Goal: Task Accomplishment & Management: Manage account settings

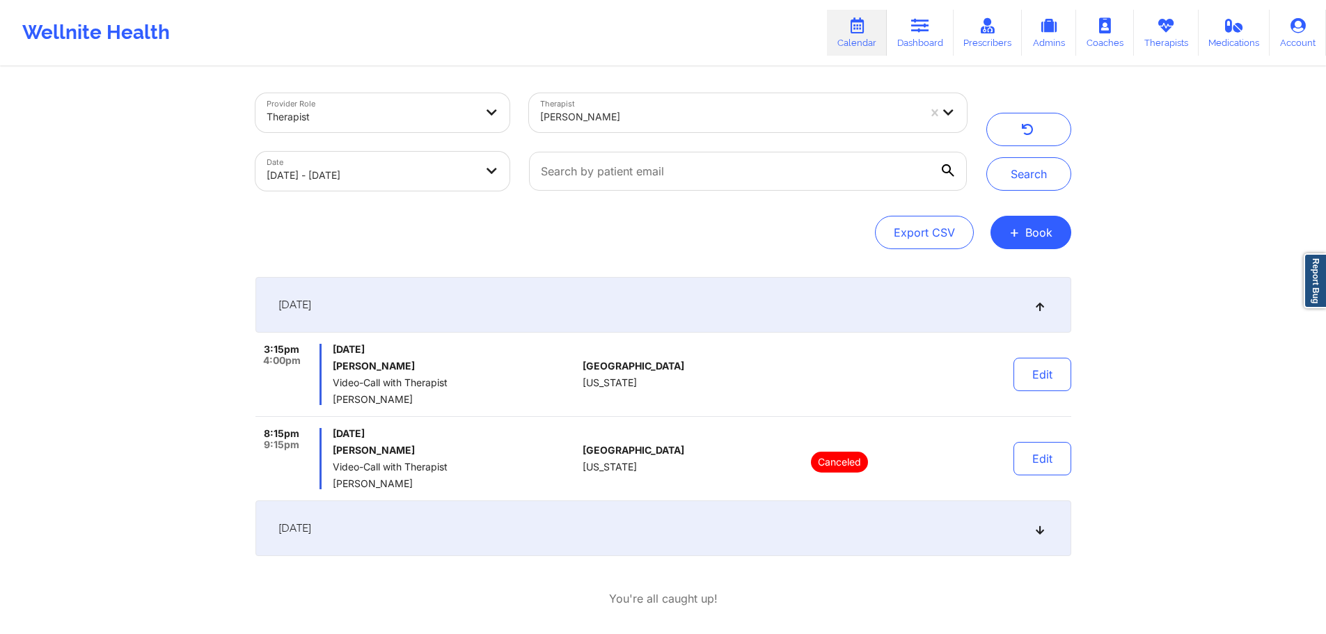
click at [767, 117] on div at bounding box center [729, 117] width 378 height 17
type input "angela turner"
click at [1041, 185] on button "Search" at bounding box center [1028, 173] width 85 height 33
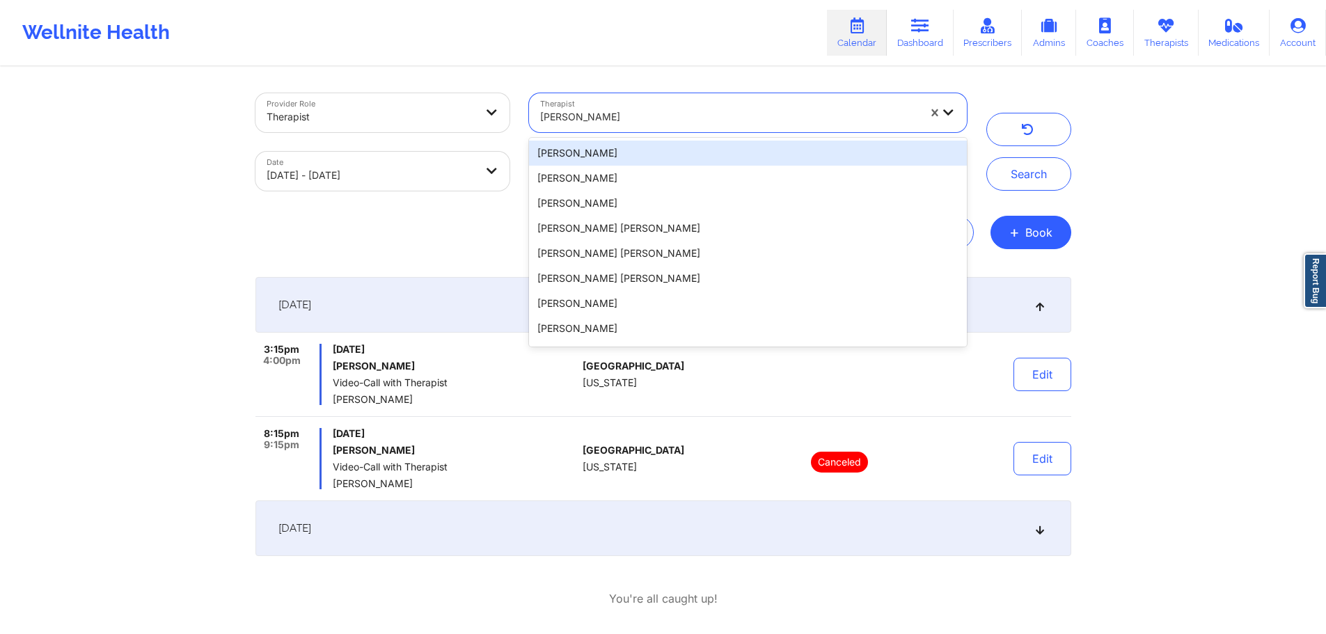
click at [687, 132] on div "[PERSON_NAME]" at bounding box center [729, 117] width 378 height 31
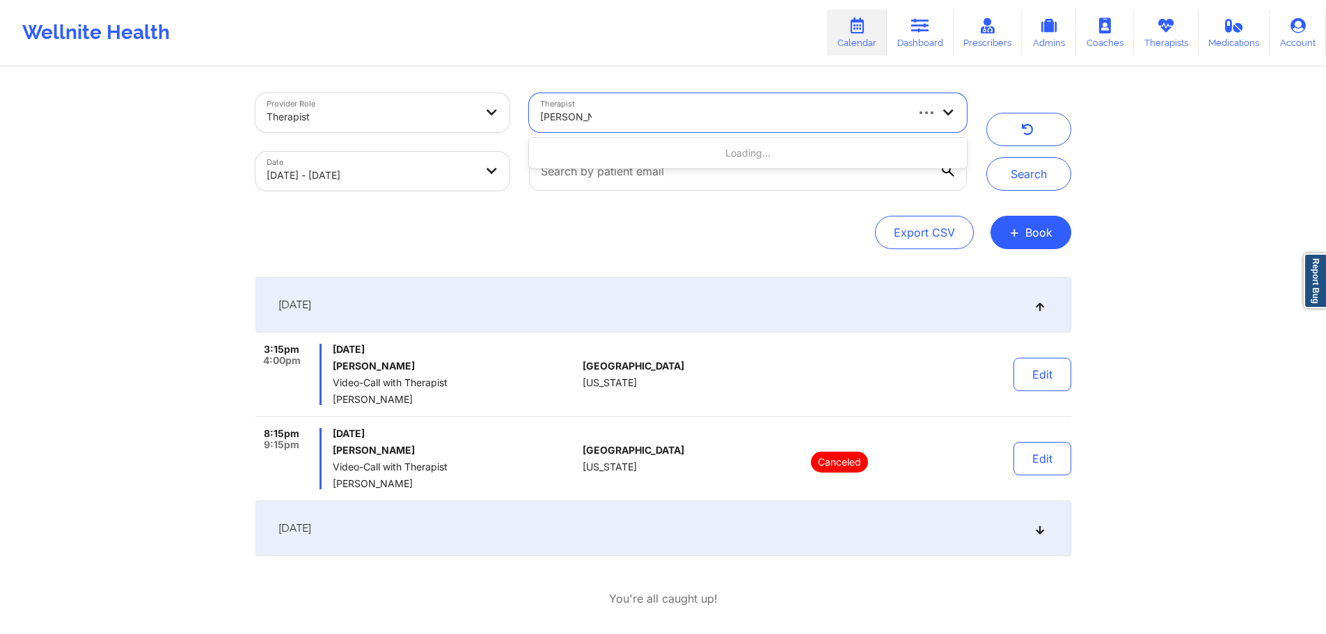
type input "ANGELA TU"
click at [670, 148] on div "Angela Turner" at bounding box center [747, 153] width 437 height 25
click at [1029, 177] on button "Search" at bounding box center [1028, 173] width 85 height 33
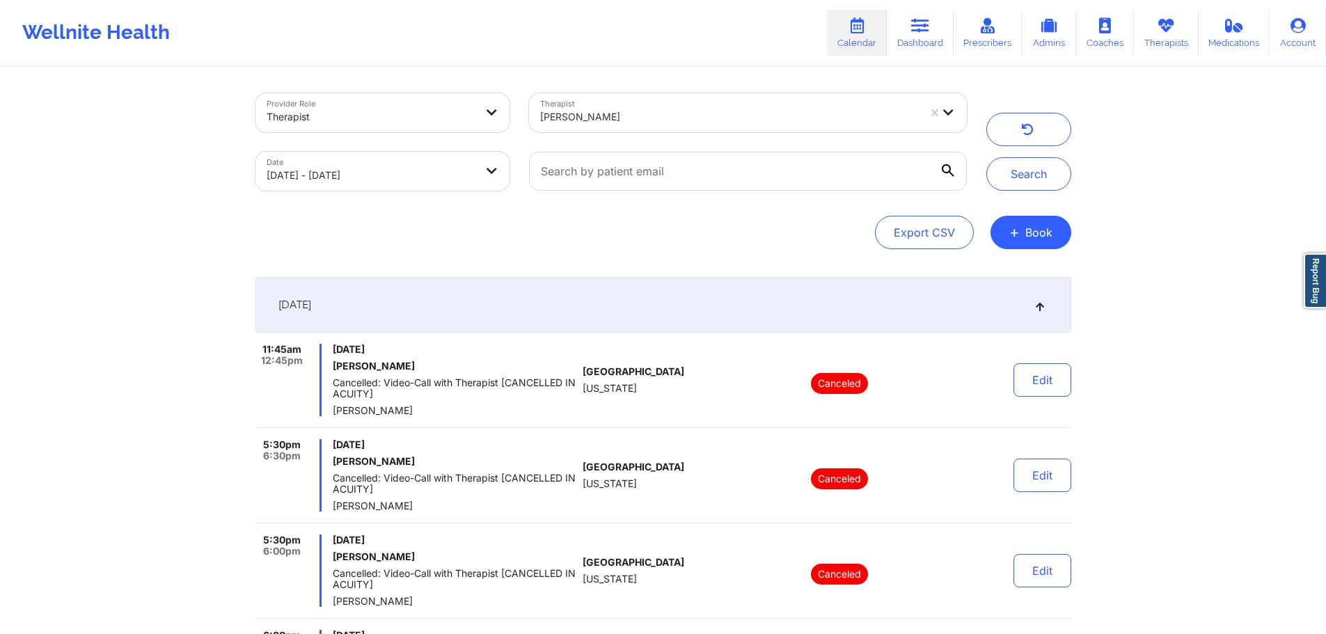
scroll to position [266, 0]
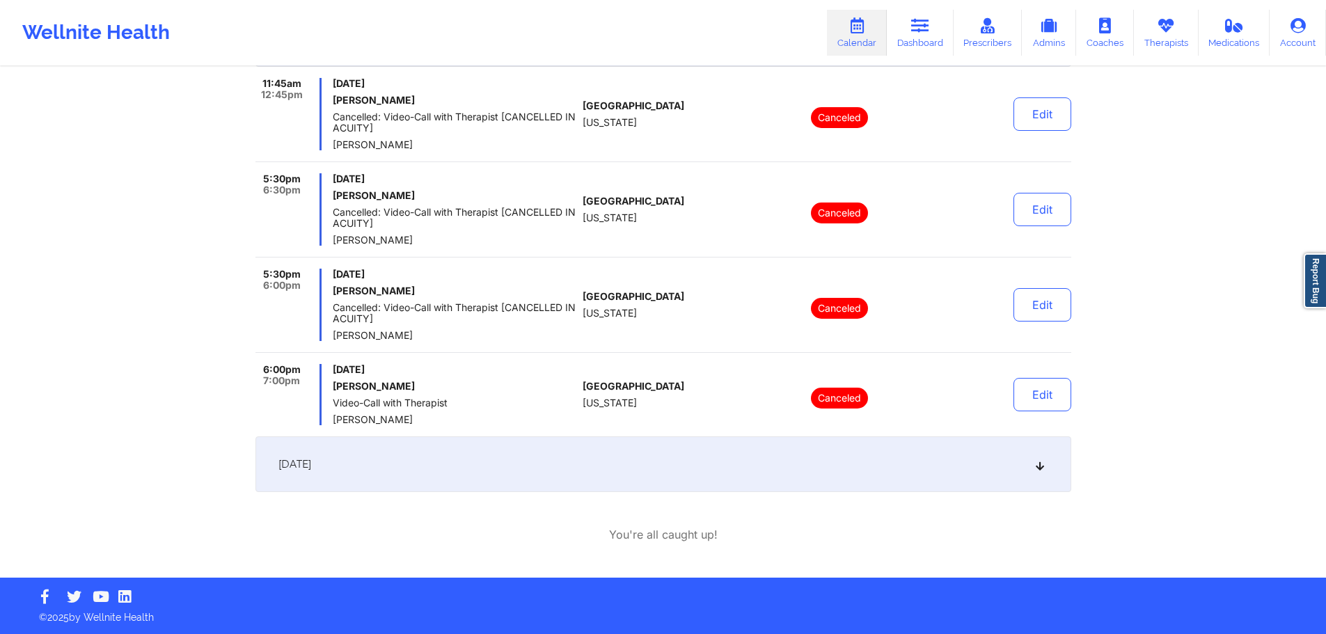
click at [554, 471] on div "[DATE]" at bounding box center [663, 464] width 816 height 56
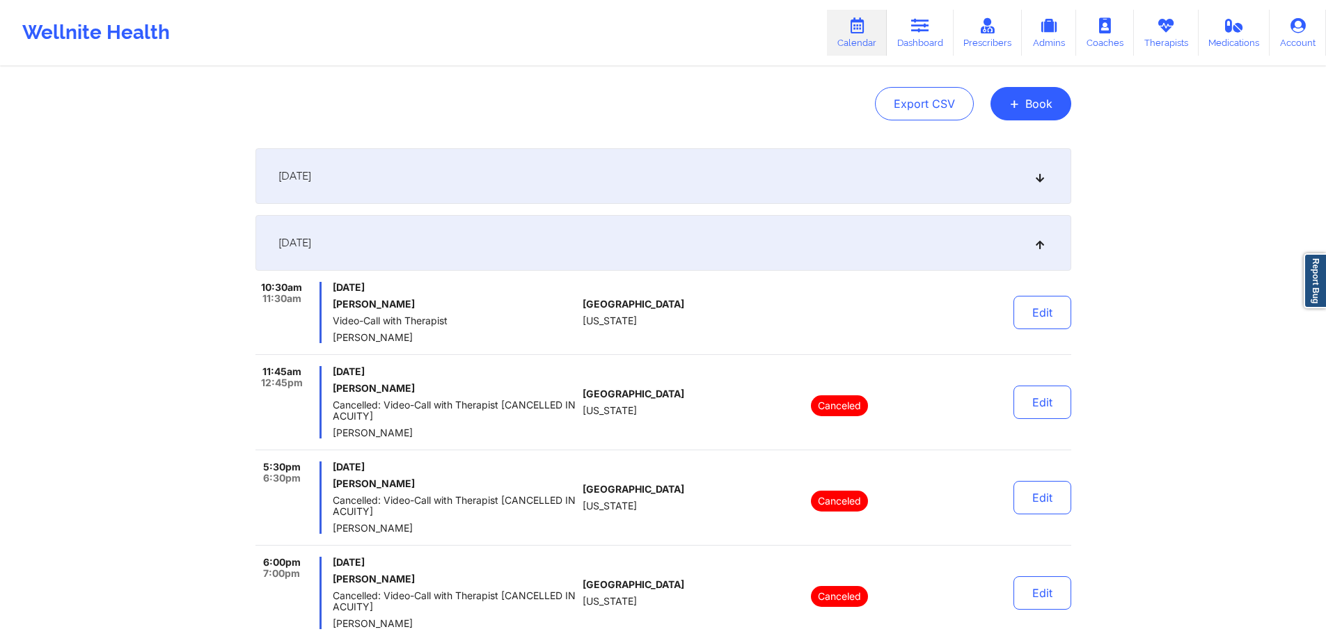
scroll to position [127, 0]
click at [513, 243] on div "[DATE]" at bounding box center [663, 245] width 816 height 56
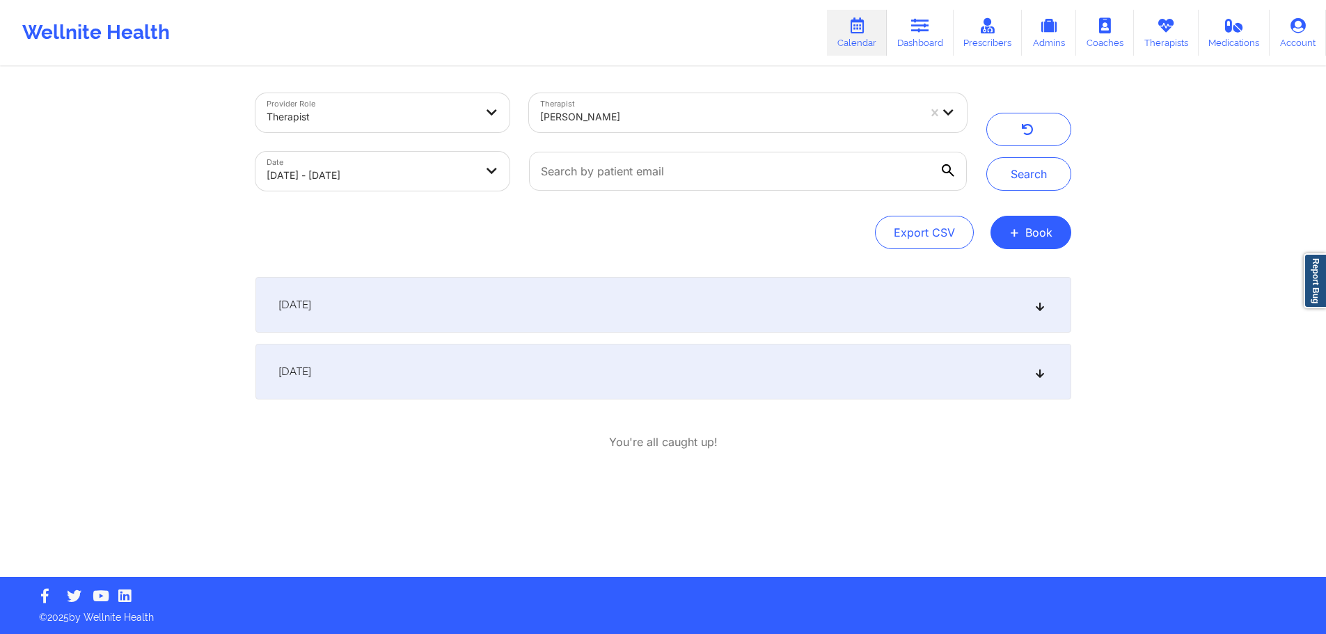
scroll to position [0, 0]
click at [396, 160] on body "Wellnite Health Calendar Dashboard Prescribers Admins Coaches Therapists Medica…" at bounding box center [668, 317] width 1337 height 634
select select "2025-9"
select select "2025-10"
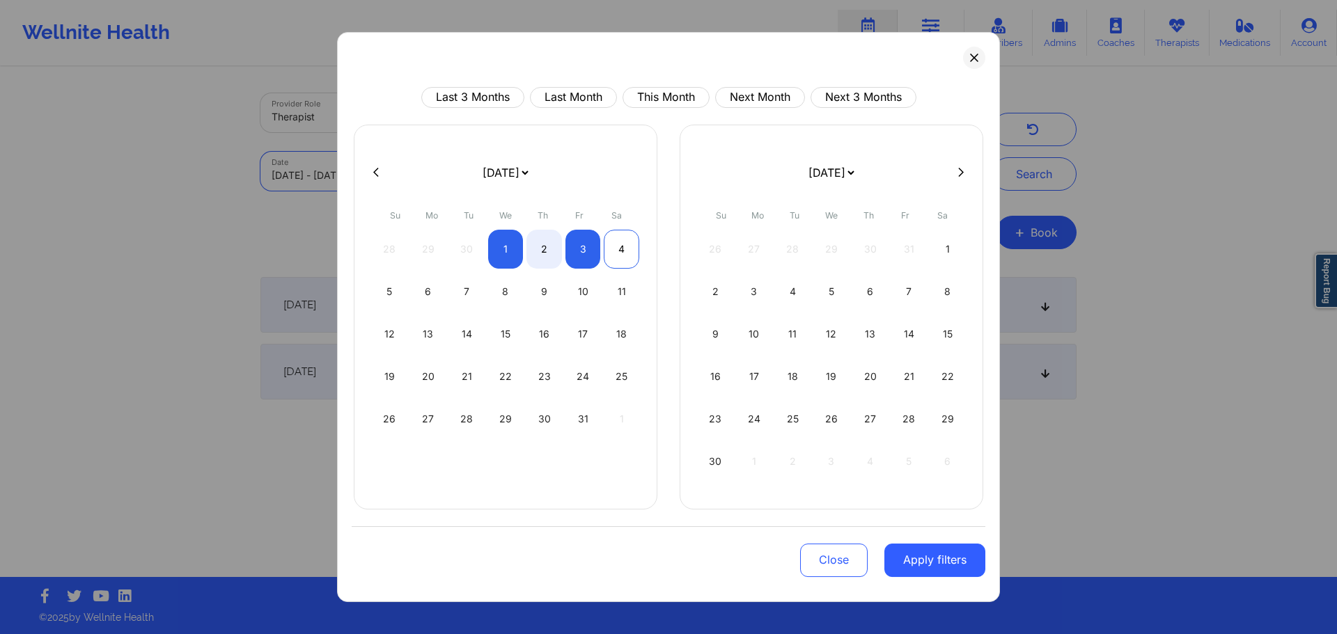
click at [627, 255] on div "4" at bounding box center [622, 249] width 36 height 39
select select "2025-9"
select select "2025-10"
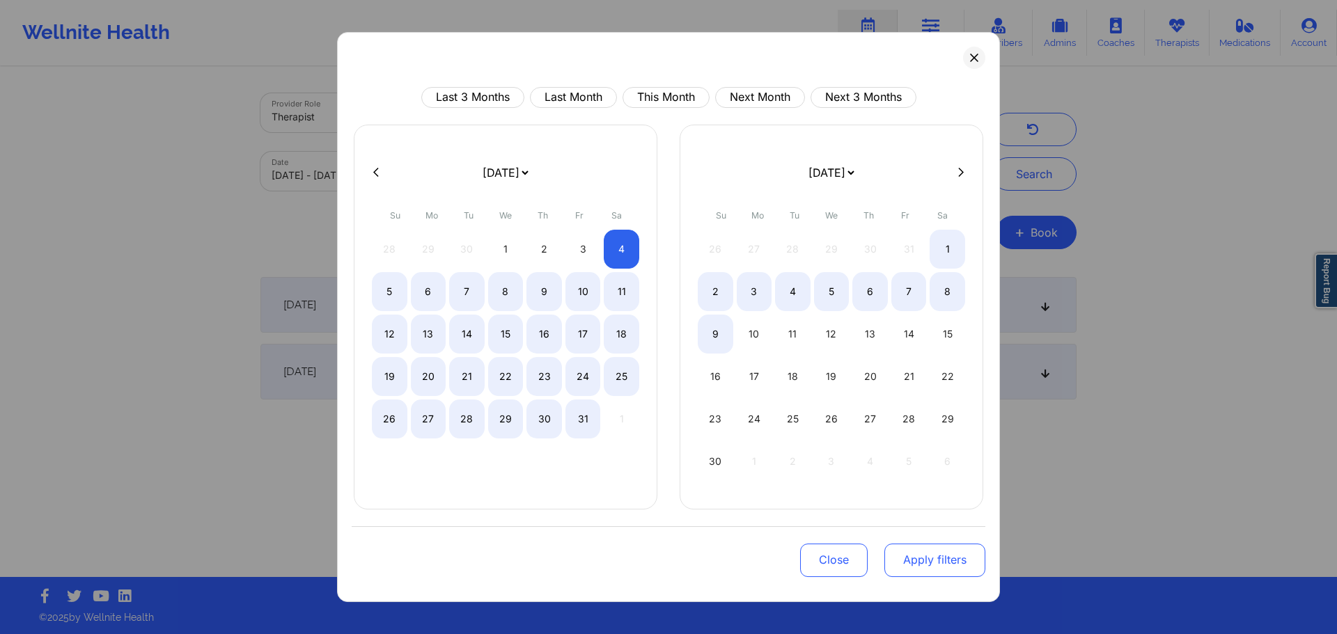
select select "2025-9"
select select "2025-10"
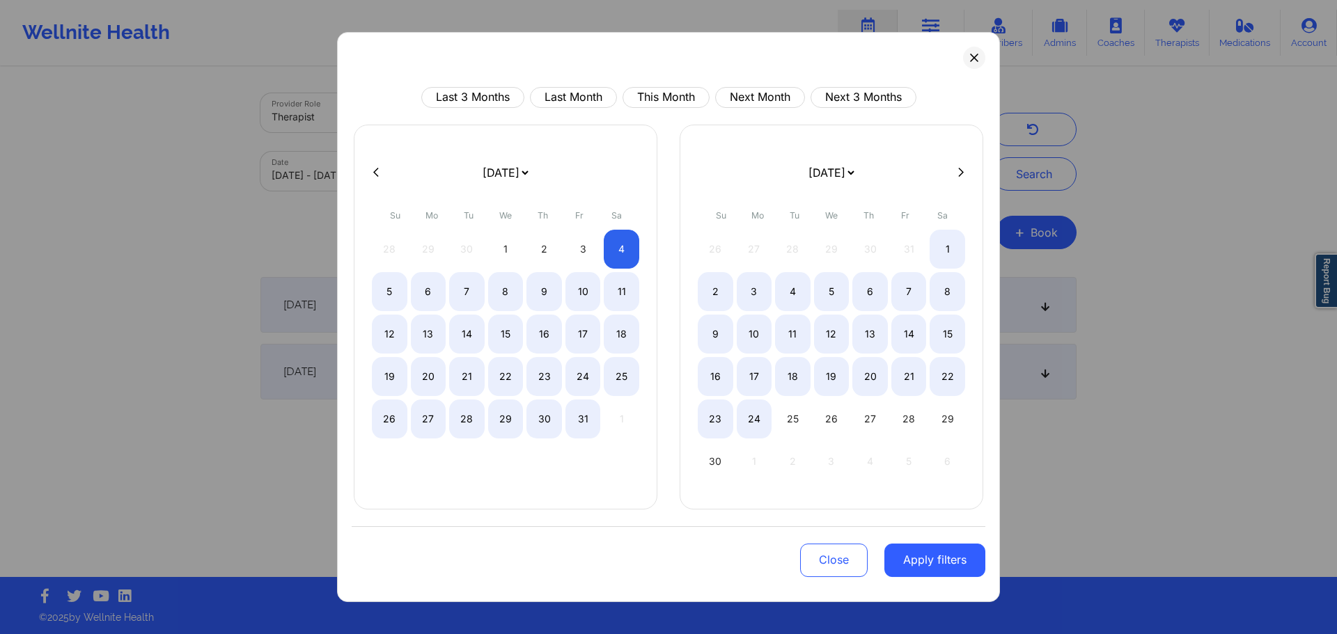
select select "2025-9"
select select "2025-10"
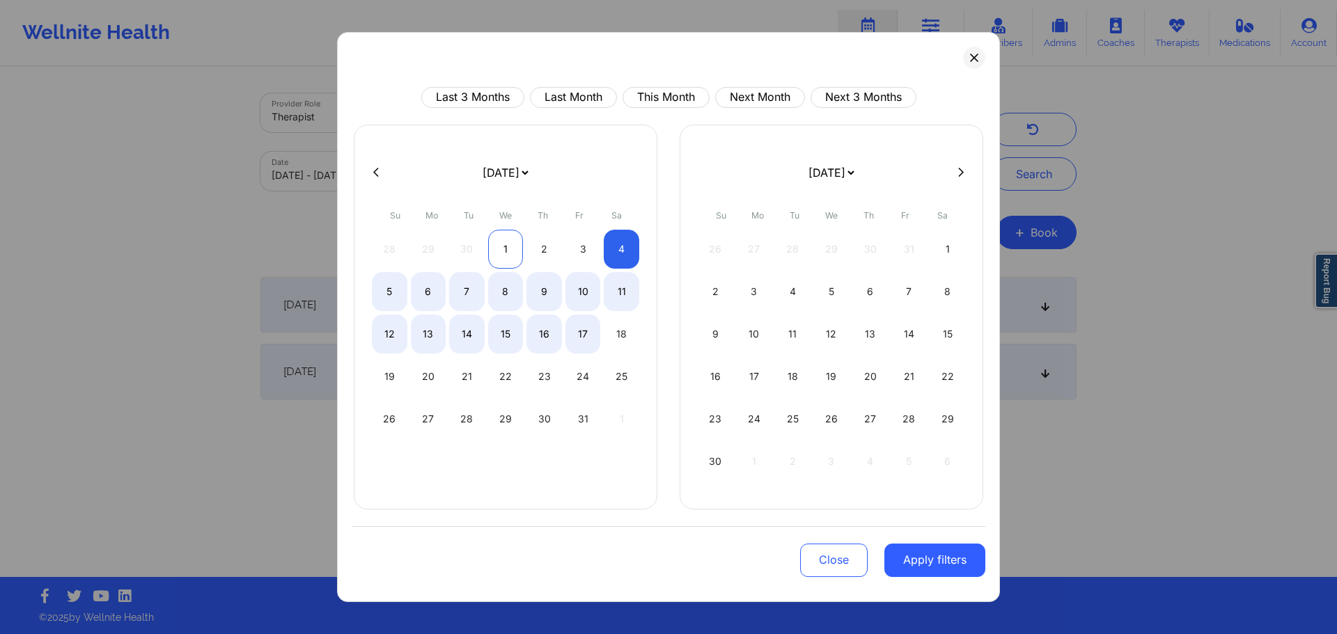
select select "2025-9"
select select "2025-10"
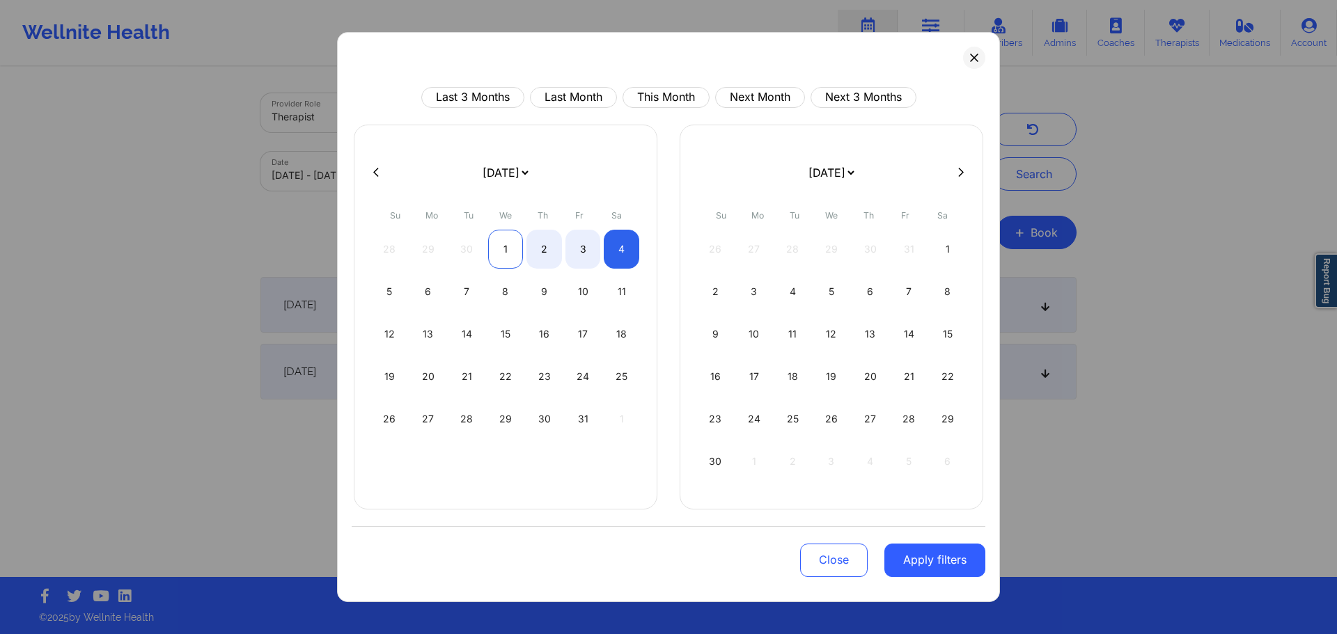
click at [505, 244] on div "1" at bounding box center [506, 249] width 36 height 39
select select "2025-9"
select select "2025-10"
select select "2025-9"
select select "2025-10"
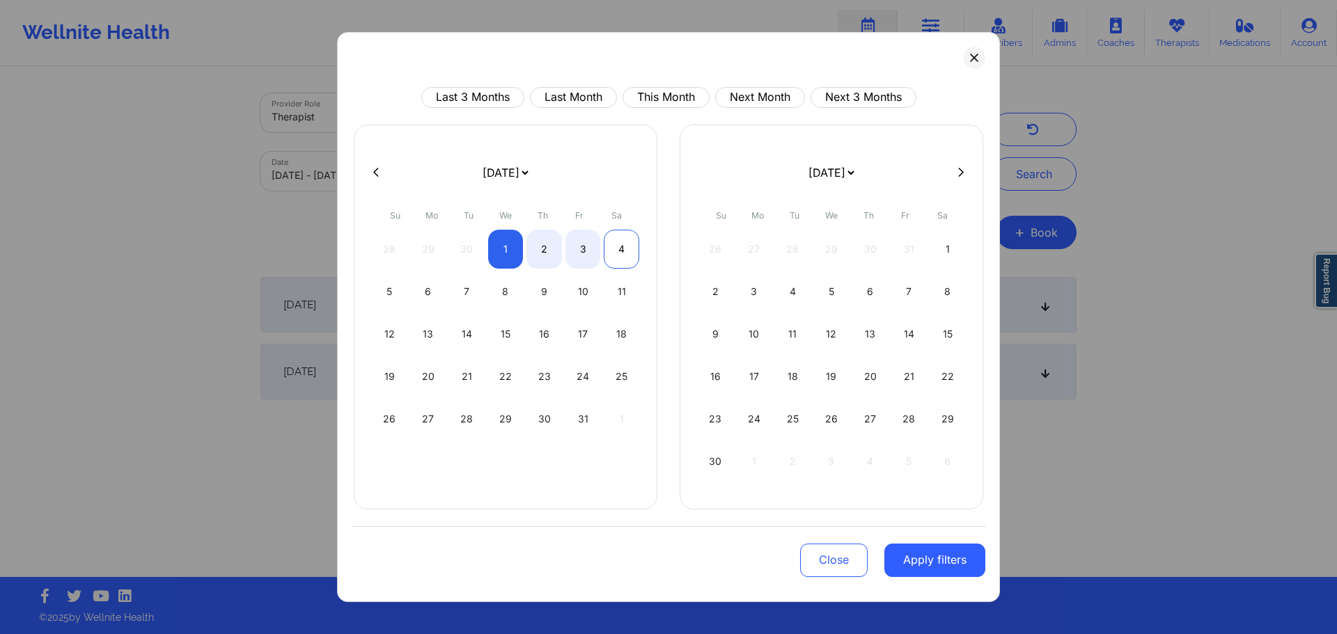
click at [629, 253] on div "4" at bounding box center [622, 249] width 36 height 39
select select "2025-9"
select select "2025-10"
click at [944, 560] on button "Apply filters" at bounding box center [934, 560] width 101 height 33
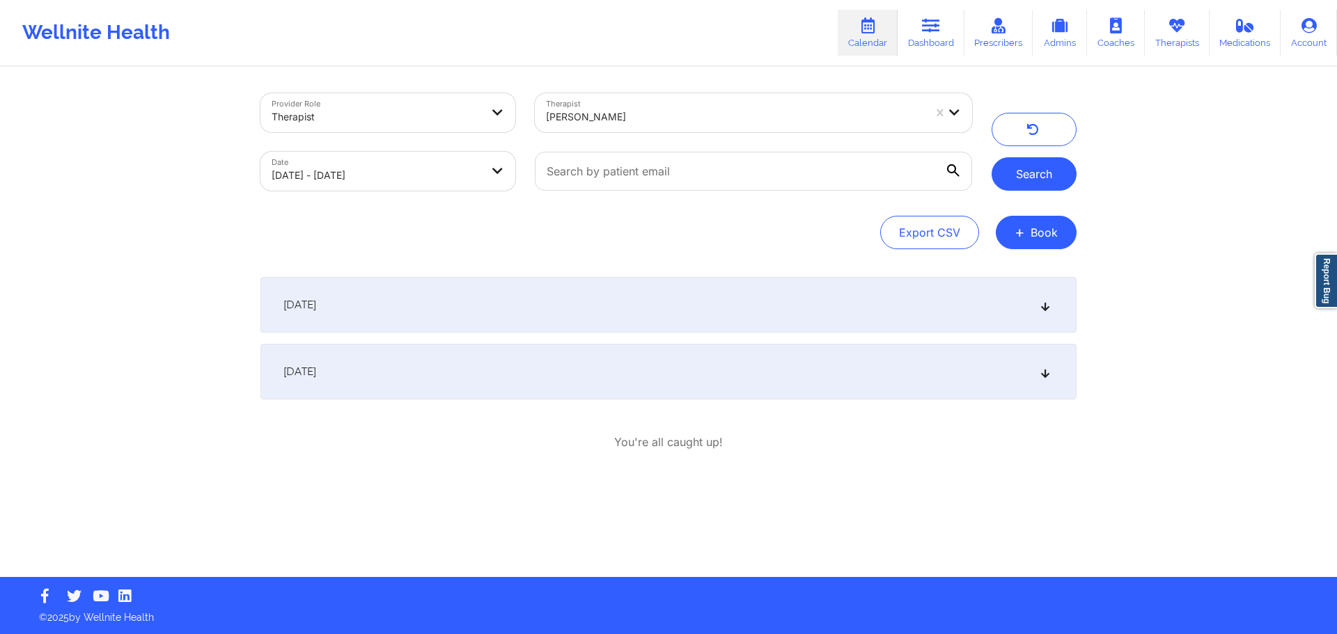
click at [1046, 175] on button "Search" at bounding box center [1033, 173] width 85 height 33
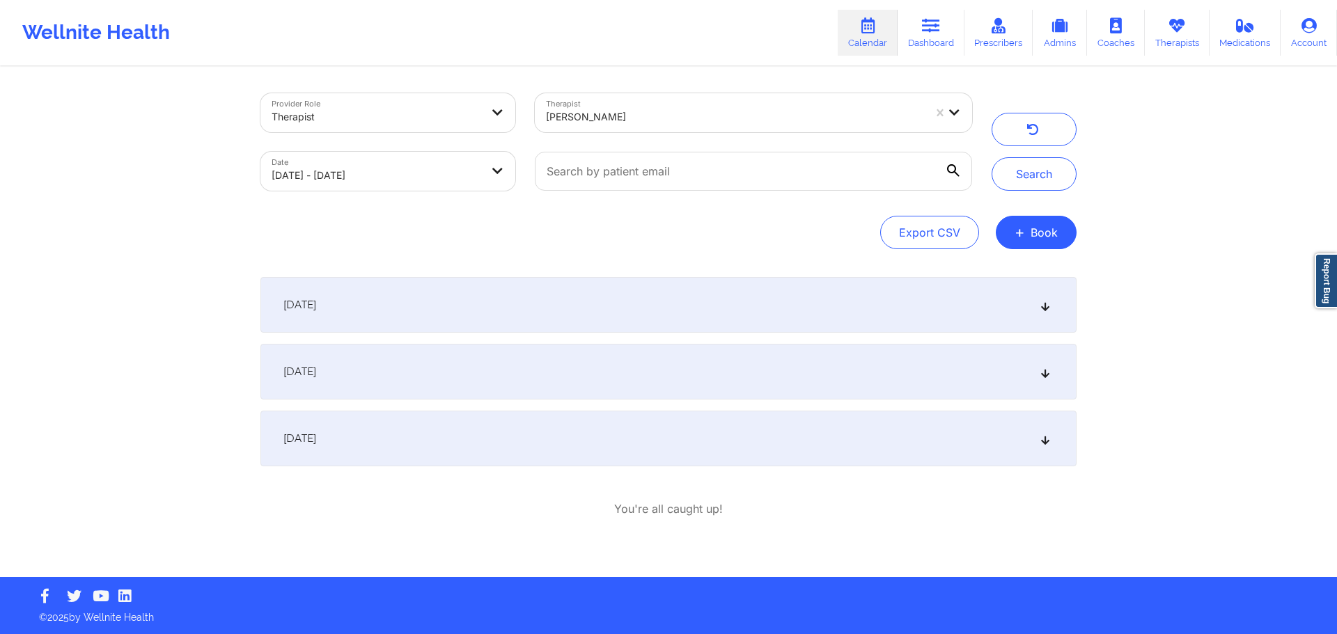
click at [412, 425] on div "[DATE]" at bounding box center [668, 439] width 816 height 56
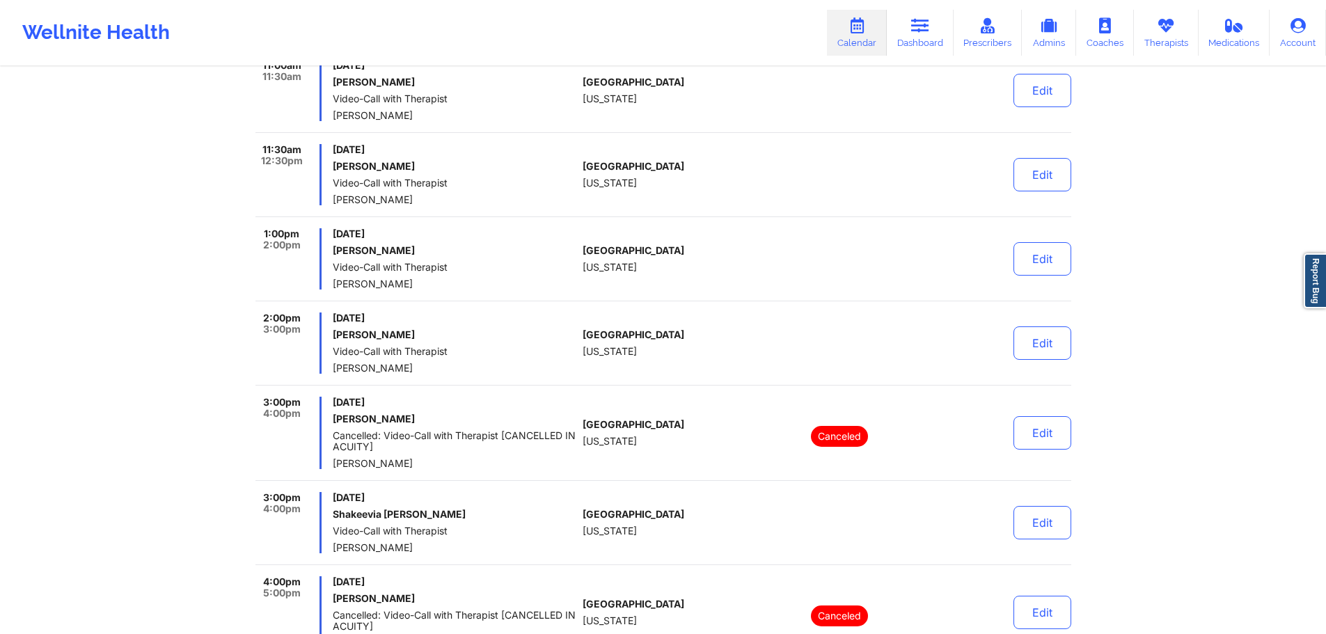
scroll to position [348, 0]
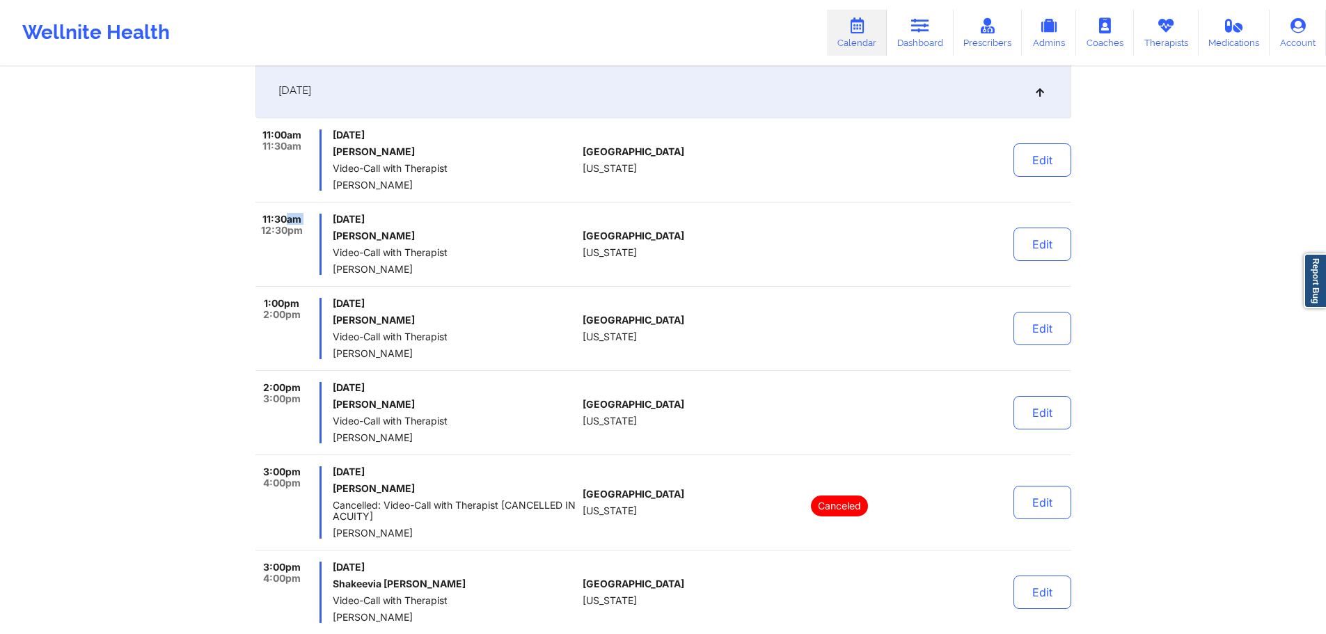
drag, startPoint x: 259, startPoint y: 223, endPoint x: 289, endPoint y: 223, distance: 29.9
click at [289, 223] on div "11:30am 12:30pm" at bounding box center [288, 244] width 67 height 61
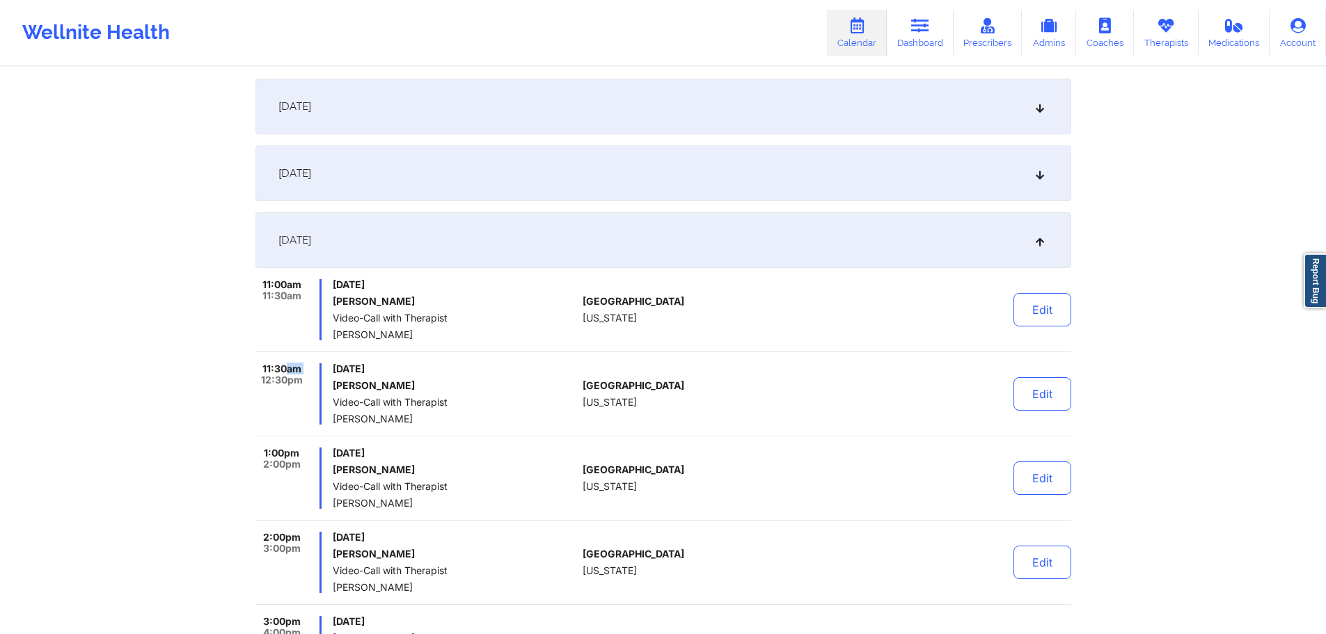
scroll to position [70, 0]
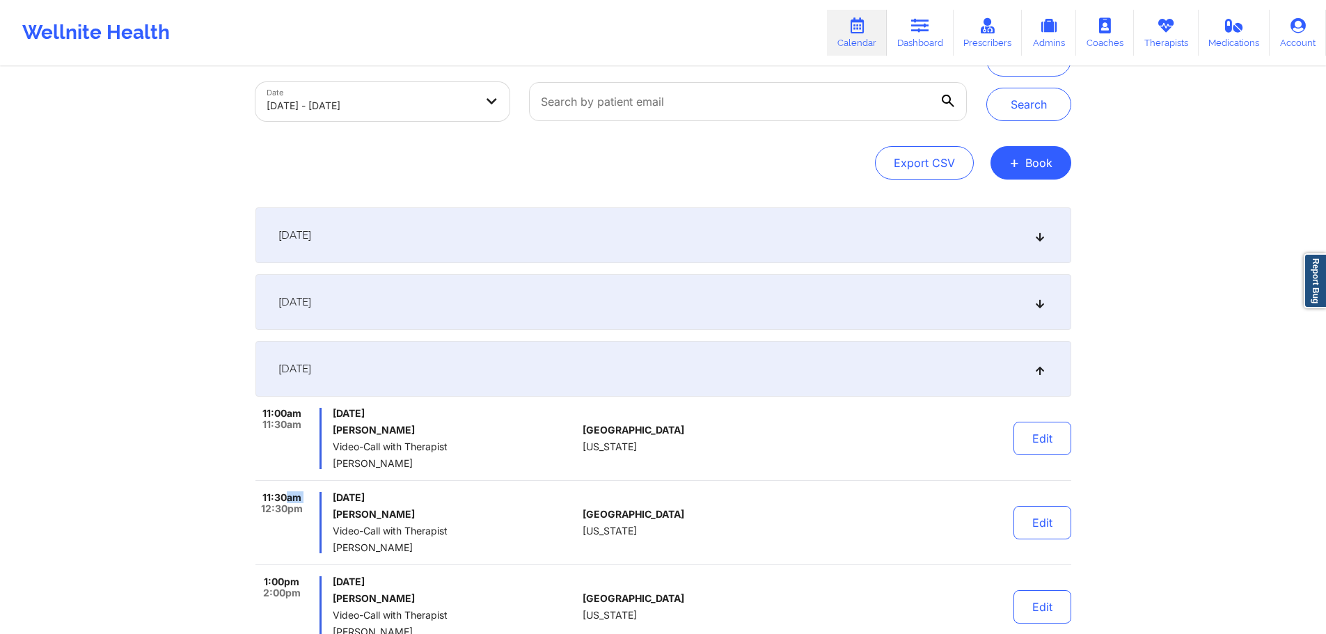
click at [912, 34] on link "Dashboard" at bounding box center [920, 33] width 67 height 46
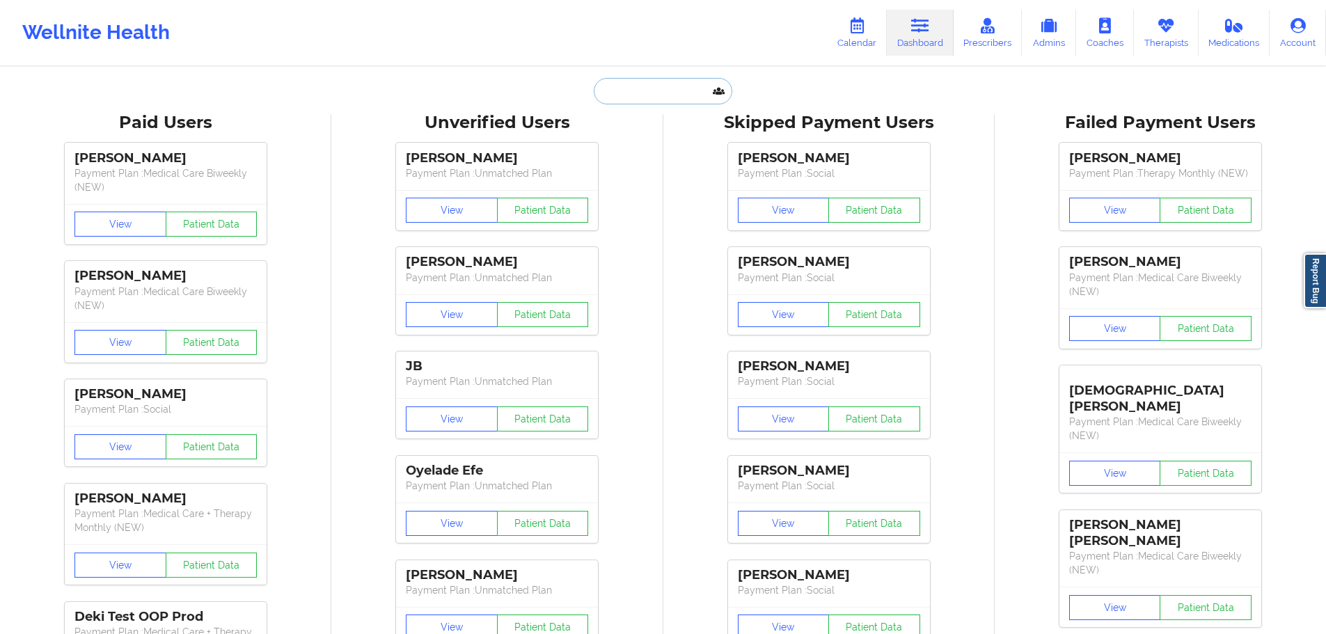
click at [643, 91] on input "text" at bounding box center [663, 91] width 138 height 26
paste input "EVETTE YOUNG"
type input "EVETTE YOUNG"
click at [858, 38] on link "Calendar" at bounding box center [857, 33] width 60 height 46
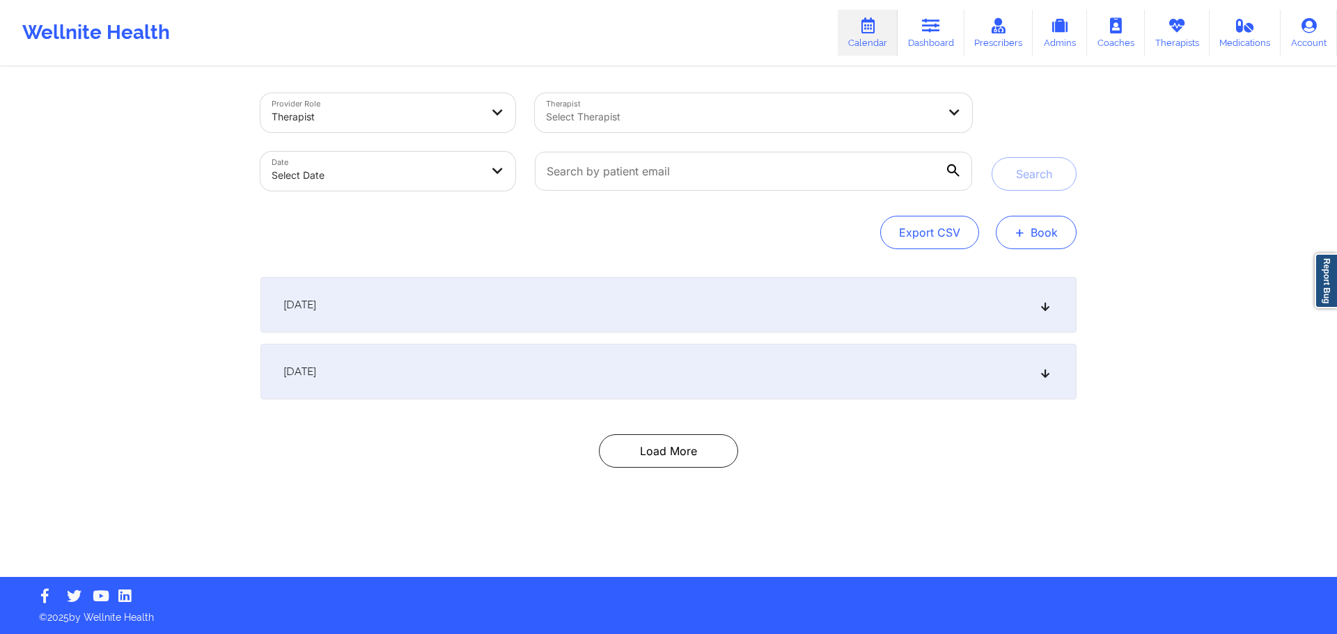
click at [1037, 226] on button "+ Book" at bounding box center [1036, 232] width 81 height 33
click at [1009, 270] on button "Therapy Session" at bounding box center [1012, 276] width 107 height 23
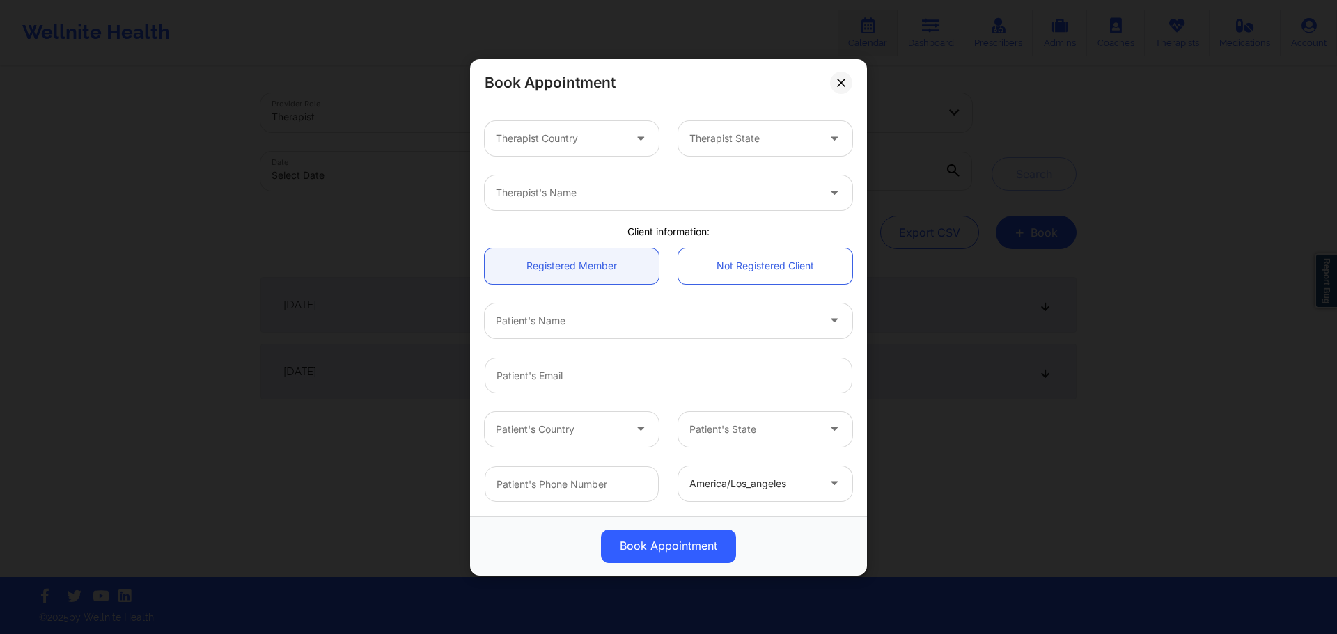
click at [589, 132] on div at bounding box center [560, 138] width 128 height 17
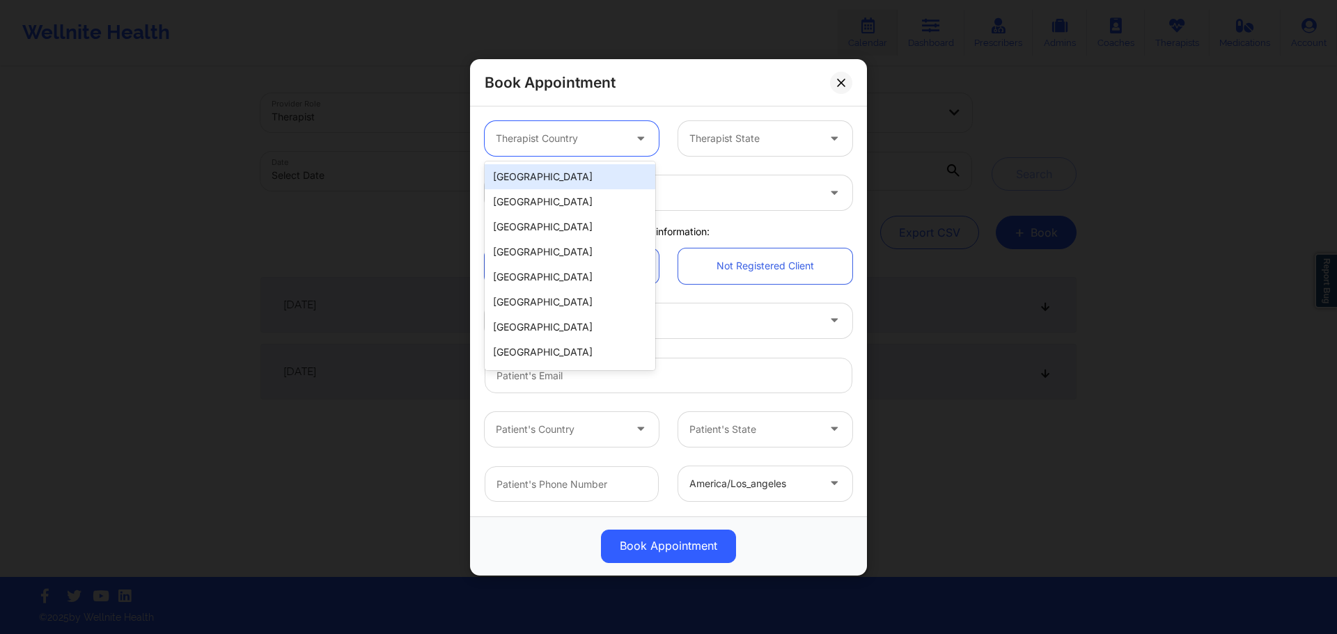
click at [598, 177] on div "[GEOGRAPHIC_DATA]" at bounding box center [570, 176] width 171 height 25
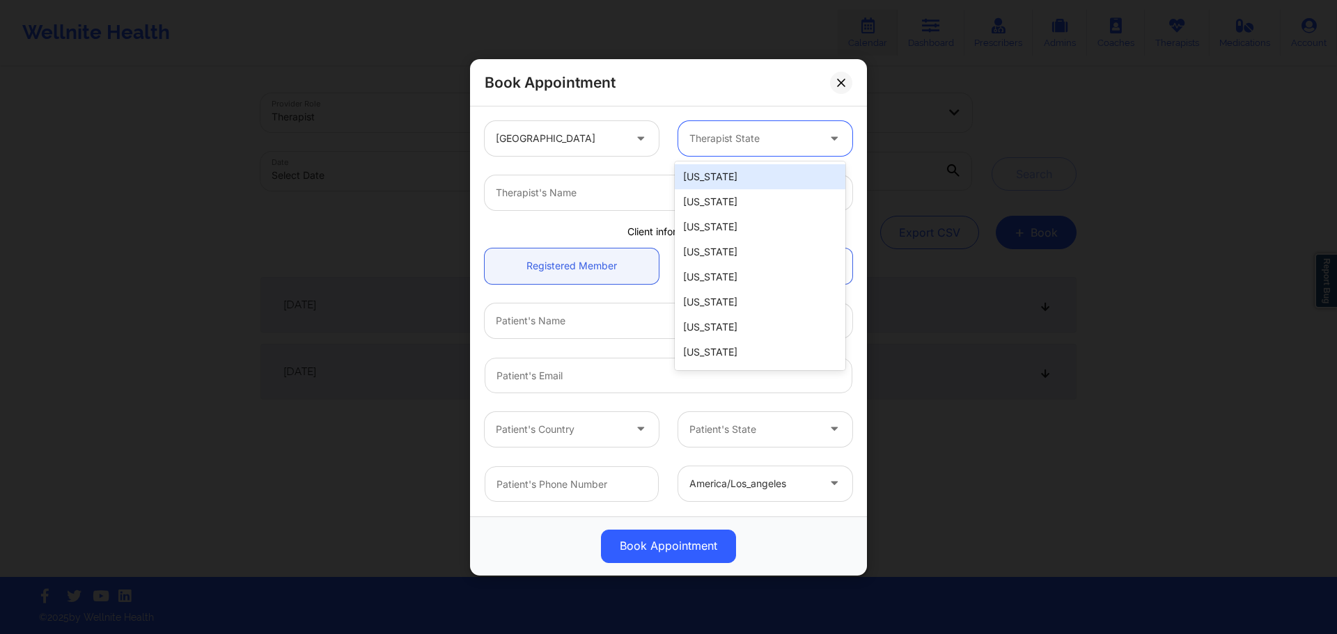
click at [796, 148] on div "Therapist State" at bounding box center [748, 138] width 141 height 35
type input "fl"
click at [763, 171] on div "[US_STATE]" at bounding box center [760, 176] width 171 height 25
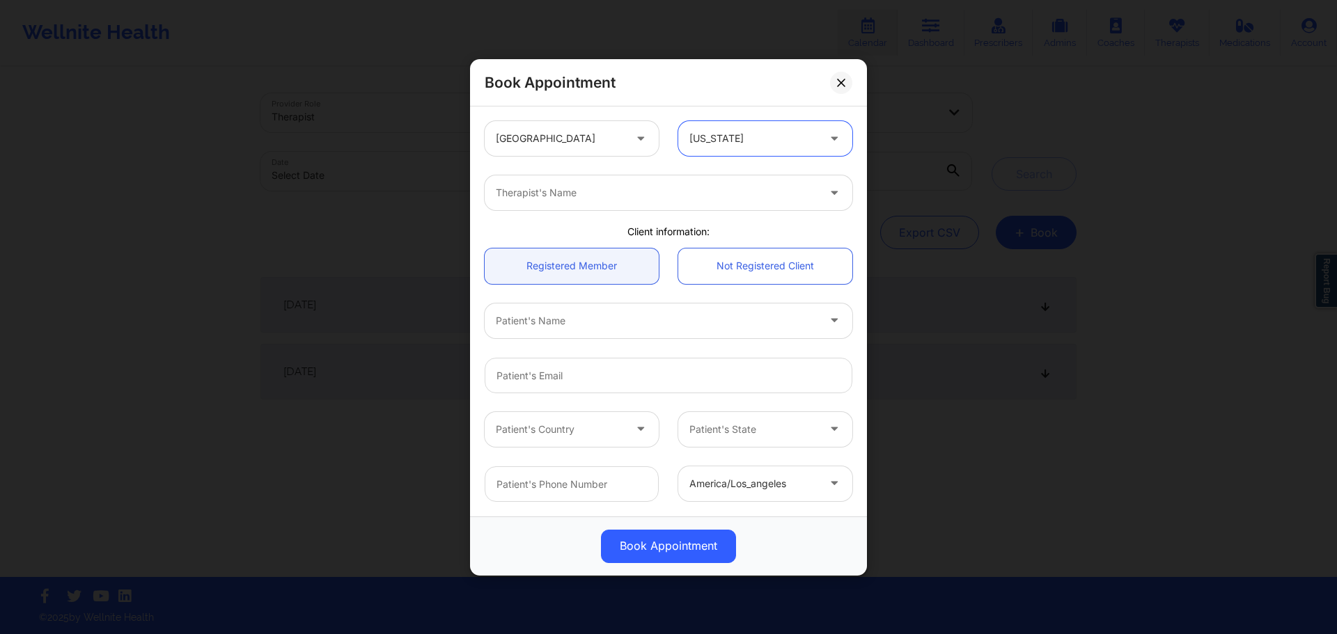
click at [686, 205] on div "Therapist's Name" at bounding box center [652, 192] width 334 height 35
type input "angela t"
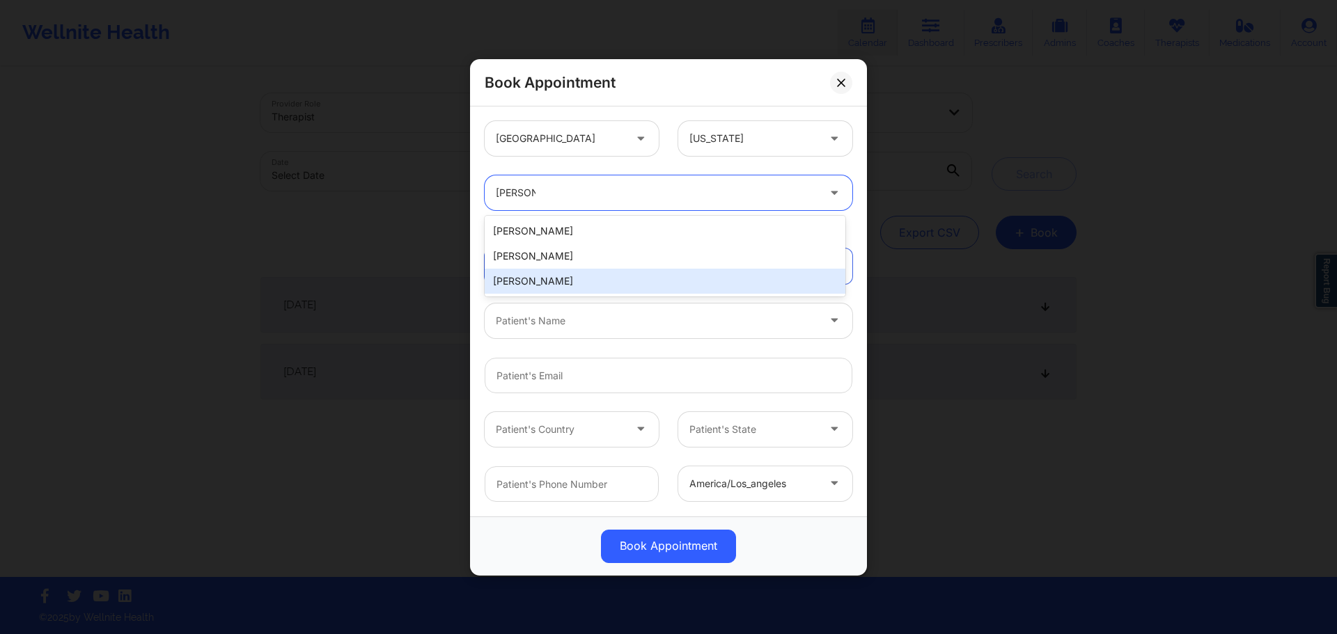
click at [542, 287] on div "Angela Turner" at bounding box center [665, 281] width 361 height 25
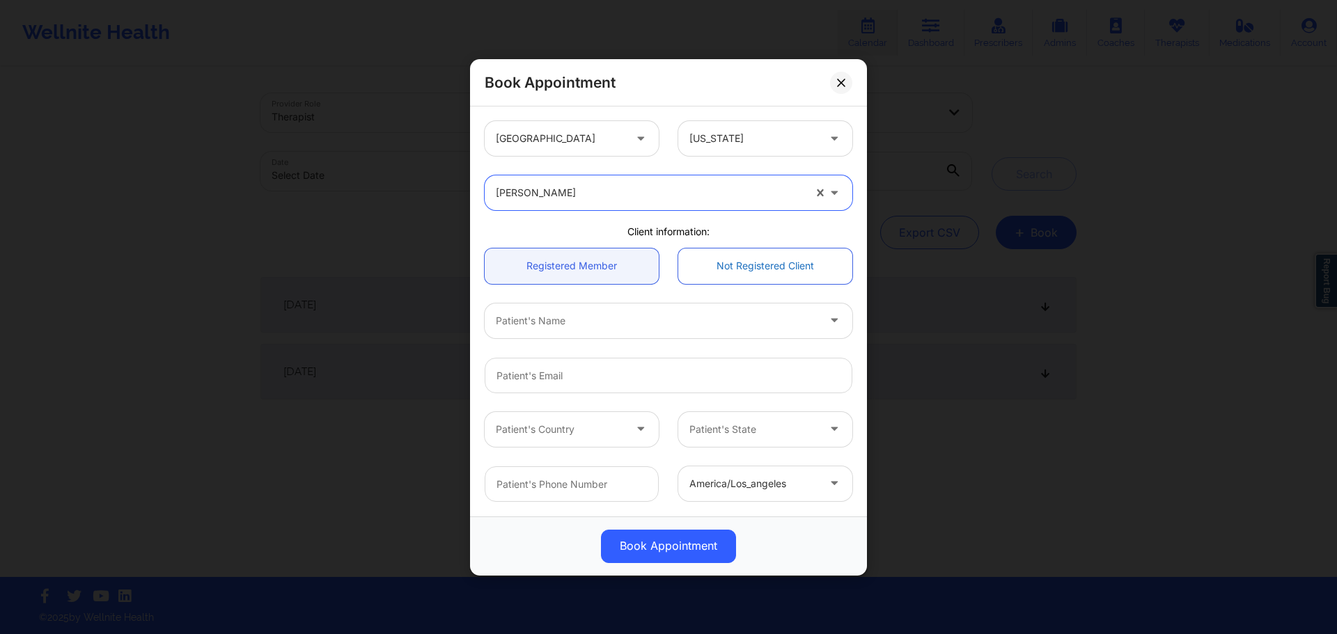
click at [728, 281] on link "Not Registered Client" at bounding box center [765, 266] width 174 height 36
click at [837, 91] on button at bounding box center [841, 82] width 22 height 22
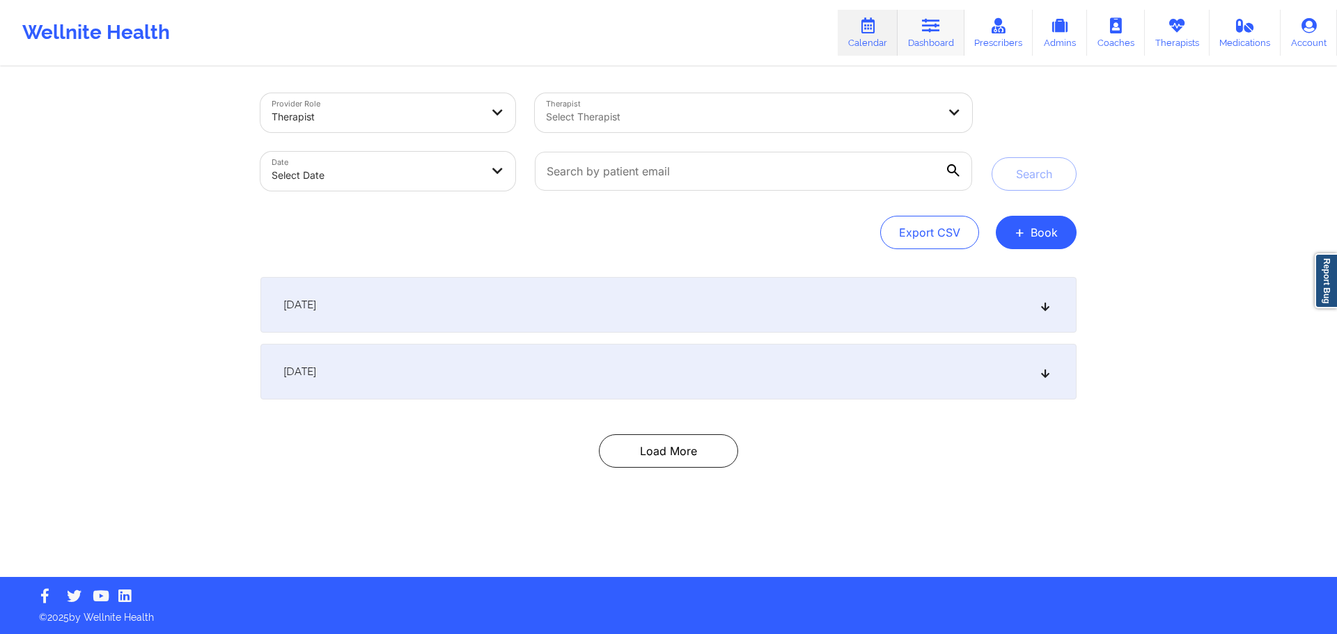
click at [936, 40] on link "Dashboard" at bounding box center [930, 33] width 67 height 46
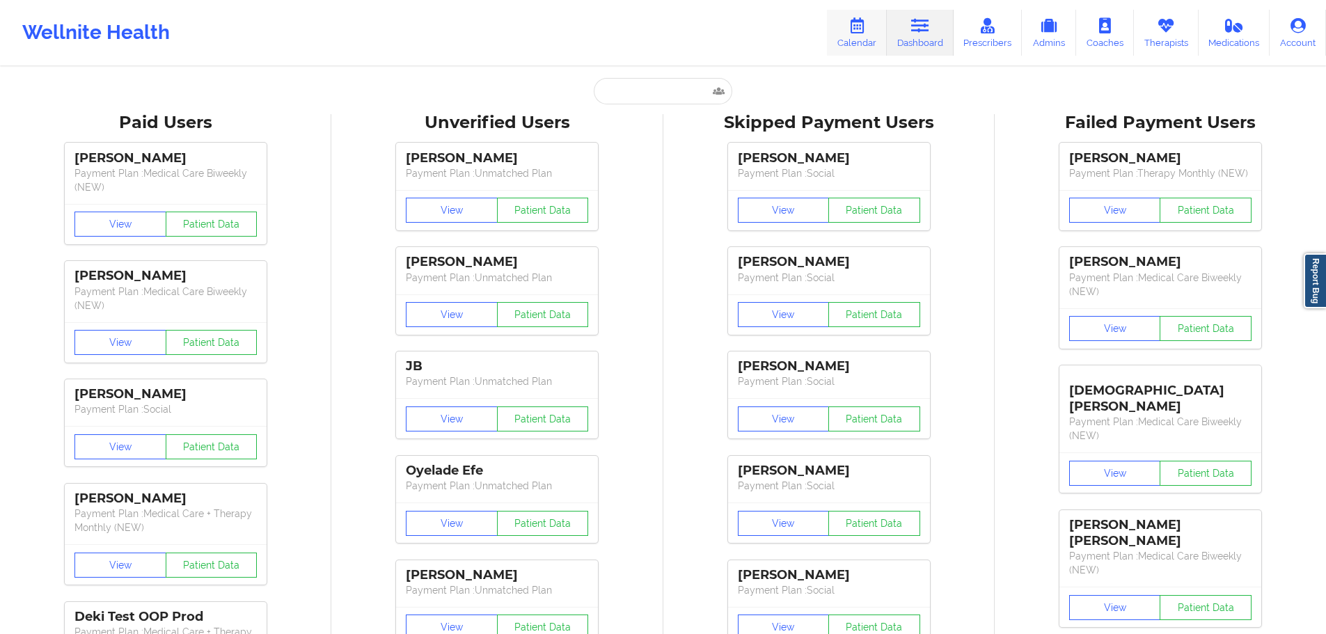
click at [866, 33] on icon at bounding box center [857, 25] width 18 height 15
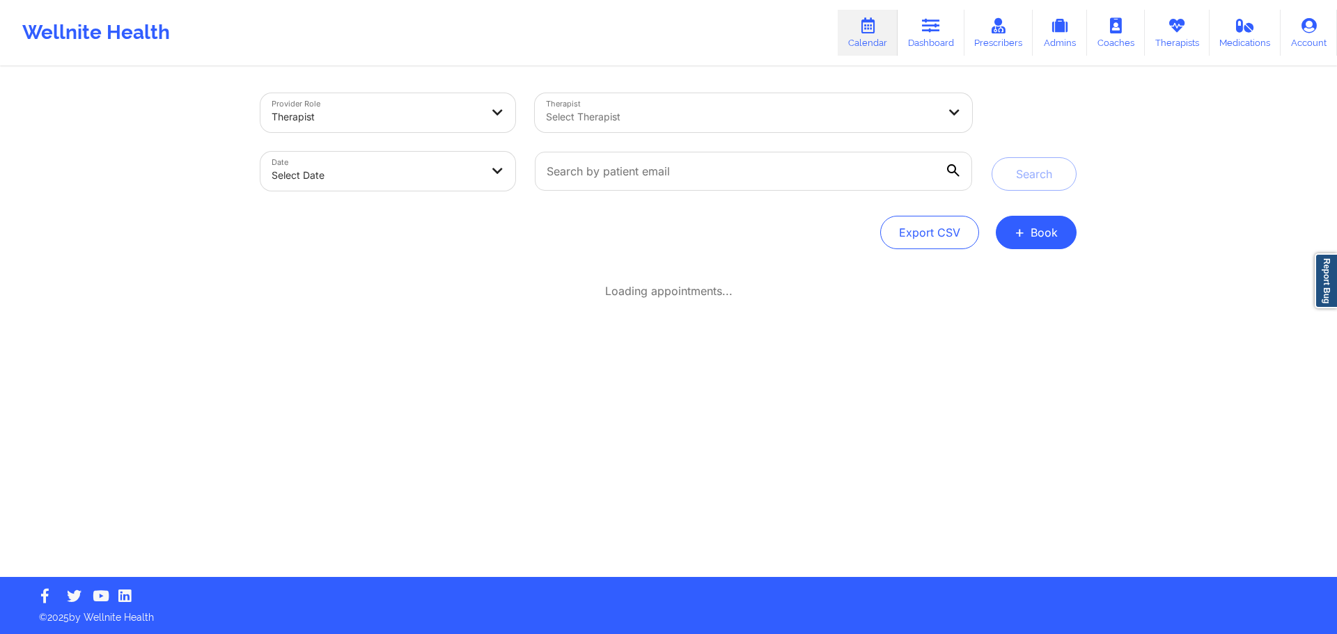
click at [393, 116] on div at bounding box center [376, 117] width 209 height 17
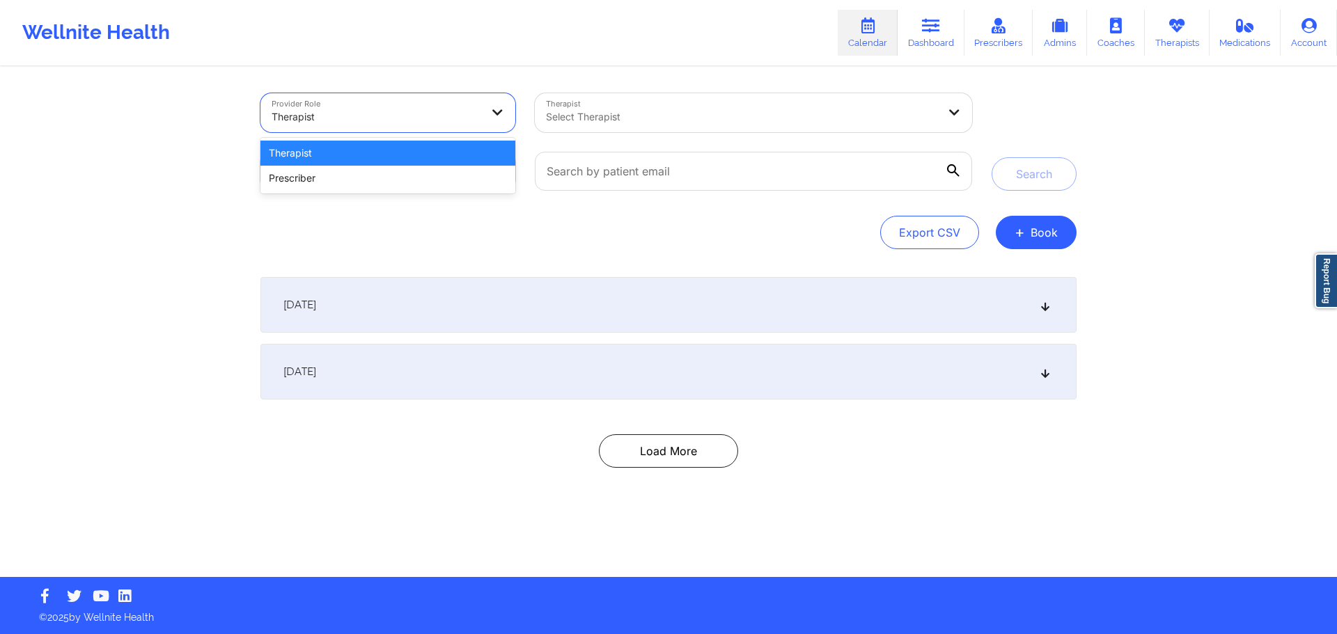
click at [357, 155] on div "Therapist" at bounding box center [387, 153] width 255 height 25
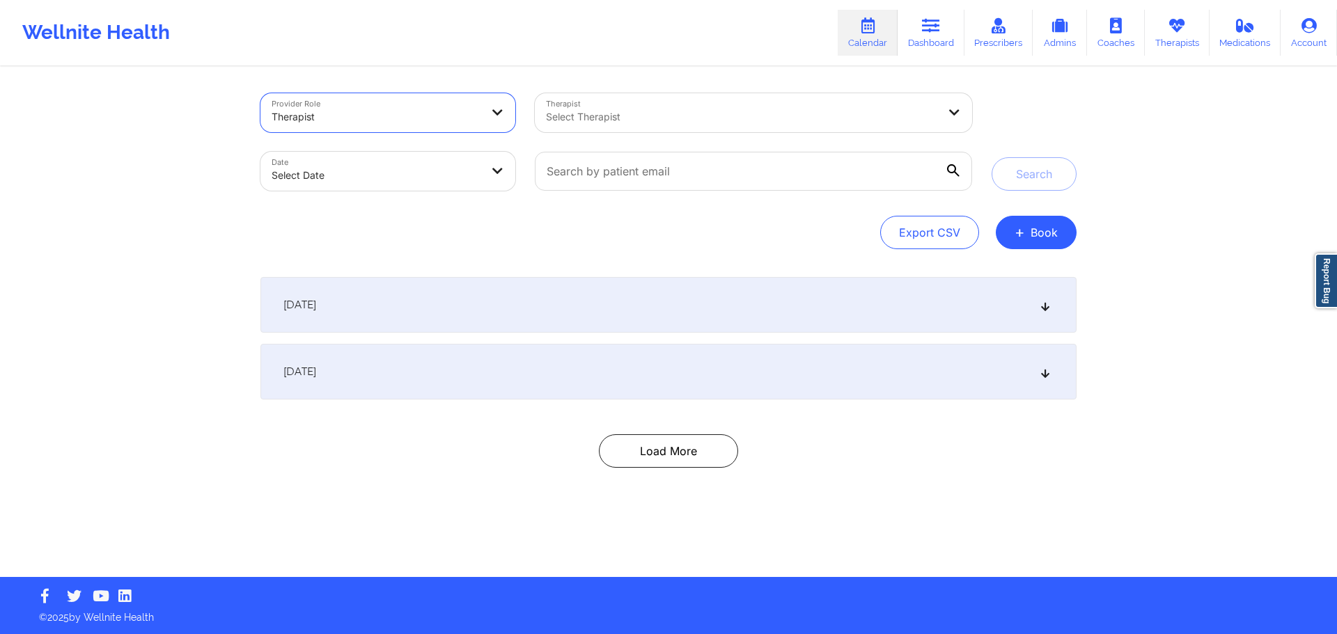
click at [644, 118] on div at bounding box center [742, 117] width 392 height 17
type input "angela turn"
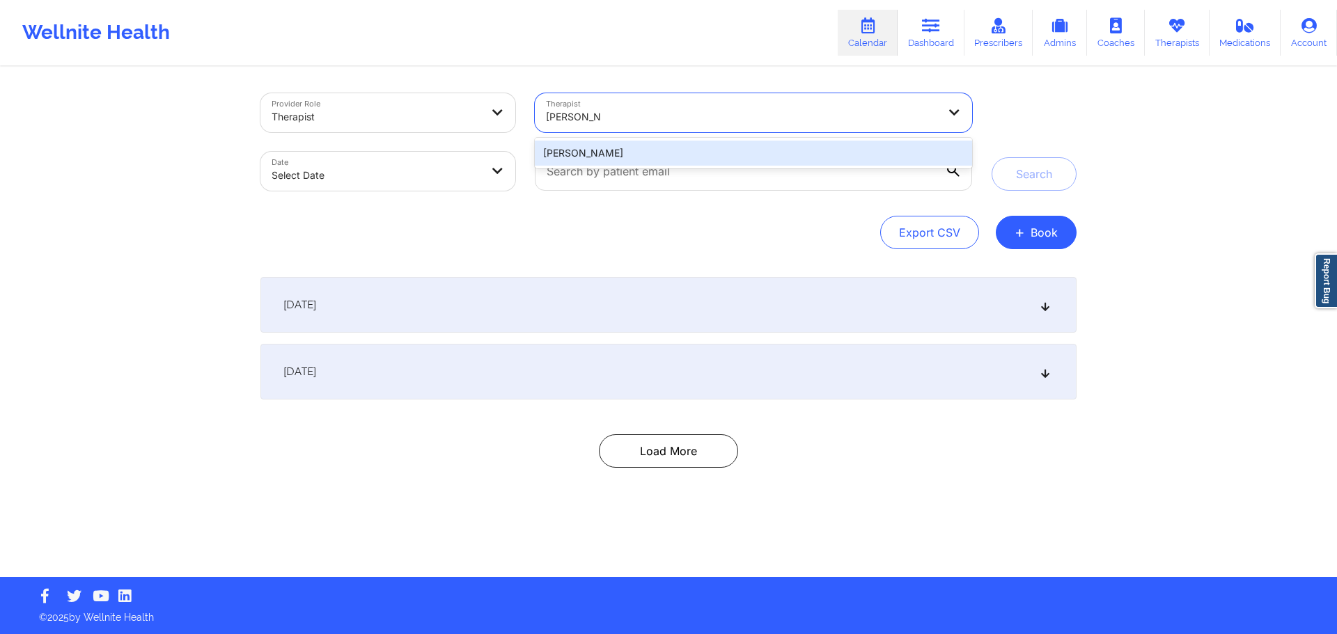
click at [629, 148] on div "Angela Turner" at bounding box center [753, 153] width 437 height 25
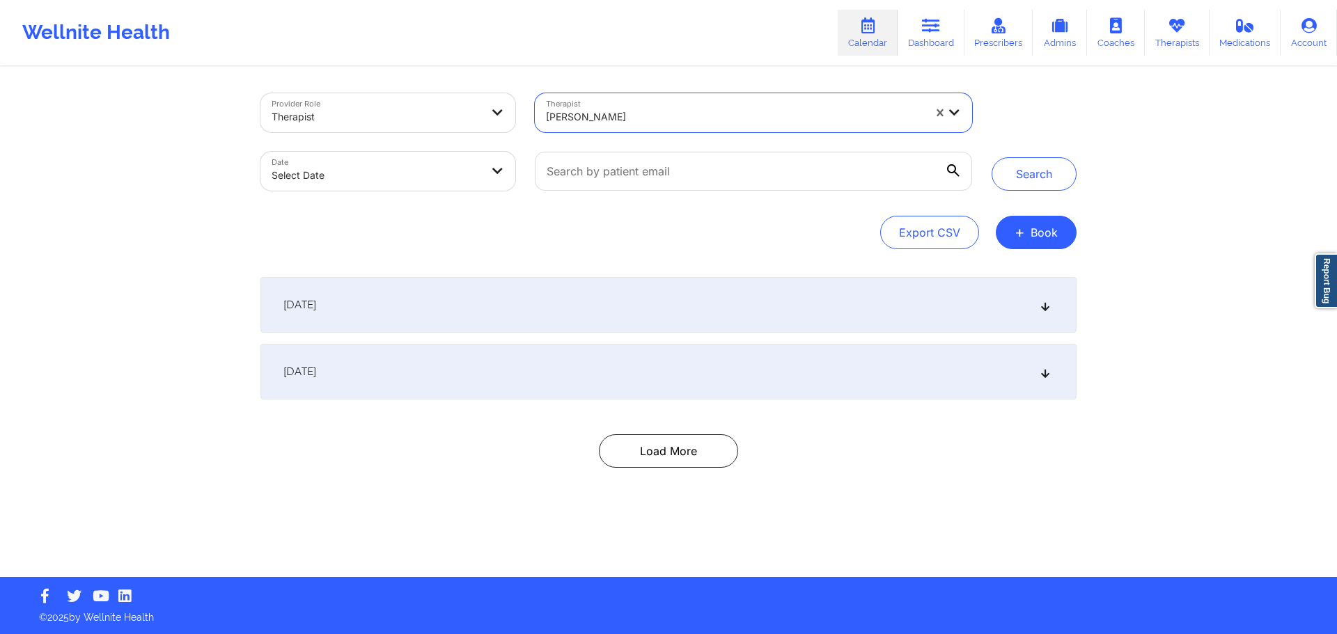
select select "2025-8"
select select "2025-9"
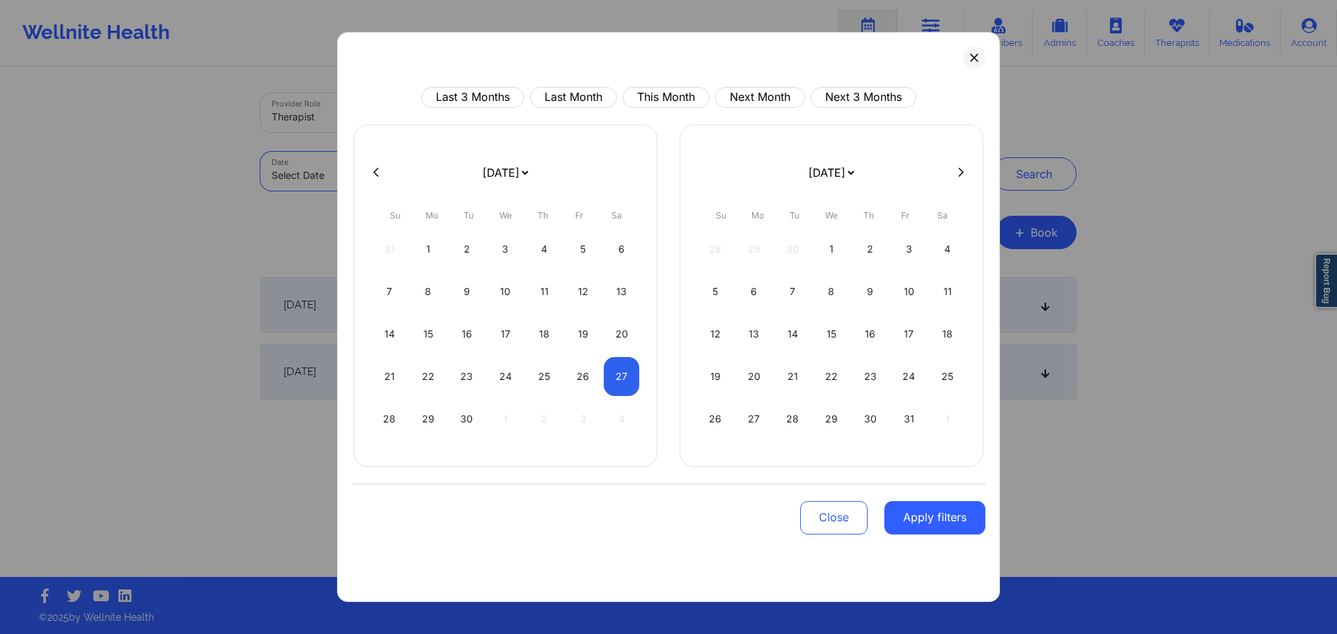
click at [413, 182] on body "Wellnite Health Calendar Dashboard Prescribers Admins Coaches Therapists Medica…" at bounding box center [668, 317] width 1337 height 634
click at [907, 256] on div "3" at bounding box center [909, 249] width 36 height 39
select select "2025-9"
select select "2025-10"
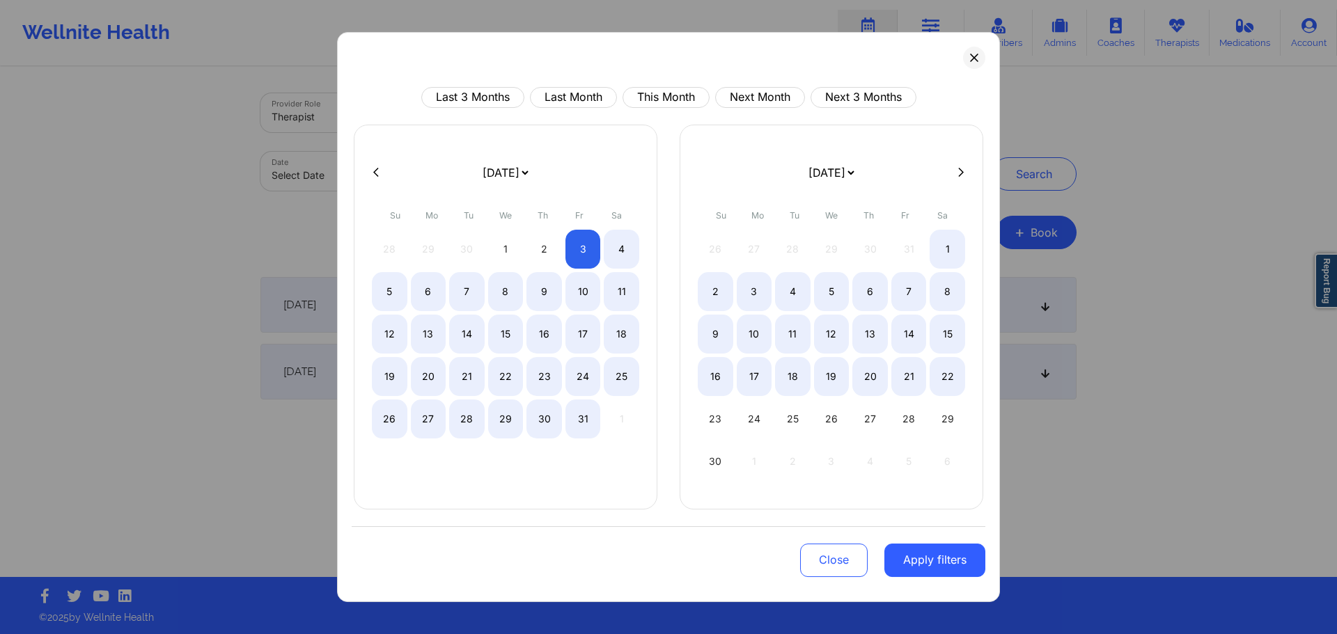
select select "2025-9"
select select "2025-10"
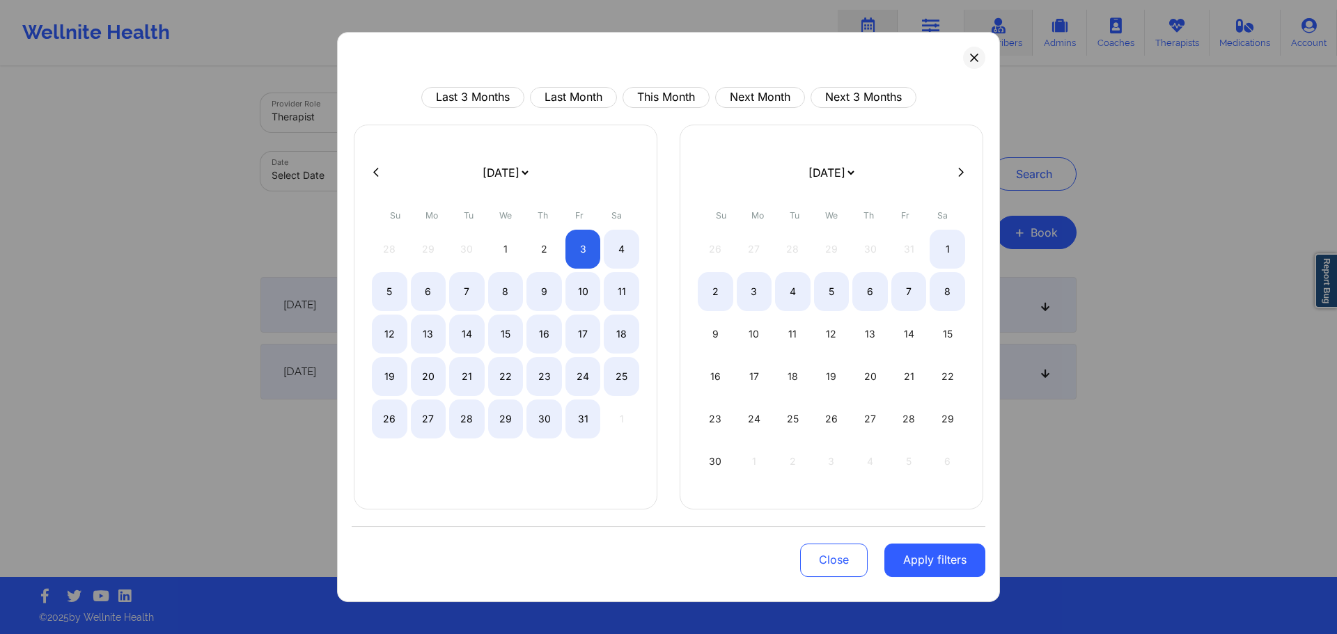
click at [969, 53] on button at bounding box center [974, 58] width 22 height 22
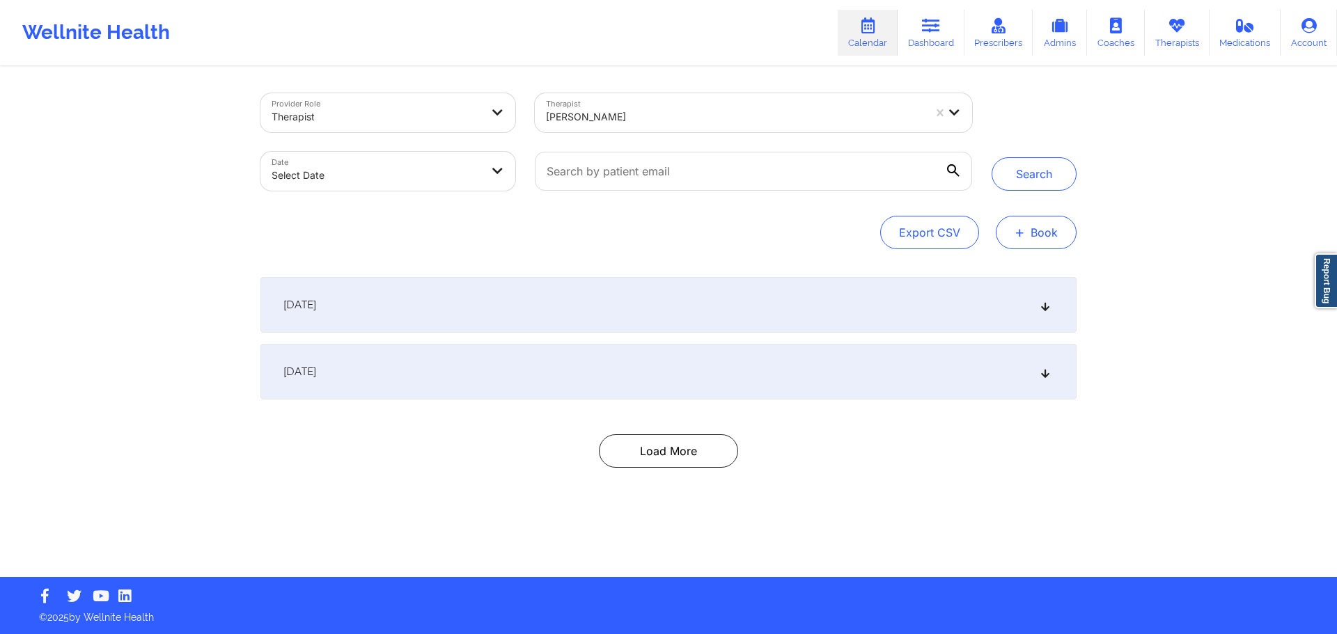
click at [1024, 228] on span "+" at bounding box center [1019, 232] width 10 height 8
click at [1003, 276] on button "Therapy Session" at bounding box center [1012, 276] width 107 height 23
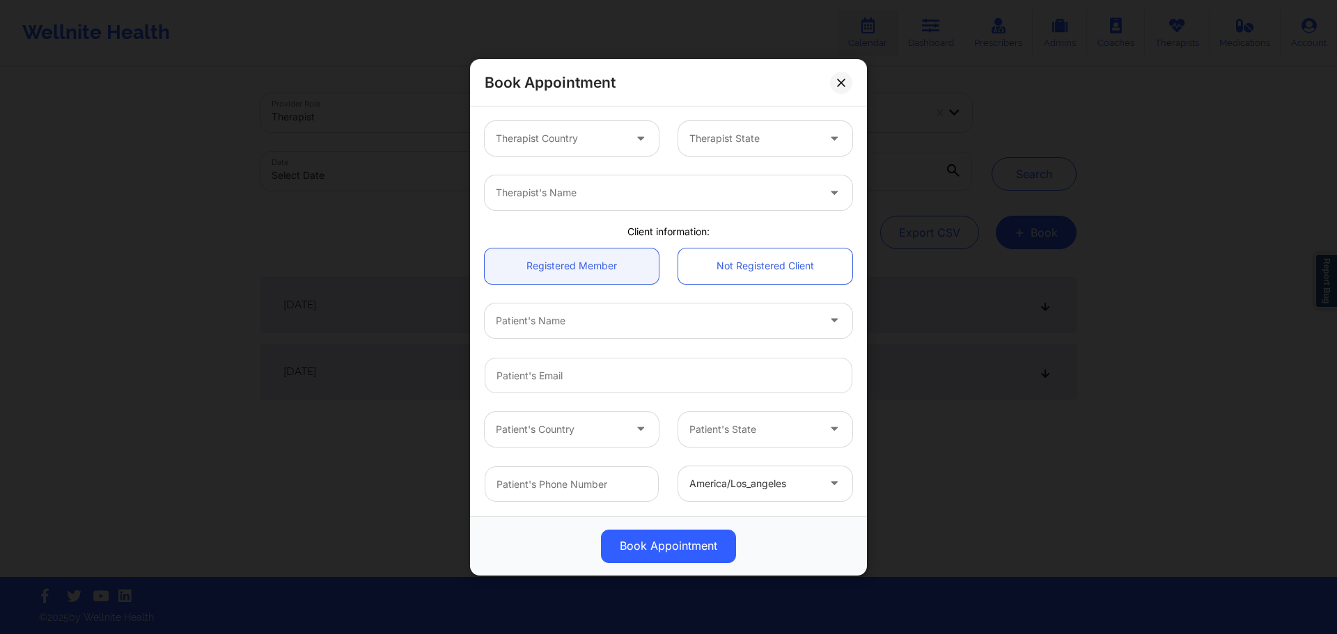
click at [576, 143] on div at bounding box center [560, 138] width 128 height 17
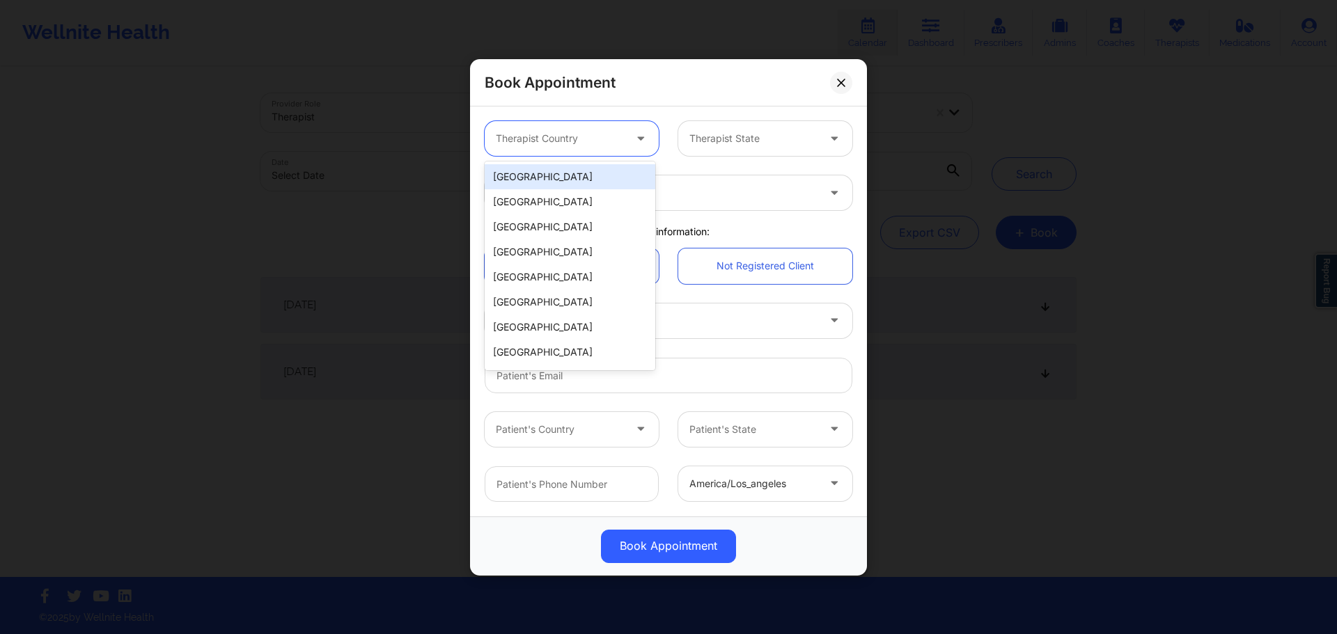
click at [581, 177] on div "[GEOGRAPHIC_DATA]" at bounding box center [570, 176] width 171 height 25
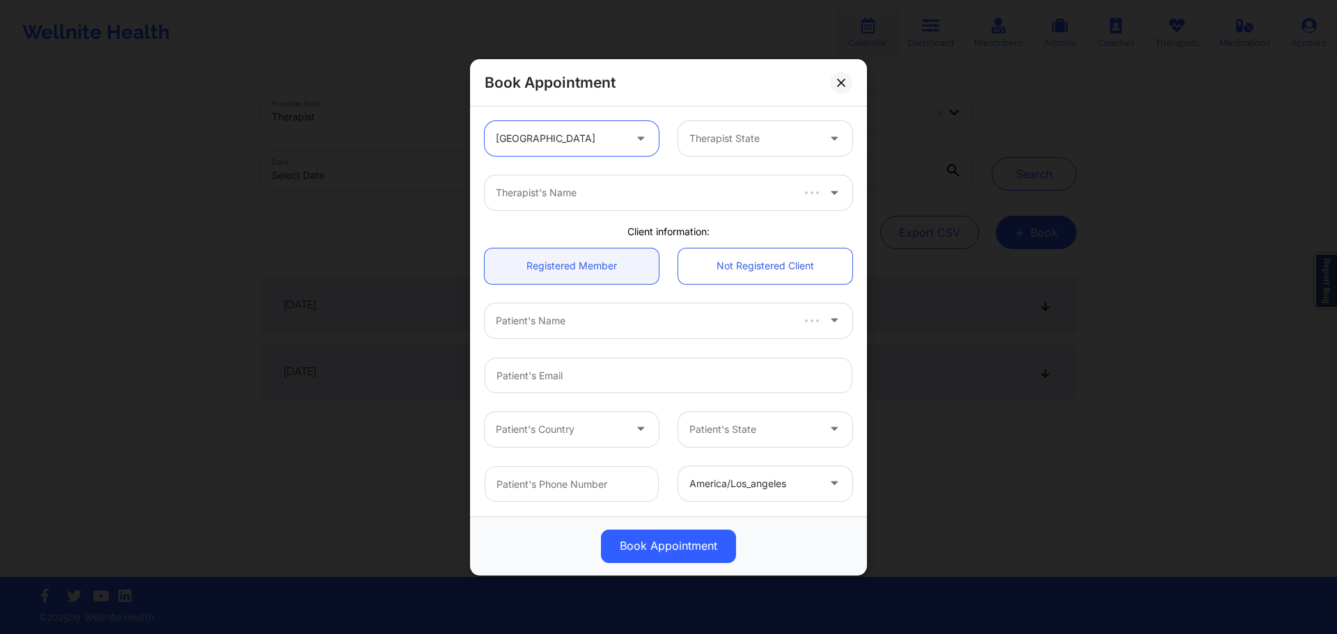
click at [792, 146] on div at bounding box center [753, 138] width 128 height 17
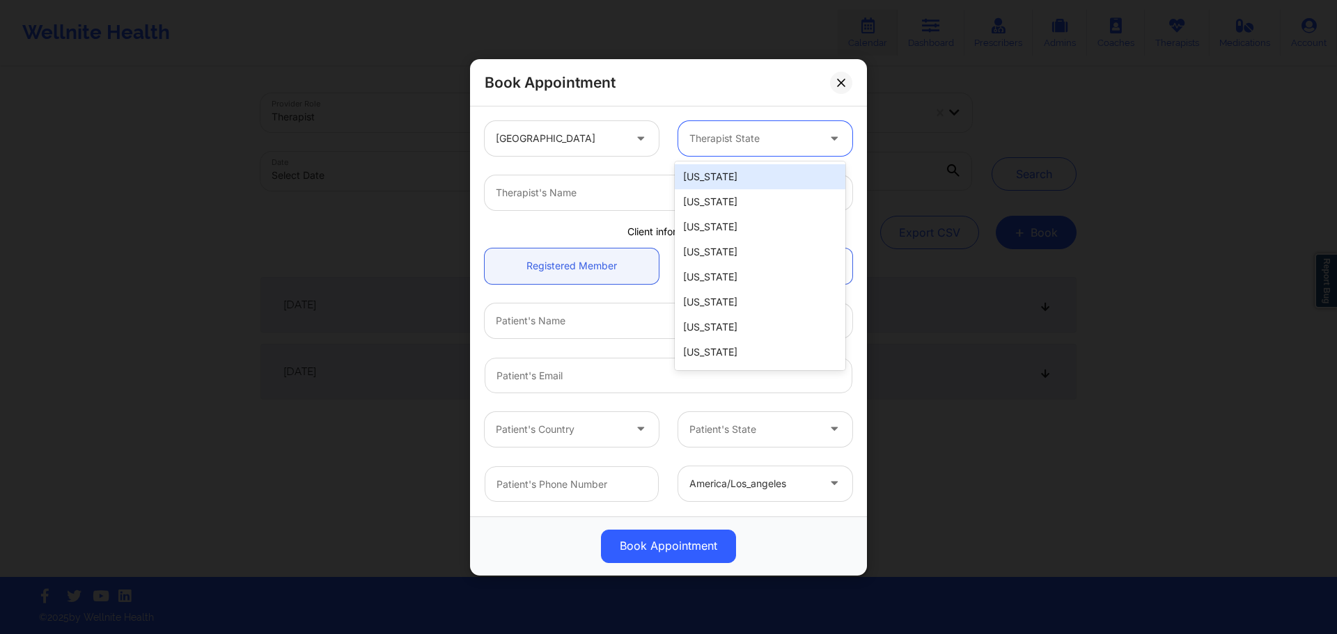
type input "f"
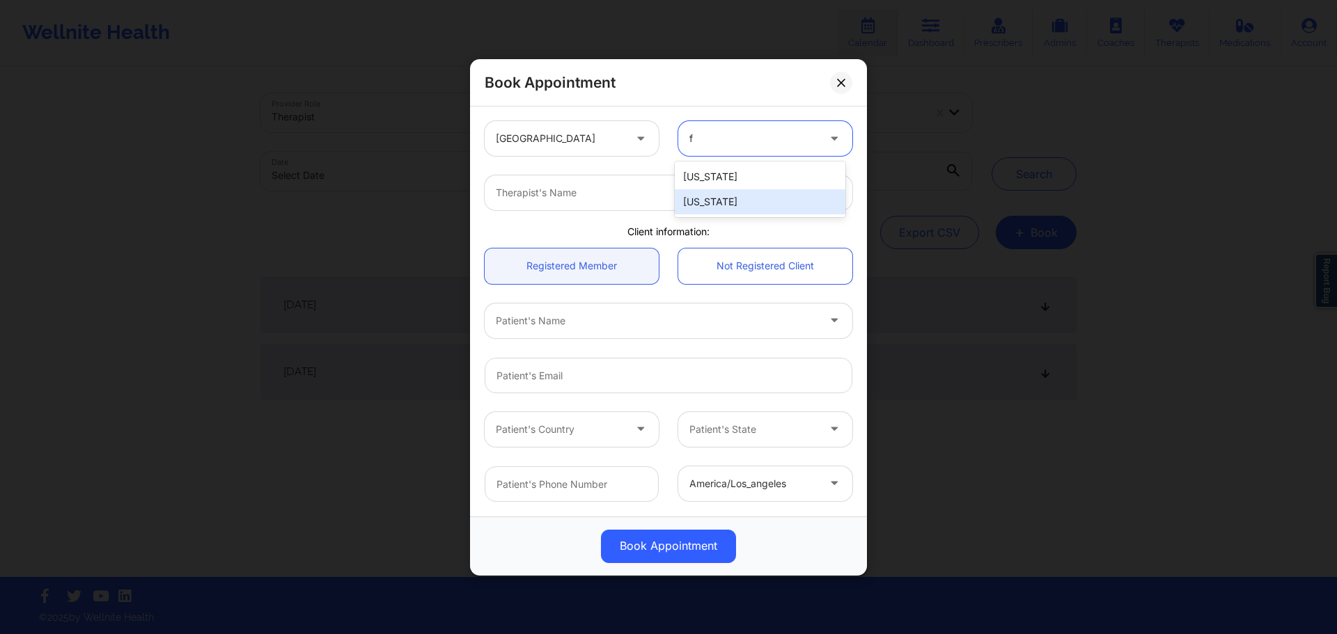
click at [713, 195] on div "[US_STATE]" at bounding box center [760, 201] width 171 height 25
click at [594, 188] on div at bounding box center [657, 192] width 322 height 17
type input "angela tu"
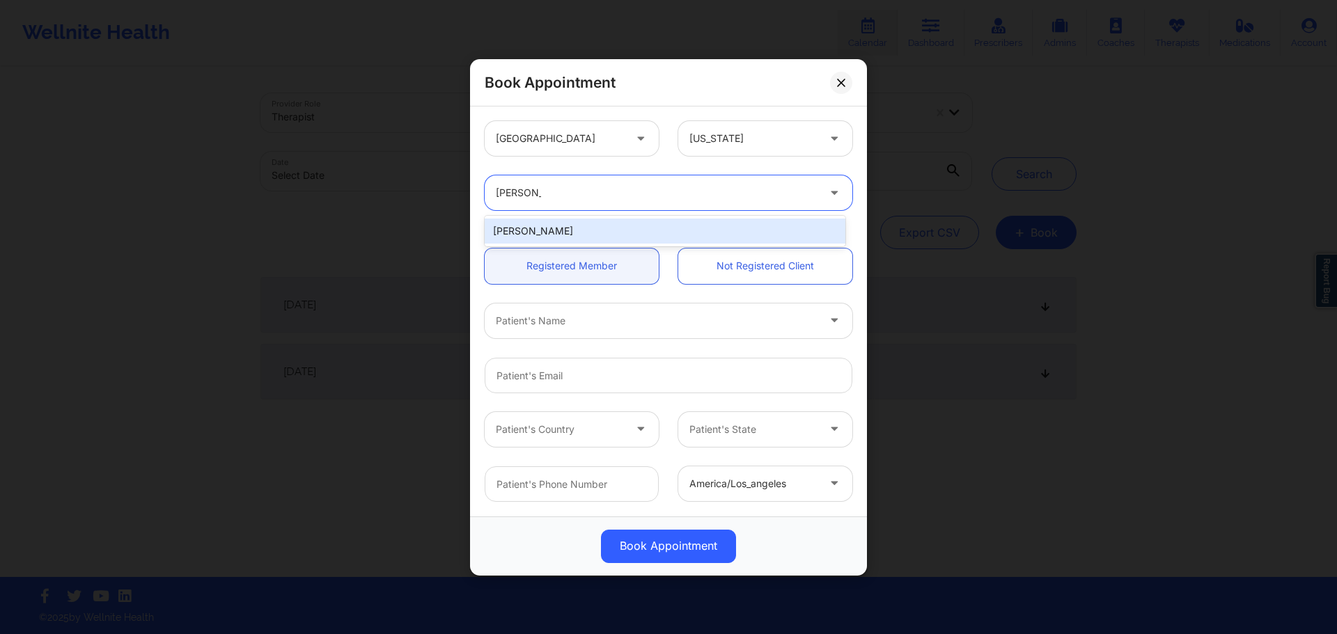
click at [577, 230] on div "Angela Turner" at bounding box center [665, 231] width 361 height 25
click at [744, 266] on link "Not Registered Client" at bounding box center [765, 266] width 174 height 36
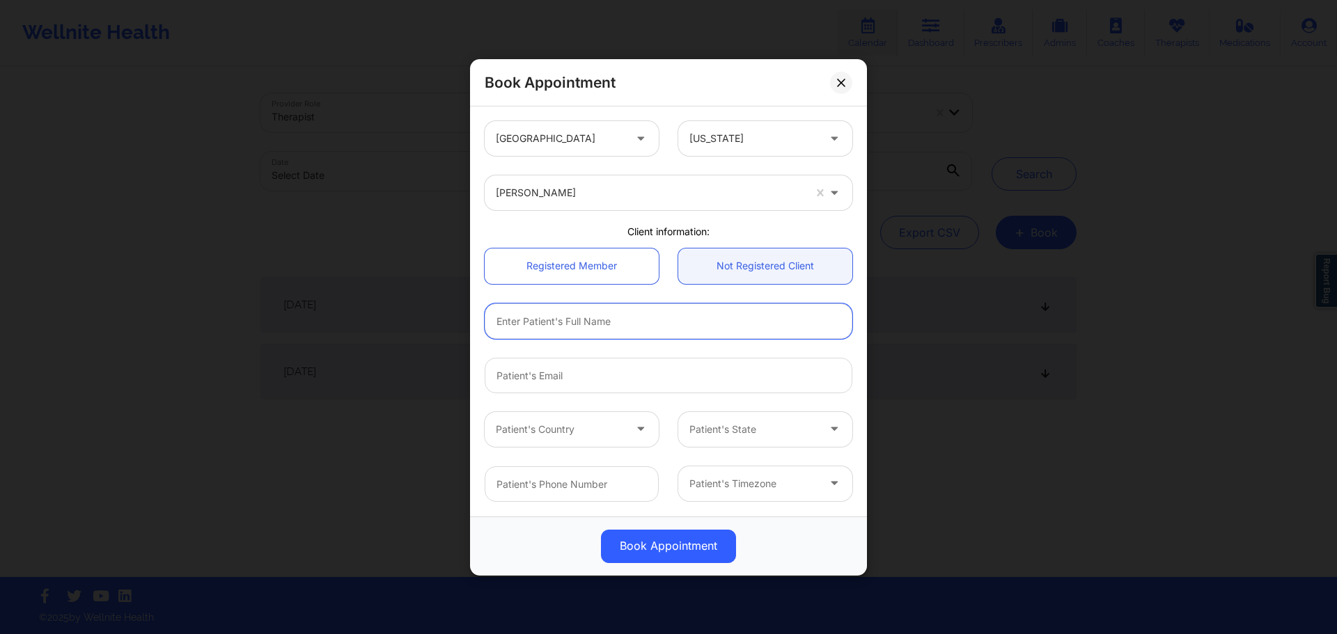
click at [566, 320] on input "text" at bounding box center [669, 321] width 368 height 36
paste input "EVETTE YOUNG"
type input "EVETTE YOUNG"
click at [524, 370] on input "email" at bounding box center [669, 375] width 368 height 36
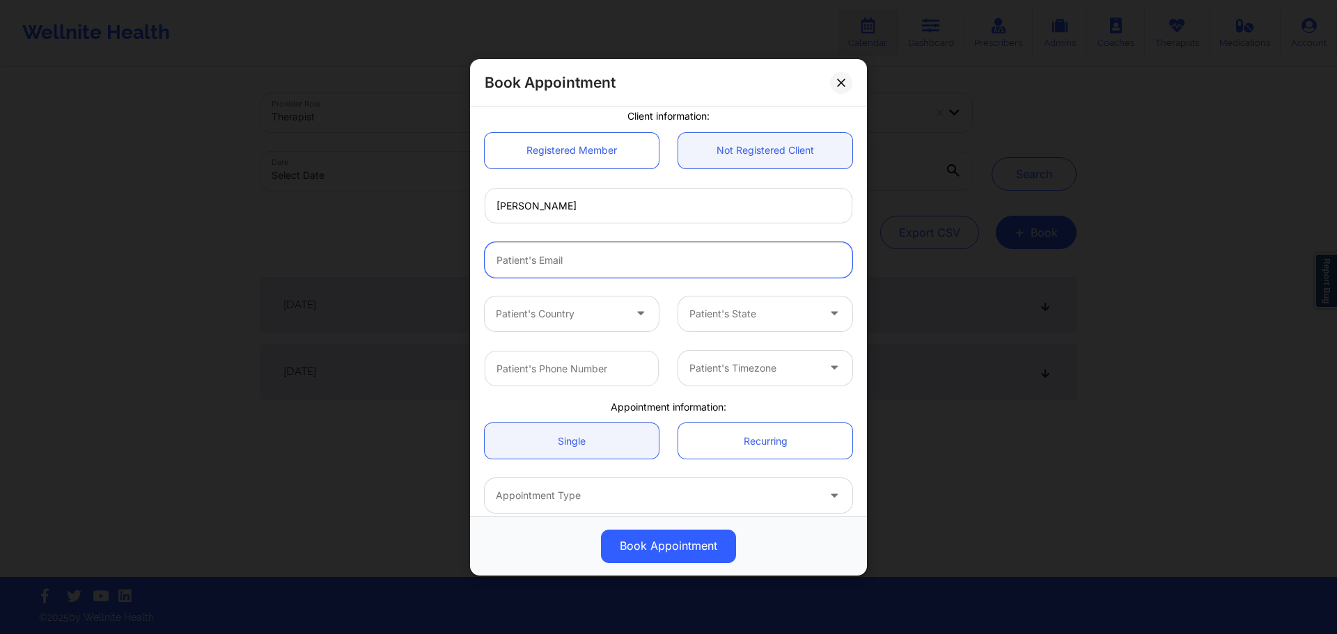
scroll to position [139, 0]
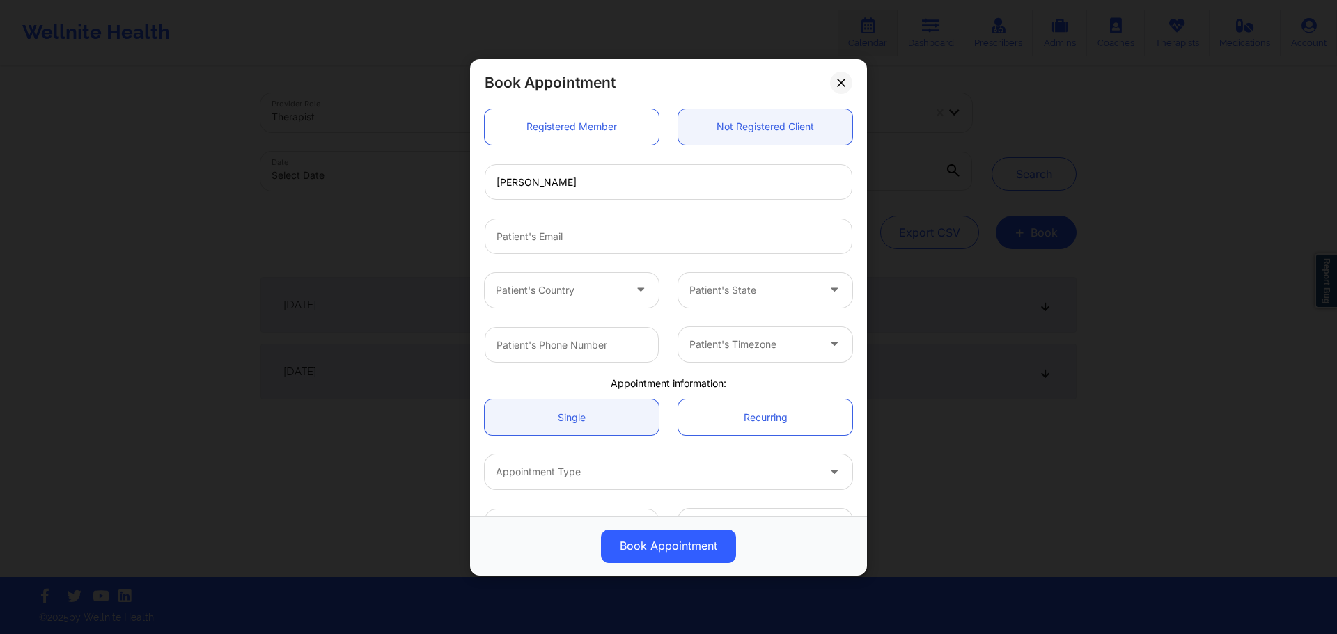
click at [574, 291] on div at bounding box center [560, 289] width 128 height 17
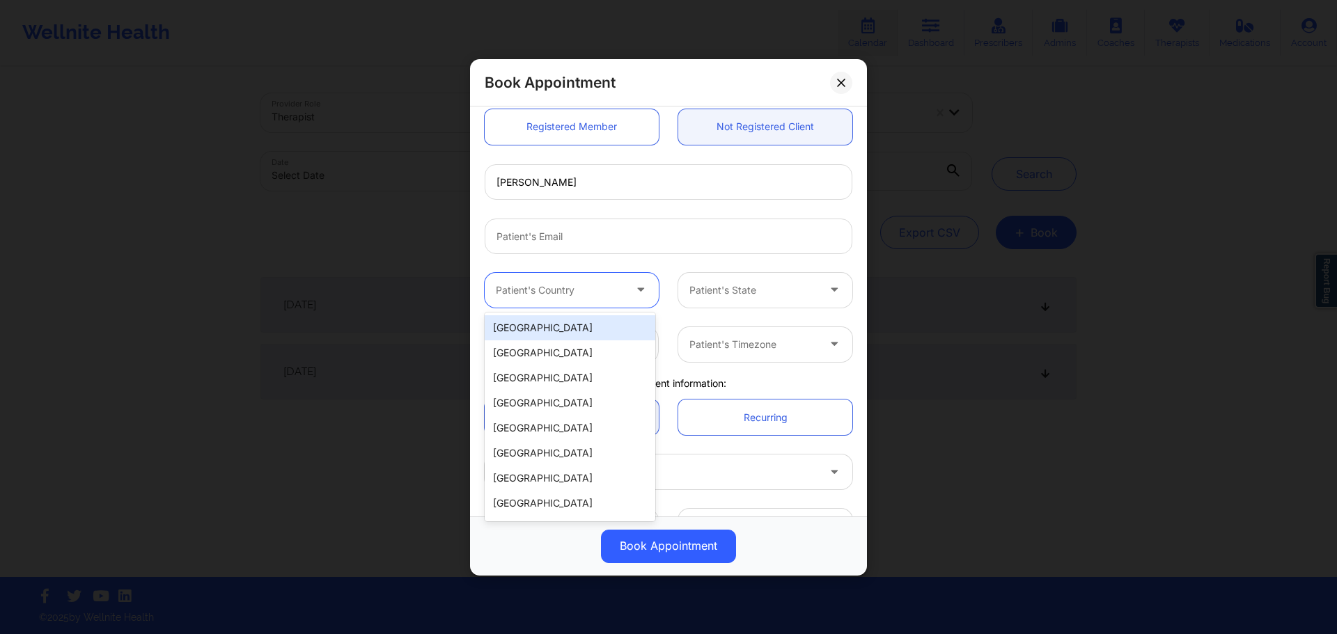
click at [559, 324] on div "[GEOGRAPHIC_DATA]" at bounding box center [570, 327] width 171 height 25
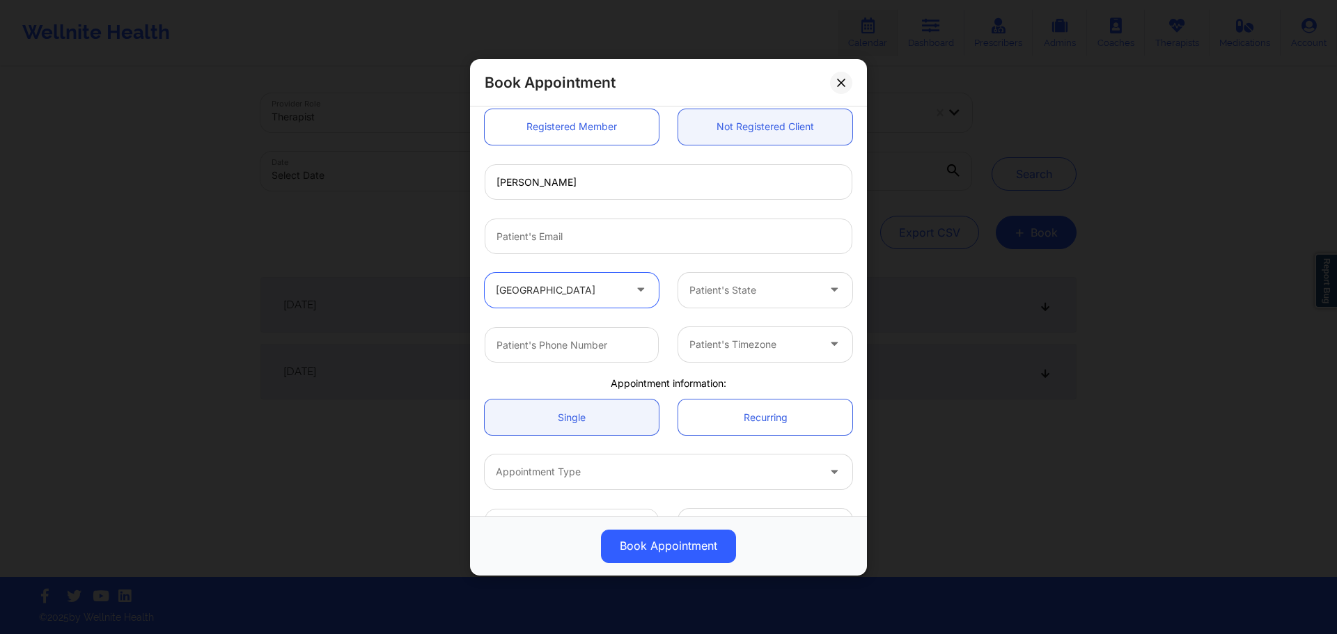
click at [758, 299] on div "Patient's State" at bounding box center [748, 289] width 141 height 35
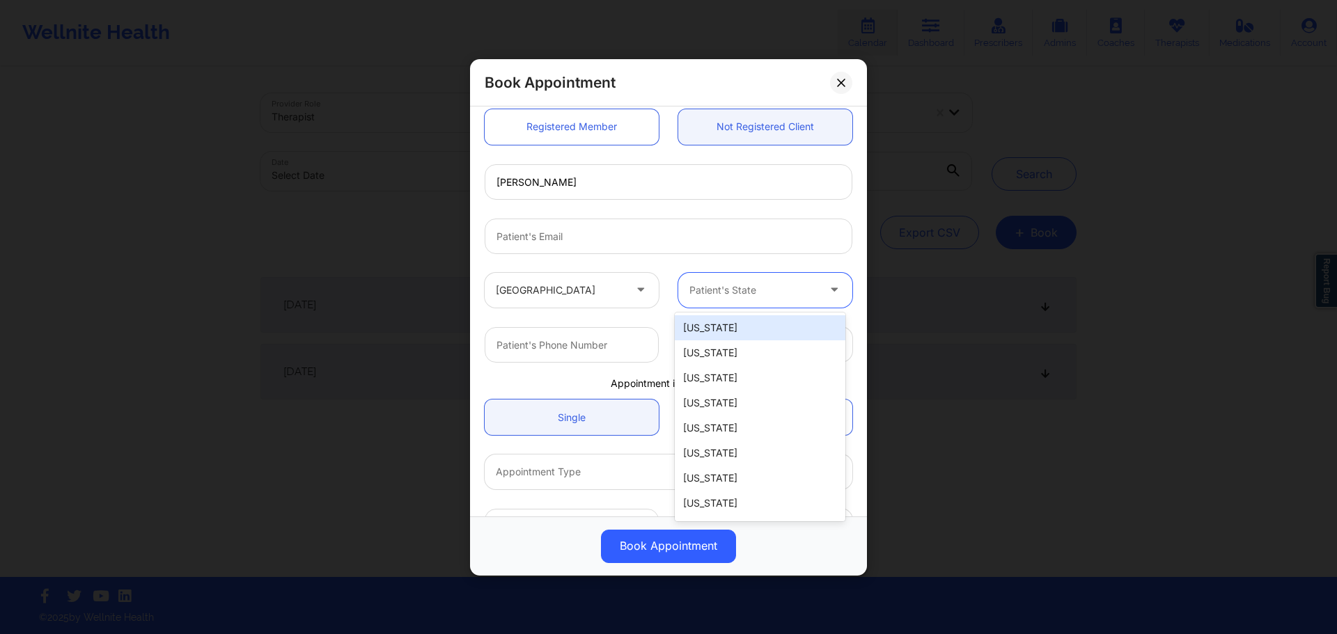
type input "f"
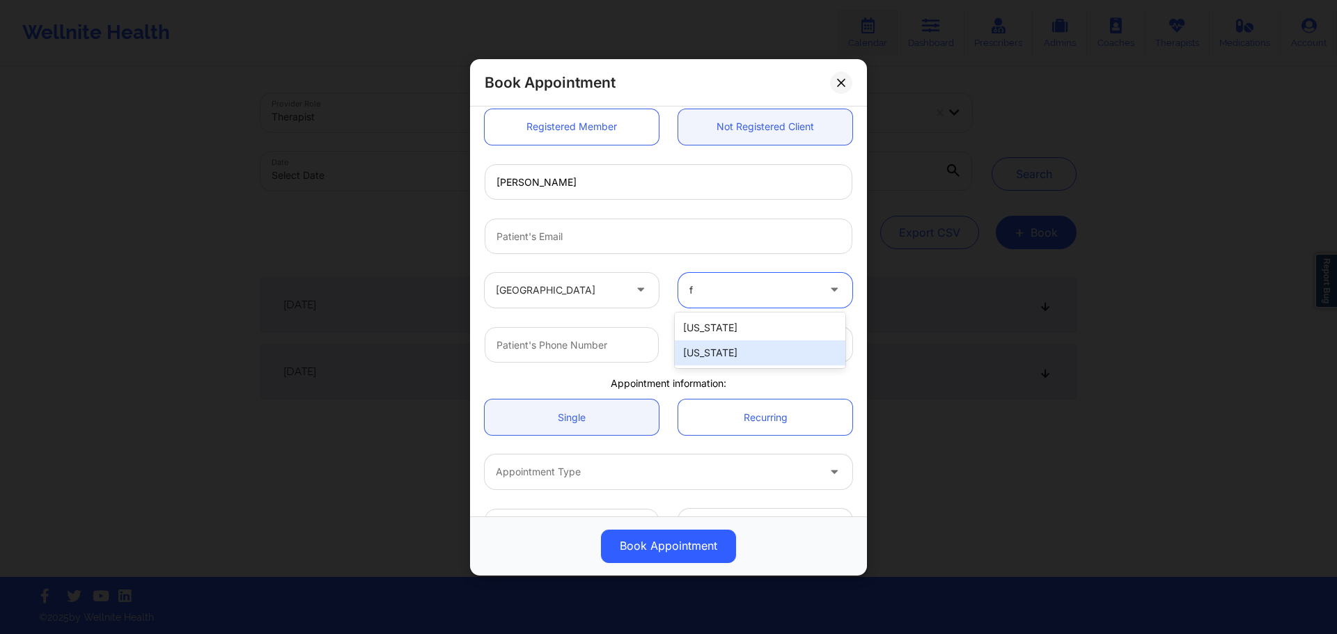
click at [721, 354] on div "[US_STATE]" at bounding box center [760, 352] width 171 height 25
click at [569, 353] on input "text" at bounding box center [572, 344] width 174 height 36
click at [845, 92] on button at bounding box center [841, 82] width 22 height 22
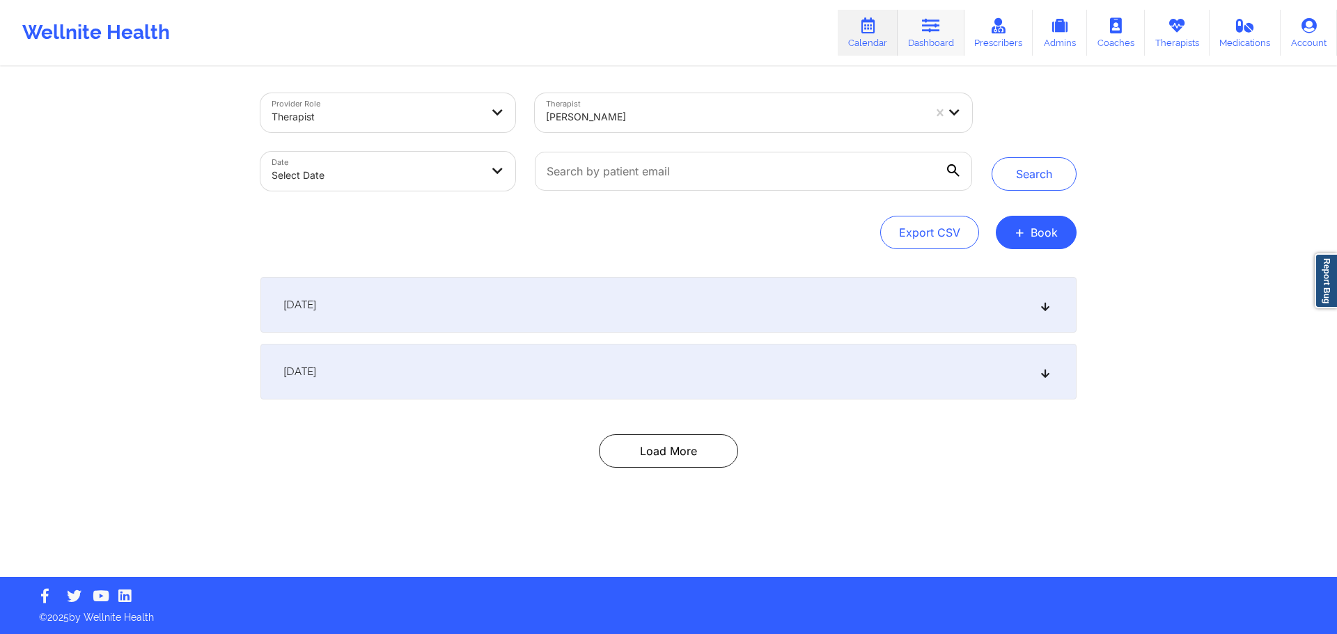
drag, startPoint x: 939, startPoint y: 34, endPoint x: 929, endPoint y: 38, distance: 11.2
click at [939, 34] on link "Dashboard" at bounding box center [930, 33] width 67 height 46
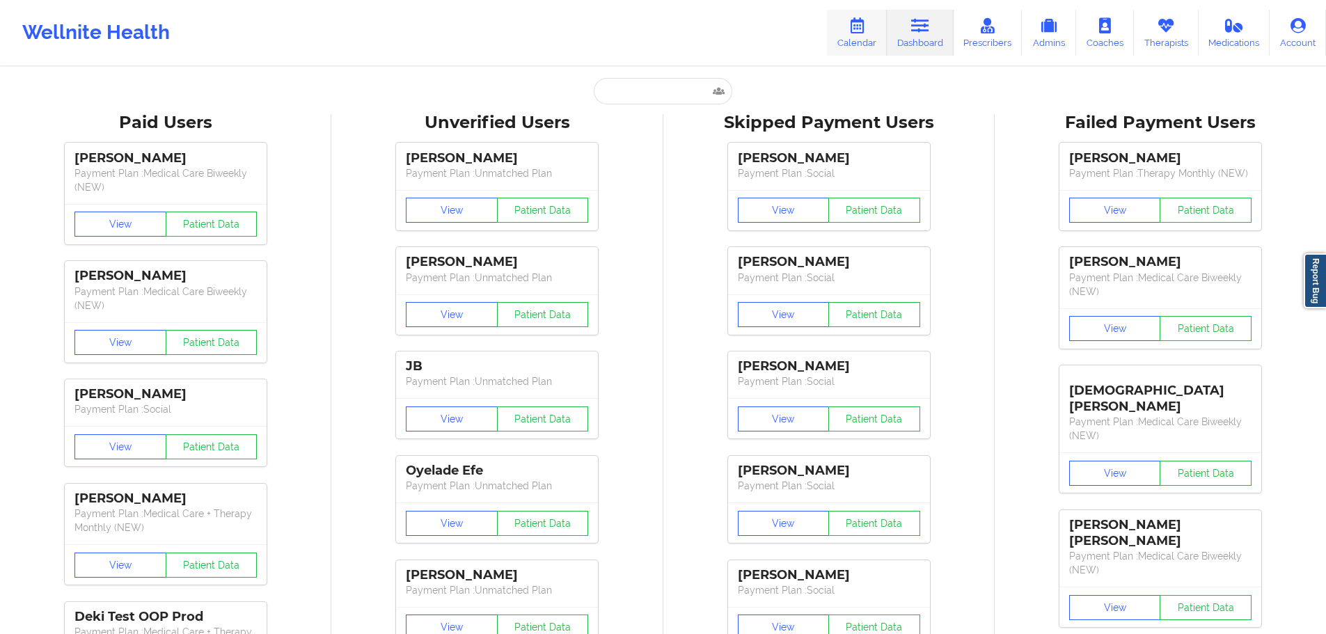
click at [872, 36] on link "Calendar" at bounding box center [857, 33] width 60 height 46
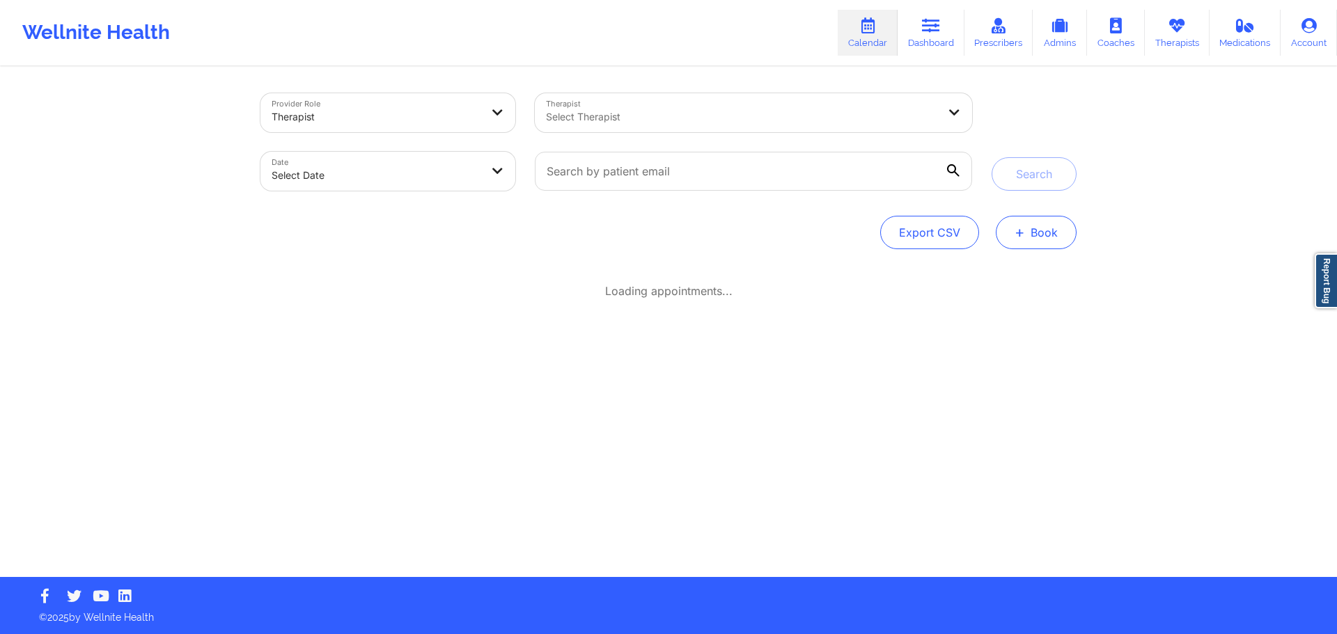
click at [1036, 228] on button "+ Book" at bounding box center [1036, 232] width 81 height 33
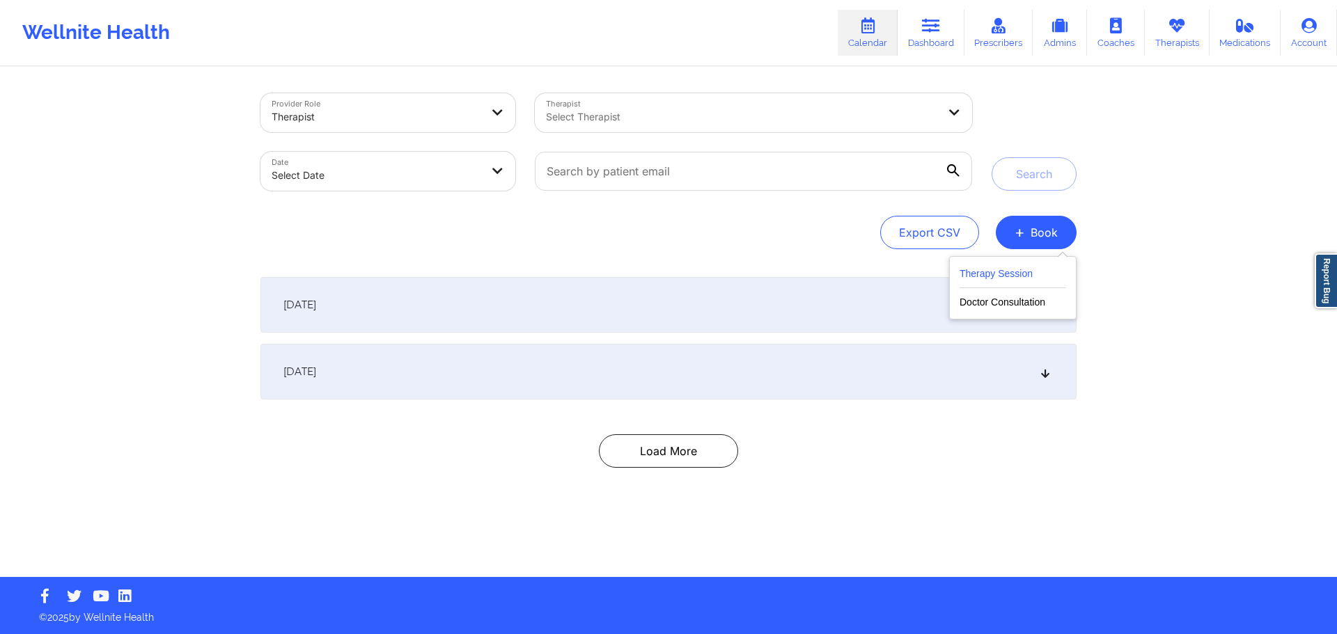
click at [1003, 268] on button "Therapy Session" at bounding box center [1012, 276] width 107 height 23
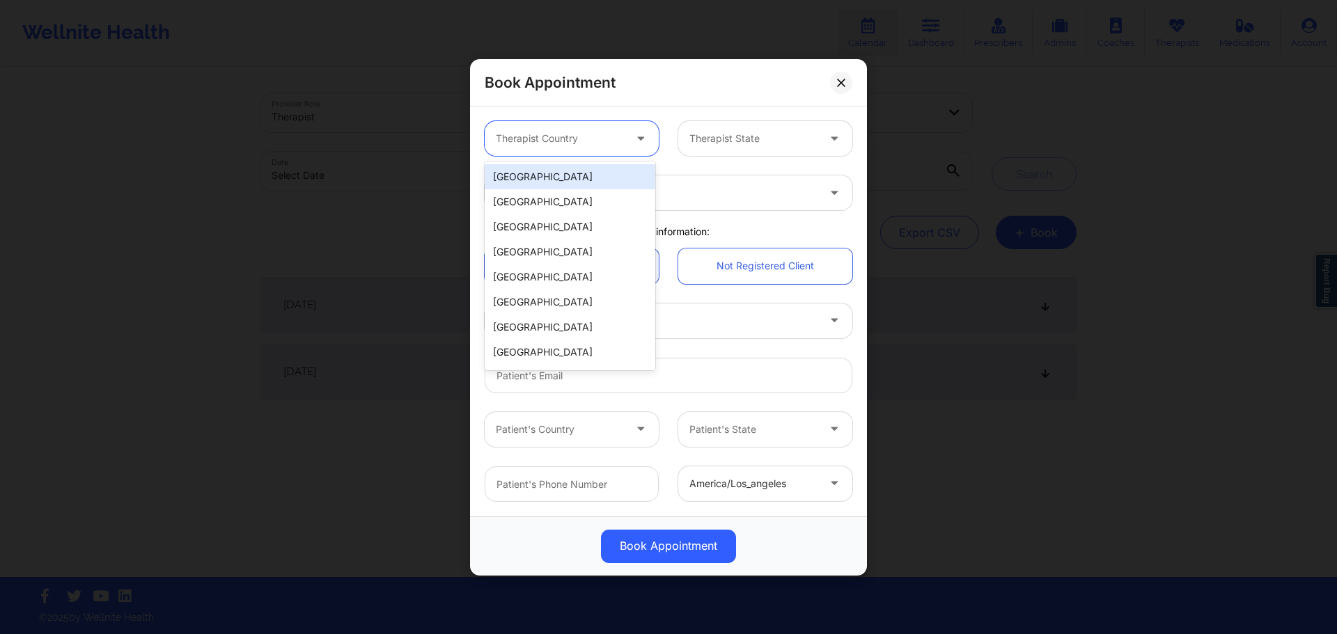
click at [576, 144] on div at bounding box center [560, 138] width 128 height 17
click at [583, 185] on div "[GEOGRAPHIC_DATA]" at bounding box center [570, 176] width 171 height 25
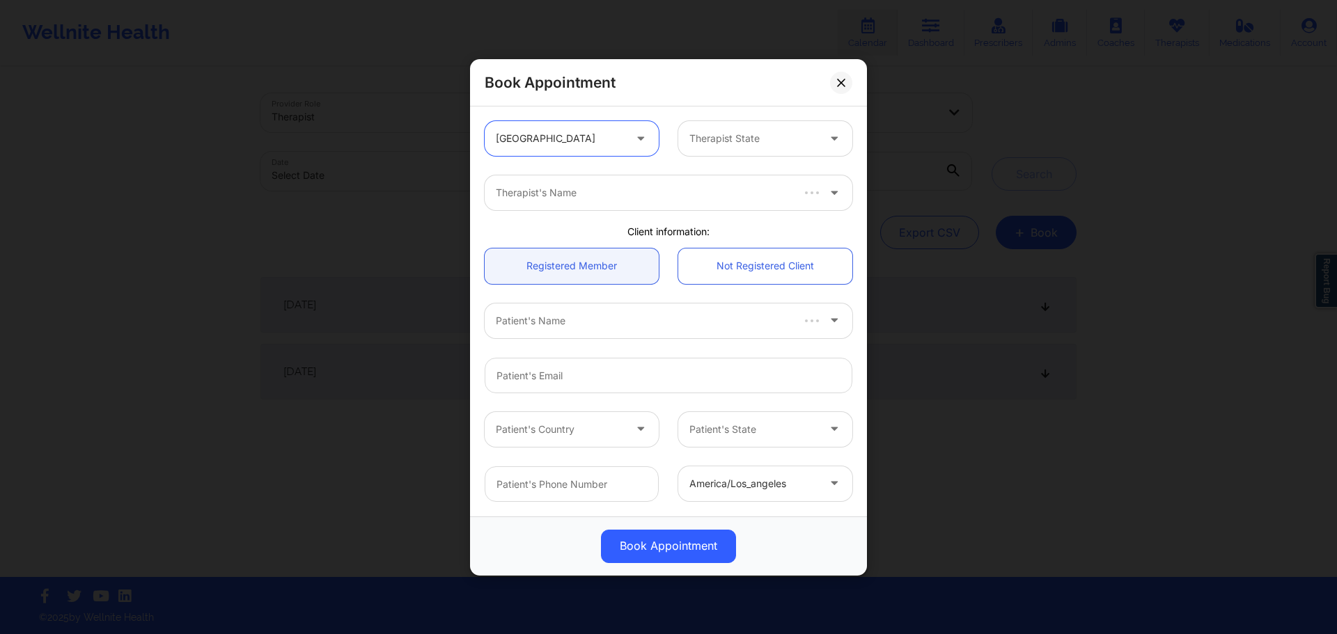
click at [718, 143] on div at bounding box center [753, 138] width 128 height 17
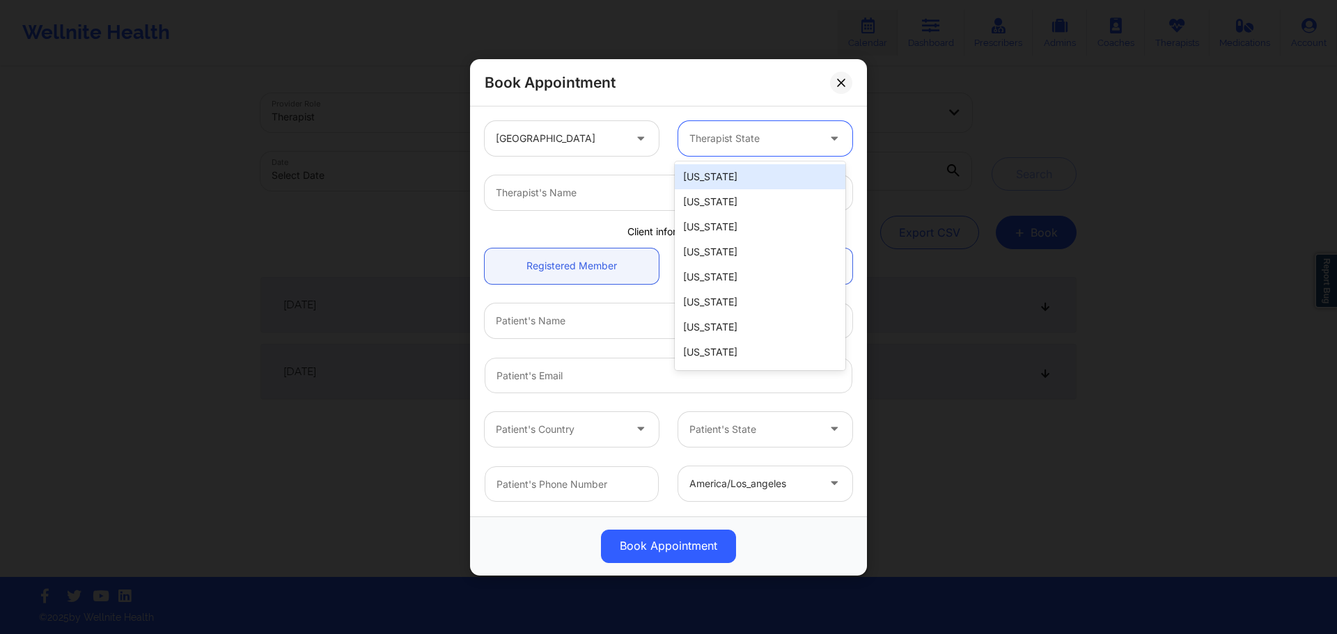
type input "l"
type input "fl"
click at [706, 184] on div "[US_STATE]" at bounding box center [760, 176] width 171 height 25
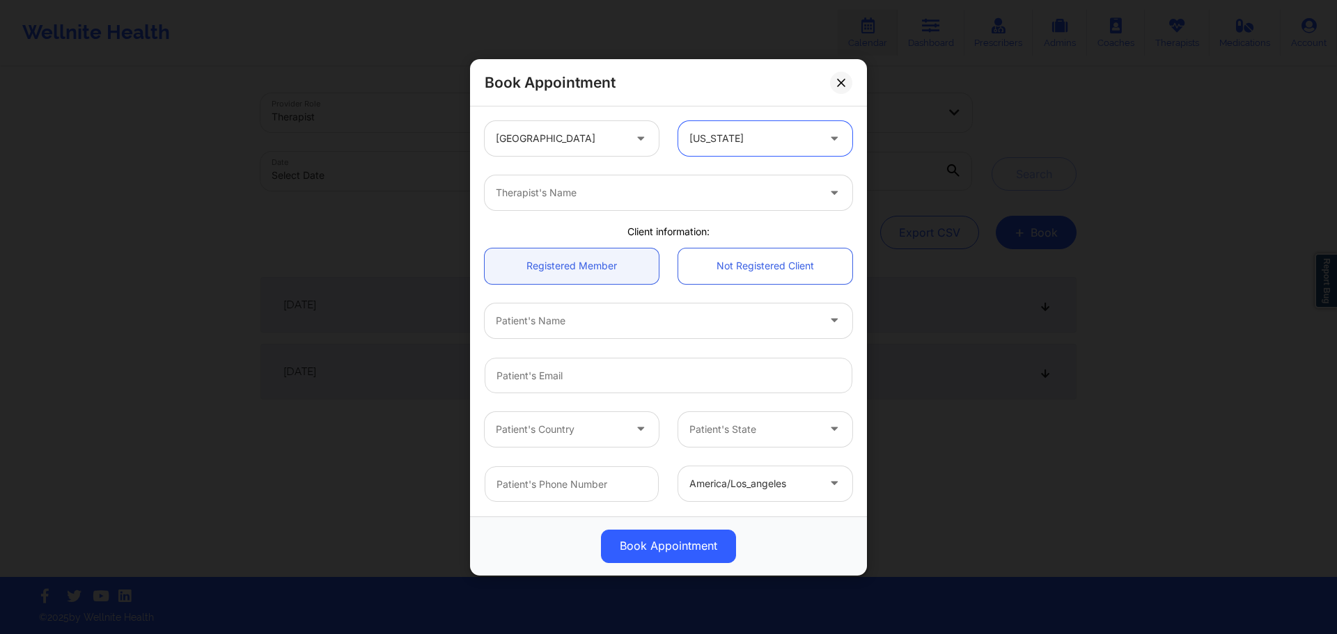
click at [603, 194] on div at bounding box center [657, 192] width 322 height 17
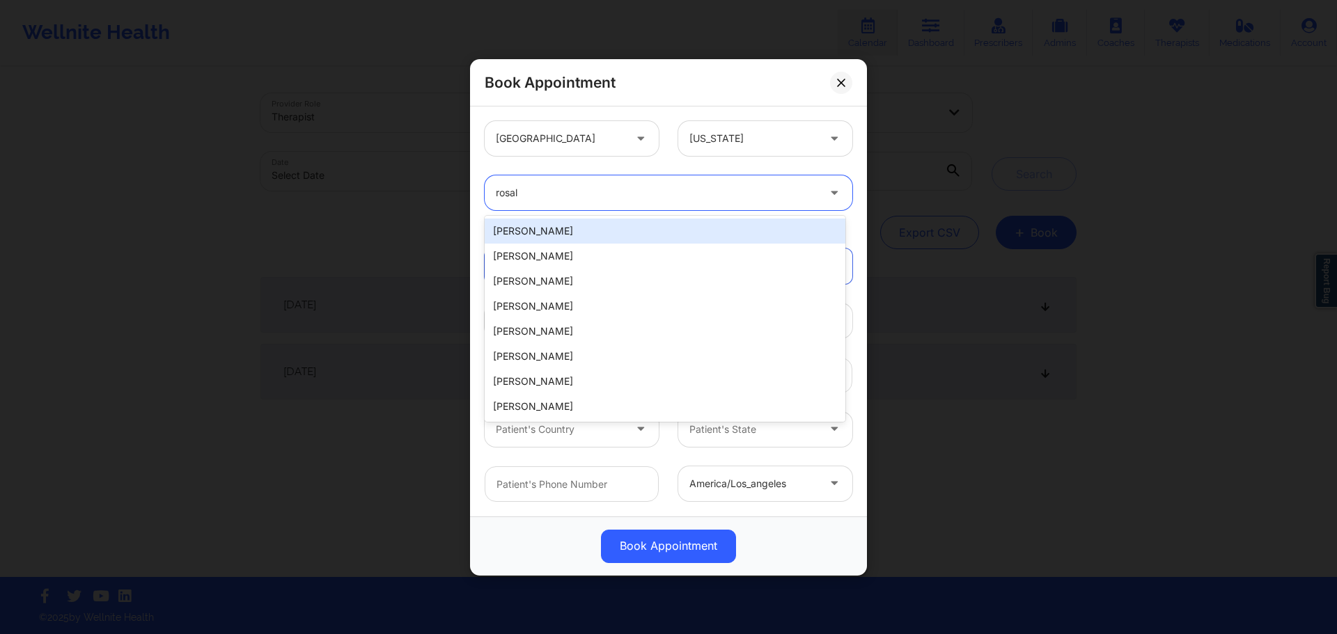
type input "rosalv"
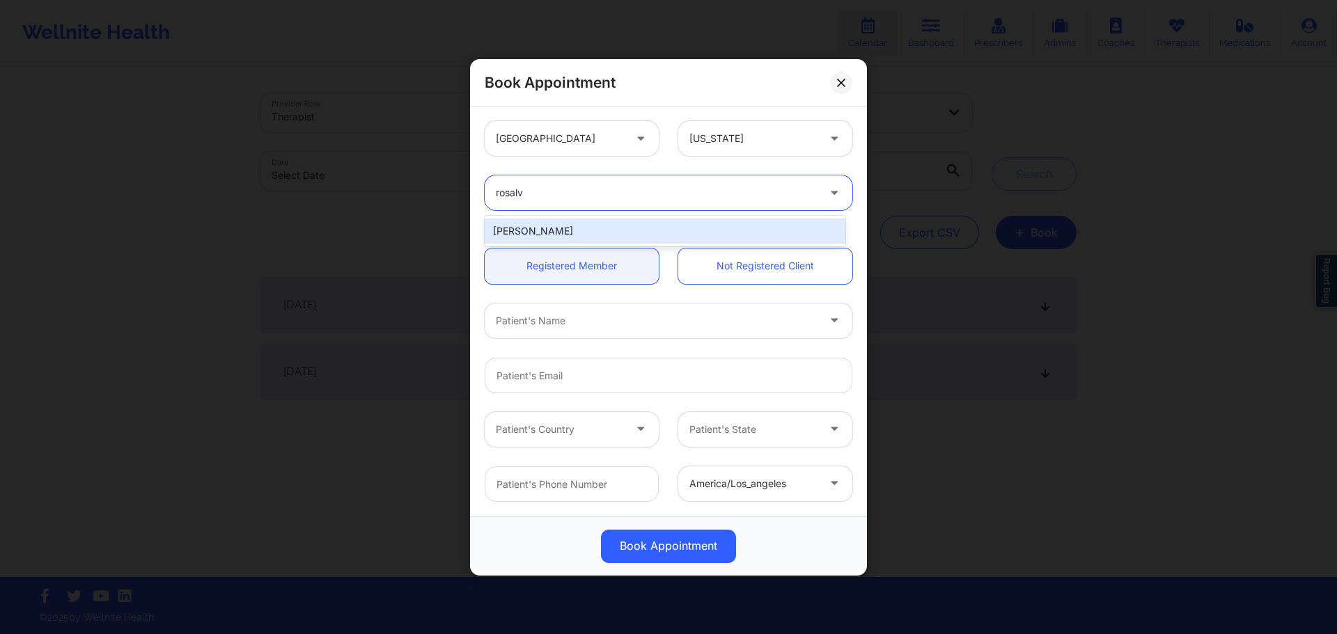
click at [583, 232] on div "[PERSON_NAME]" at bounding box center [665, 231] width 361 height 25
click at [576, 320] on div at bounding box center [657, 320] width 322 height 17
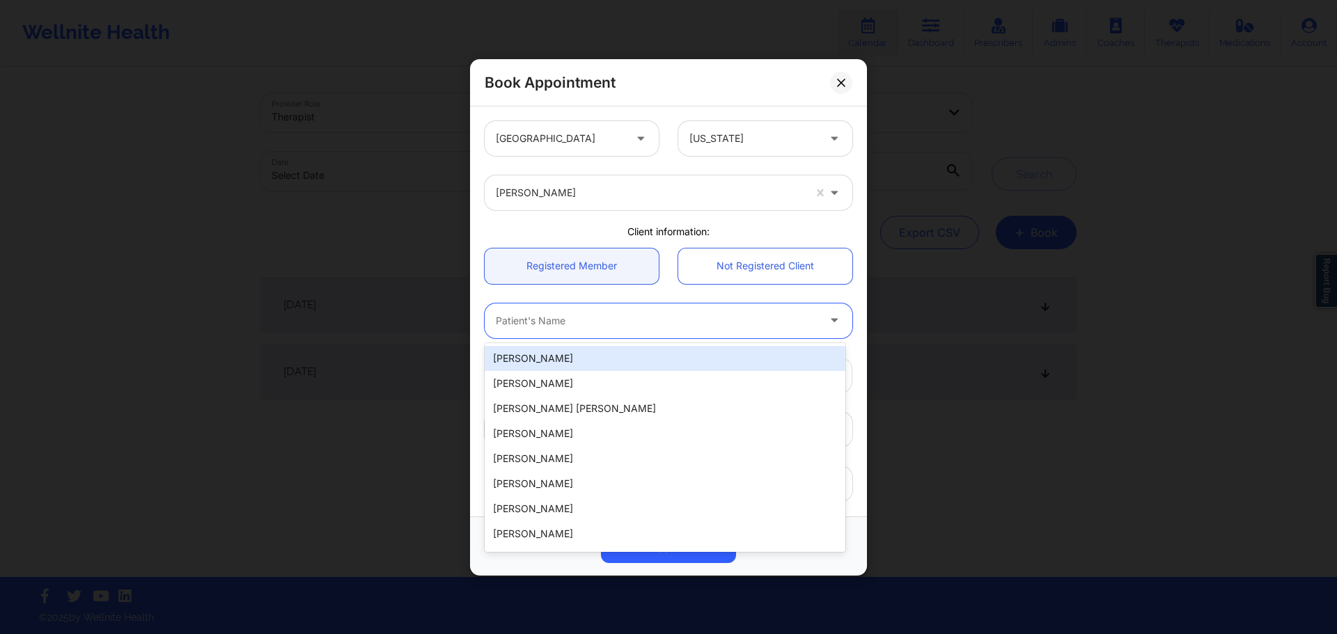
click at [480, 288] on div "Registered Member Not Registered Client" at bounding box center [668, 265] width 387 height 55
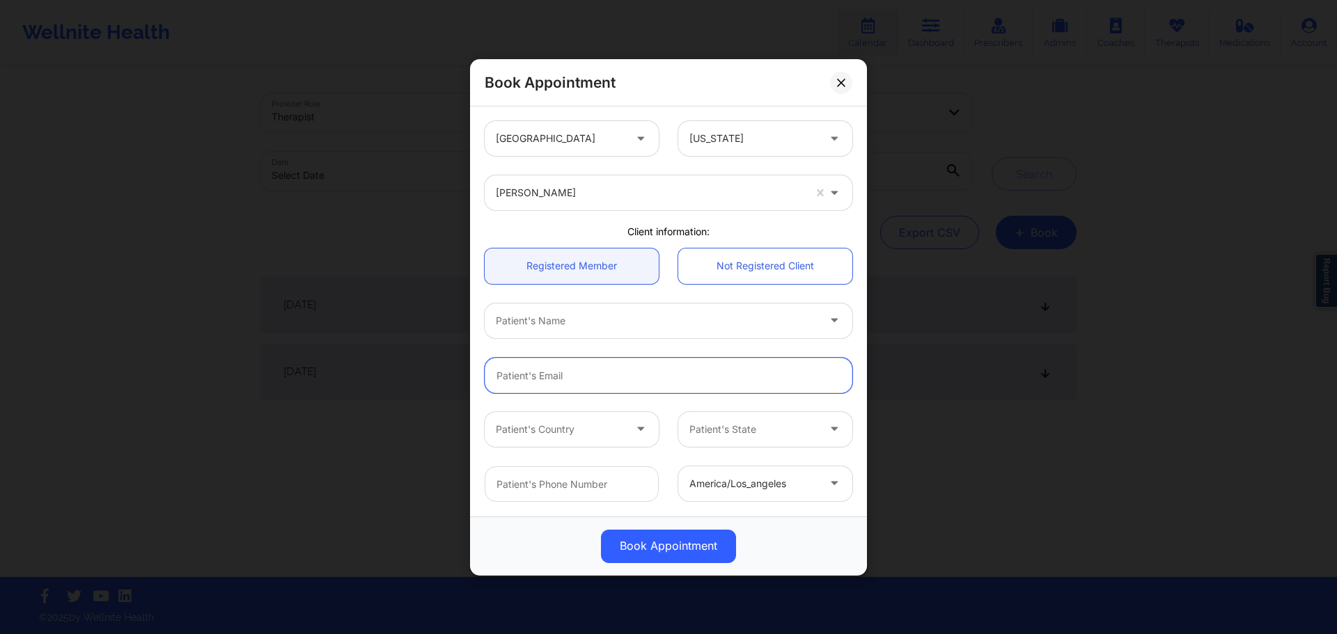
click at [579, 368] on input "email" at bounding box center [669, 375] width 368 height 36
paste input "dimesmakesbeats@gmail.com"
type input "dimesmakesbeats@gmail.com"
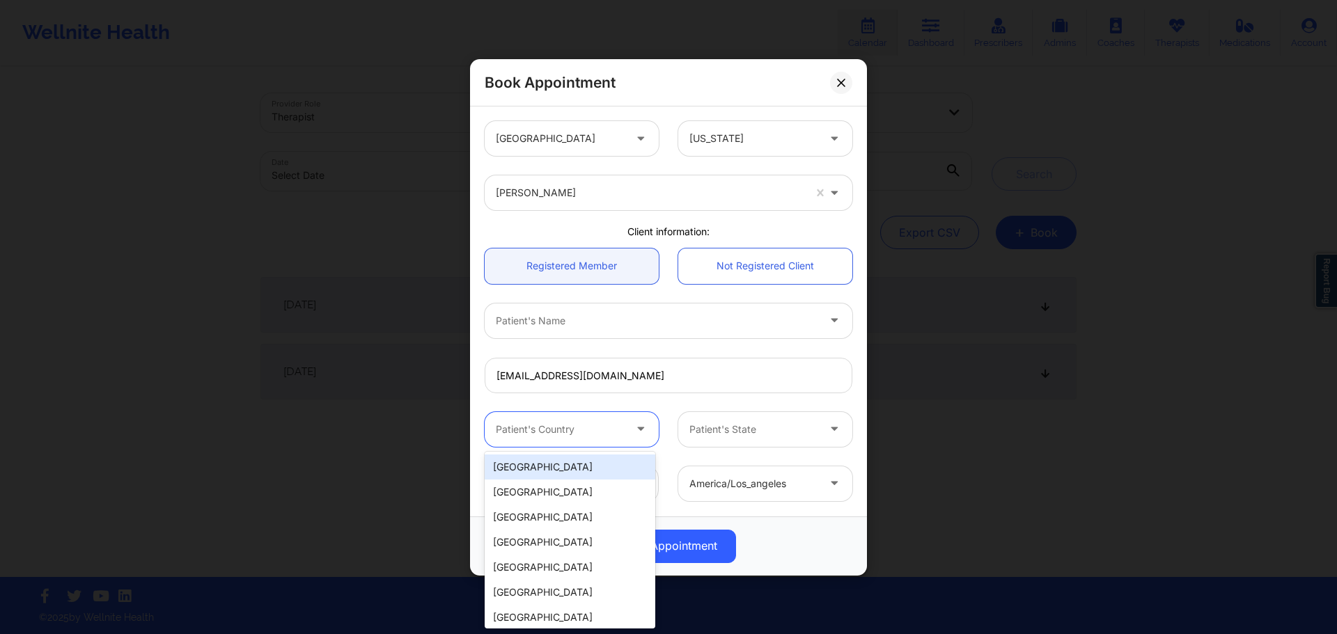
click at [569, 436] on div at bounding box center [560, 428] width 128 height 17
click at [558, 469] on div "[GEOGRAPHIC_DATA]" at bounding box center [570, 467] width 171 height 25
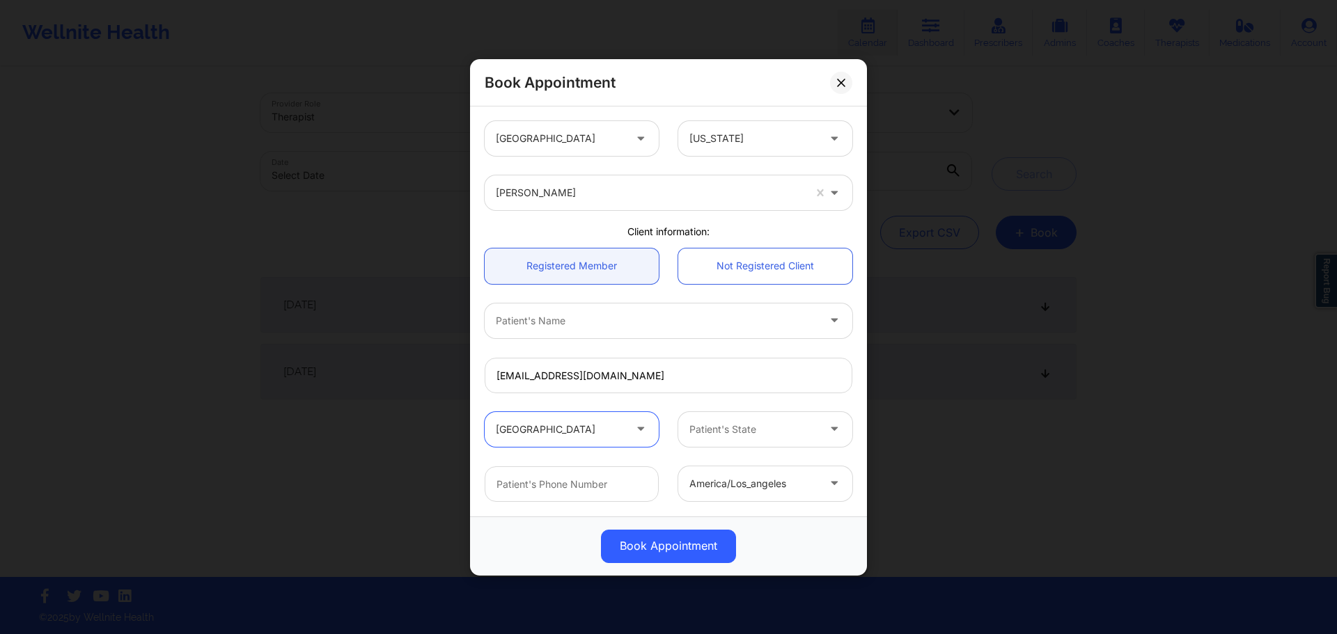
click at [784, 440] on div "Patient's State" at bounding box center [748, 428] width 141 height 35
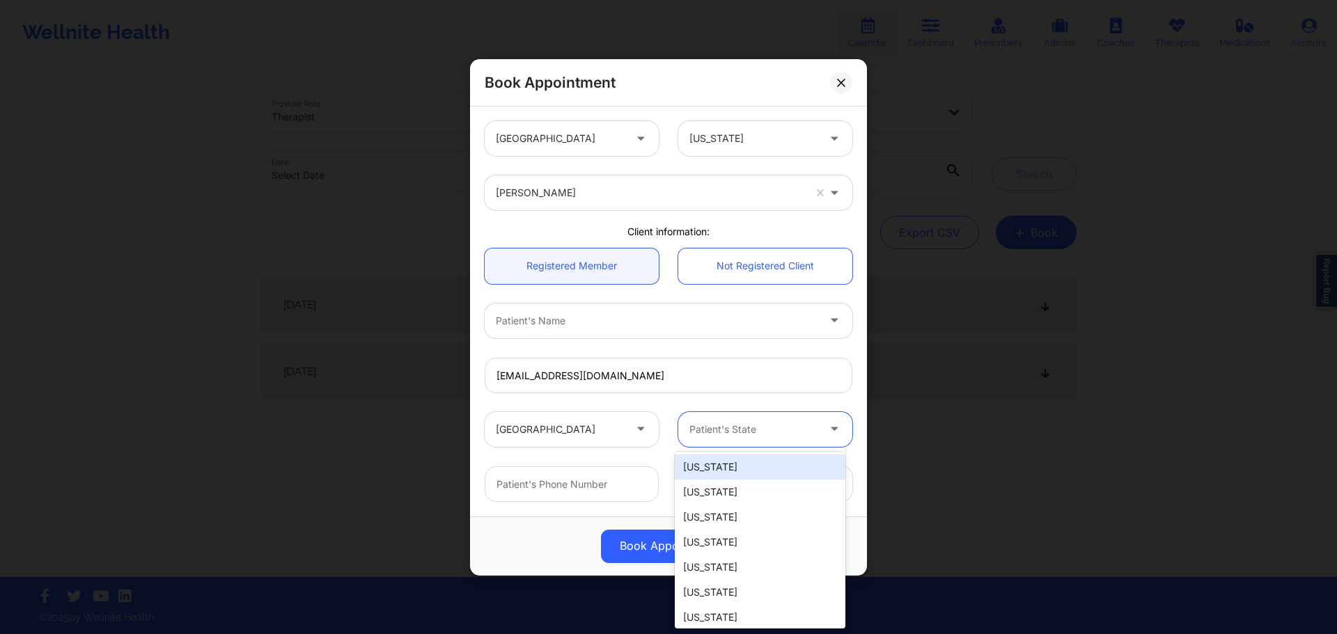
type input "f"
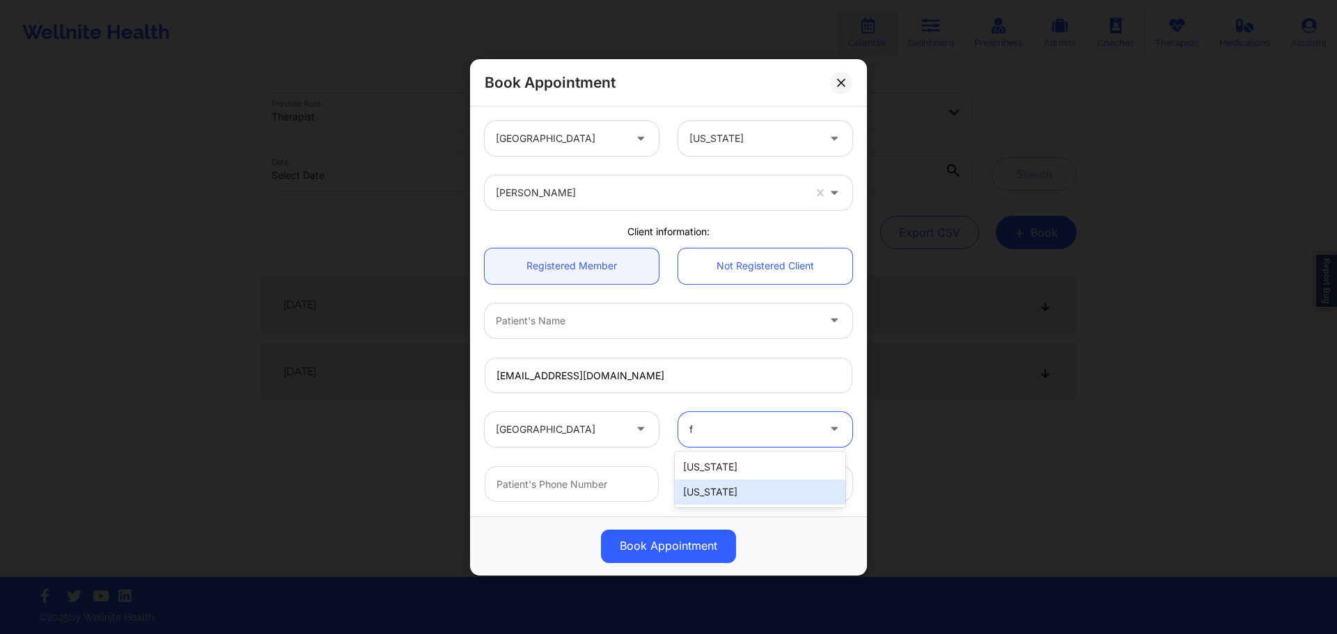
click at [731, 491] on div "[US_STATE]" at bounding box center [760, 492] width 171 height 25
click at [631, 318] on div at bounding box center [657, 320] width 322 height 17
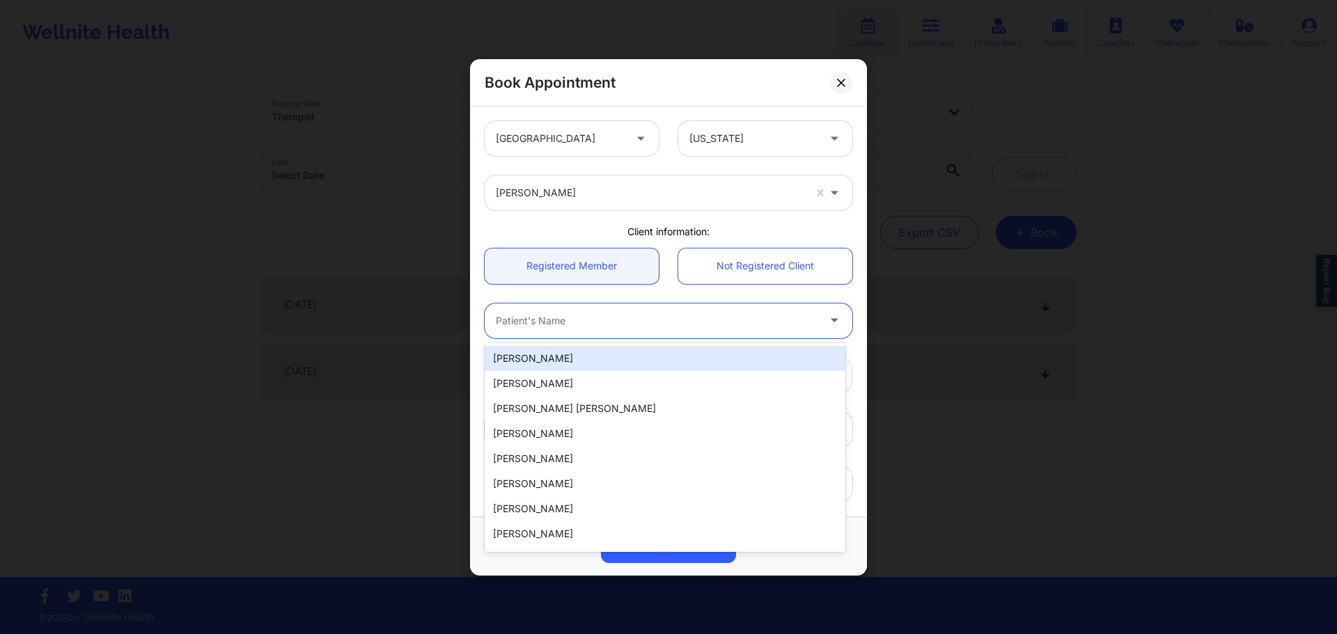
click at [583, 356] on div "[PERSON_NAME]" at bounding box center [665, 358] width 361 height 25
type input "+17865660479"
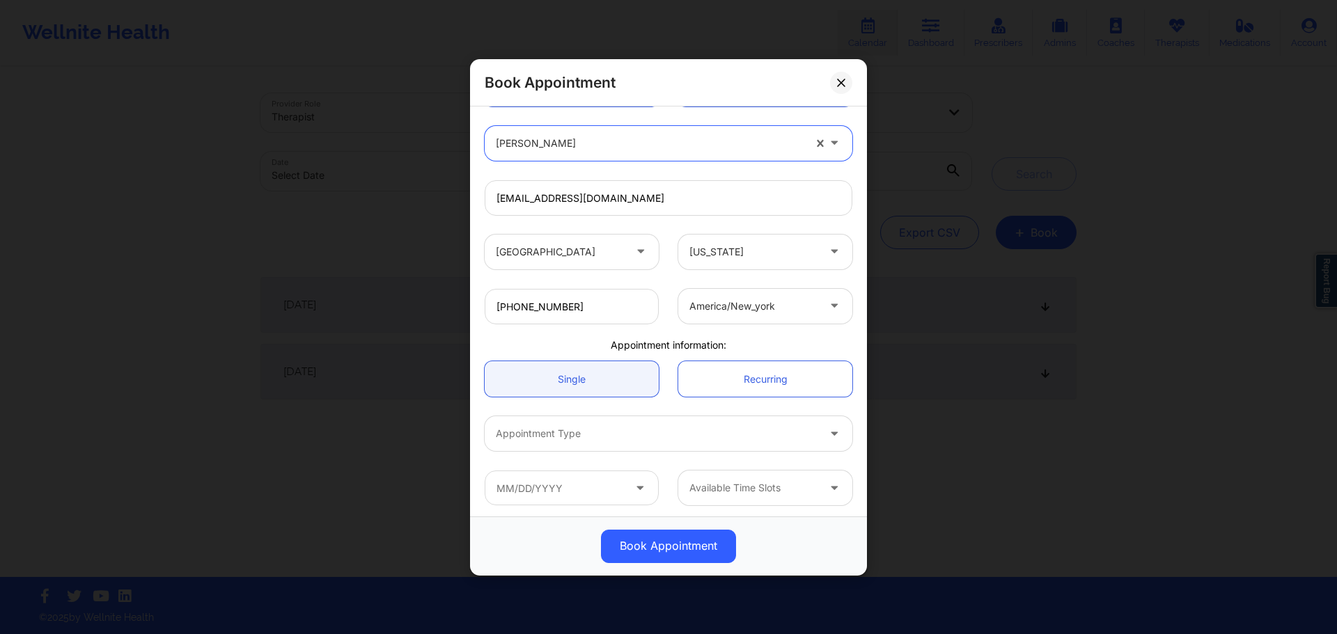
scroll to position [181, 0]
click at [577, 436] on div at bounding box center [657, 430] width 322 height 17
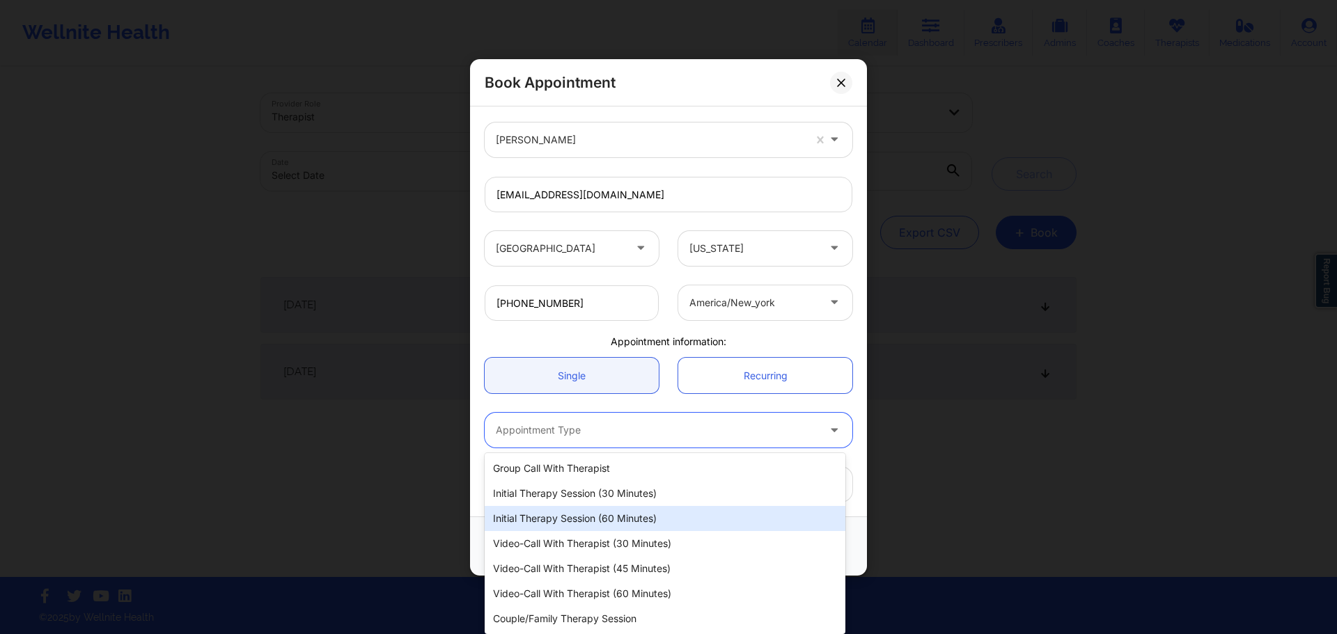
click at [579, 516] on div "Initial Therapy Session (60 minutes)" at bounding box center [665, 518] width 361 height 25
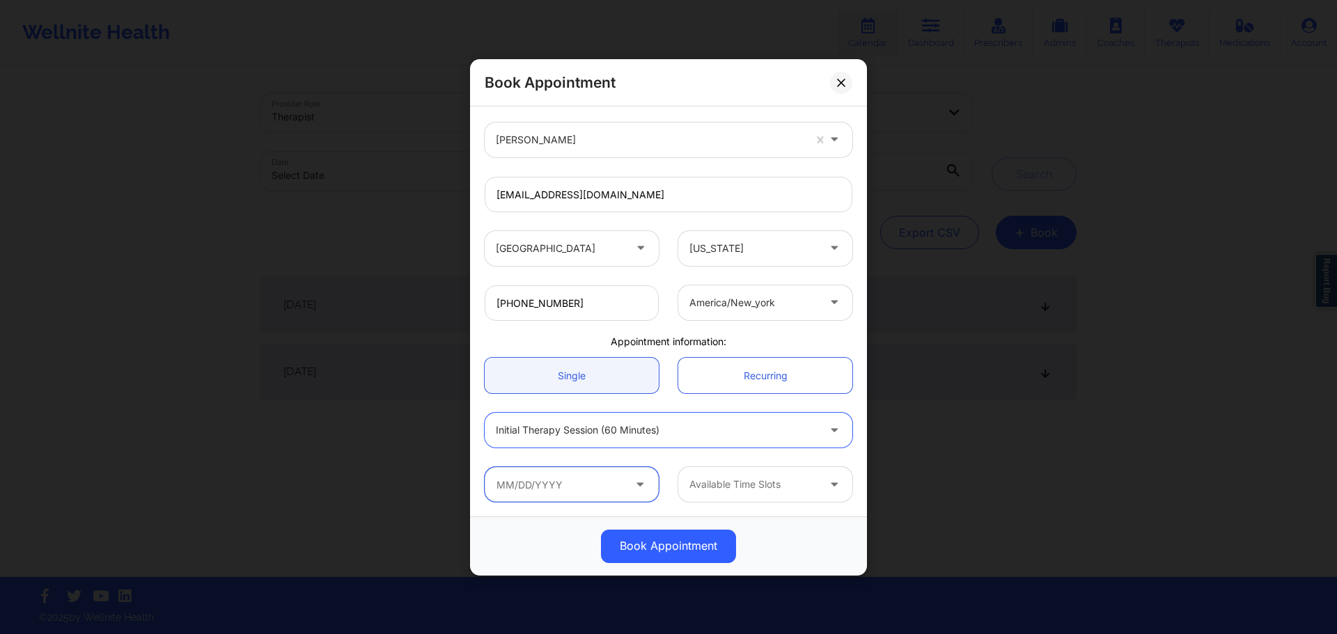
click at [523, 487] on input "text" at bounding box center [572, 484] width 174 height 35
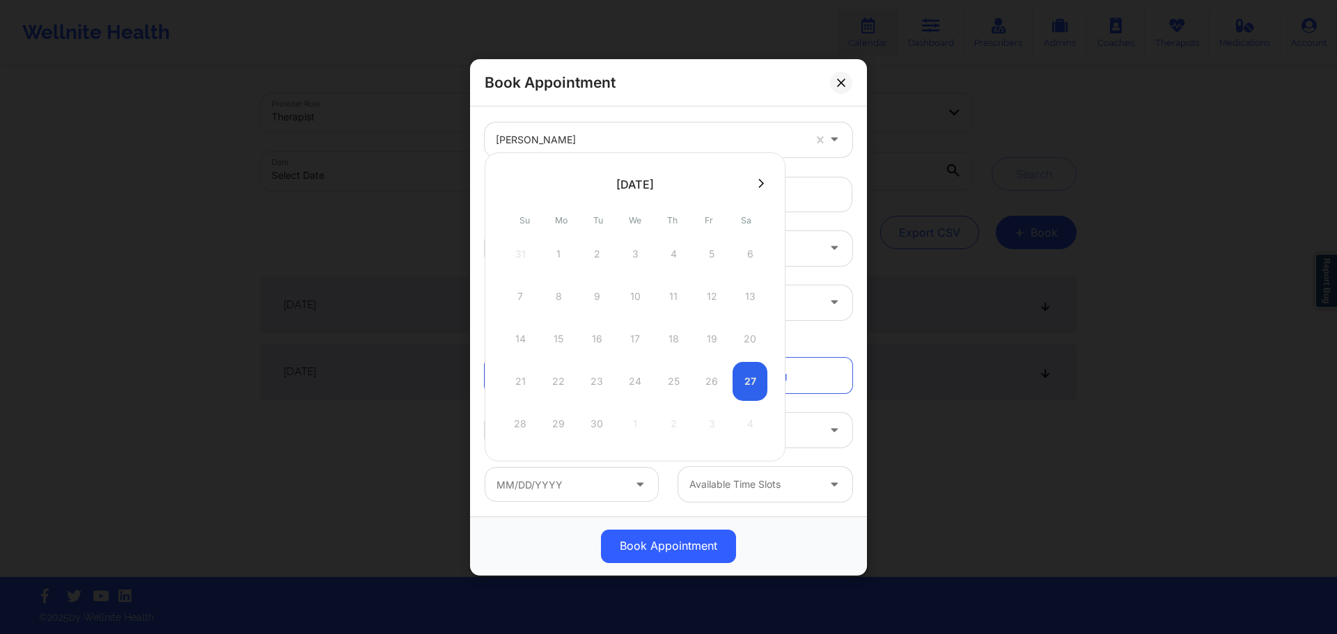
click at [758, 179] on icon at bounding box center [761, 183] width 6 height 10
click at [636, 265] on div "1" at bounding box center [634, 254] width 35 height 39
type input "10/01/2025"
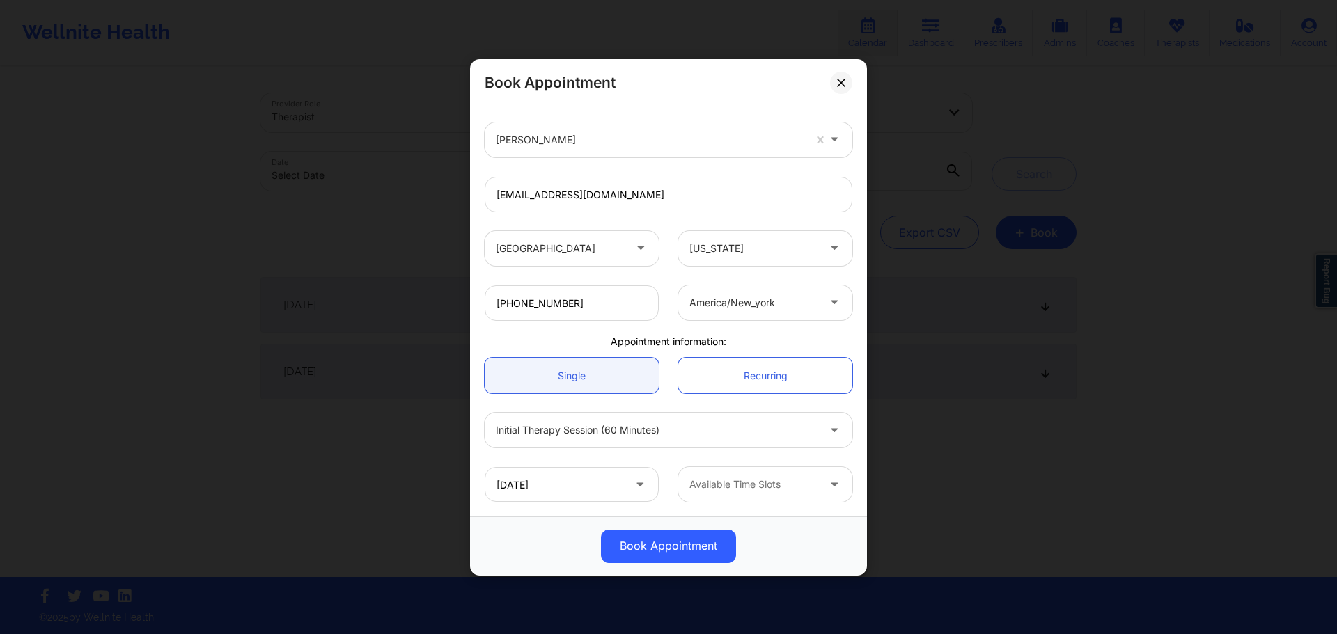
click at [743, 481] on div at bounding box center [753, 484] width 128 height 17
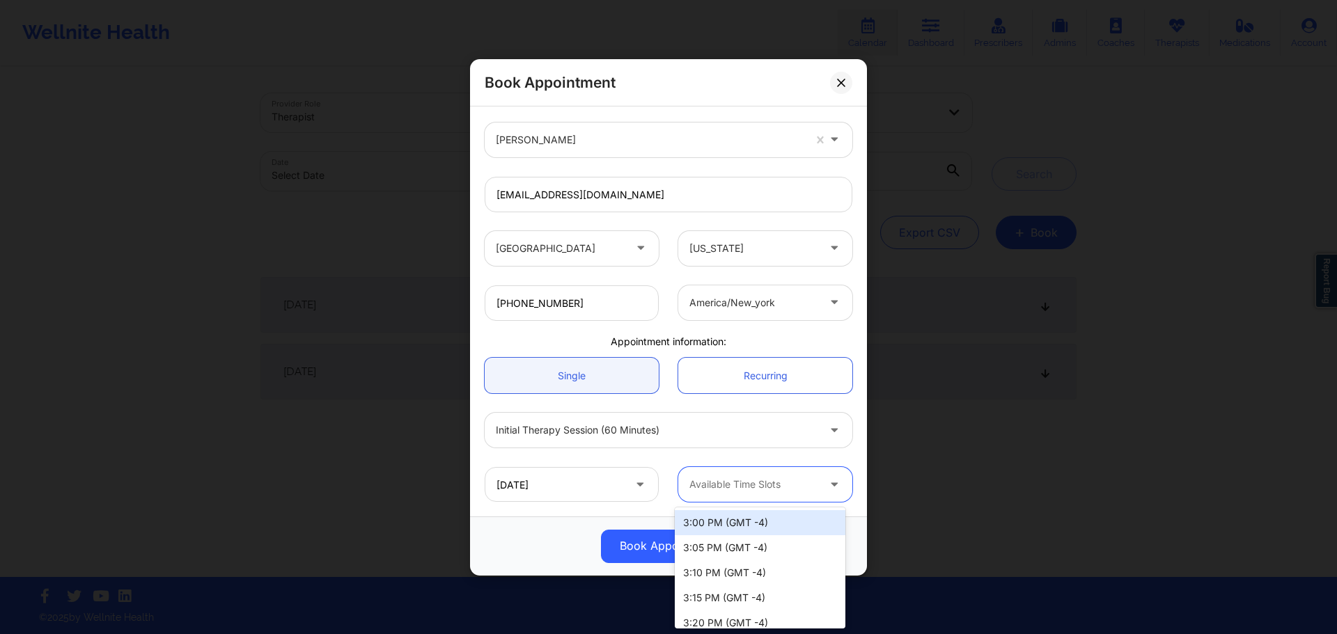
click at [756, 519] on div "3:00 PM (GMT -4)" at bounding box center [760, 522] width 171 height 25
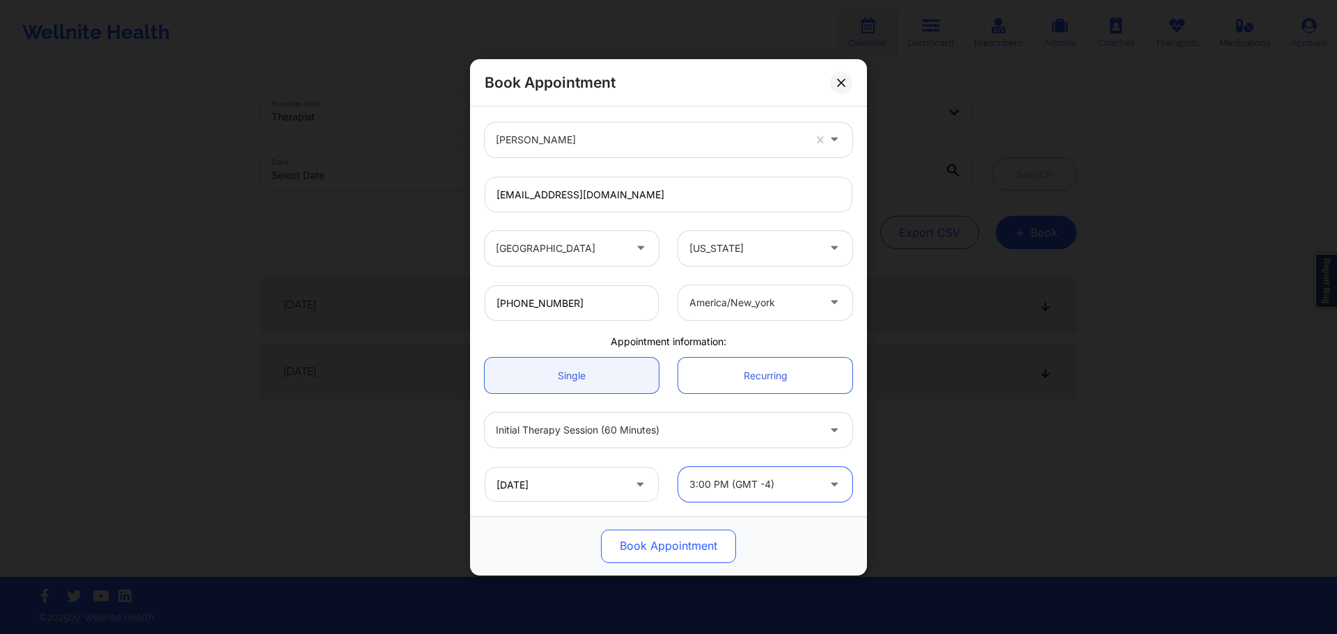
click at [661, 553] on button "Book Appointment" at bounding box center [668, 545] width 135 height 33
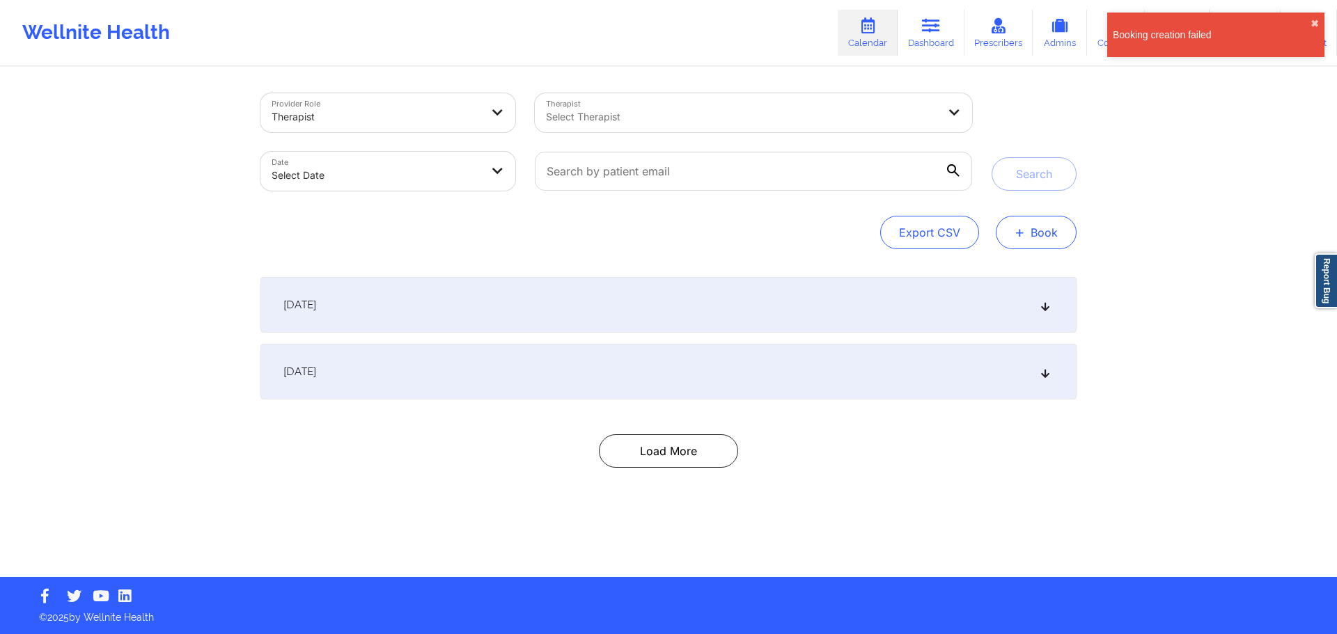
click at [1042, 237] on button "+ Book" at bounding box center [1036, 232] width 81 height 33
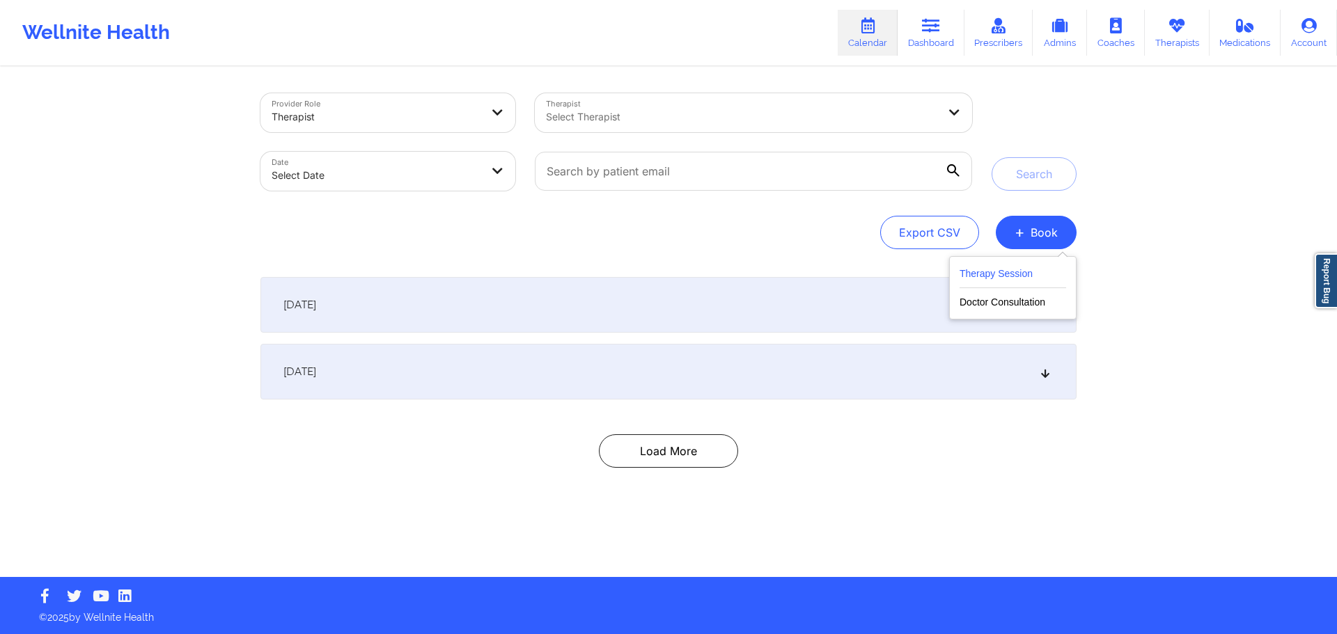
click at [987, 283] on button "Therapy Session" at bounding box center [1012, 276] width 107 height 23
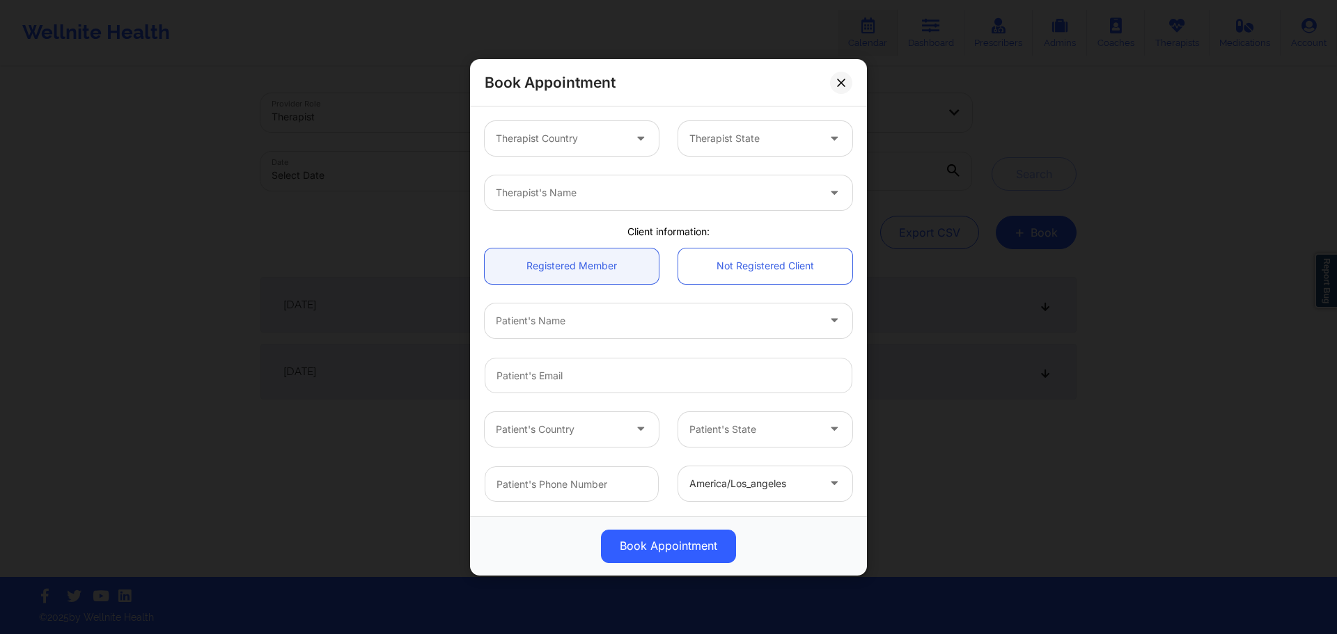
click at [530, 137] on div at bounding box center [560, 138] width 128 height 17
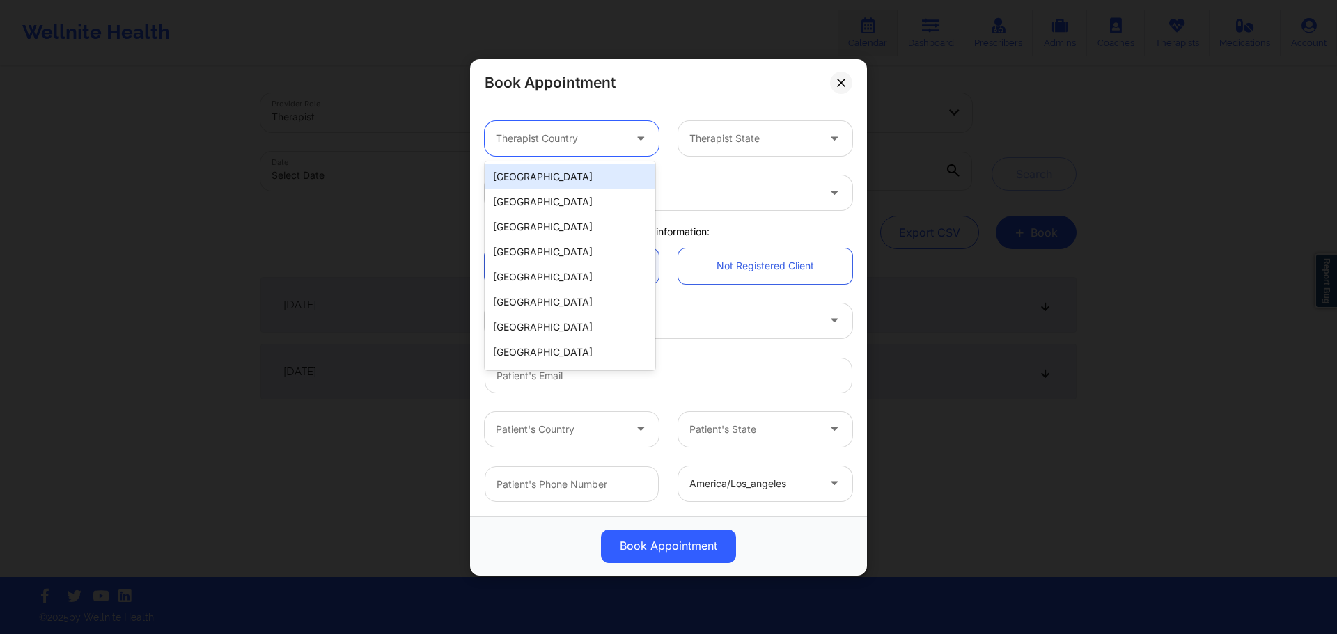
click at [530, 177] on div "[GEOGRAPHIC_DATA]" at bounding box center [570, 176] width 171 height 25
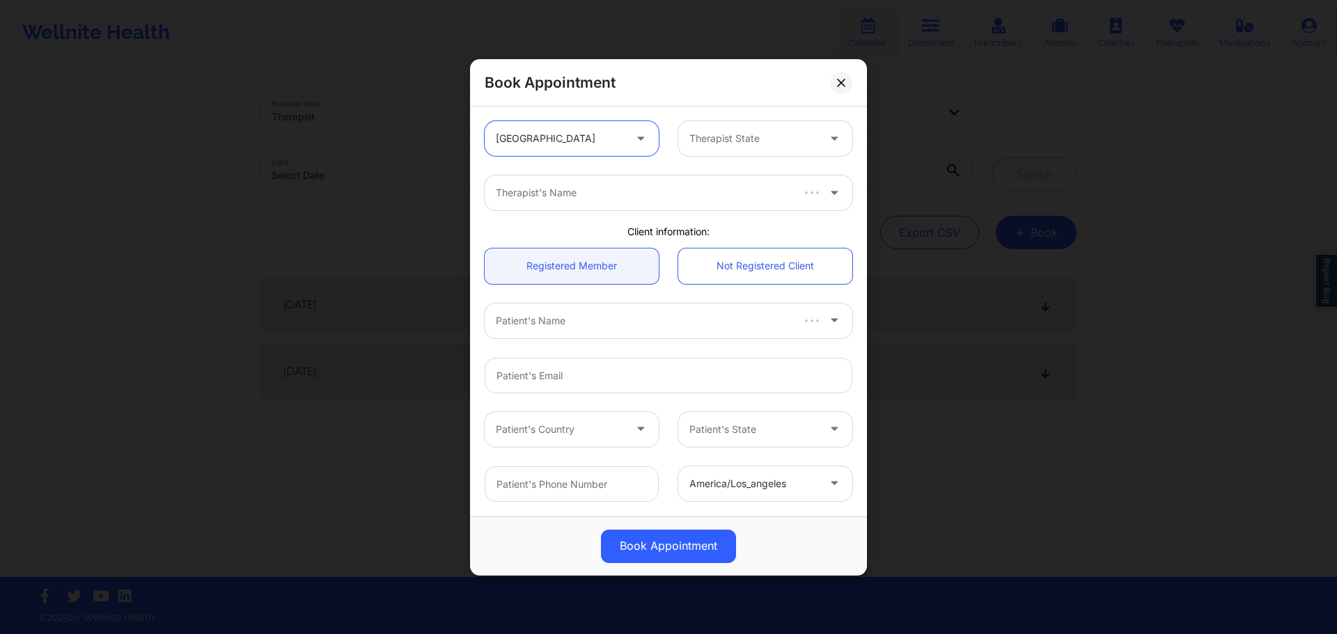
click at [777, 143] on div at bounding box center [753, 138] width 128 height 17
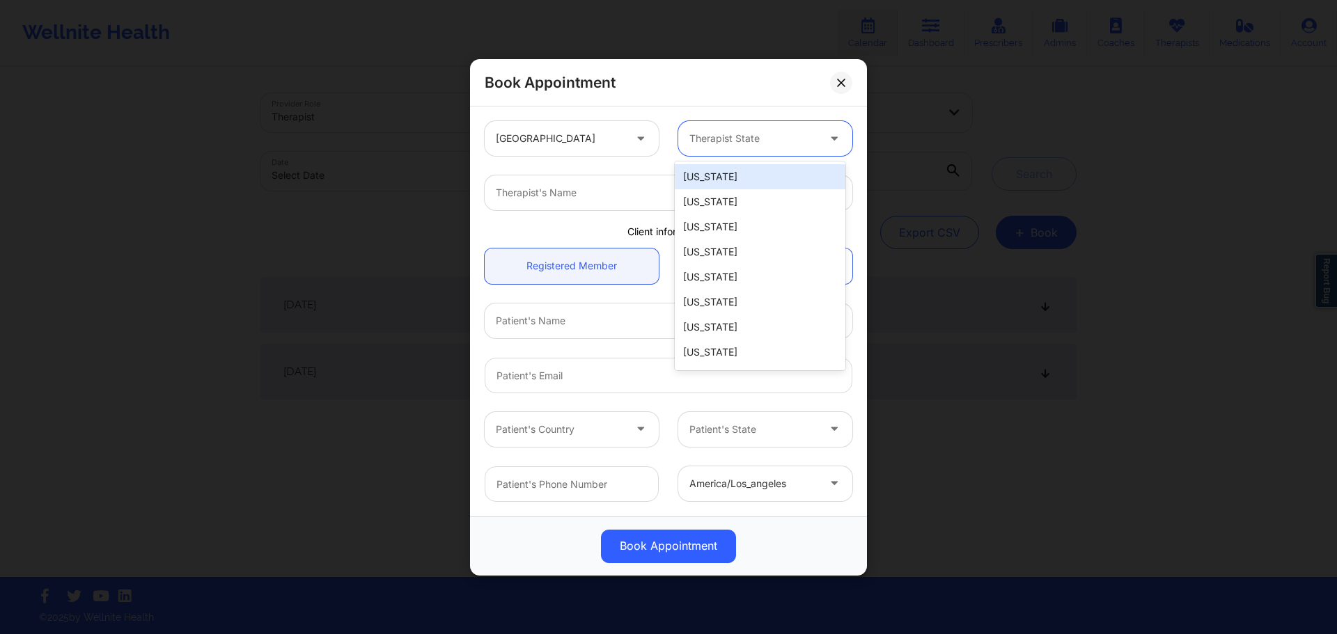
type input "f"
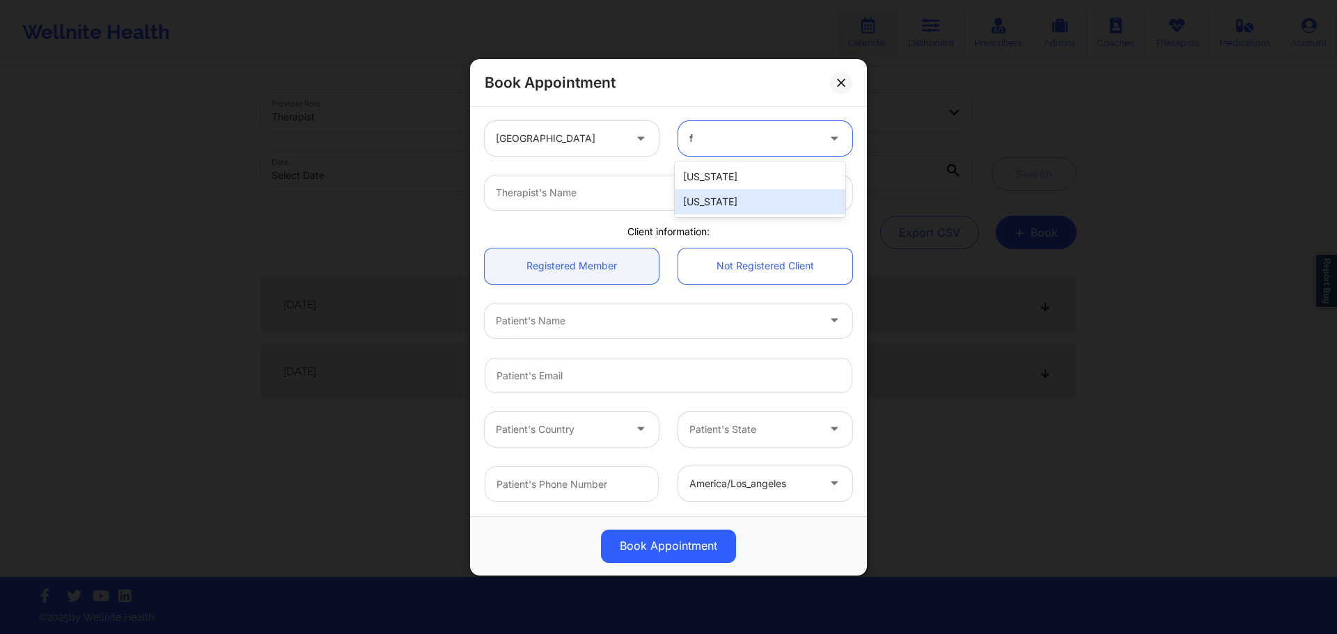
click at [725, 205] on div "[US_STATE]" at bounding box center [760, 201] width 171 height 25
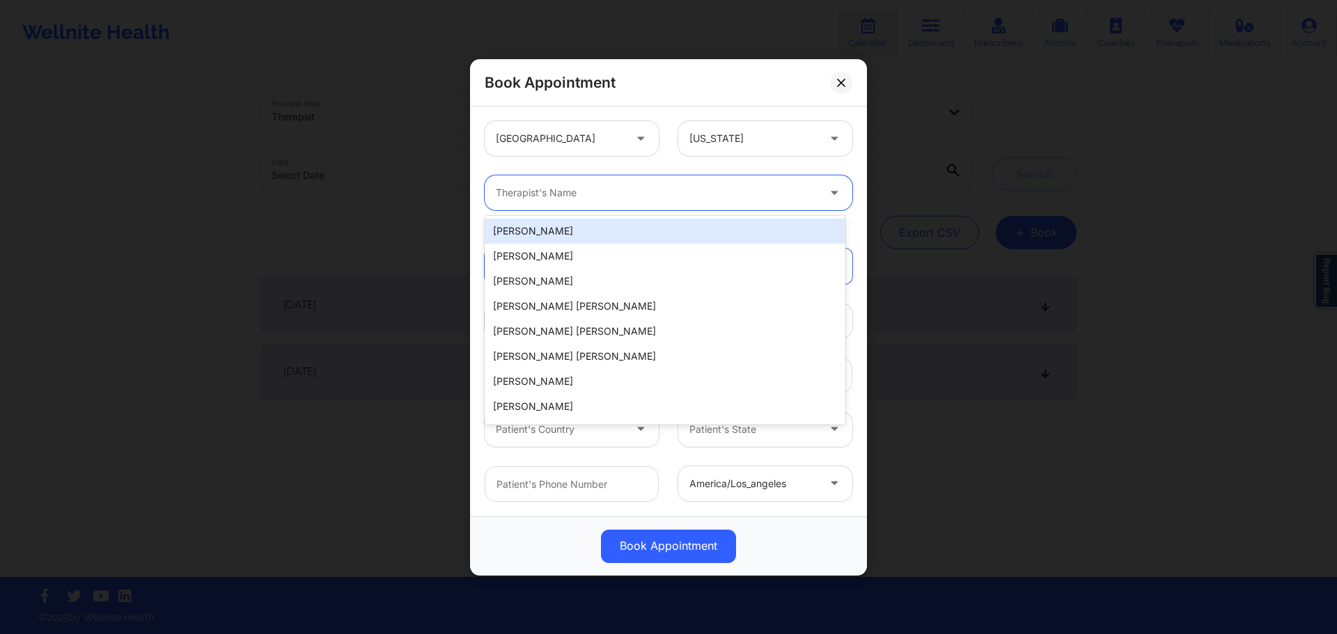
click at [573, 200] on div at bounding box center [657, 192] width 322 height 17
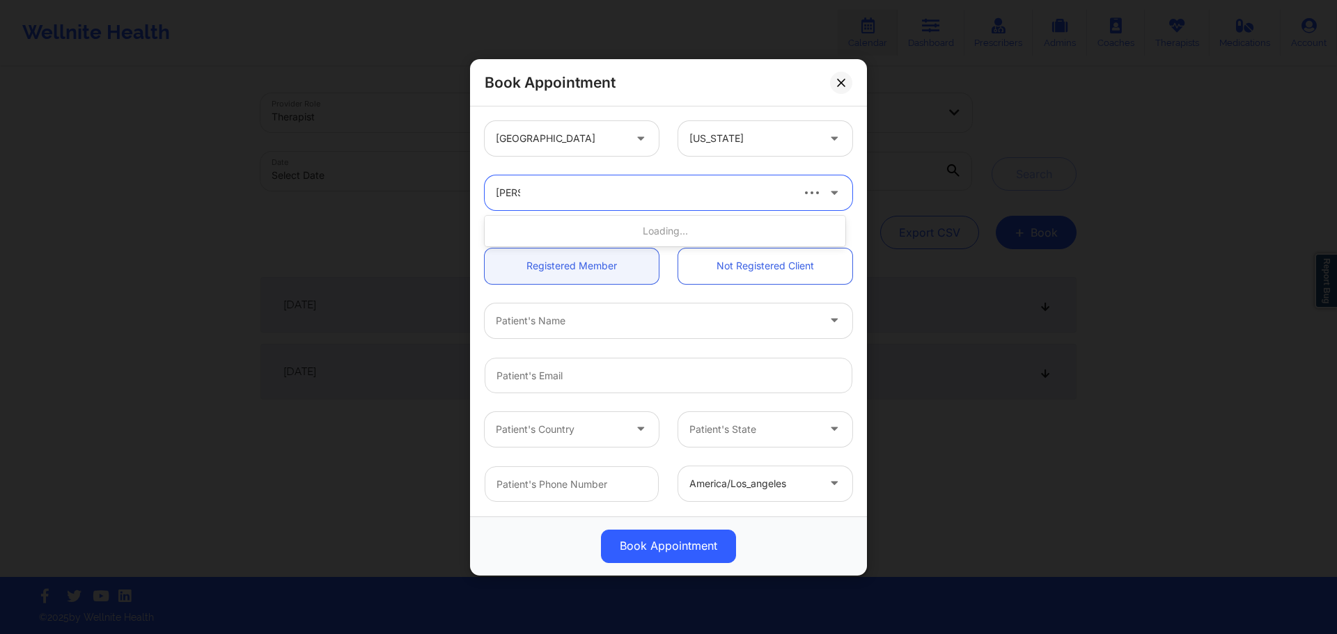
type input "aguilar"
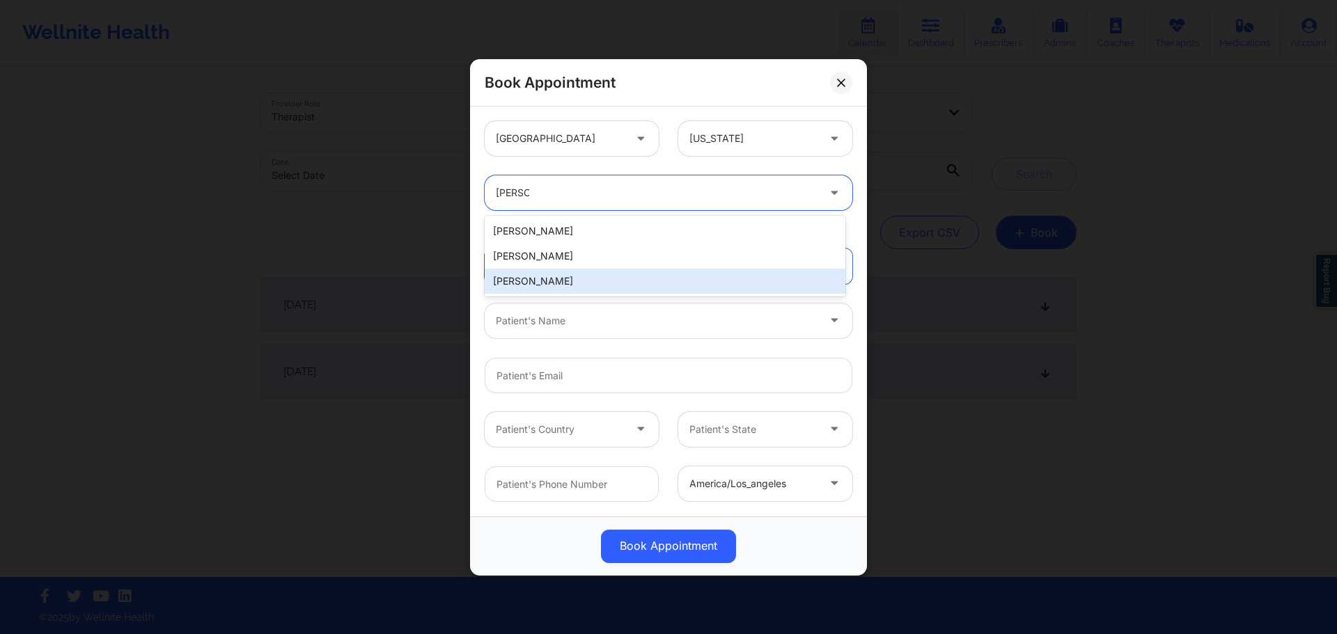
click at [558, 285] on div "[PERSON_NAME]" at bounding box center [665, 281] width 361 height 25
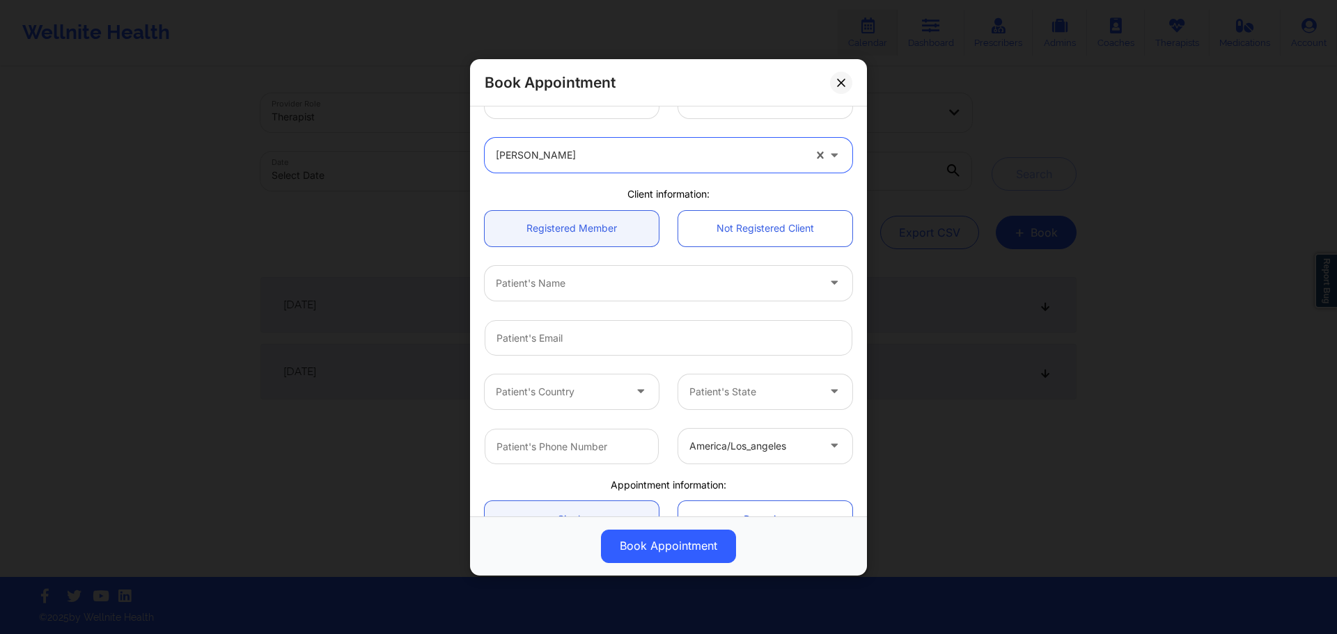
scroll to position [70, 0]
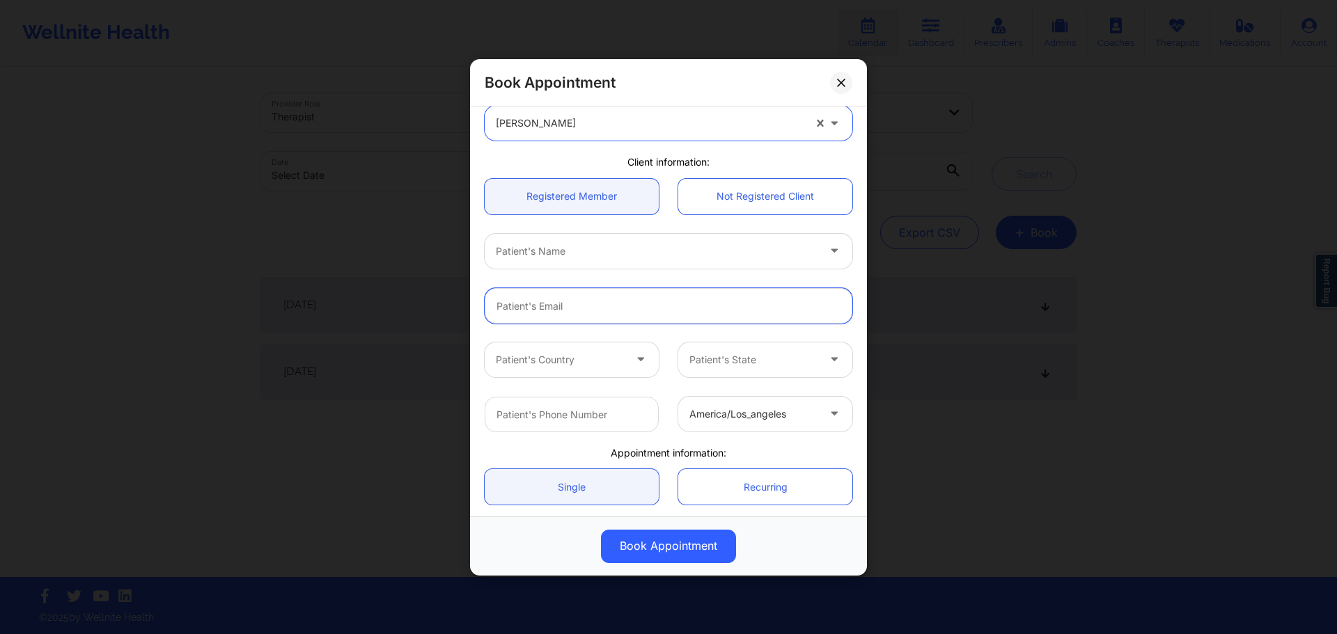
click at [609, 305] on input "email" at bounding box center [669, 306] width 368 height 36
paste input "dimesmakesbeats@gmail.com"
type input "dimesmakesbeats@gmail.com"
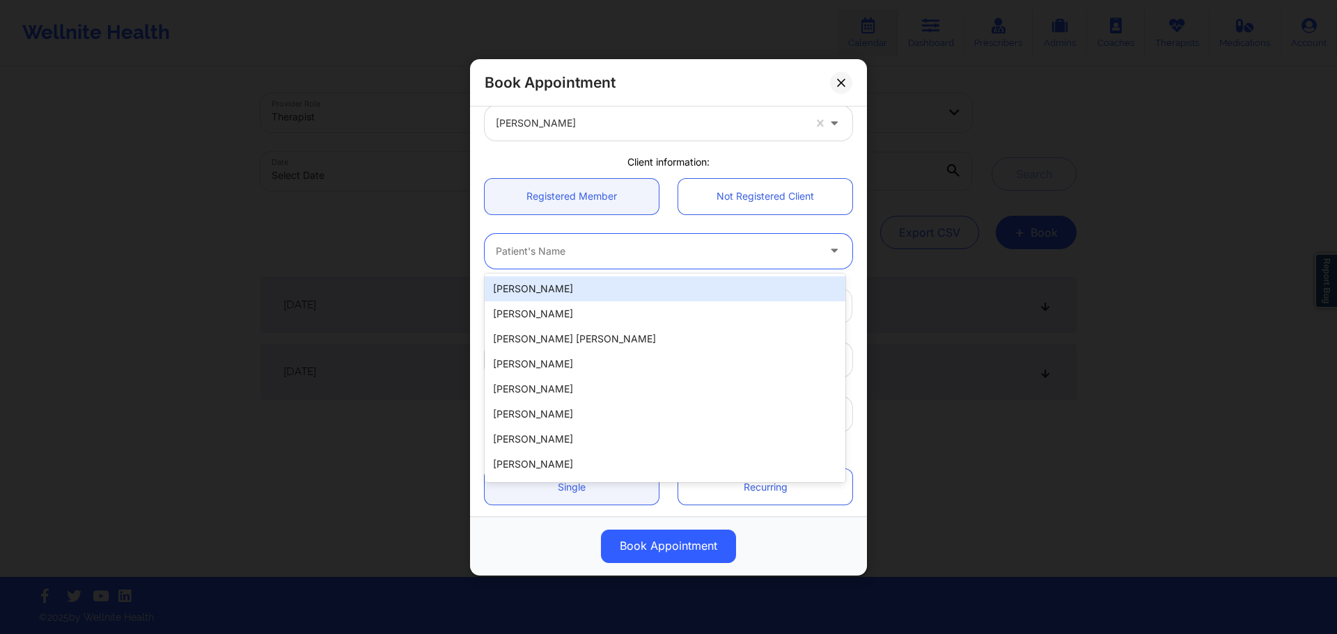
click at [607, 255] on div at bounding box center [657, 250] width 322 height 17
click at [581, 290] on div "[PERSON_NAME]" at bounding box center [665, 288] width 361 height 25
type input "+17865660479"
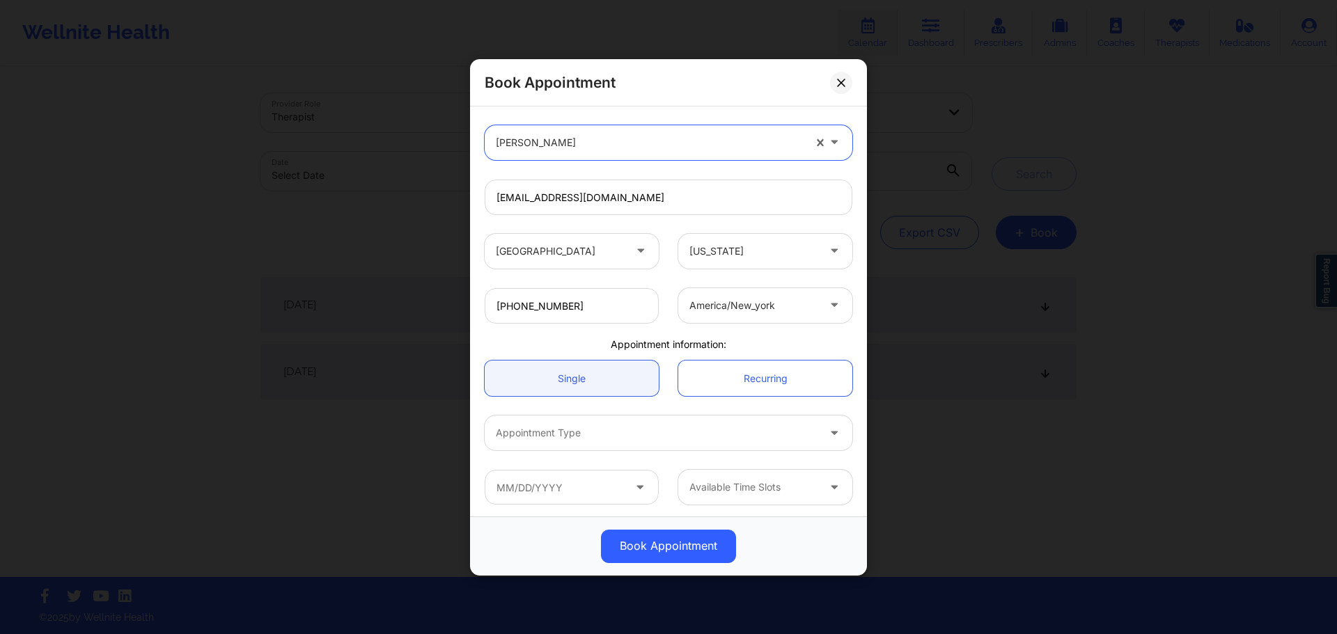
scroll to position [181, 0]
click at [658, 434] on div at bounding box center [657, 430] width 322 height 17
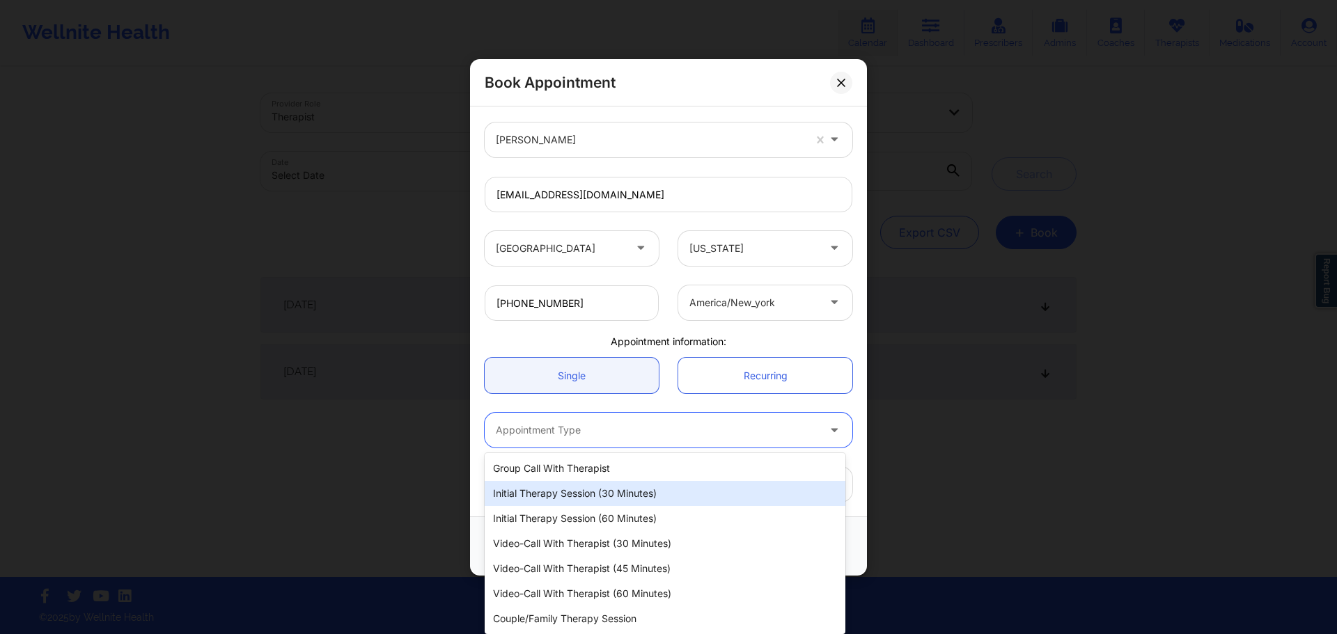
click at [651, 494] on div "Initial Therapy Session (30 minutes)" at bounding box center [665, 493] width 361 height 25
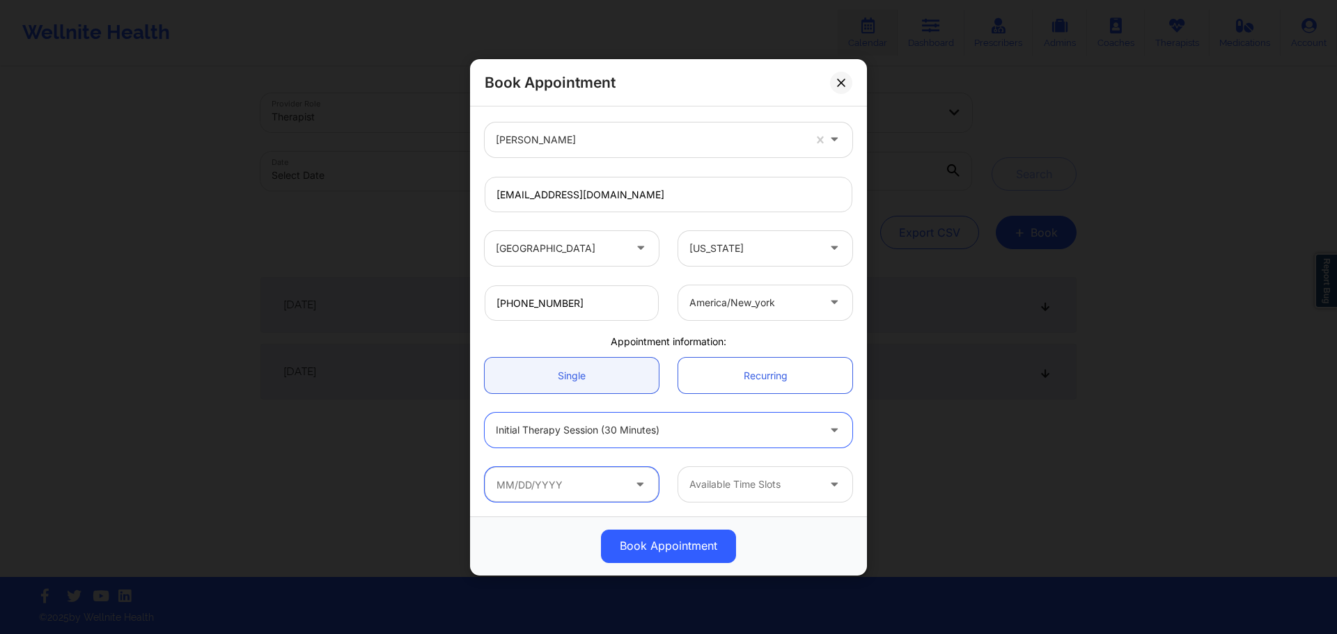
click at [572, 489] on input "text" at bounding box center [572, 484] width 174 height 35
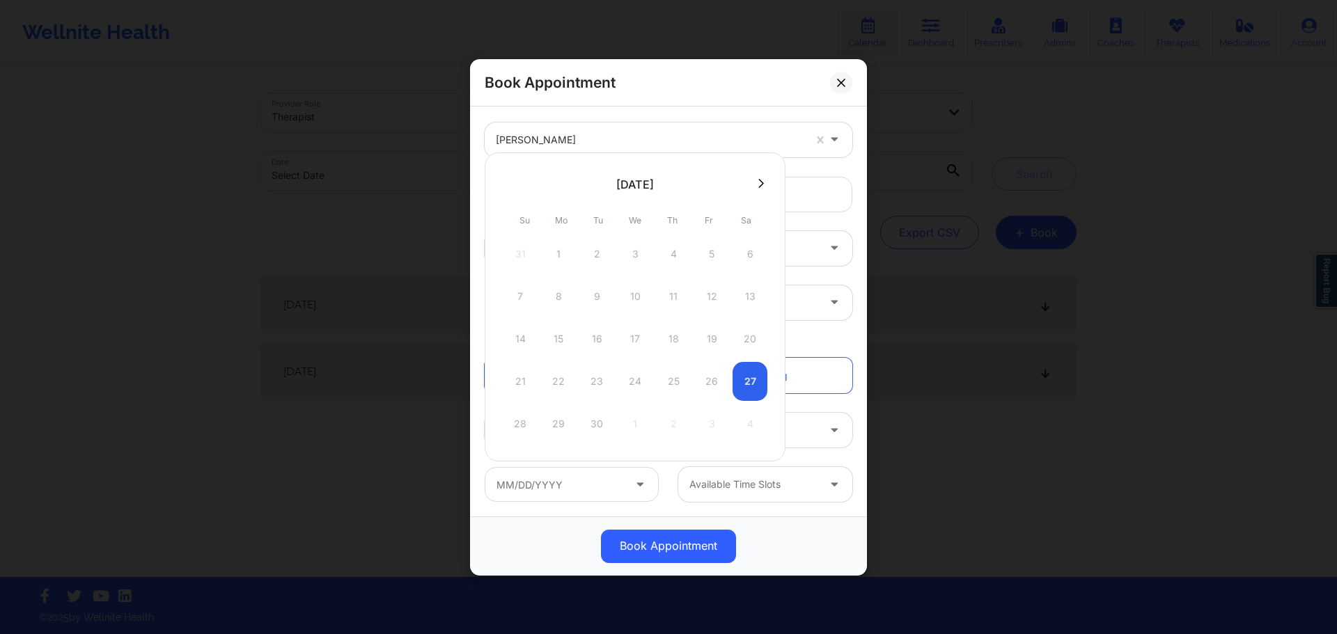
click at [746, 173] on div at bounding box center [635, 183] width 301 height 21
click at [754, 182] on button at bounding box center [761, 184] width 14 height 12
click at [638, 262] on div "1" at bounding box center [634, 254] width 35 height 39
type input "10/01/2025"
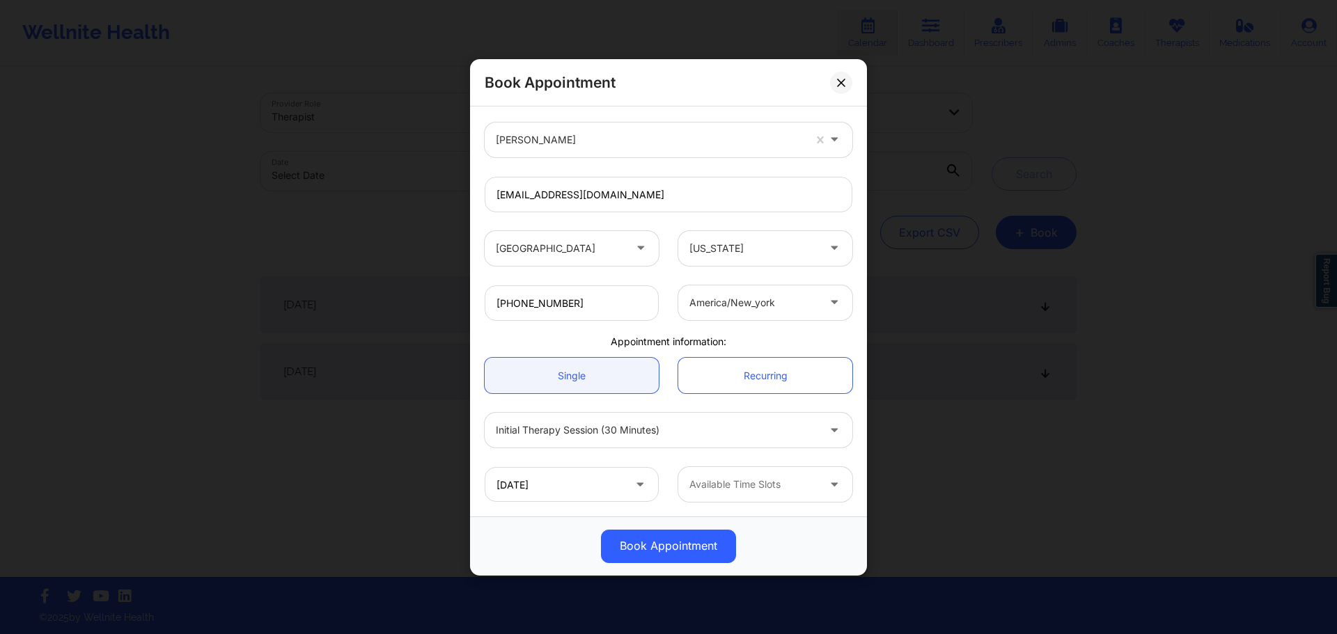
click at [728, 481] on div at bounding box center [753, 484] width 128 height 17
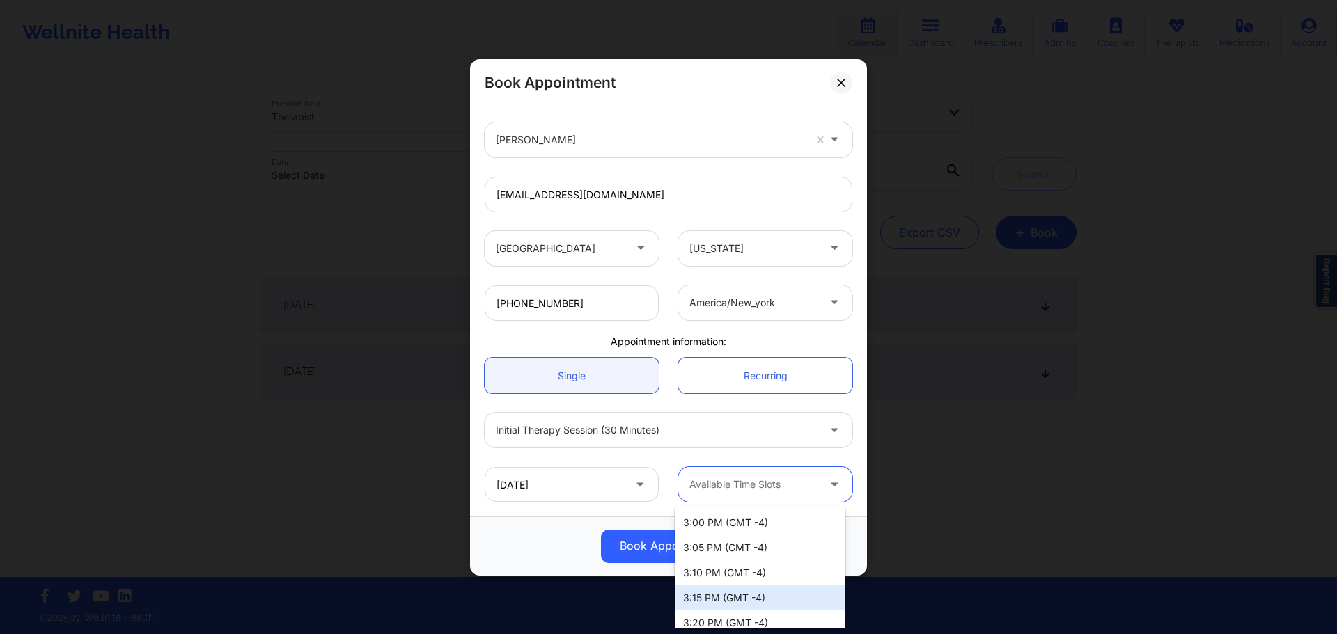
scroll to position [60, 0]
click at [748, 613] on div "3:30 PM (GMT -4)" at bounding box center [760, 613] width 171 height 25
click at [779, 489] on div at bounding box center [753, 484] width 128 height 17
click at [770, 524] on div "3:00 PM (GMT -4)" at bounding box center [760, 522] width 171 height 25
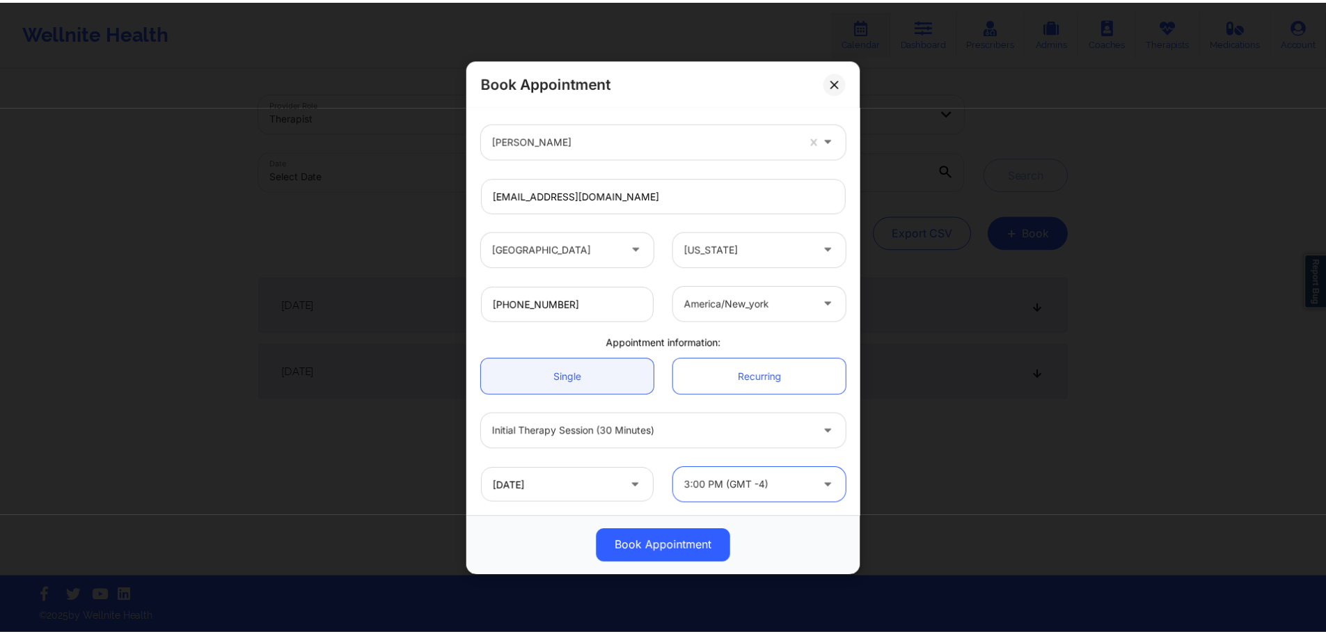
scroll to position [181, 0]
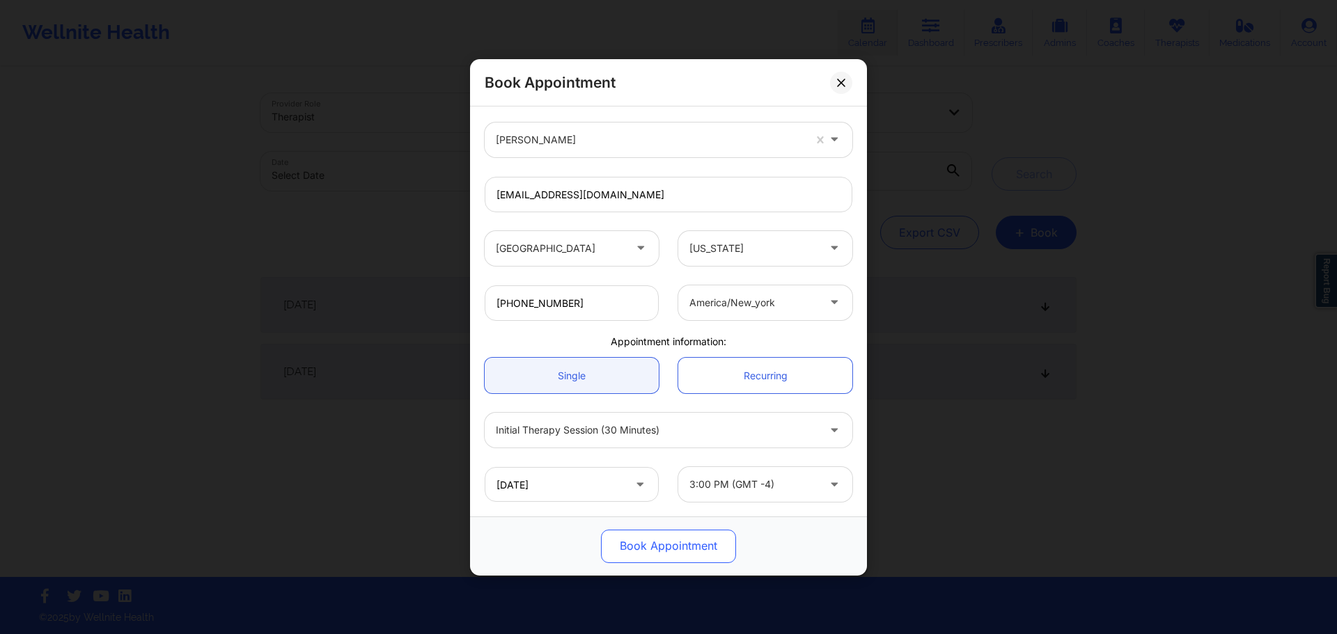
click at [672, 558] on button "Book Appointment" at bounding box center [668, 545] width 135 height 33
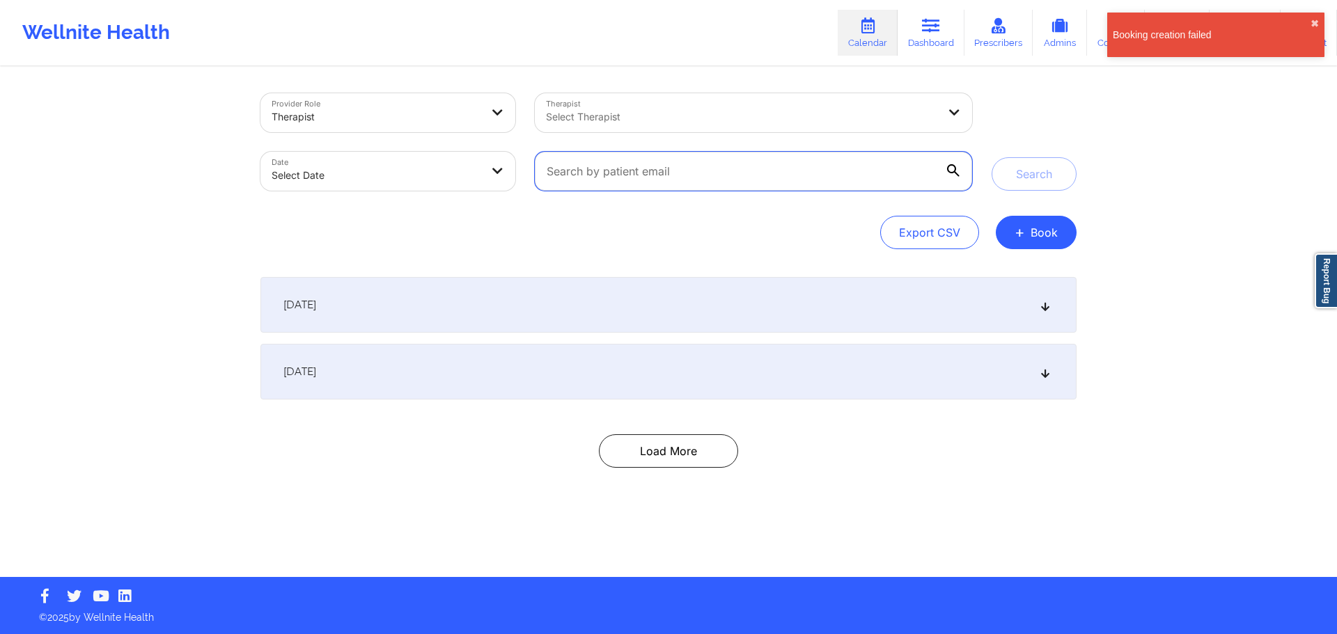
click at [707, 178] on input "text" at bounding box center [753, 171] width 437 height 39
paste input "LIEUTENANTDANL482@GMAIL.COM"
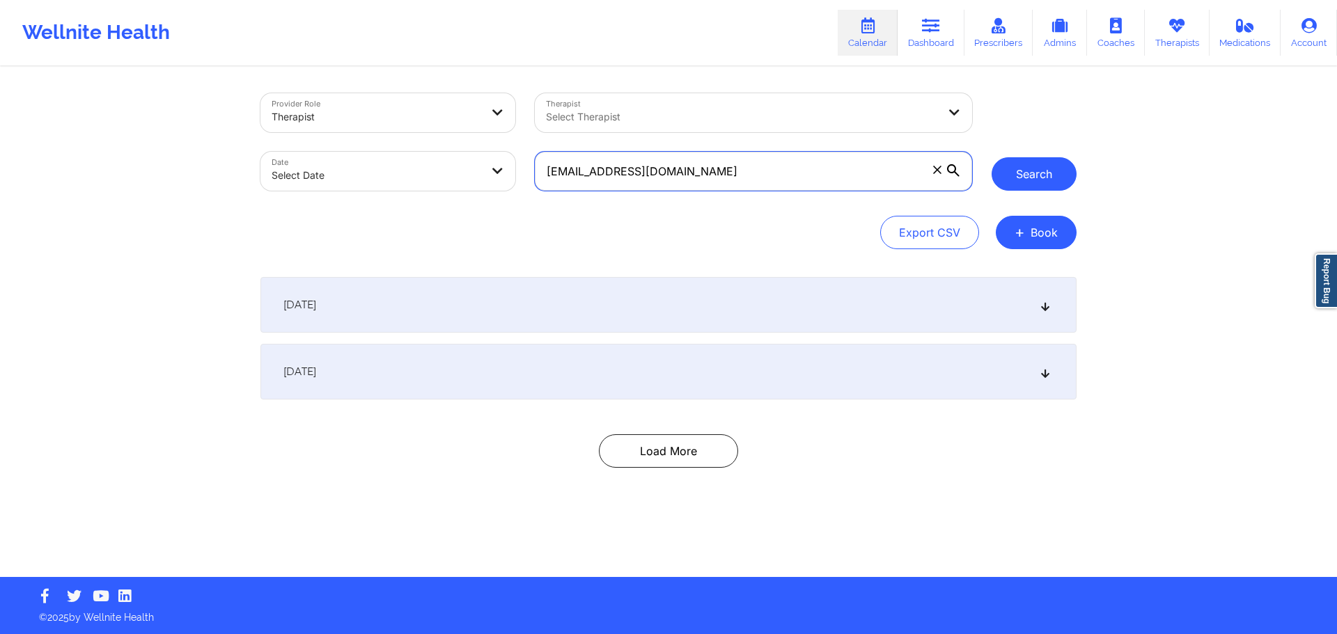
type input "LIEUTENANTDANL482@GMAIL.COM"
click at [1027, 168] on button "Search" at bounding box center [1033, 173] width 85 height 33
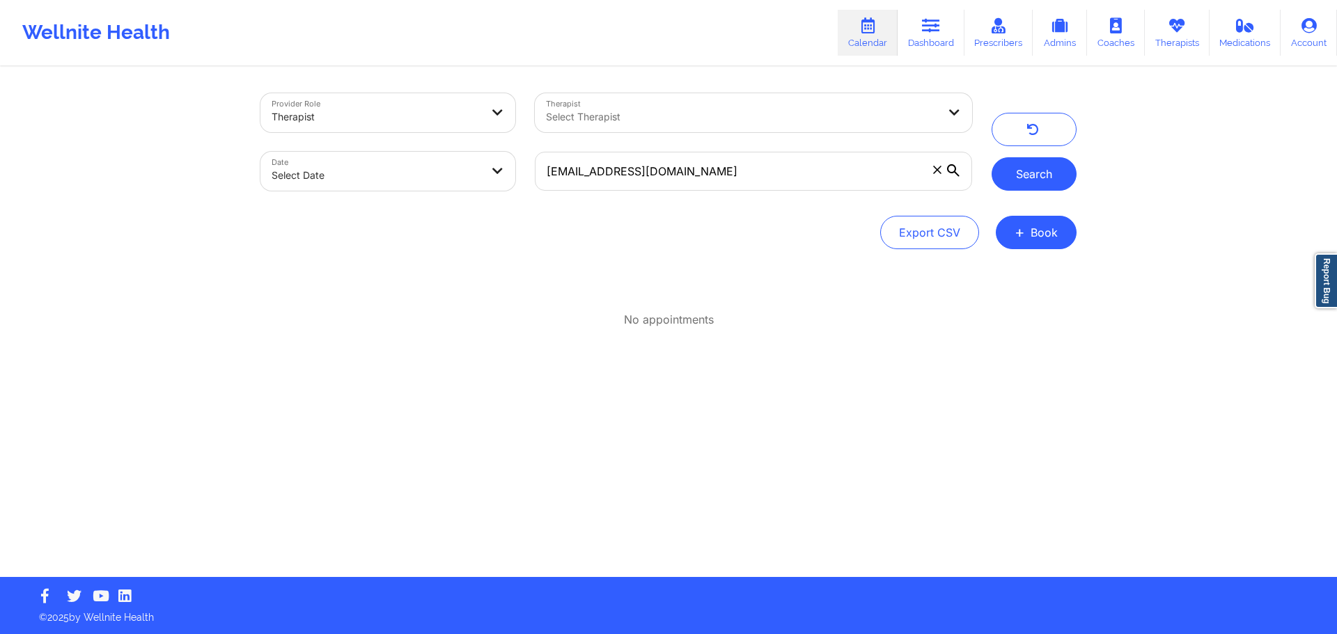
click at [1027, 168] on button "Search" at bounding box center [1033, 173] width 85 height 33
click at [682, 109] on div at bounding box center [742, 117] width 392 height 17
type input "angela tu"
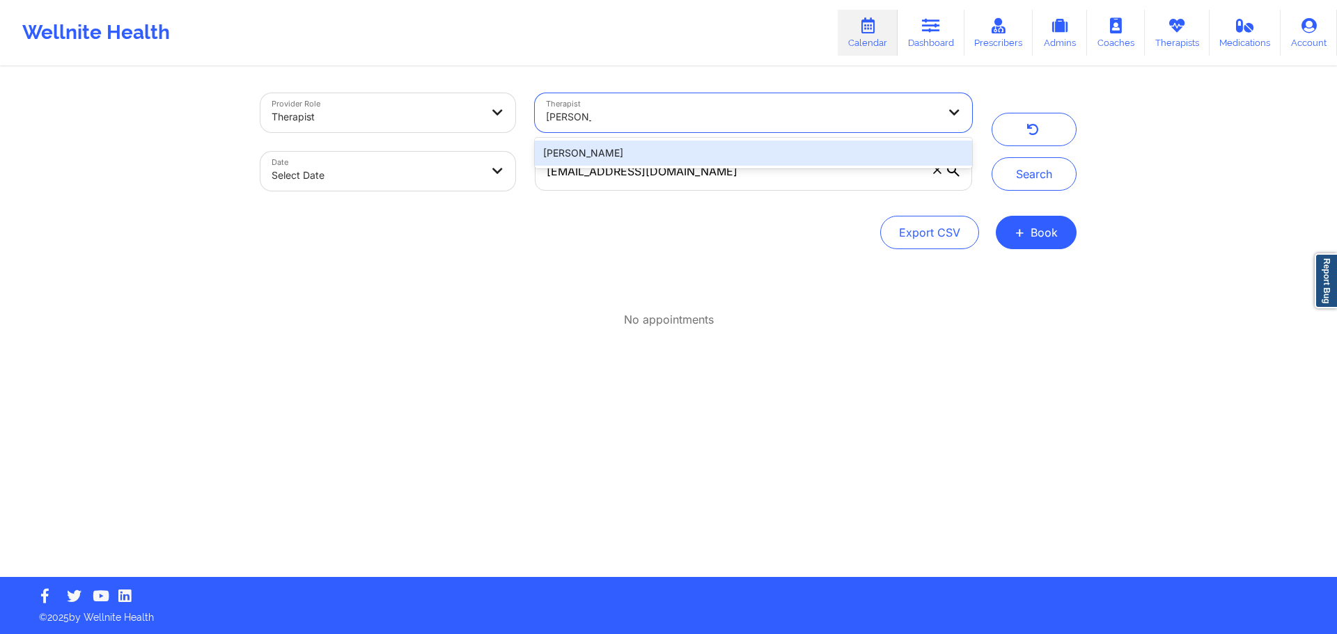
click at [645, 159] on div "Angela Turner" at bounding box center [753, 153] width 437 height 25
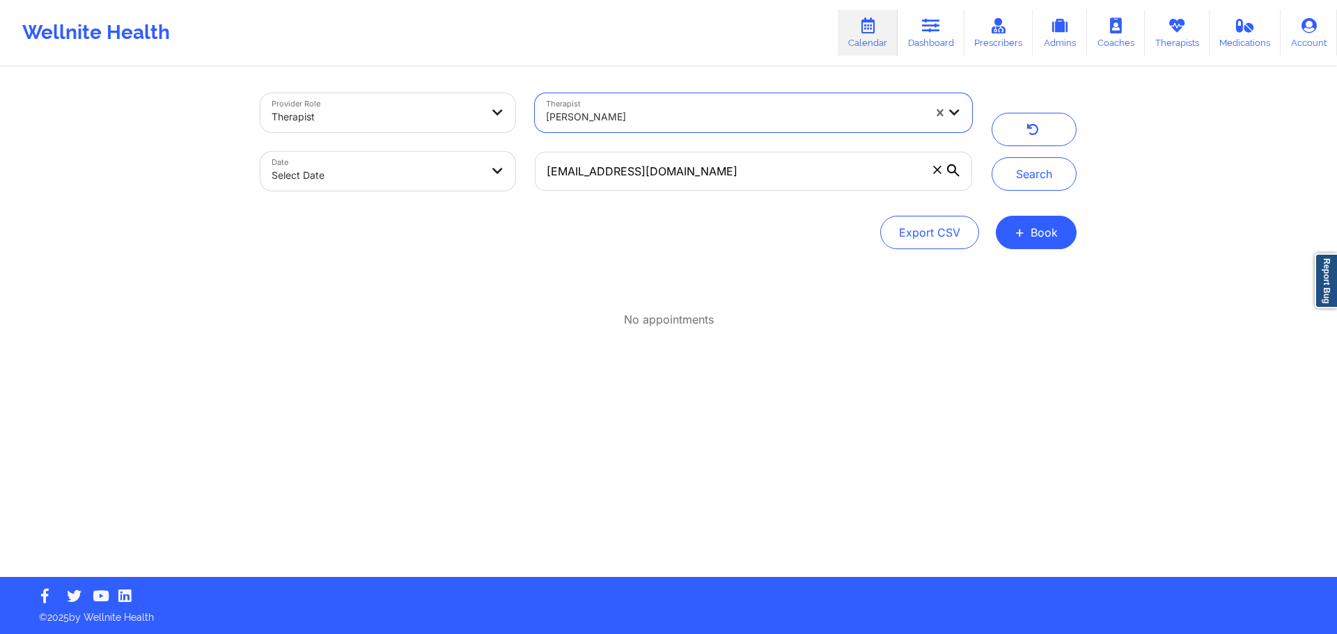
click at [402, 186] on body "Wellnite Health Calendar Dashboard Prescribers Admins Coaches Therapists Medica…" at bounding box center [668, 317] width 1337 height 634
select select "2025-8"
select select "2025-9"
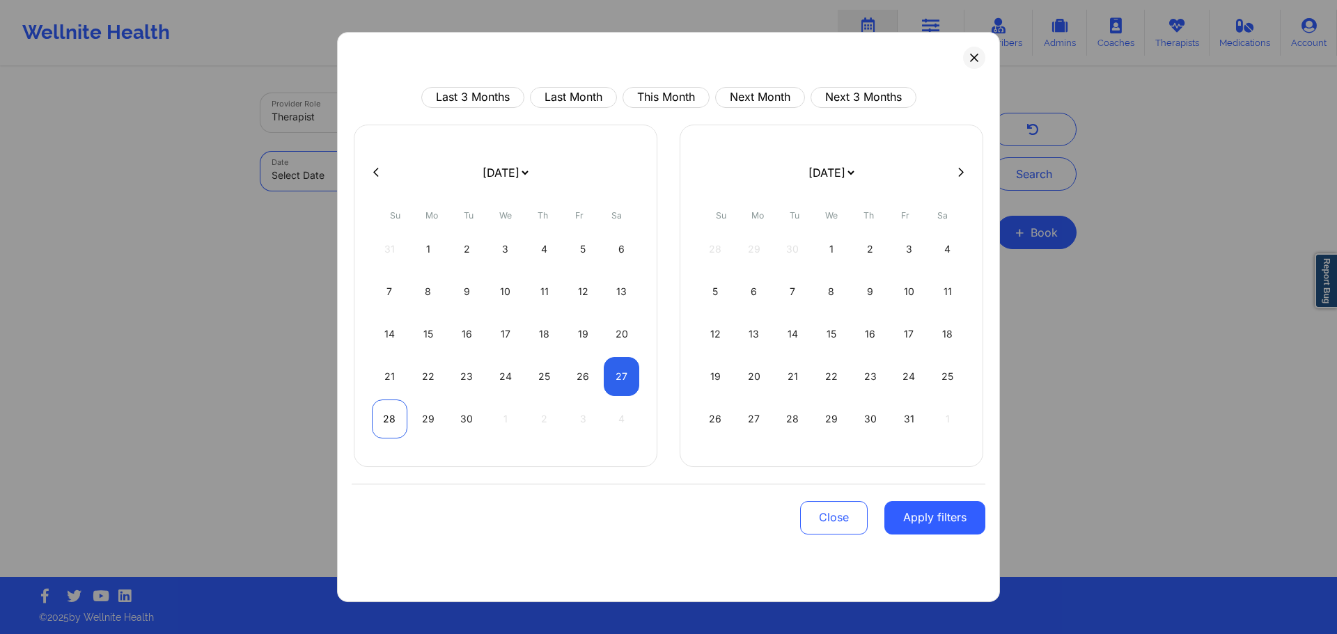
click at [393, 426] on div "28" at bounding box center [390, 419] width 36 height 39
select select "2025-8"
select select "2025-9"
select select "2025-8"
select select "2025-9"
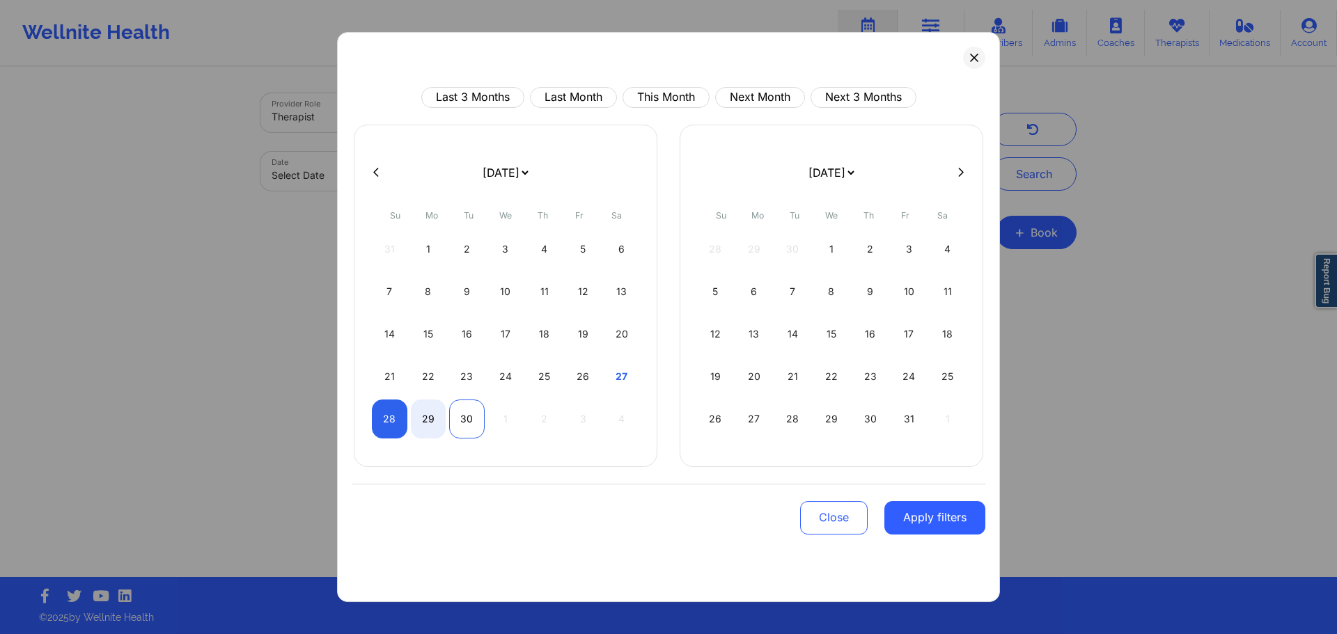
click at [482, 430] on div "30" at bounding box center [467, 419] width 36 height 39
select select "2025-8"
select select "2025-9"
click at [952, 529] on button "Apply filters" at bounding box center [934, 517] width 101 height 33
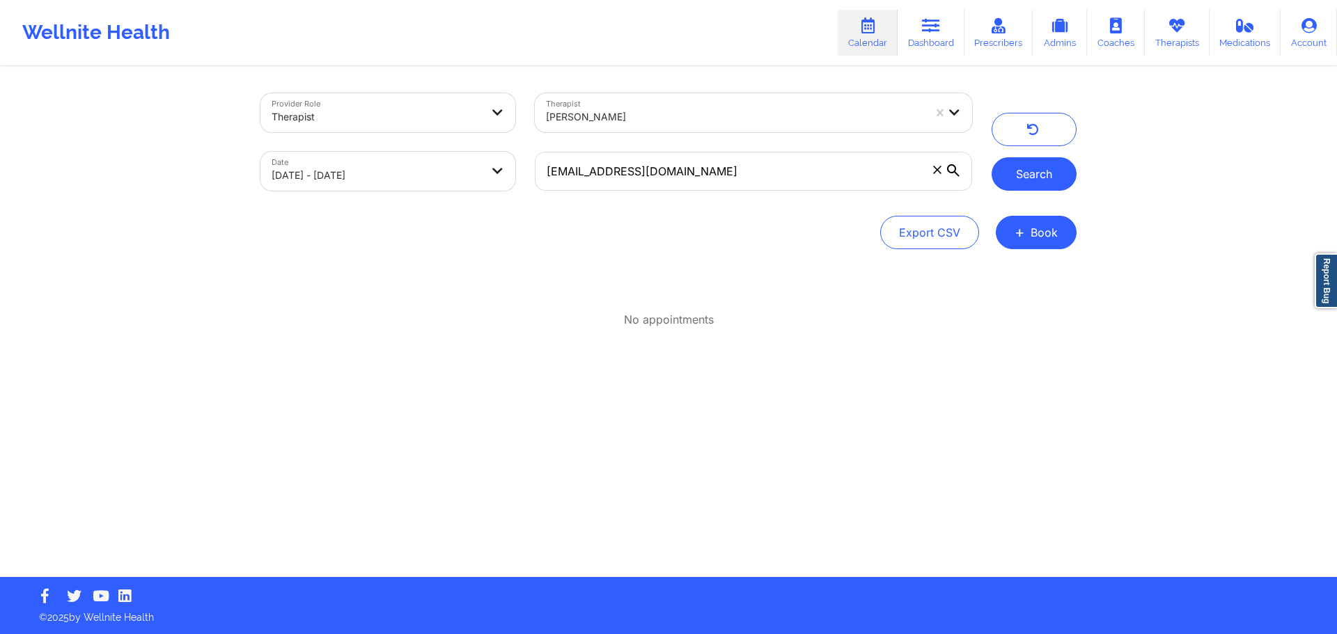
click at [1029, 171] on button "Search" at bounding box center [1033, 173] width 85 height 33
click at [945, 168] on input "LIEUTENANTDANL482@GMAIL.COM" at bounding box center [753, 171] width 437 height 39
click at [939, 169] on icon at bounding box center [937, 170] width 8 height 8
click at [939, 169] on input "LIEUTENANTDANL482@GMAIL.COM" at bounding box center [753, 171] width 437 height 39
click at [1037, 175] on button "Search" at bounding box center [1033, 173] width 85 height 33
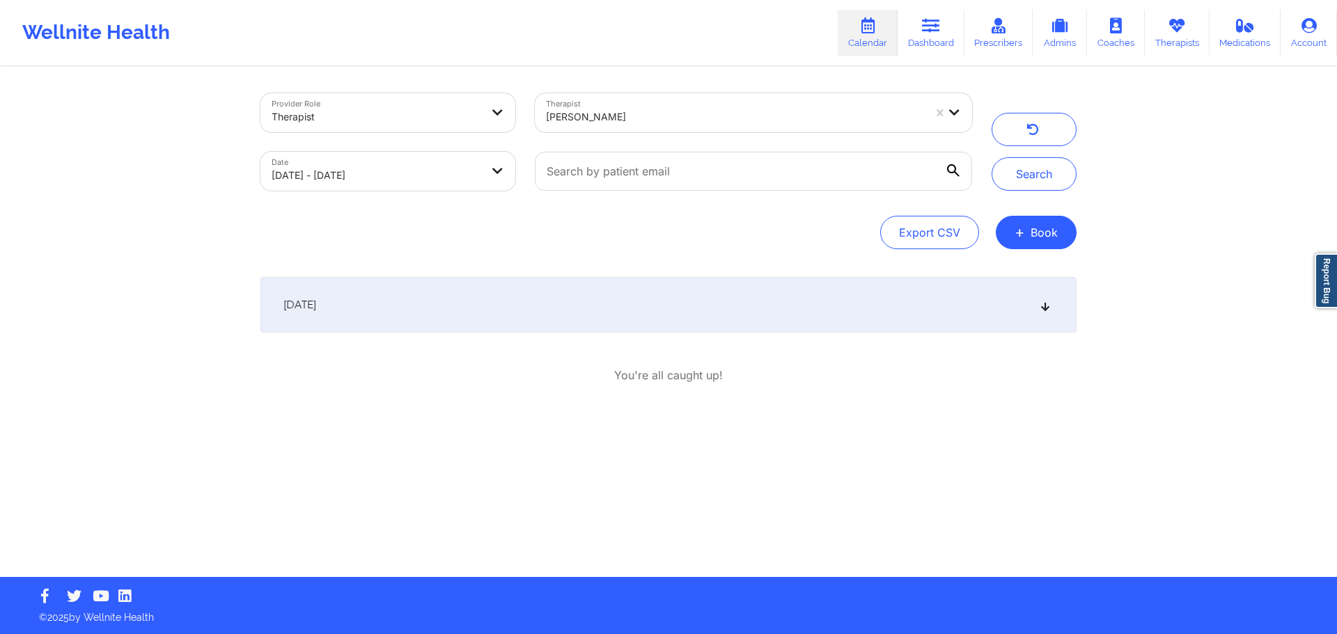
click at [481, 299] on div "[DATE]" at bounding box center [668, 305] width 816 height 56
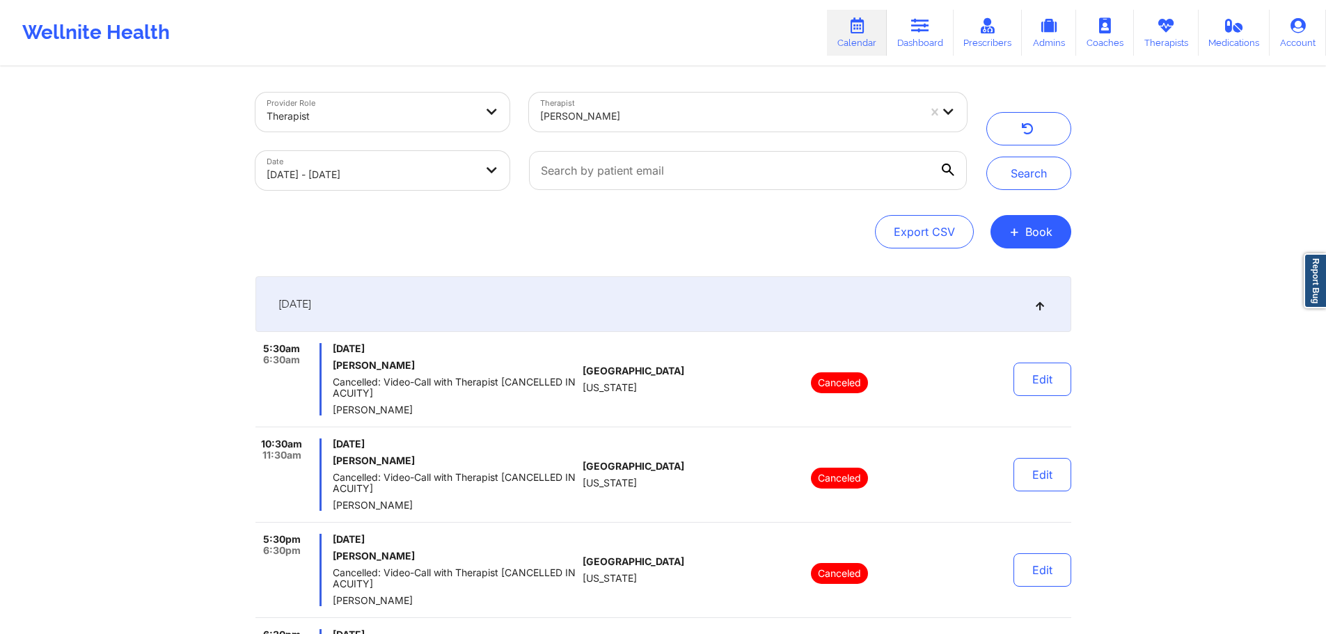
scroll to position [0, 0]
click at [1043, 238] on button "+ Book" at bounding box center [1031, 232] width 81 height 33
click at [987, 265] on button "Therapy Session" at bounding box center [1007, 276] width 107 height 23
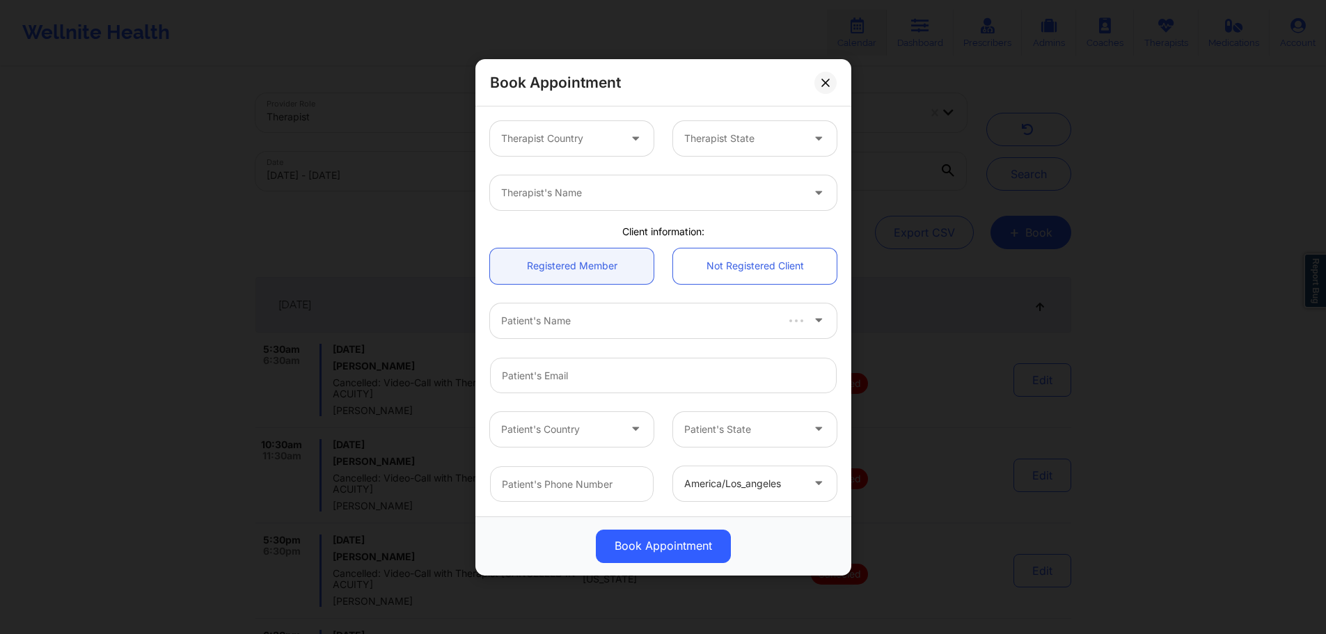
click at [598, 133] on div at bounding box center [560, 138] width 118 height 17
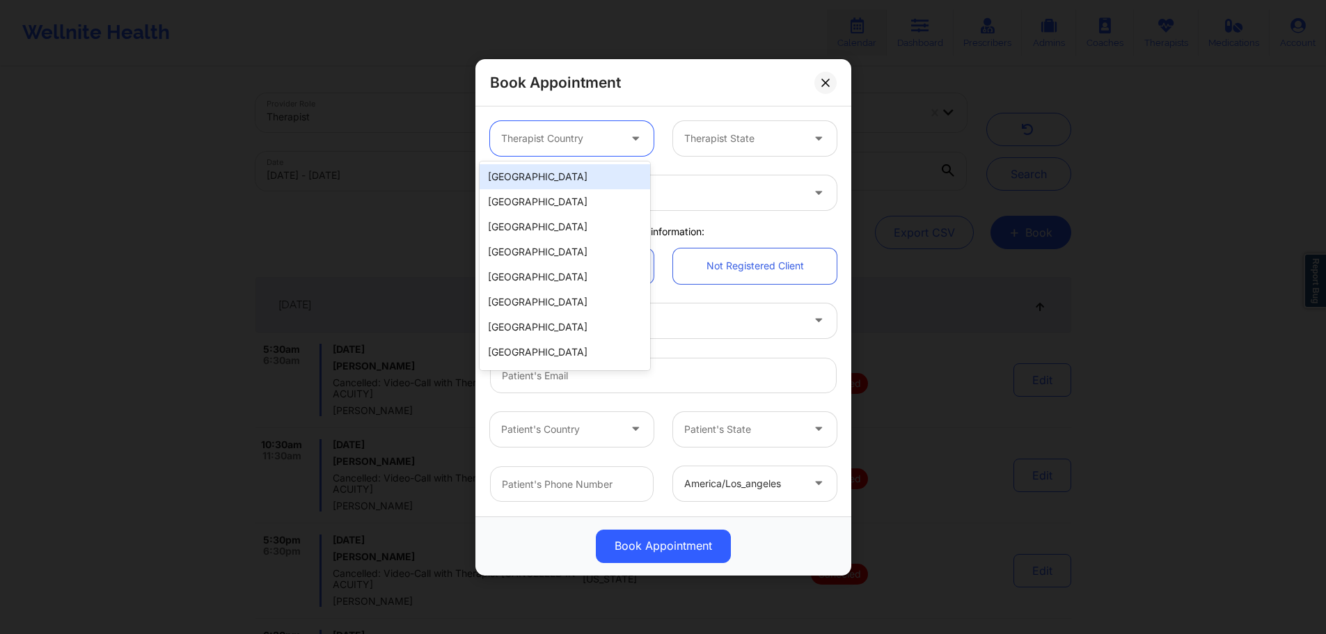
drag, startPoint x: 588, startPoint y: 180, endPoint x: 697, endPoint y: 159, distance: 111.4
click at [588, 181] on div "[GEOGRAPHIC_DATA]" at bounding box center [565, 176] width 171 height 25
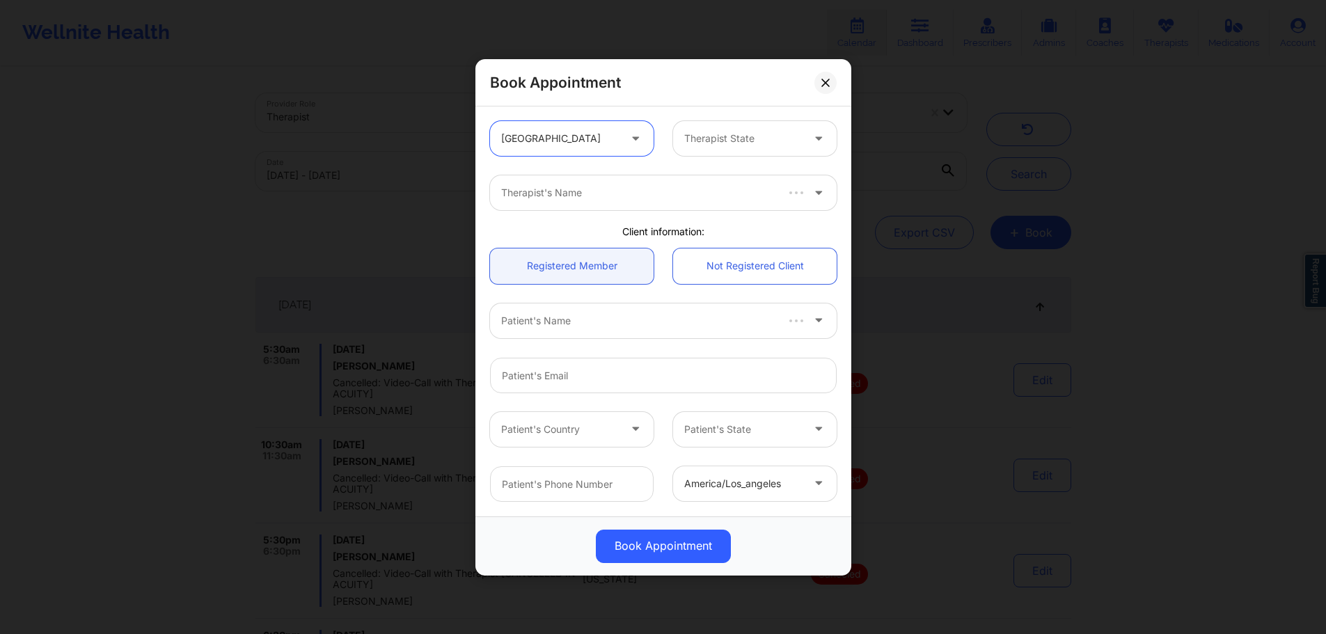
click at [725, 149] on div "Therapist State" at bounding box center [738, 138] width 130 height 35
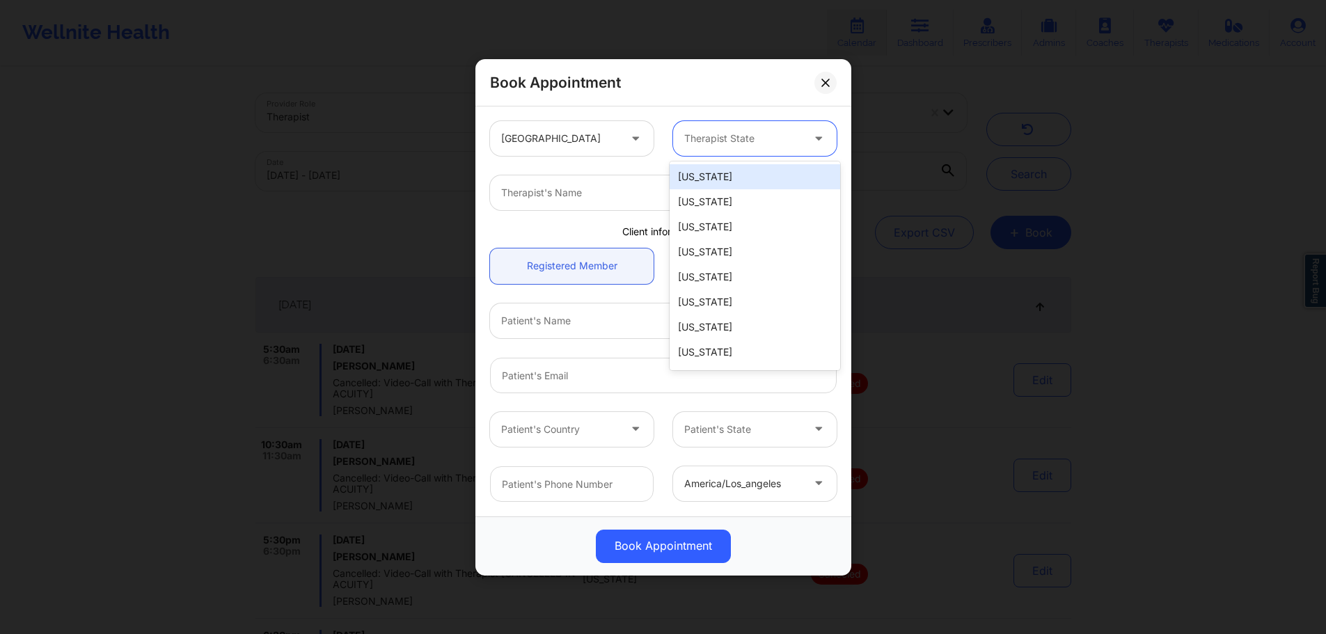
type input "f"
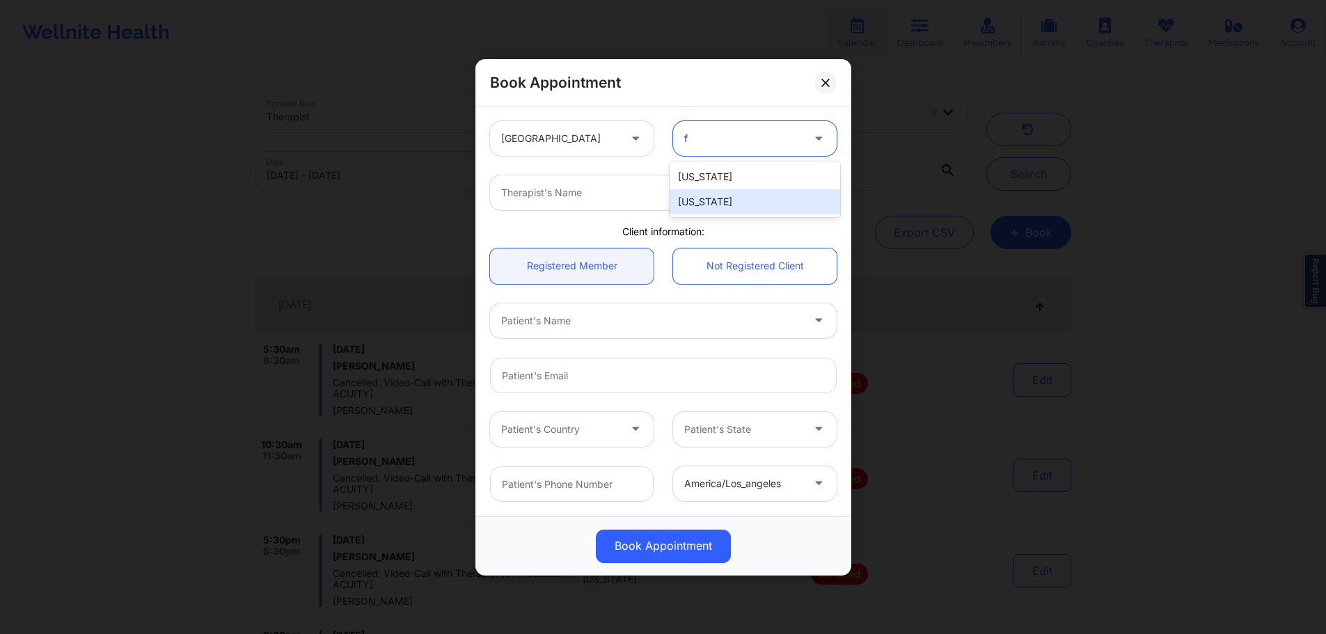
click at [709, 204] on div "[US_STATE]" at bounding box center [755, 201] width 171 height 25
click at [634, 210] on div "Therapist's Name" at bounding box center [646, 192] width 313 height 35
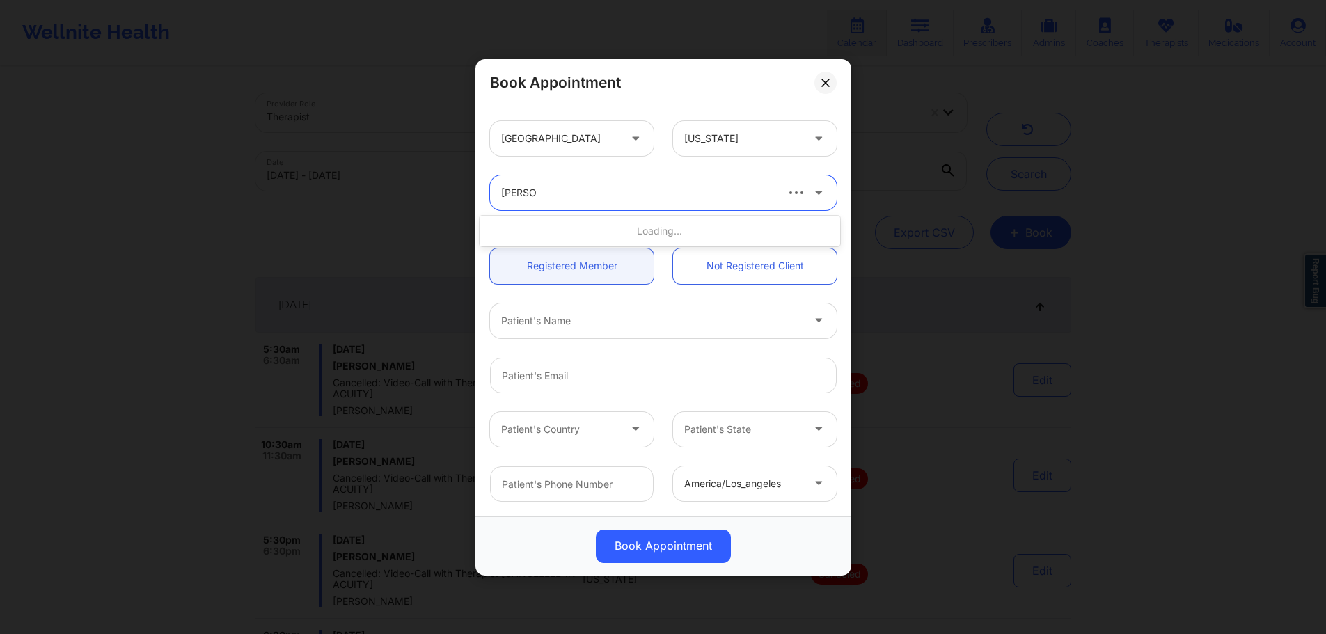
type input "angela t"
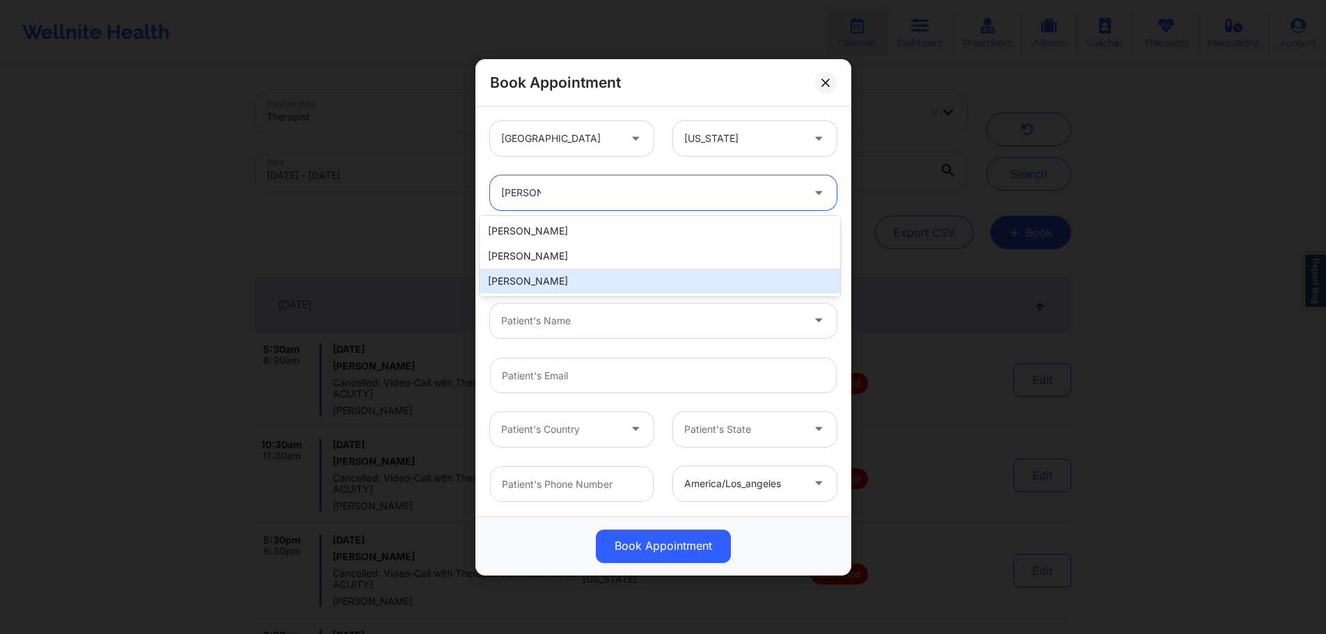
click at [567, 288] on div "Angela Turner" at bounding box center [660, 281] width 361 height 25
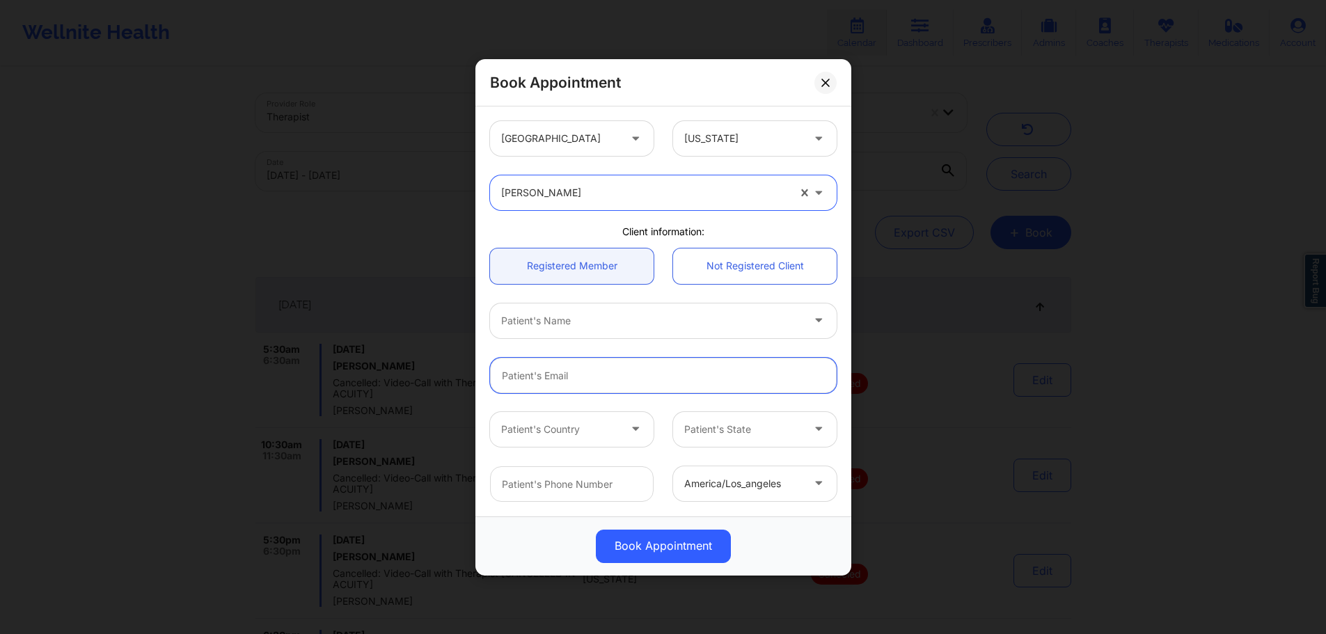
click at [574, 370] on input "email" at bounding box center [663, 375] width 347 height 36
paste input "LIEUTENANTDANL482@GMAIL.COM"
type input "LIEUTENANTDANL482@GMAIL.COM"
click at [606, 327] on div at bounding box center [651, 320] width 301 height 17
type input "dani"
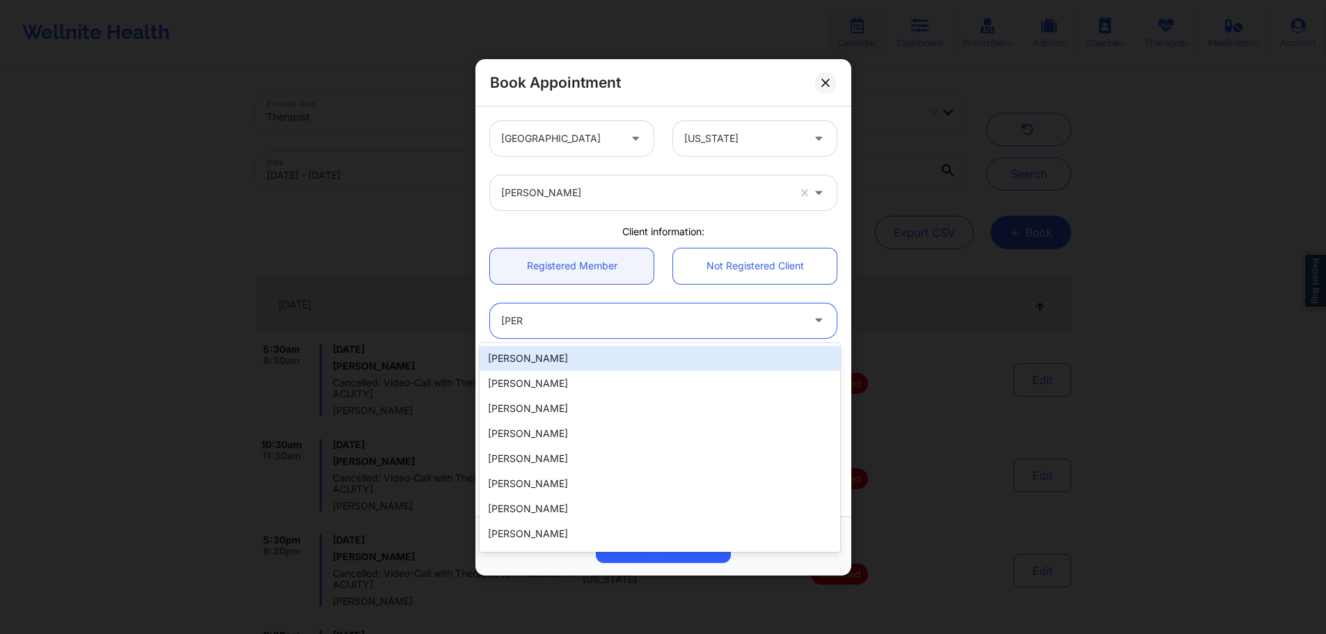
click at [592, 356] on div "Daniel Little" at bounding box center [660, 358] width 361 height 25
type input "ltdan482@gmail.com"
type input "+13054139308"
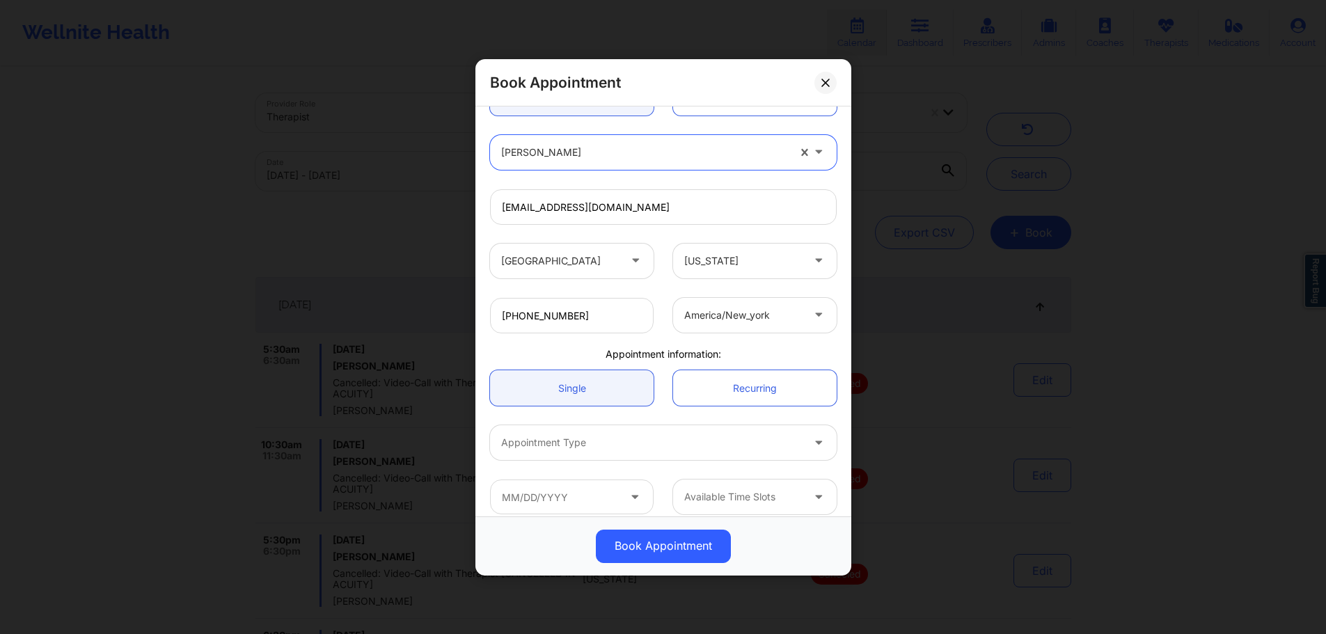
scroll to position [181, 0]
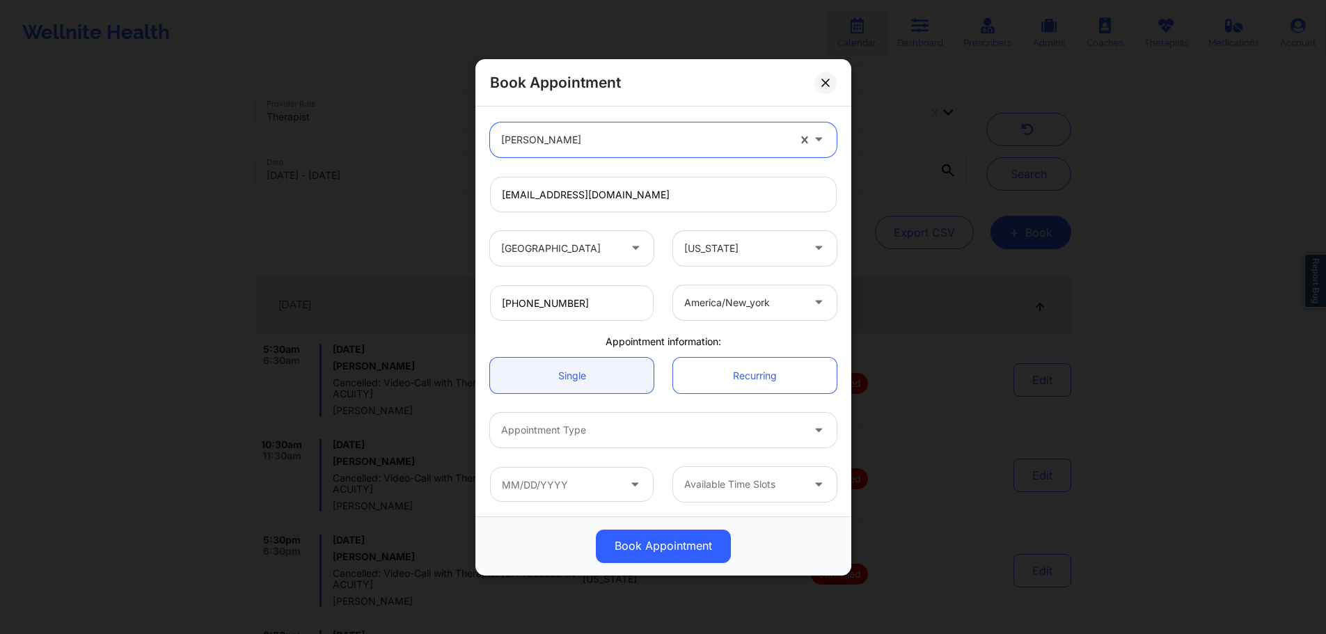
click at [606, 428] on div at bounding box center [651, 430] width 301 height 17
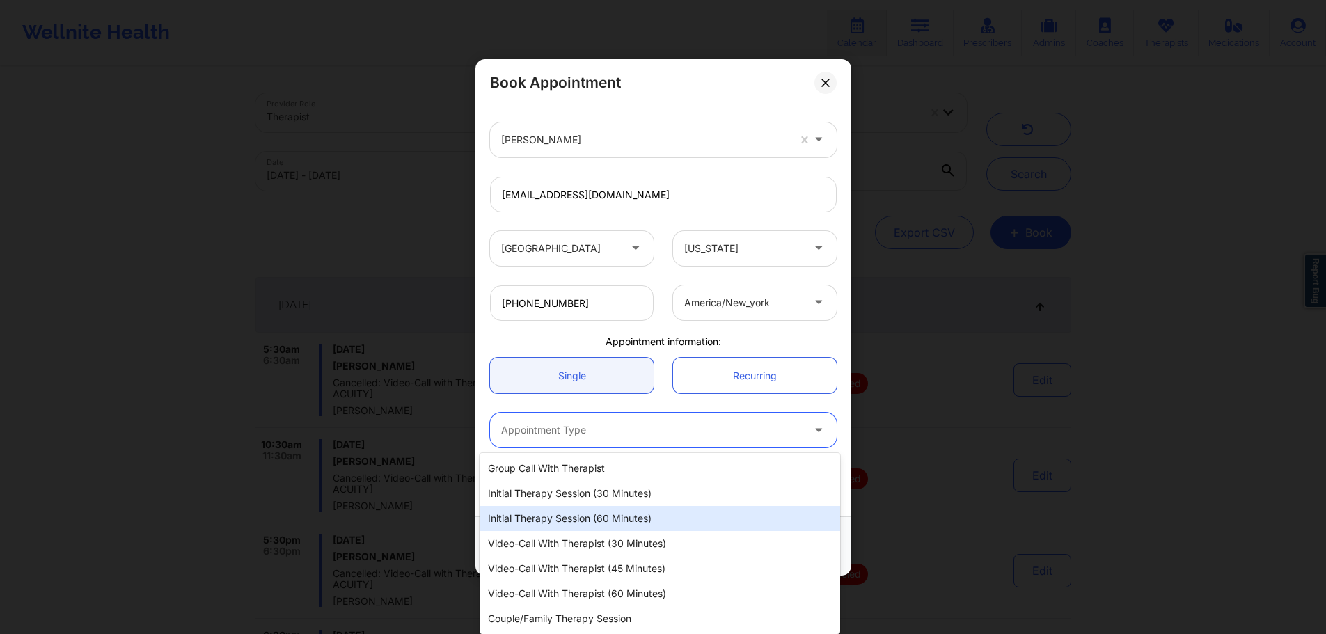
click at [580, 520] on div "Initial Therapy Session (60 minutes)" at bounding box center [660, 518] width 361 height 25
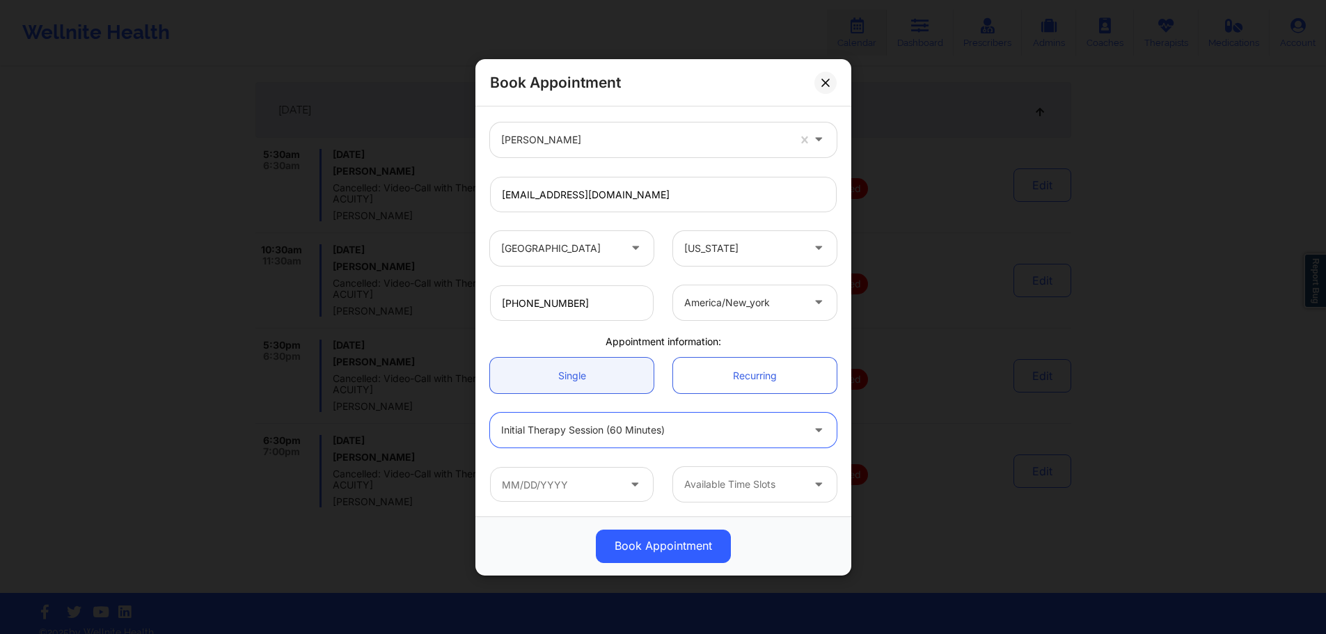
scroll to position [209, 0]
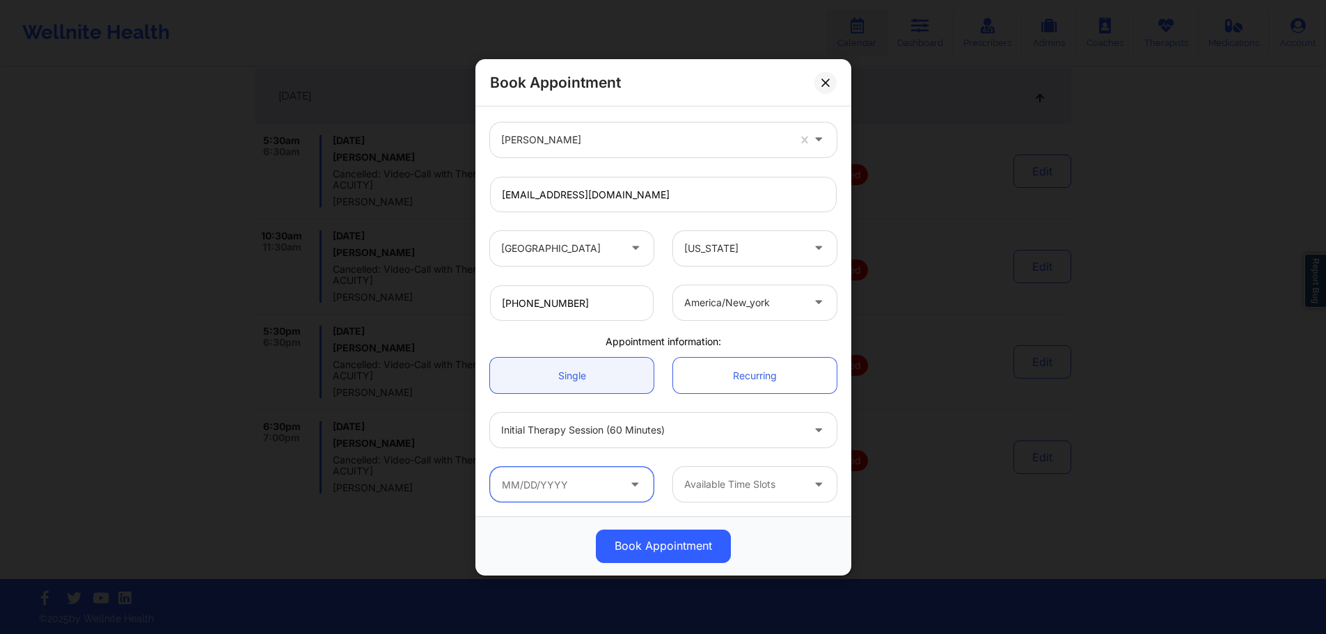
click at [589, 485] on input "text" at bounding box center [572, 484] width 164 height 35
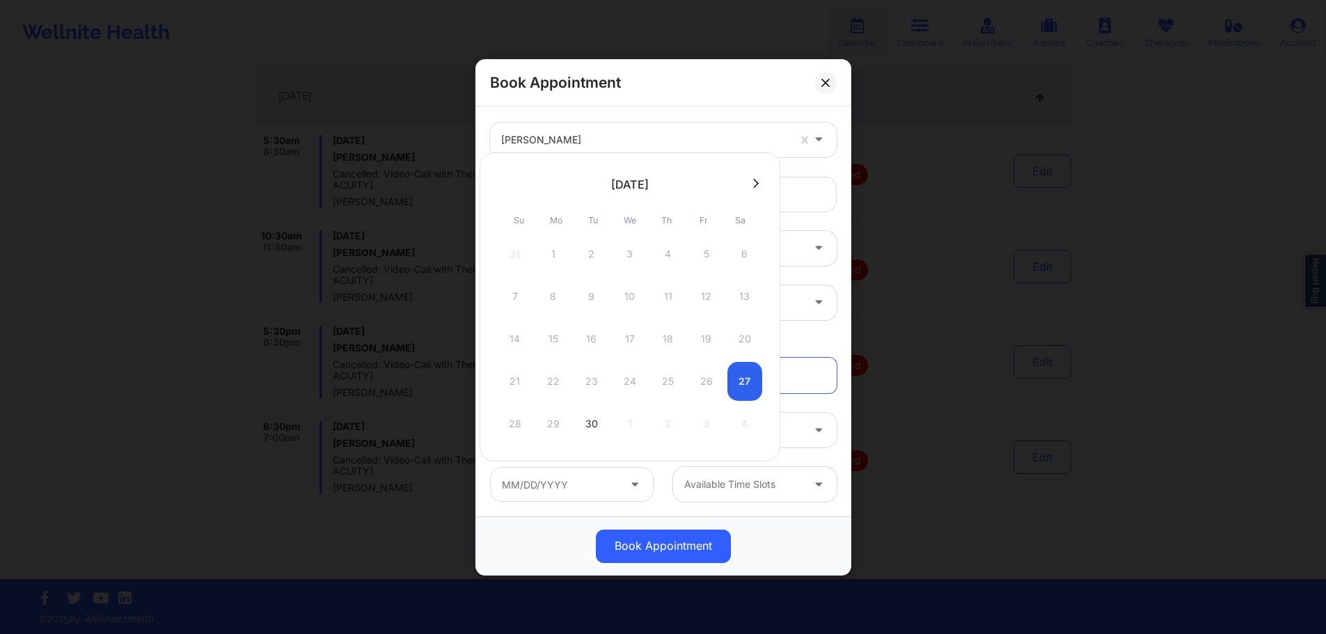
click at [549, 425] on div "28 29 30 1 2 3 4" at bounding box center [630, 423] width 265 height 39
click at [548, 425] on div "28 29 30 1 2 3 4" at bounding box center [630, 423] width 265 height 39
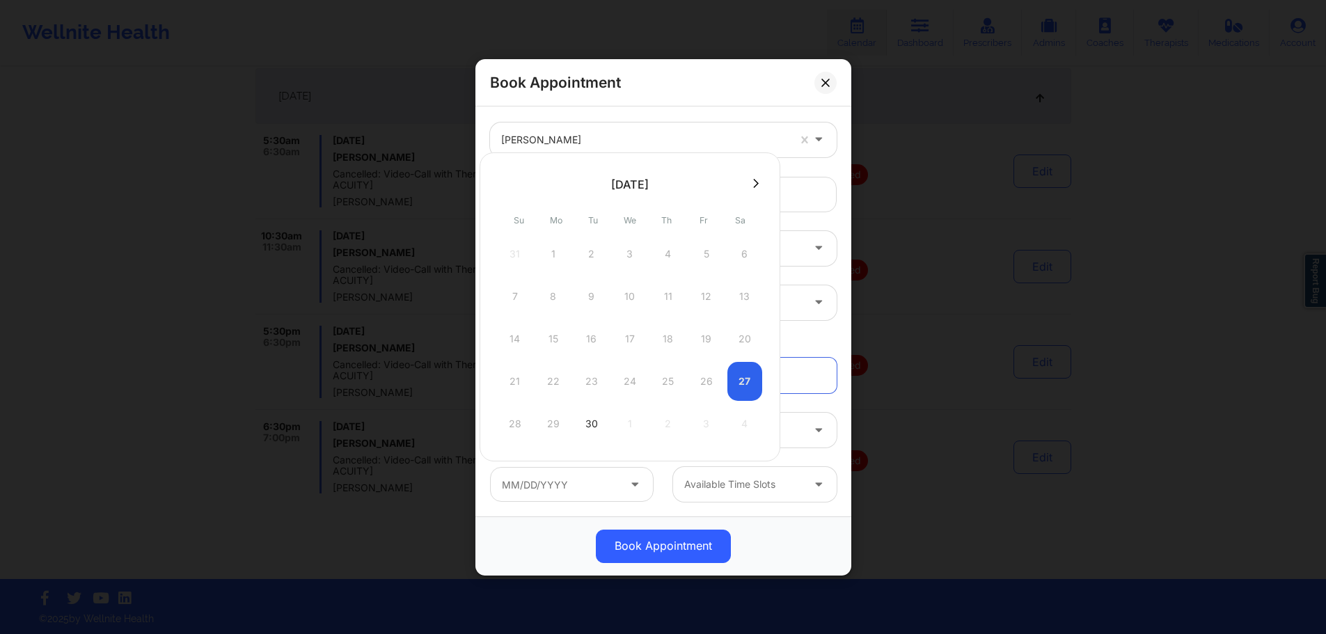
click at [548, 425] on div "28 29 30 1 2 3 4" at bounding box center [630, 423] width 265 height 39
click at [835, 169] on div "ltdan482@gmail.com" at bounding box center [663, 193] width 366 height 54
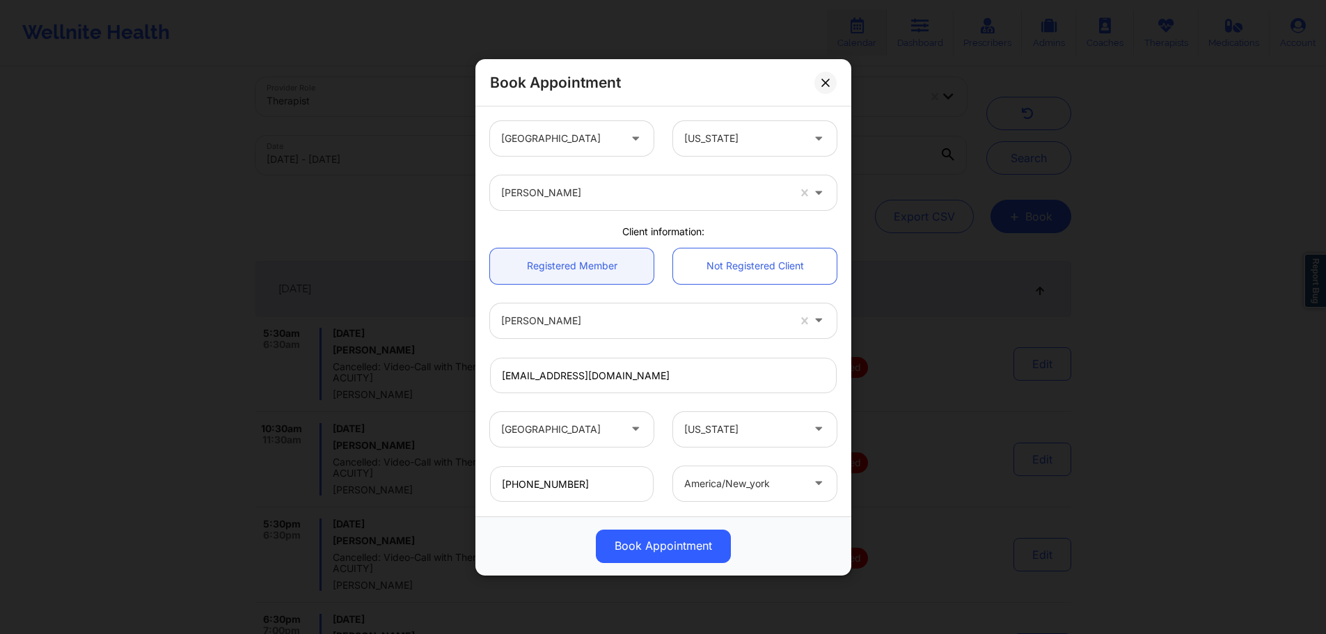
scroll to position [1, 0]
click at [833, 77] on button at bounding box center [826, 82] width 22 height 22
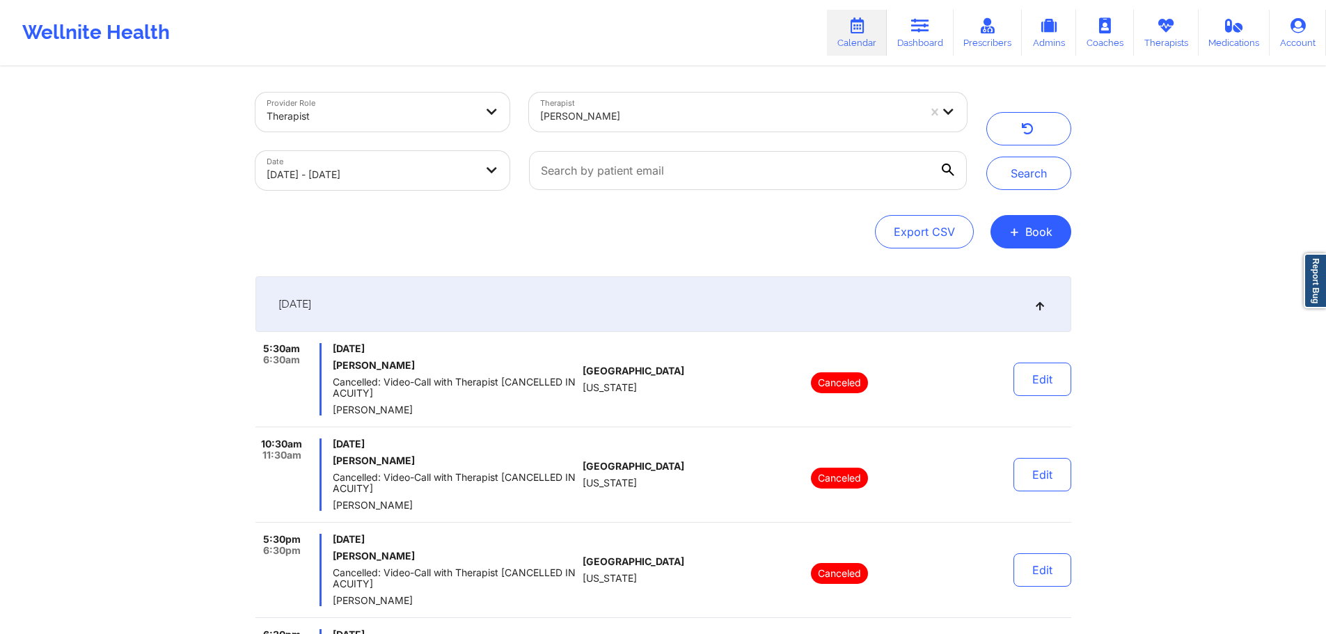
scroll to position [0, 0]
click at [917, 40] on link "Dashboard" at bounding box center [920, 33] width 67 height 46
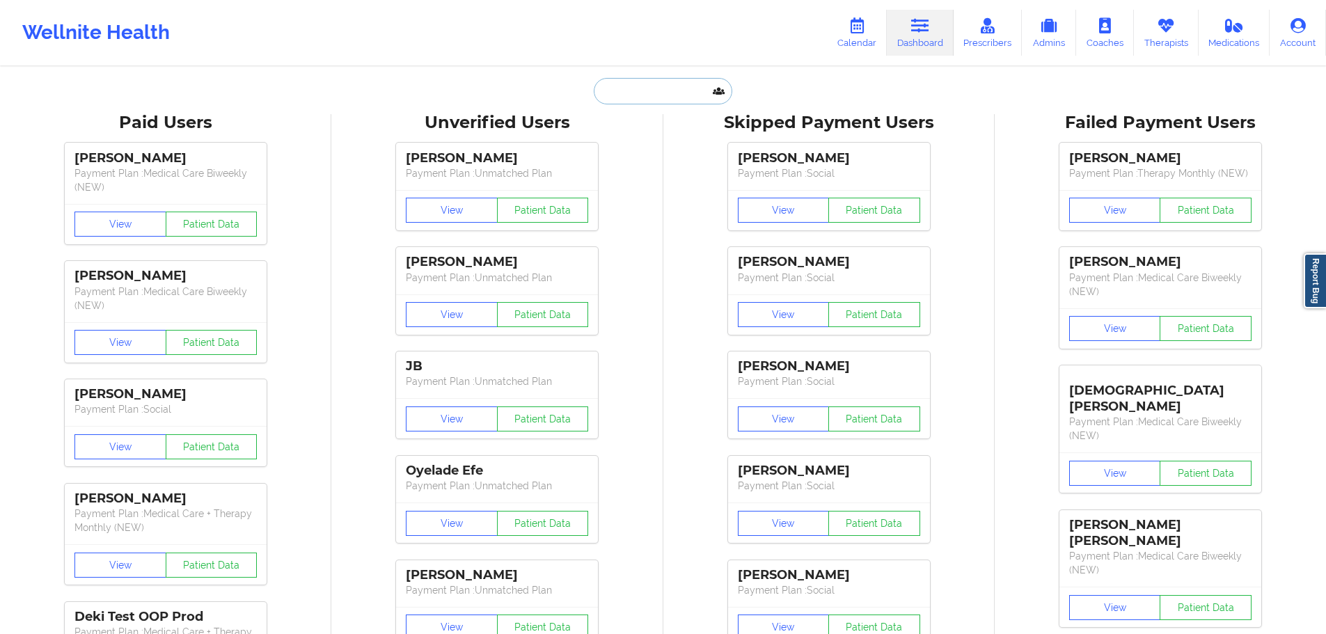
click at [684, 97] on input "text" at bounding box center [663, 91] width 138 height 26
type input "k"
click at [1185, 40] on link "Therapists" at bounding box center [1166, 33] width 65 height 46
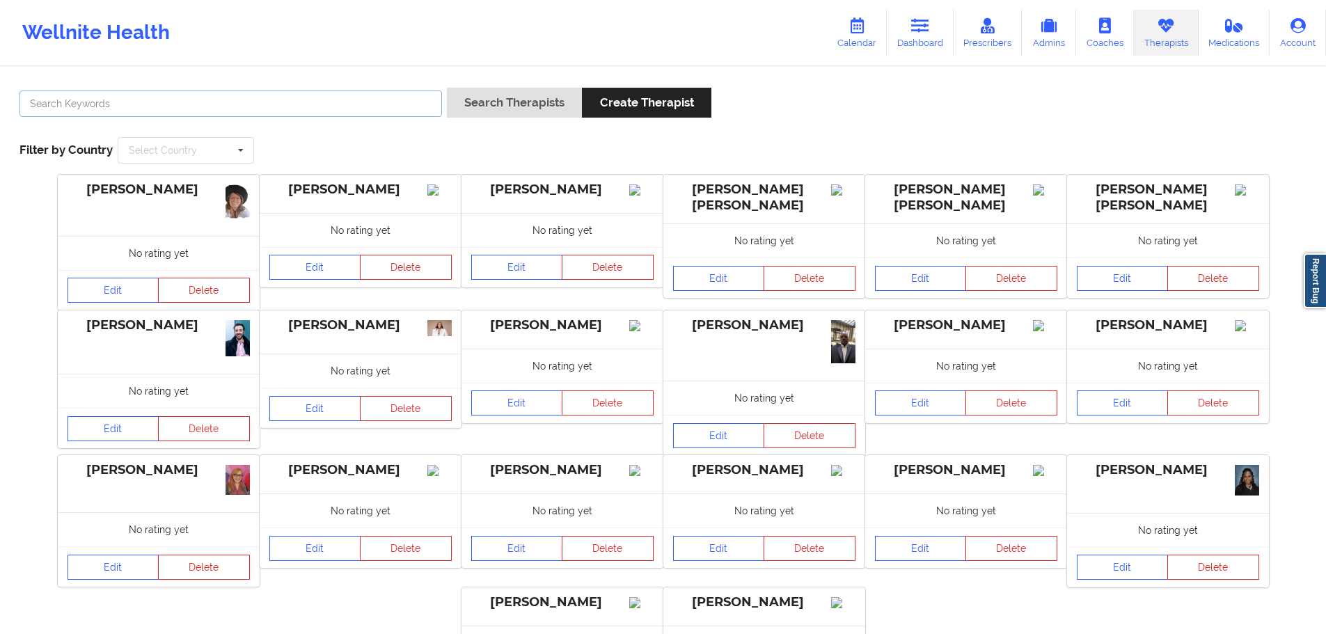
click at [315, 108] on input "text" at bounding box center [230, 104] width 423 height 26
type input "kacynthia"
click at [447, 88] on button "Search Therapists" at bounding box center [514, 103] width 135 height 30
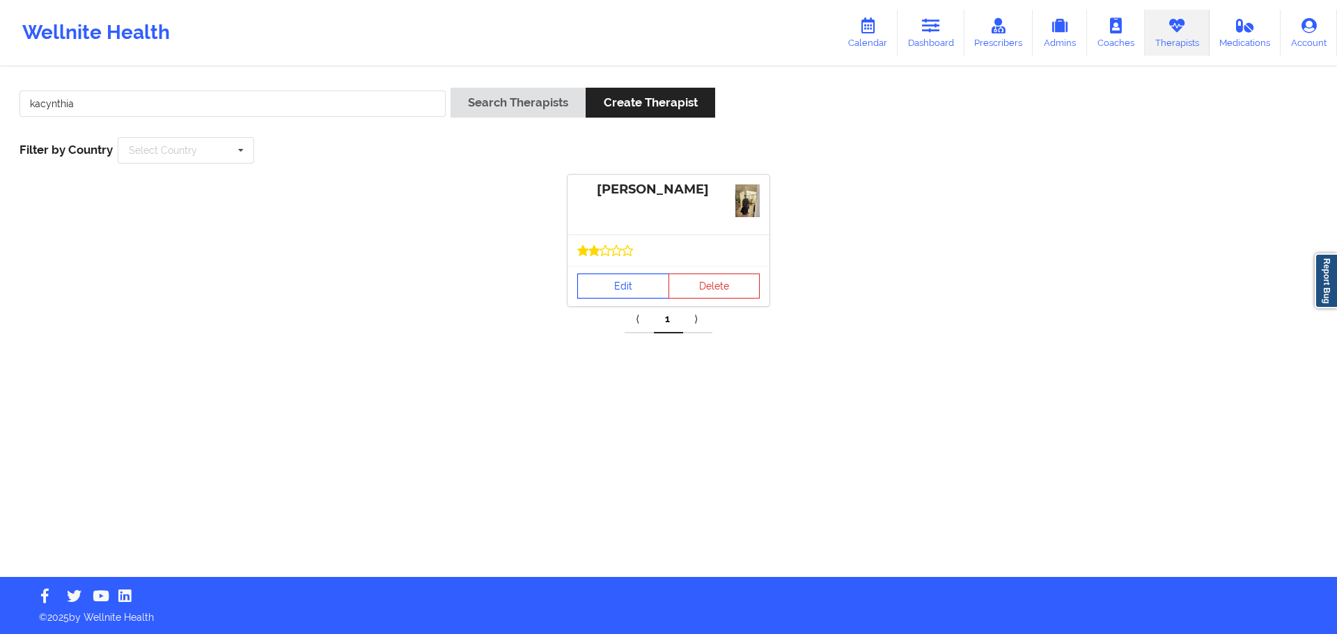
click at [625, 285] on link "Edit" at bounding box center [623, 286] width 92 height 25
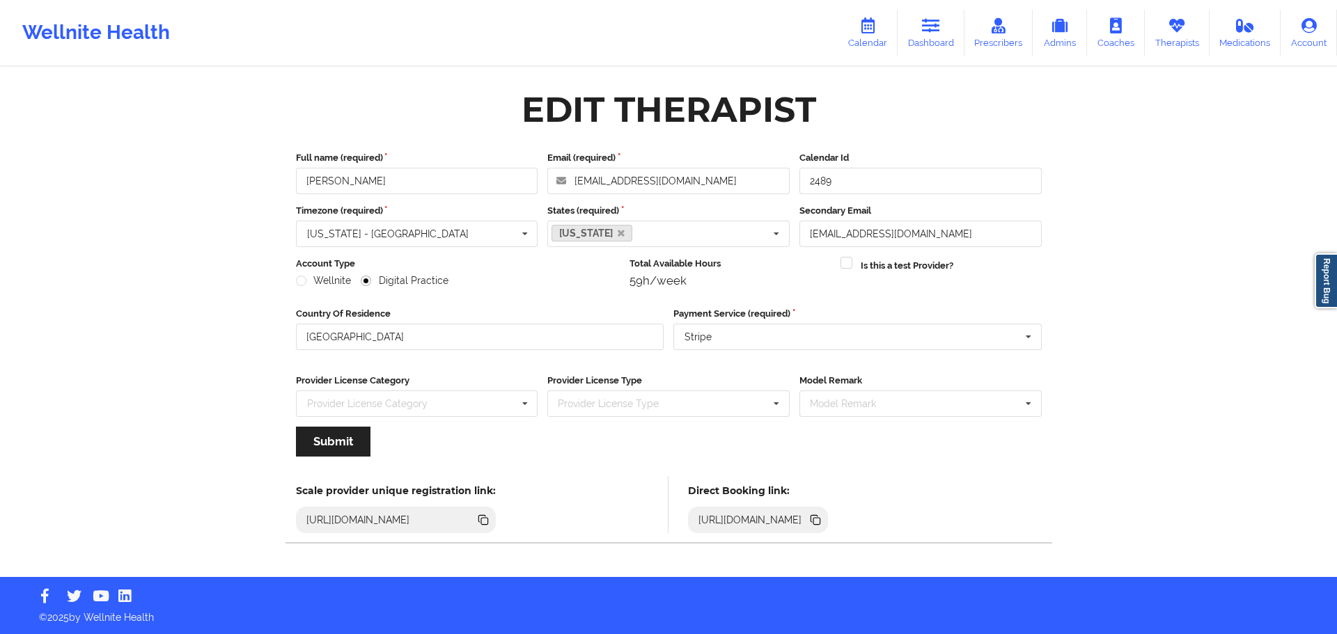
click at [817, 521] on icon at bounding box center [813, 519] width 7 height 7
click at [717, 185] on input "kacynthiab@aol.com" at bounding box center [668, 181] width 242 height 26
click at [864, 35] on link "Calendar" at bounding box center [867, 33] width 60 height 46
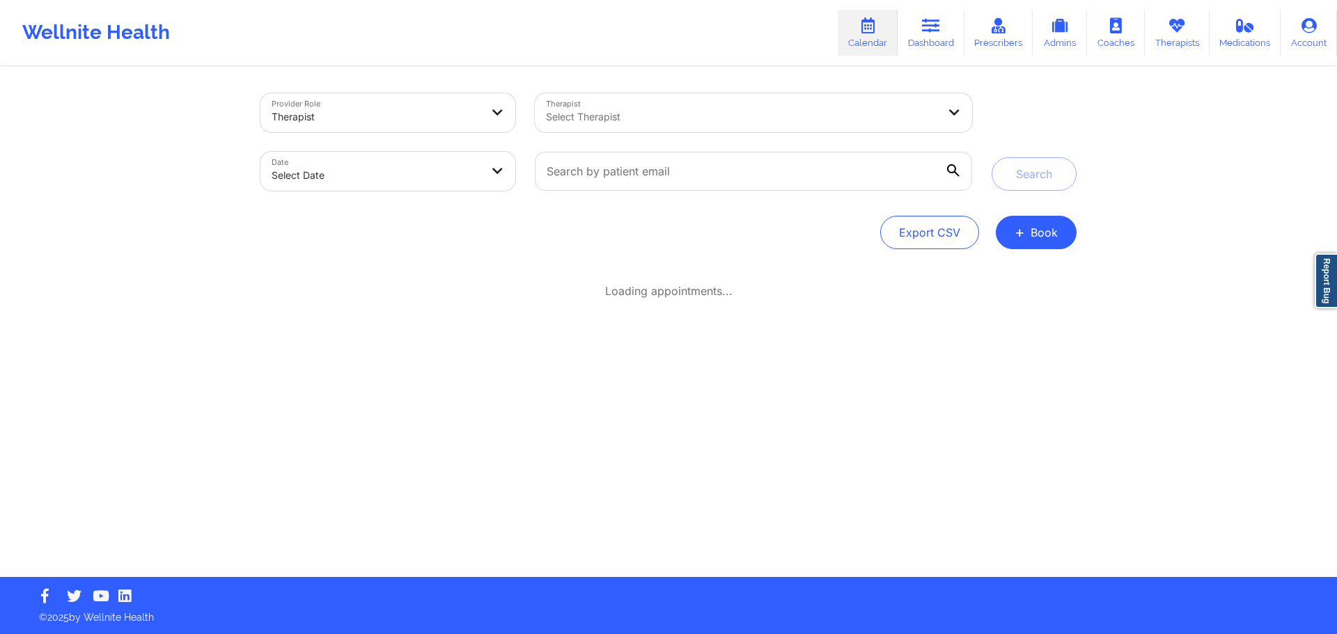
click at [719, 96] on div "Select Therapist" at bounding box center [737, 112] width 404 height 39
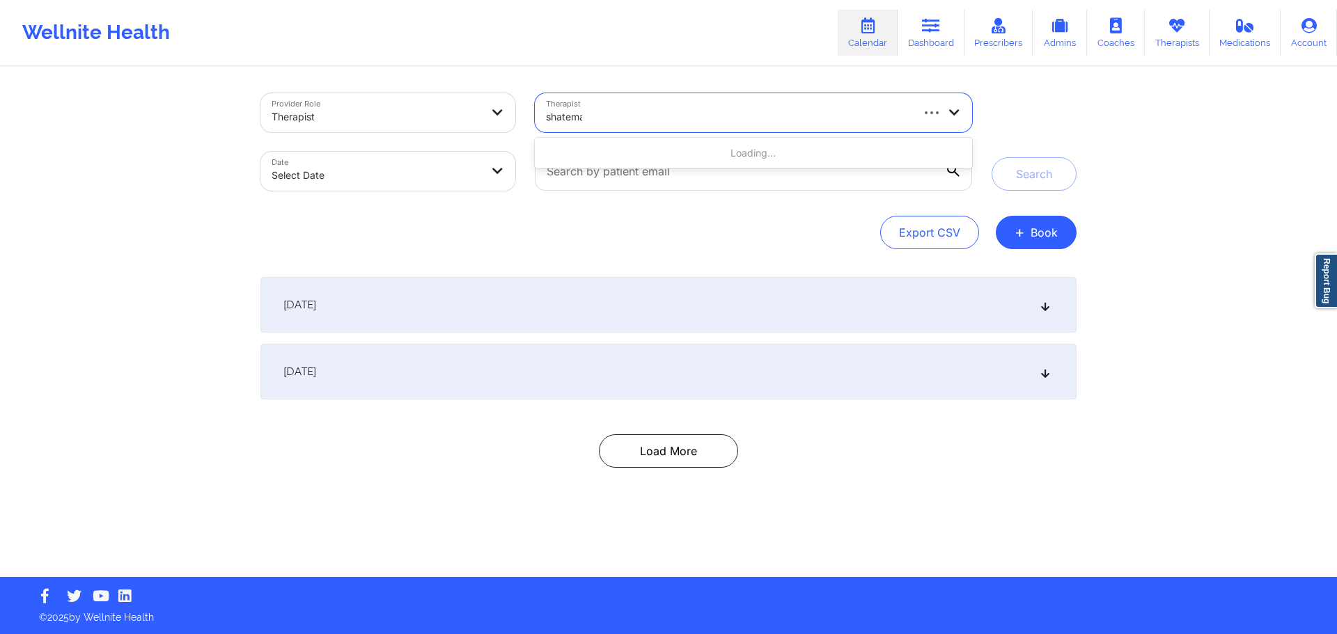
type input "shatema"
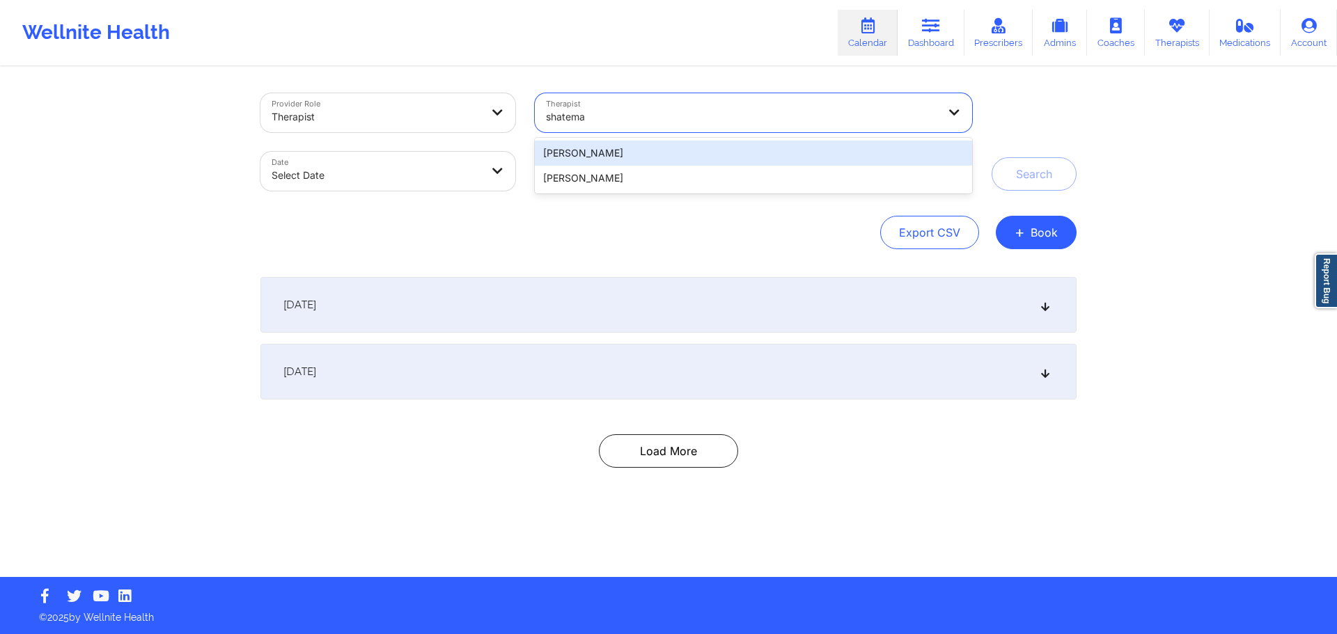
click at [721, 184] on div "Shatema Smith" at bounding box center [753, 178] width 437 height 25
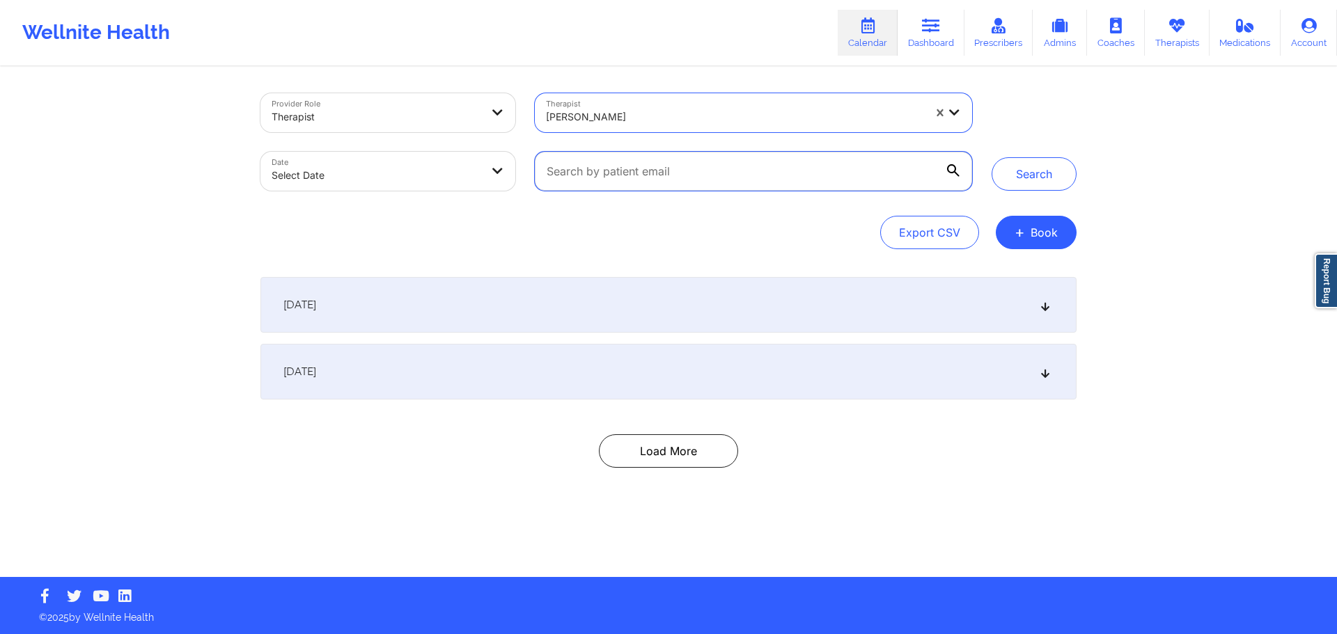
click at [616, 173] on input "text" at bounding box center [753, 171] width 437 height 39
select select "2025-8"
select select "2025-9"
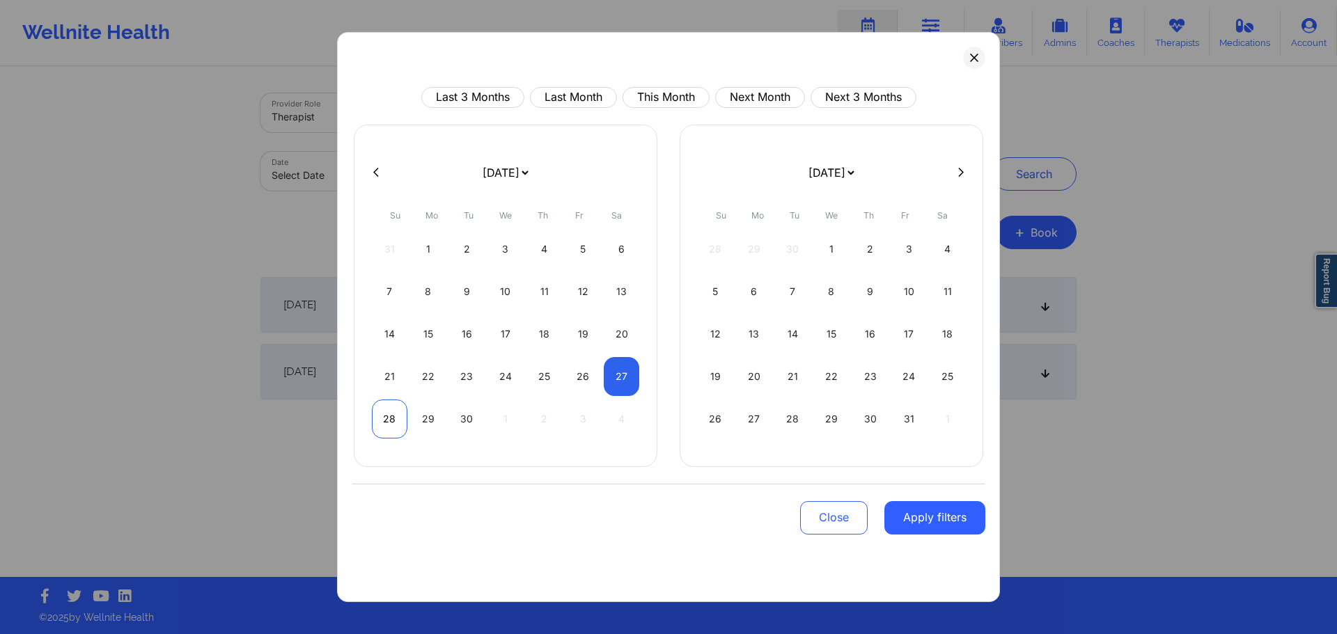
click at [391, 423] on div "28" at bounding box center [390, 419] width 36 height 39
select select "2025-8"
select select "2025-9"
select select "2025-8"
select select "2025-9"
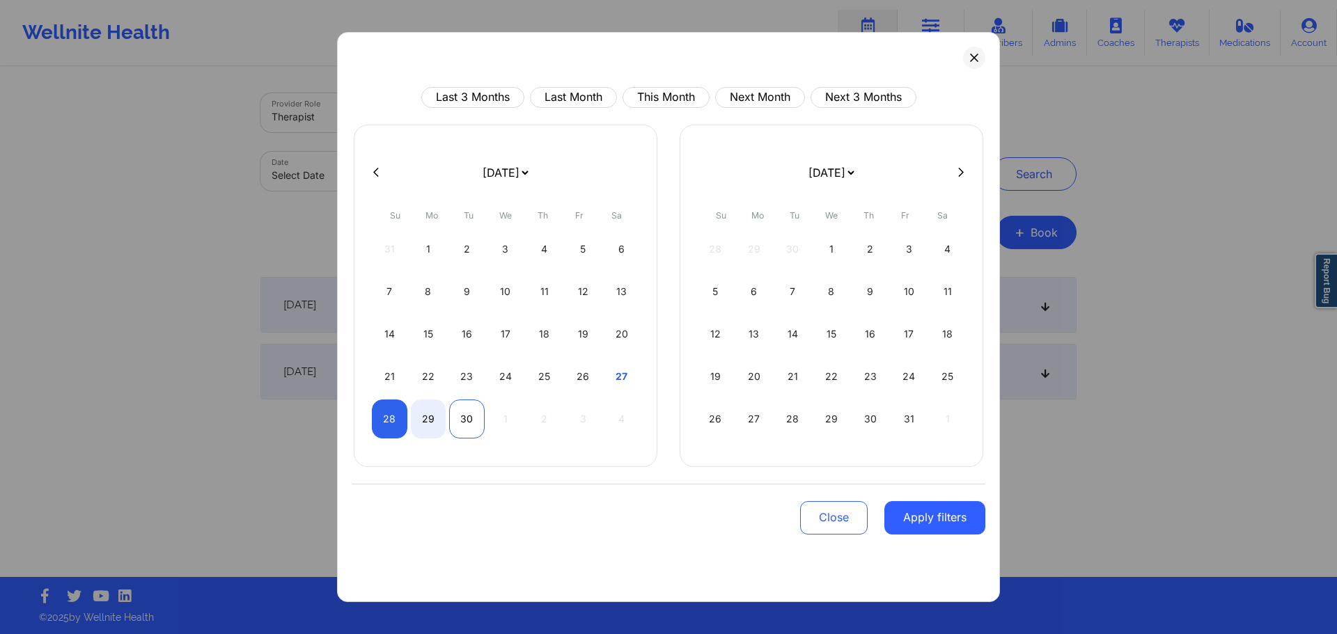
click at [468, 423] on div "30" at bounding box center [467, 419] width 36 height 39
select select "2025-8"
select select "2025-9"
click at [936, 519] on button "Apply filters" at bounding box center [934, 517] width 101 height 33
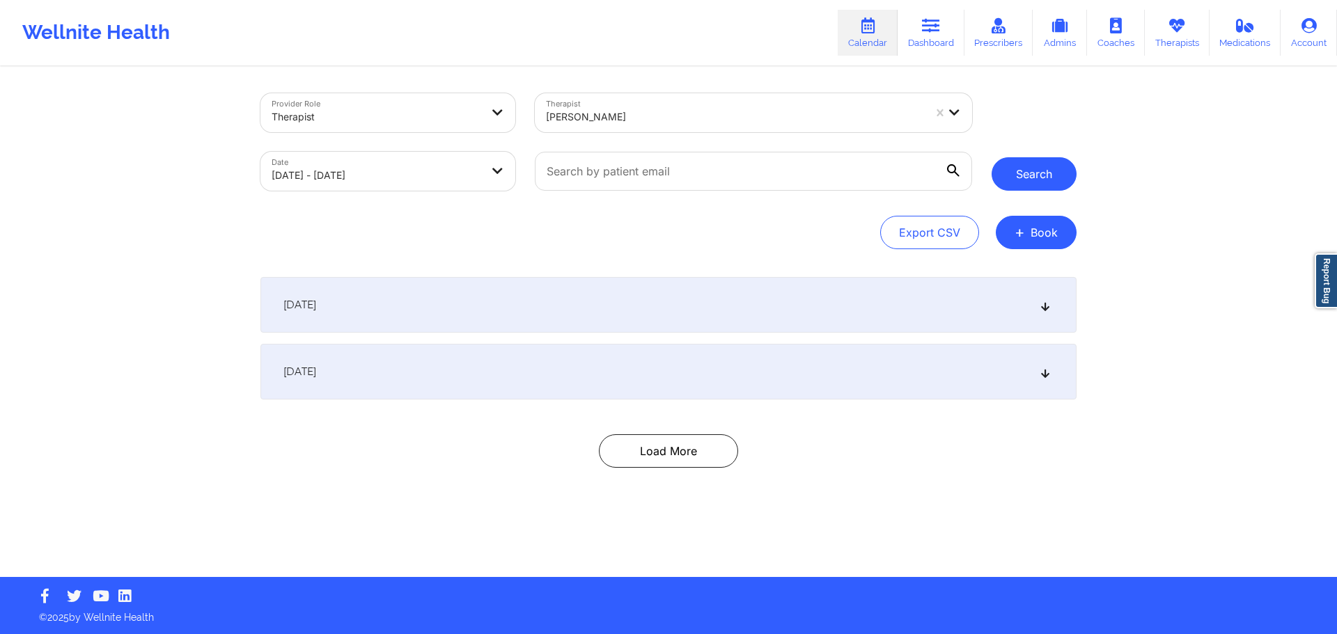
click at [1037, 174] on button "Search" at bounding box center [1033, 173] width 85 height 33
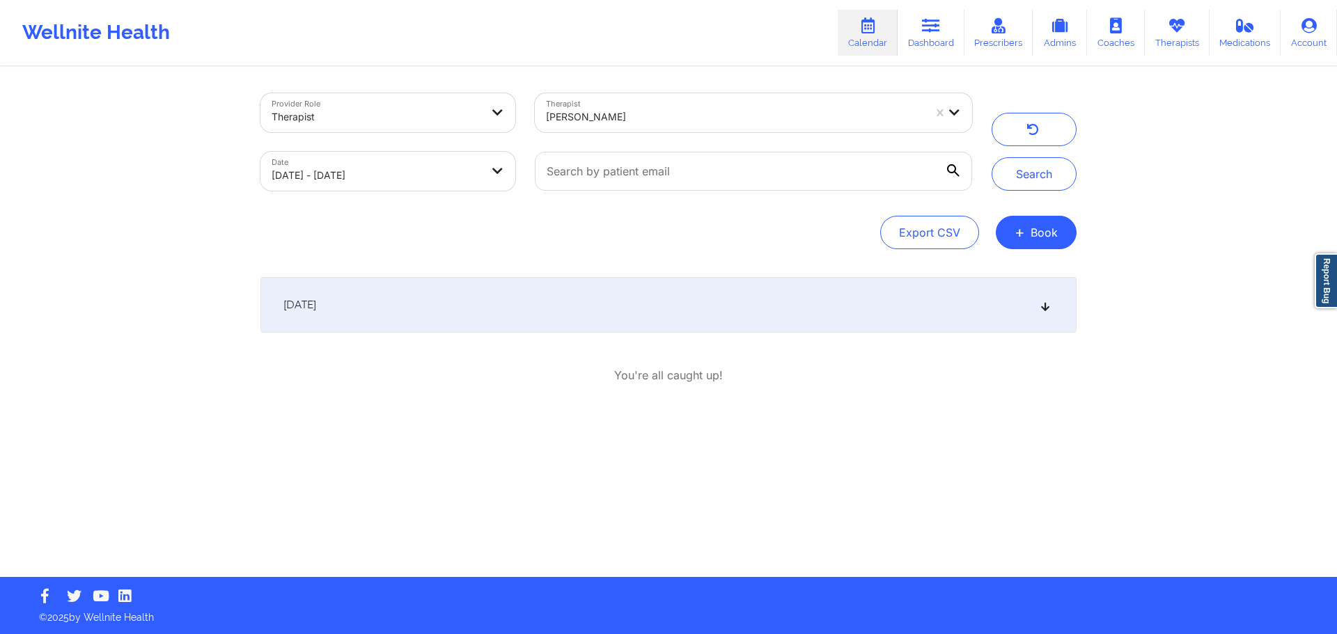
click at [556, 315] on div "[DATE]" at bounding box center [668, 305] width 816 height 56
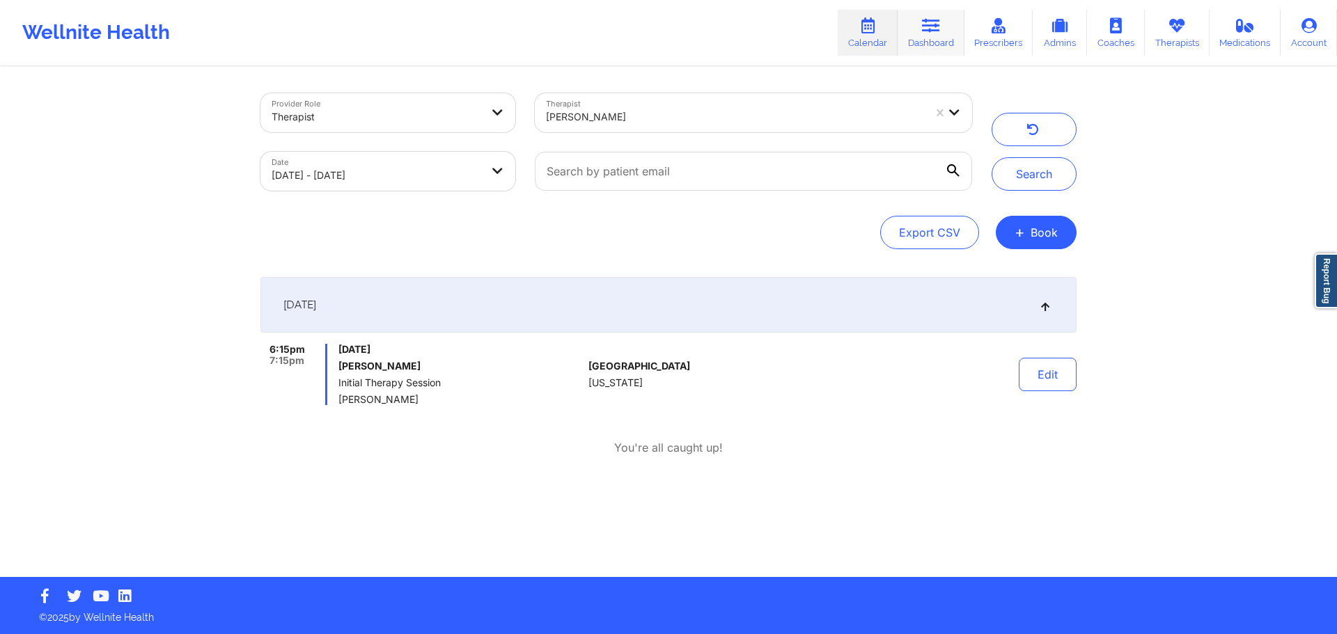
click at [929, 21] on icon at bounding box center [931, 25] width 18 height 15
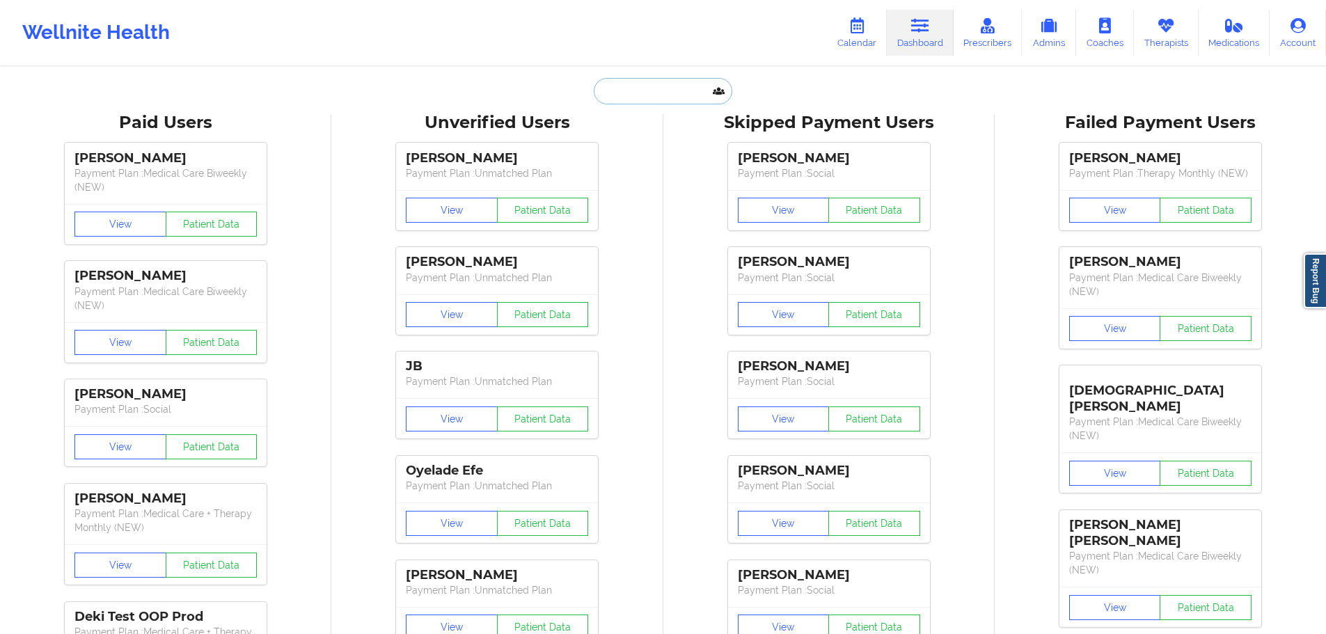
click at [662, 93] on input "text" at bounding box center [663, 91] width 138 height 26
paste input "DESTINY FLORES"
type input "DESTINY FLORES"
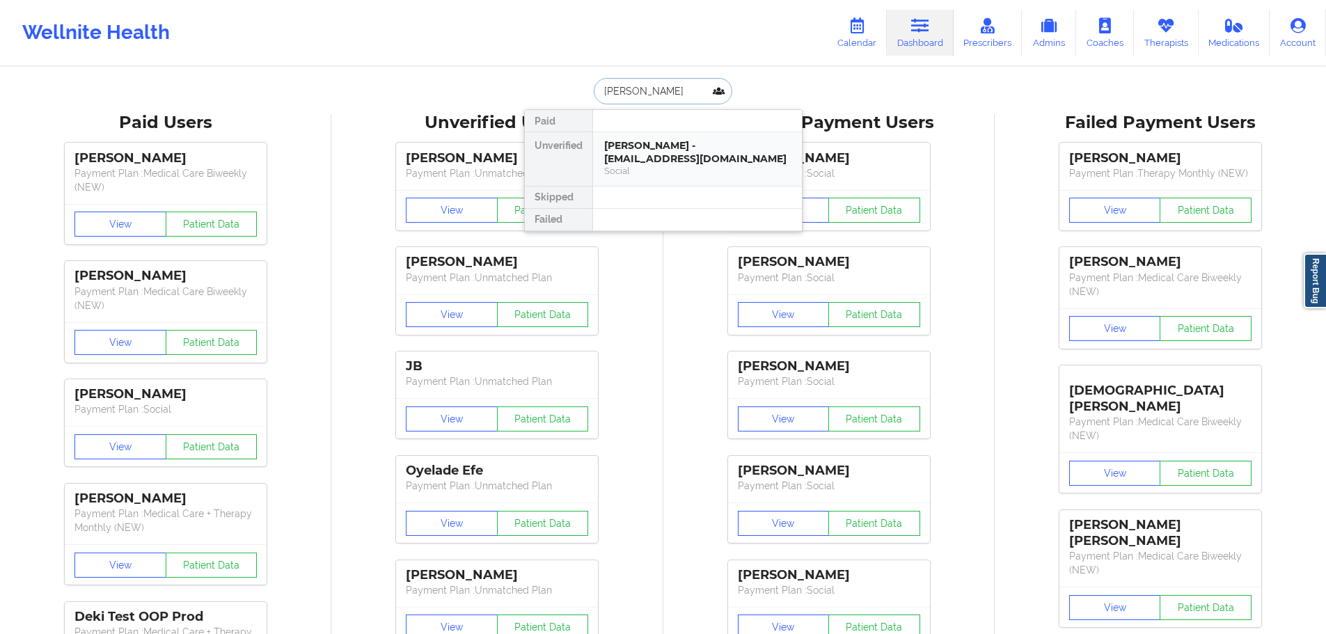
click at [650, 145] on div "Destiny Flores - ddesflores@gmail.com" at bounding box center [697, 152] width 187 height 26
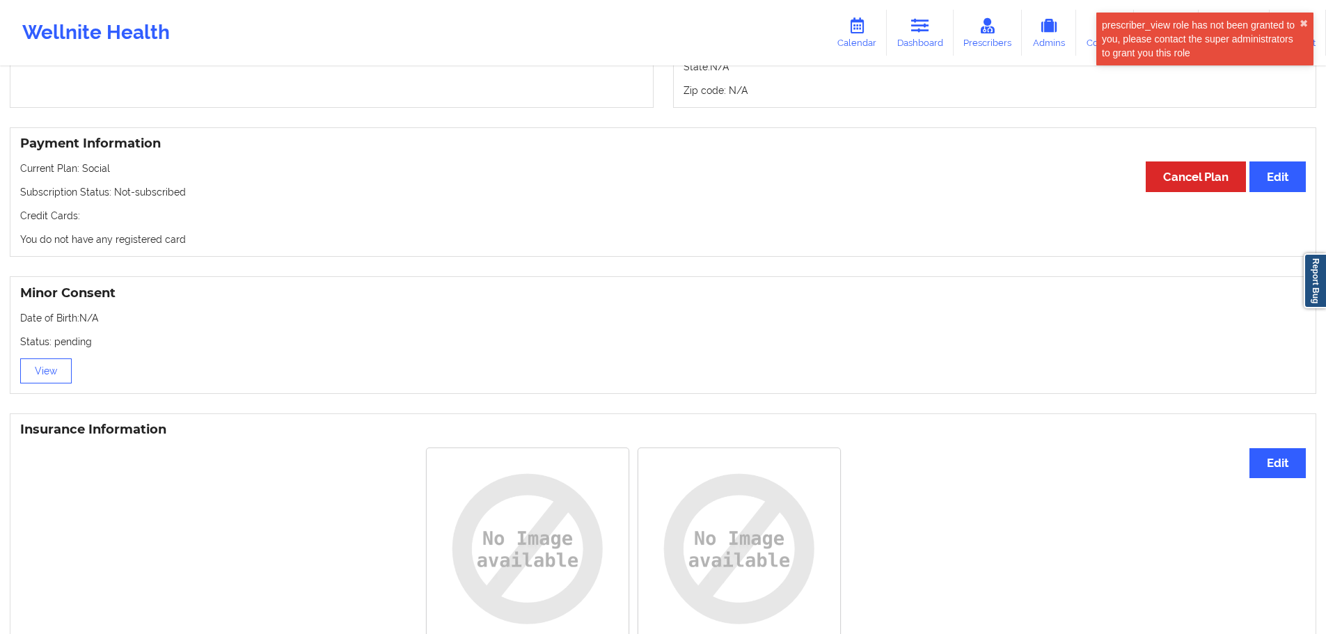
scroll to position [562, 0]
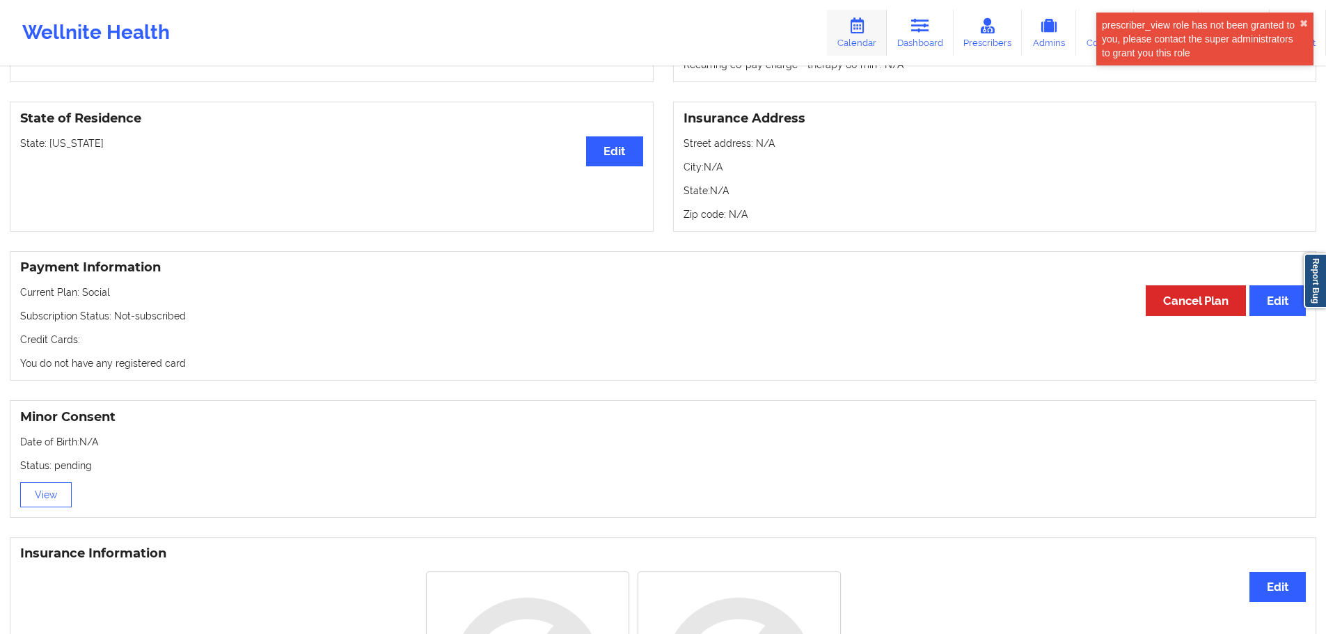
click at [873, 44] on link "Calendar" at bounding box center [857, 33] width 60 height 46
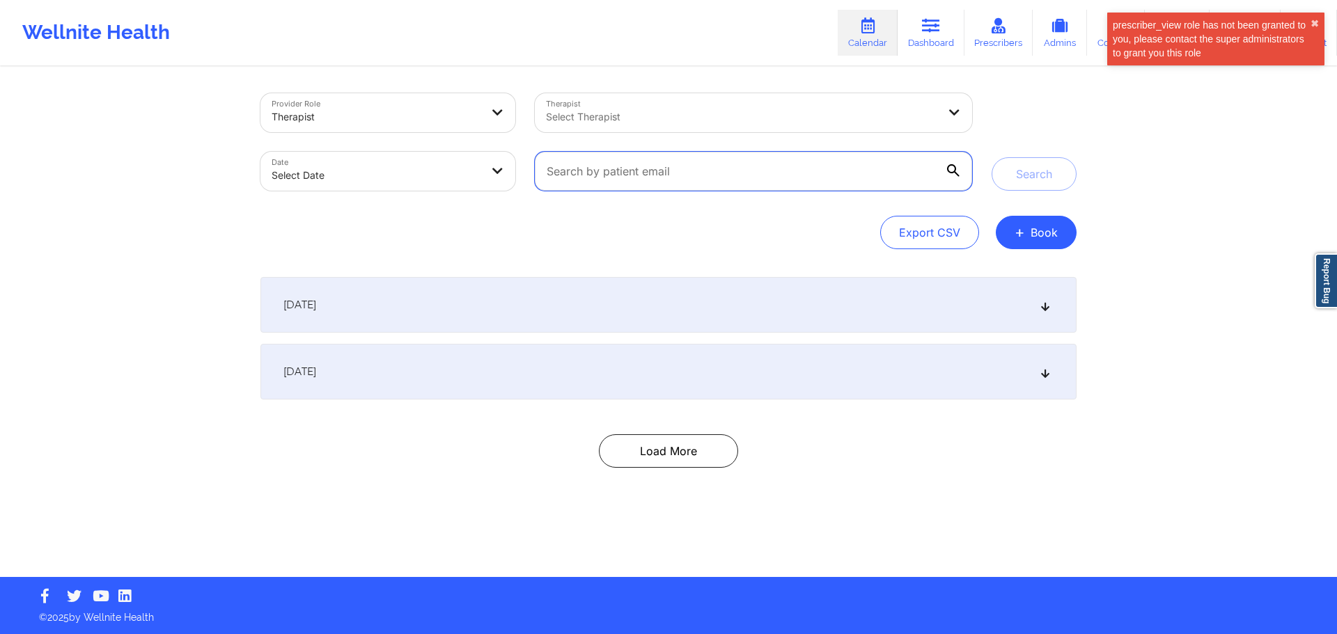
click at [644, 174] on input "text" at bounding box center [753, 171] width 437 height 39
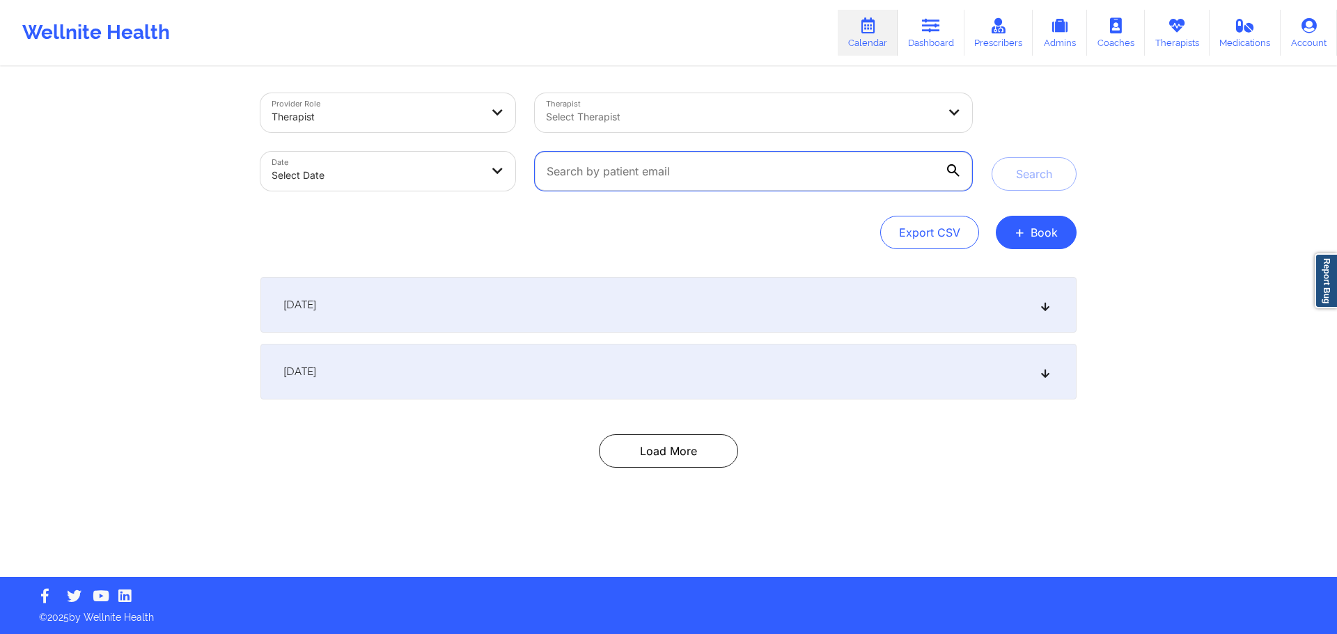
paste input "MARISEALIGHT@GMAIL.COM"
click at [1034, 171] on button "Search" at bounding box center [1033, 173] width 85 height 33
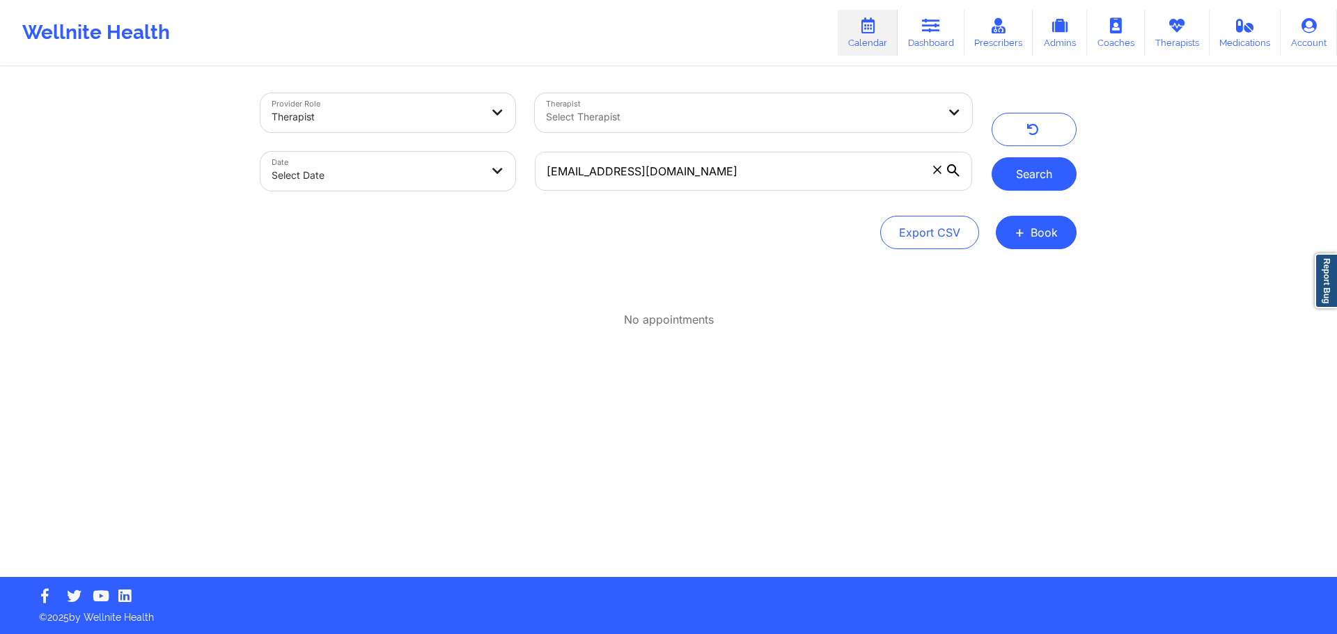
click at [1033, 171] on button "Search" at bounding box center [1033, 173] width 85 height 33
click at [810, 161] on input "MARISEALIGHT@GMAIL.COM" at bounding box center [753, 171] width 437 height 39
type input "marisealight@gmail.com"
click at [1019, 175] on button "Search" at bounding box center [1033, 173] width 85 height 33
click at [326, 172] on body "Wellnite Health Calendar Dashboard Prescribers Admins Coaches Therapists Medica…" at bounding box center [668, 317] width 1337 height 634
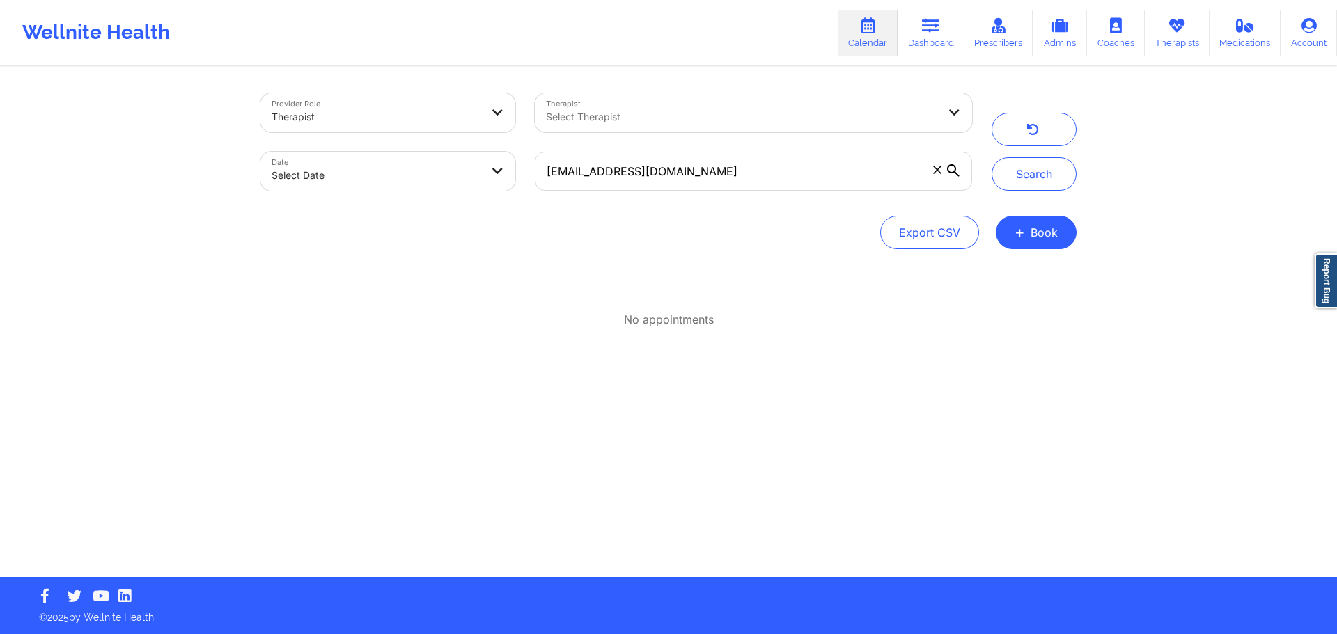
select select "2025-8"
select select "2025-9"
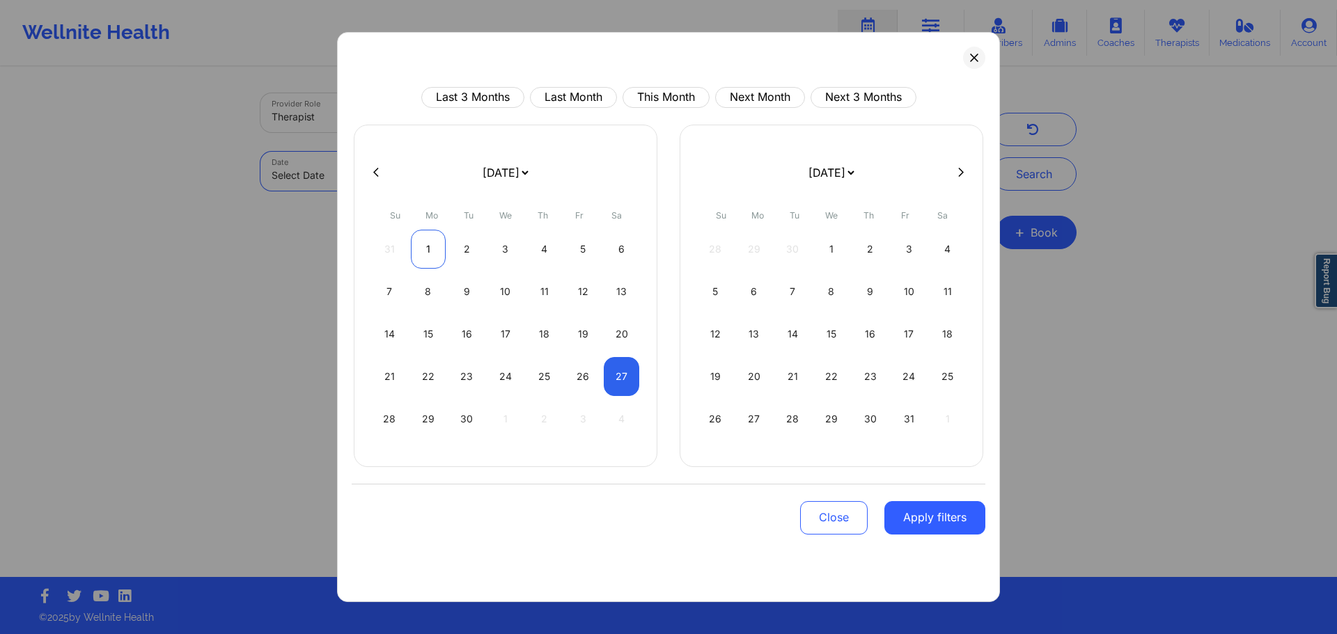
click at [425, 251] on div "1" at bounding box center [429, 249] width 36 height 39
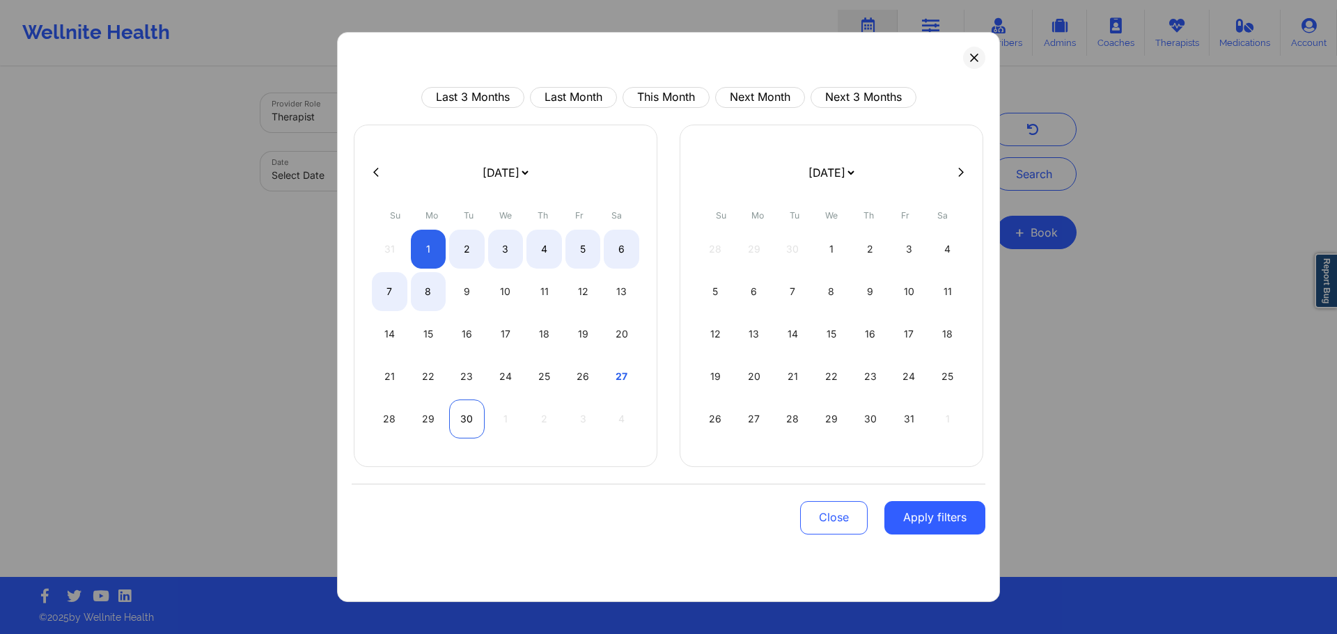
select select "2025-8"
select select "2025-9"
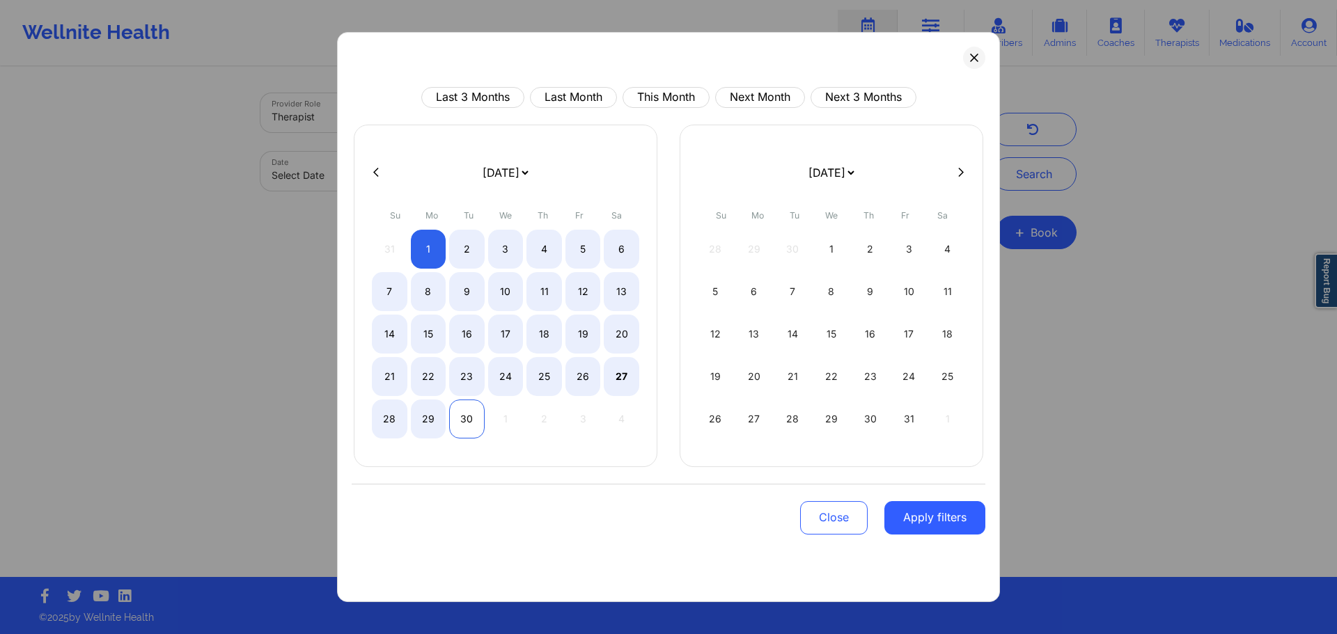
click at [473, 426] on div "30" at bounding box center [467, 419] width 36 height 39
select select "2025-8"
select select "2025-9"
click at [939, 512] on button "Apply filters" at bounding box center [934, 517] width 101 height 33
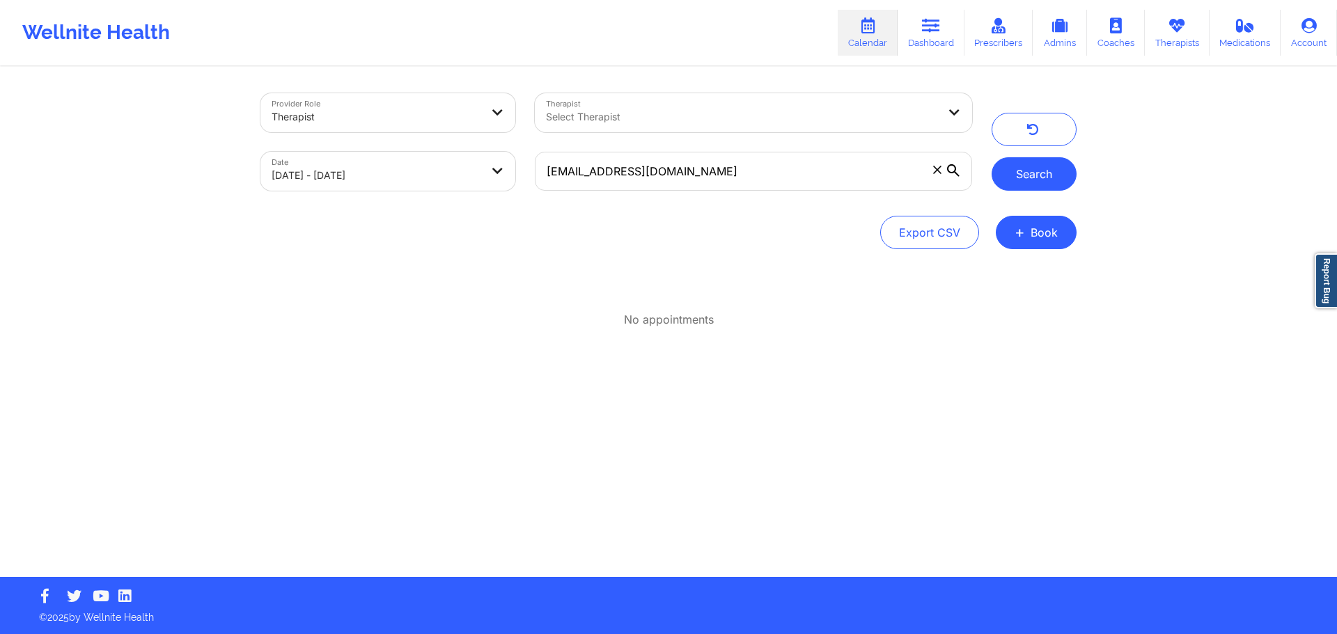
click at [1016, 179] on button "Search" at bounding box center [1033, 173] width 85 height 33
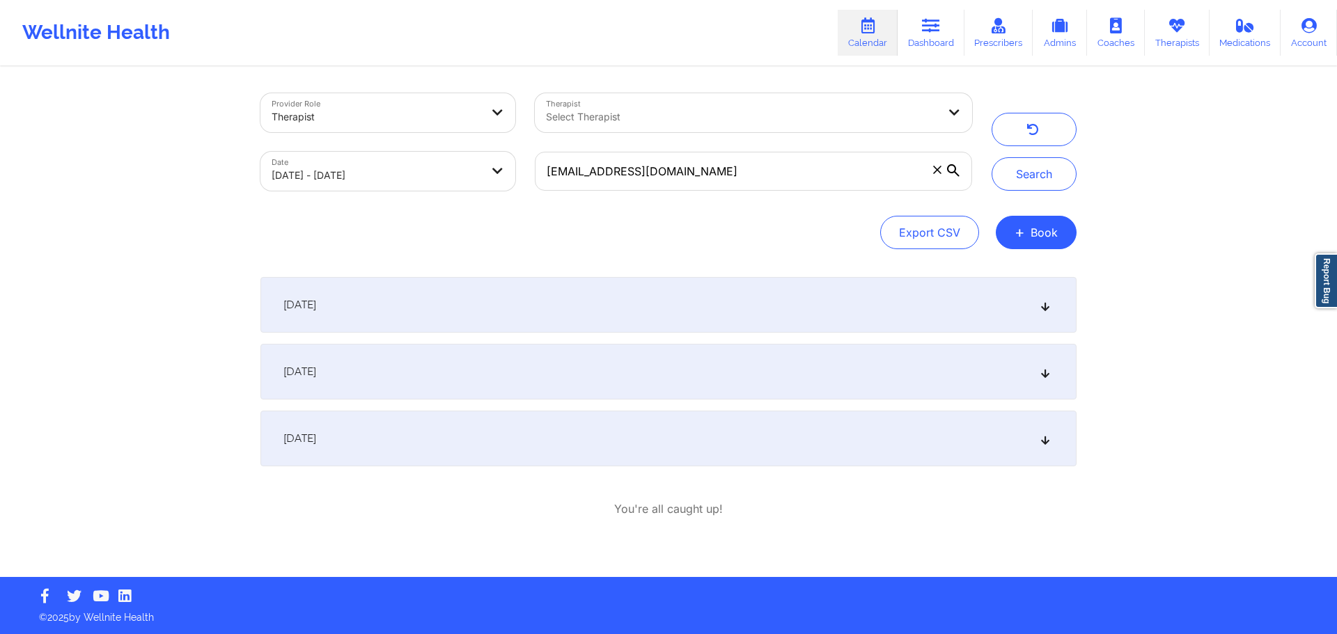
click at [551, 304] on div "September 10, 2025" at bounding box center [668, 305] width 816 height 56
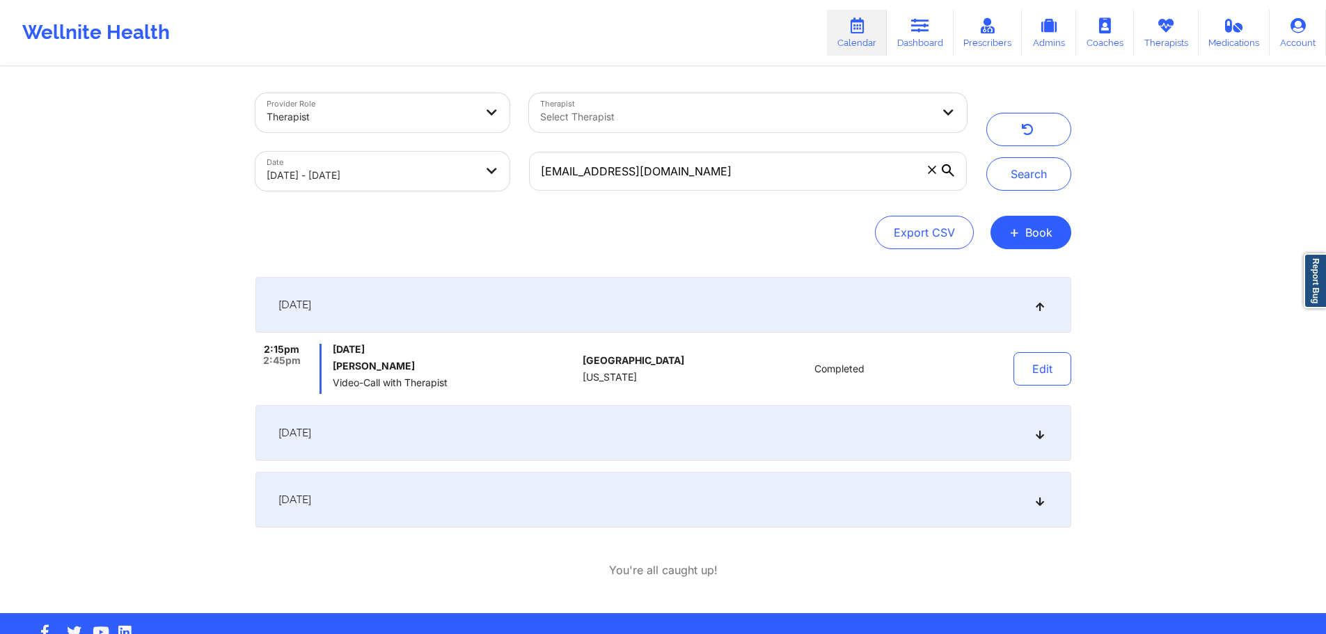
click at [512, 435] on div "September 16, 2025" at bounding box center [663, 433] width 816 height 56
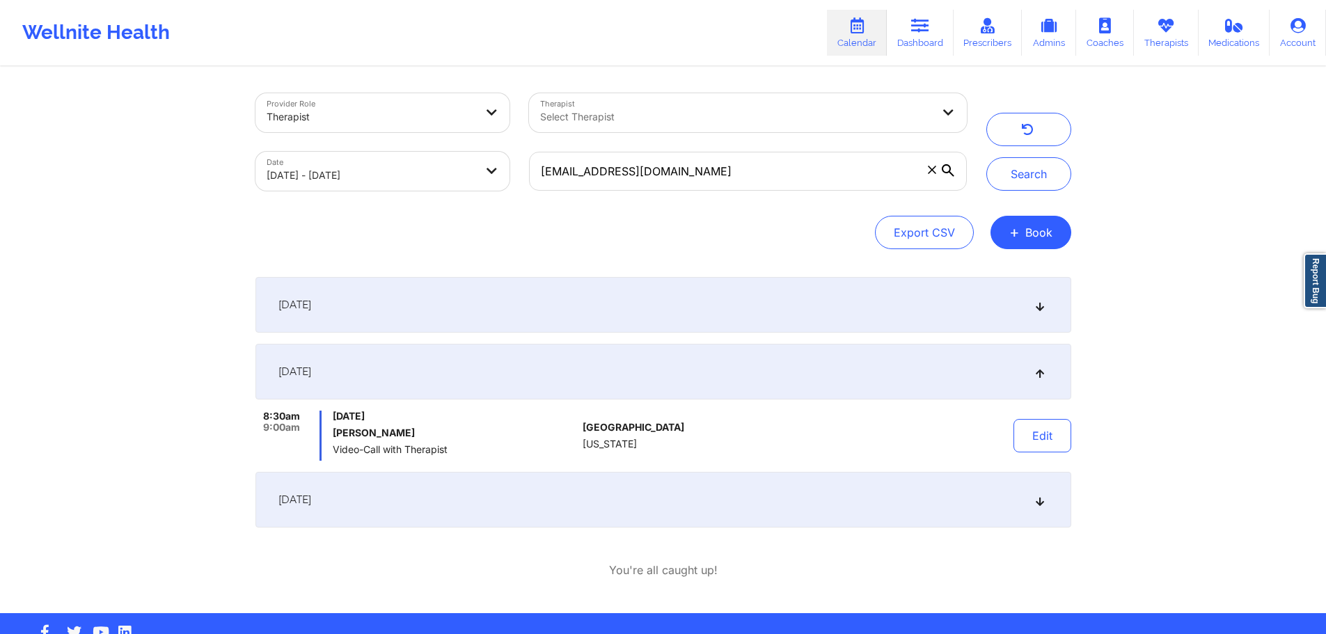
click at [492, 499] on div "September 25, 2025" at bounding box center [663, 500] width 816 height 56
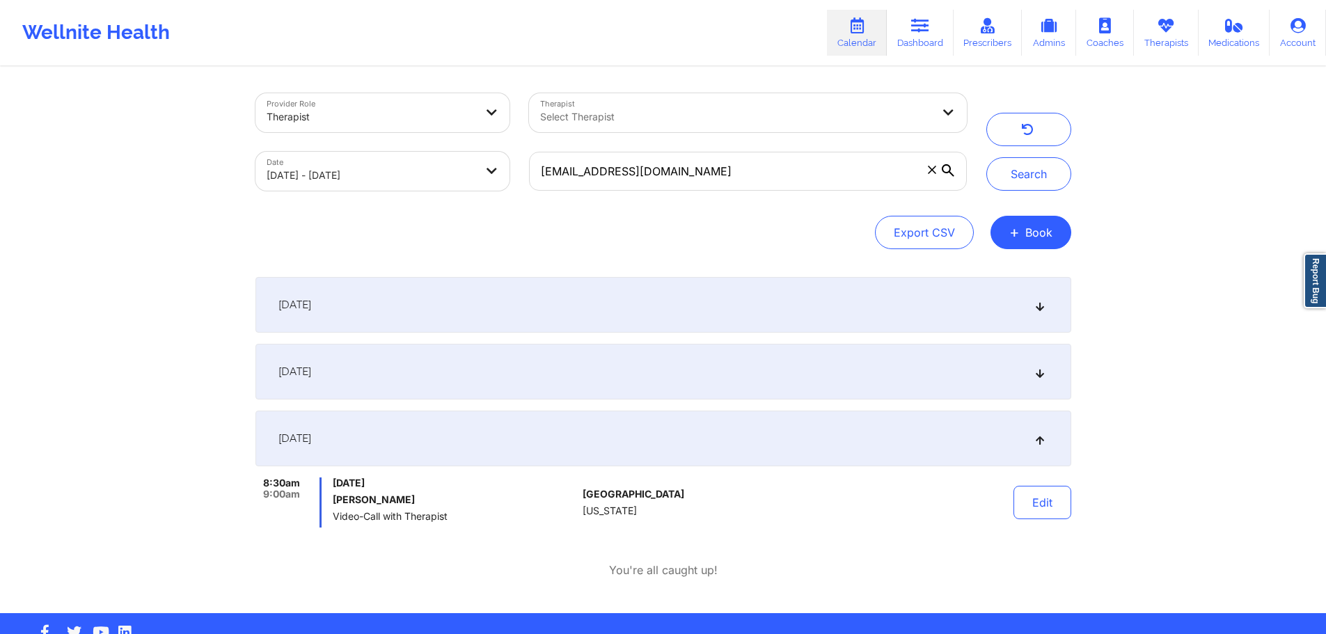
click at [518, 443] on div "September 25, 2025" at bounding box center [663, 439] width 816 height 56
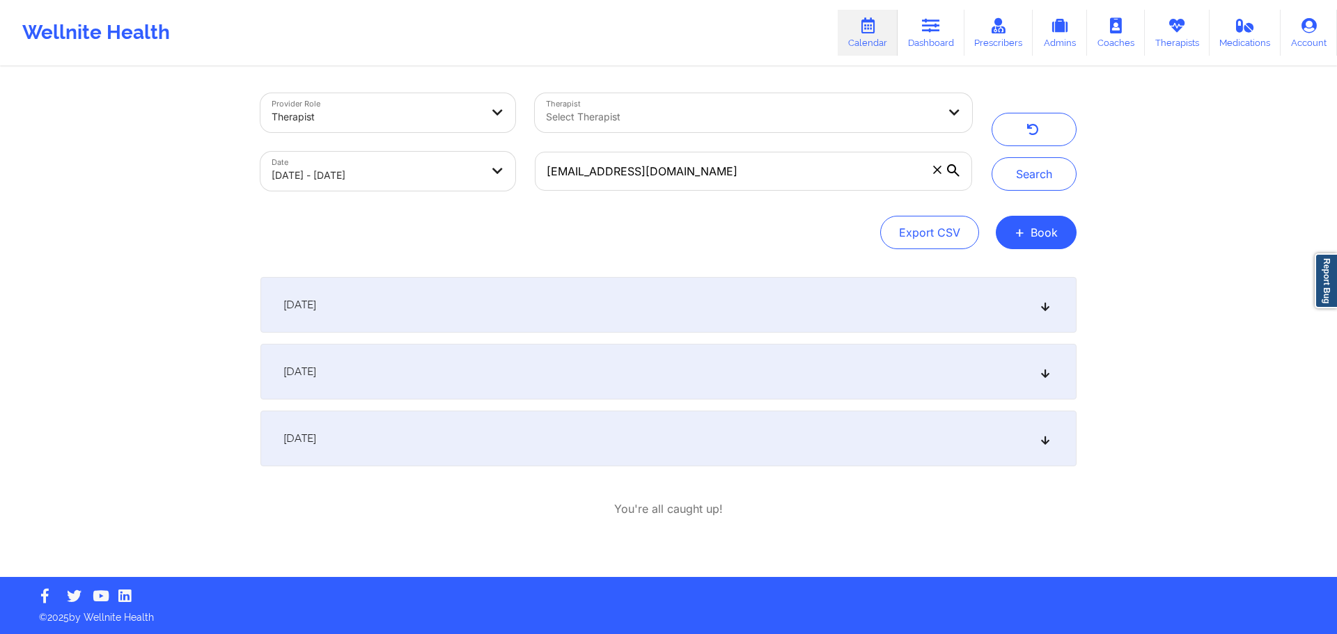
click at [518, 376] on div "September 16, 2025" at bounding box center [668, 372] width 816 height 56
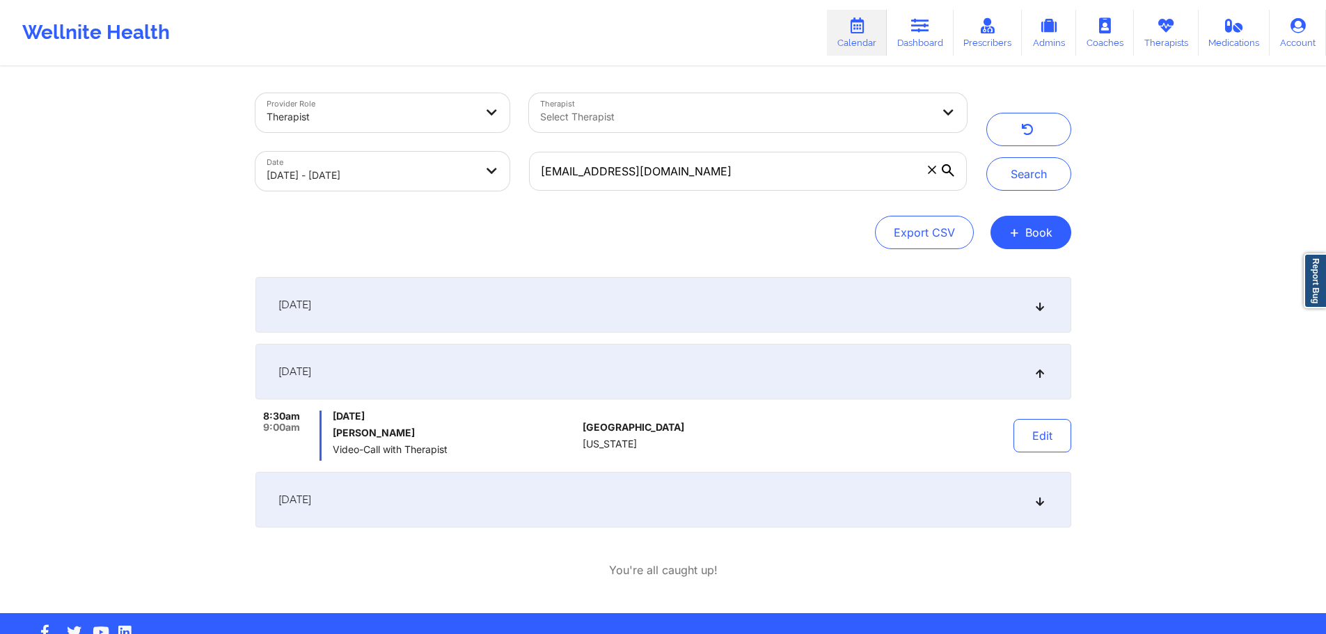
click at [514, 324] on div "September 10, 2025" at bounding box center [663, 305] width 816 height 56
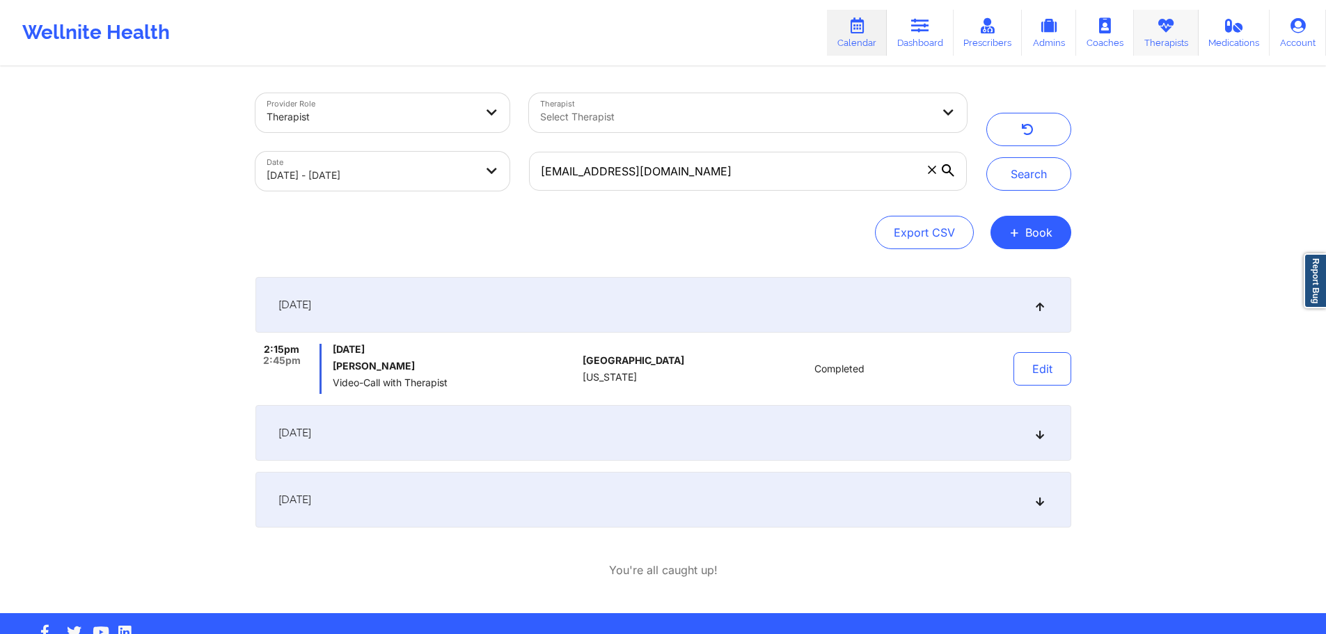
click at [1151, 28] on link "Therapists" at bounding box center [1166, 33] width 65 height 46
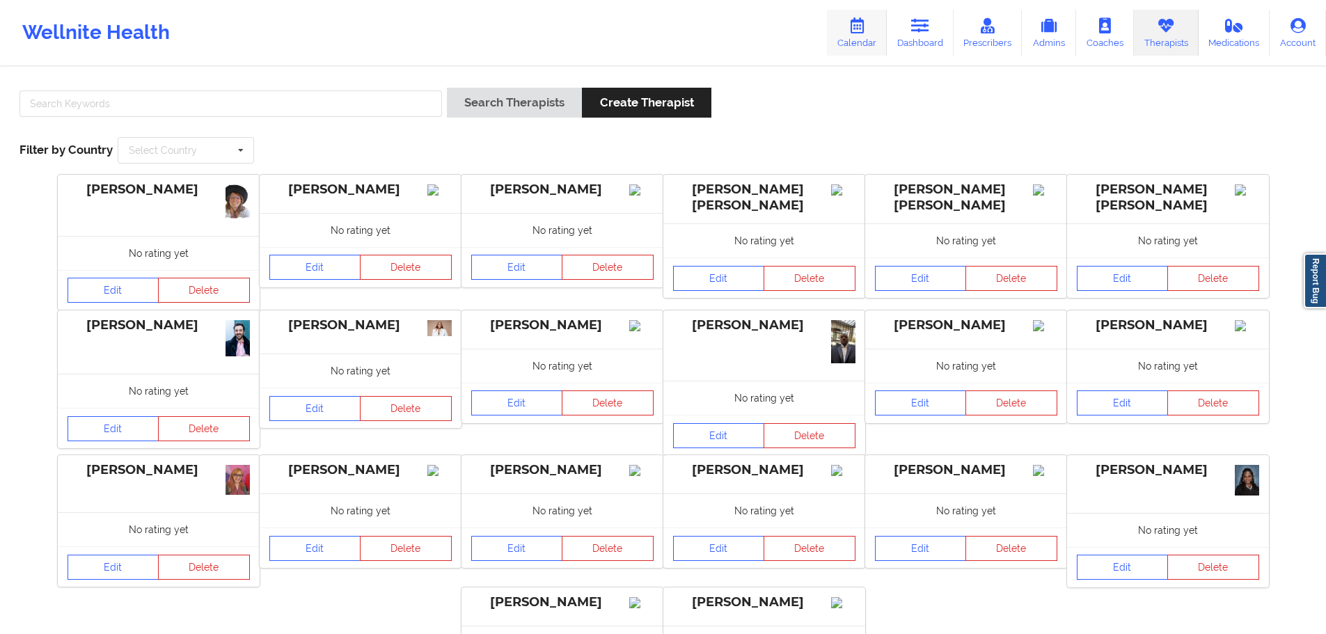
click at [855, 35] on link "Calendar" at bounding box center [857, 33] width 60 height 46
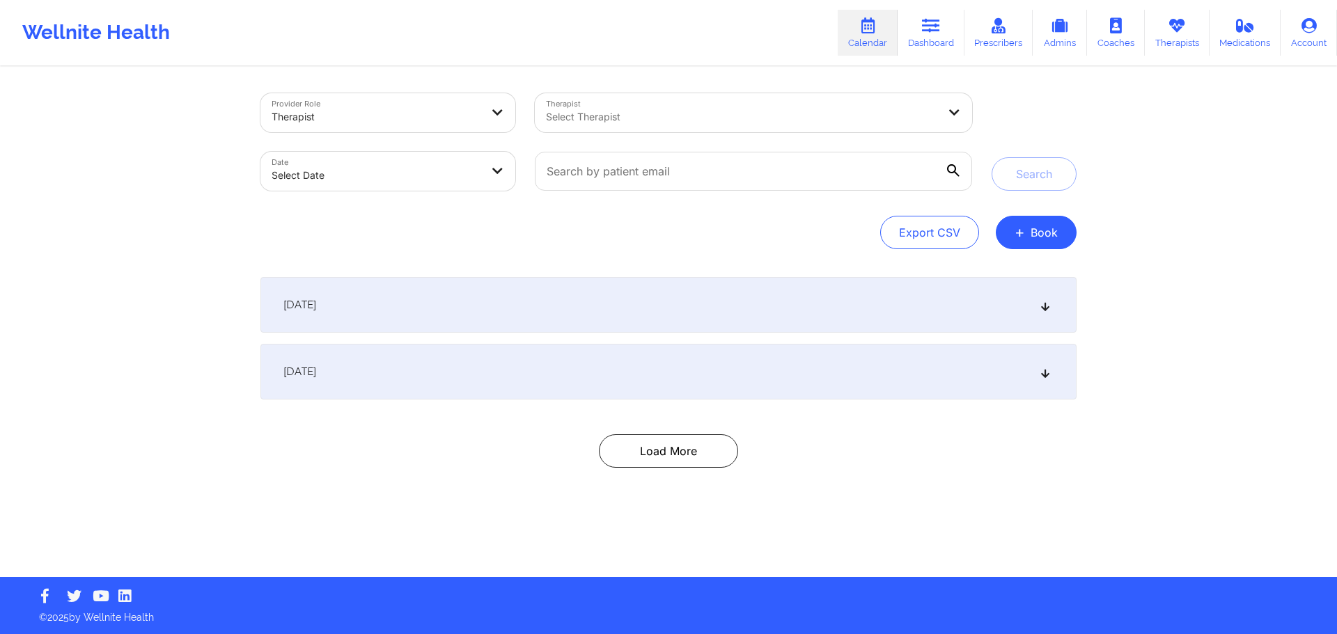
click at [689, 104] on div "Select Therapist" at bounding box center [737, 112] width 404 height 39
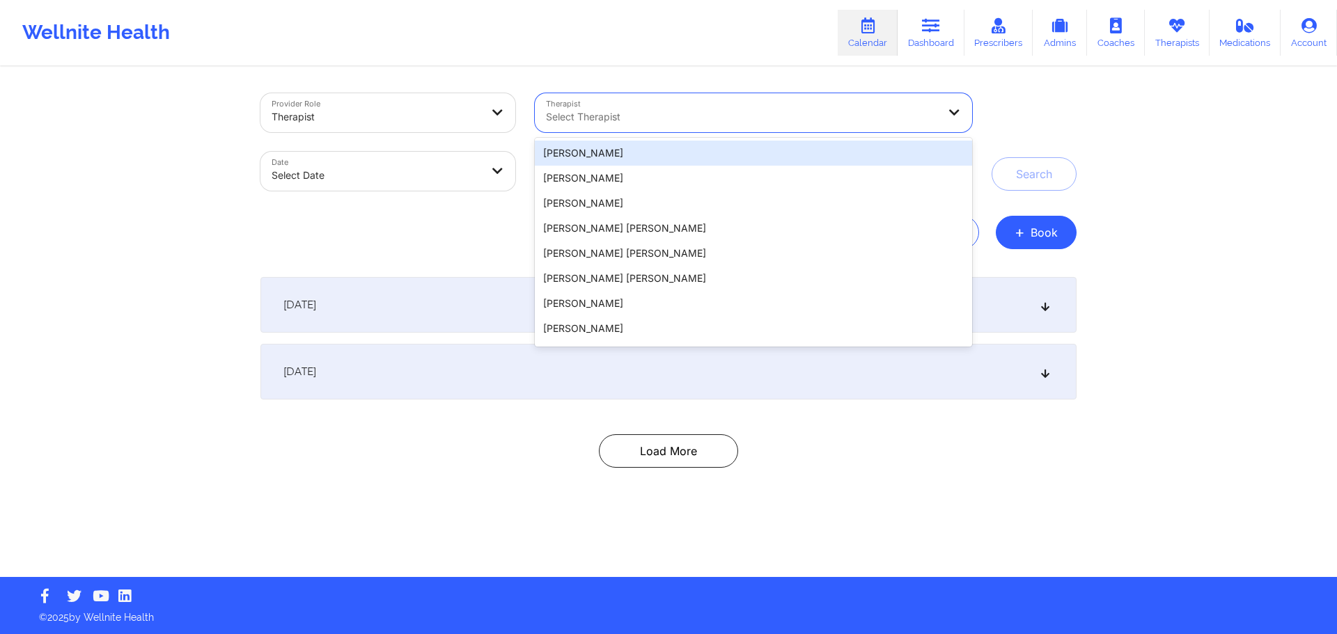
click at [1197, 166] on div "Provider Role Therapist Therapist 20 results available. Use Up and Down to choo…" at bounding box center [668, 288] width 1337 height 577
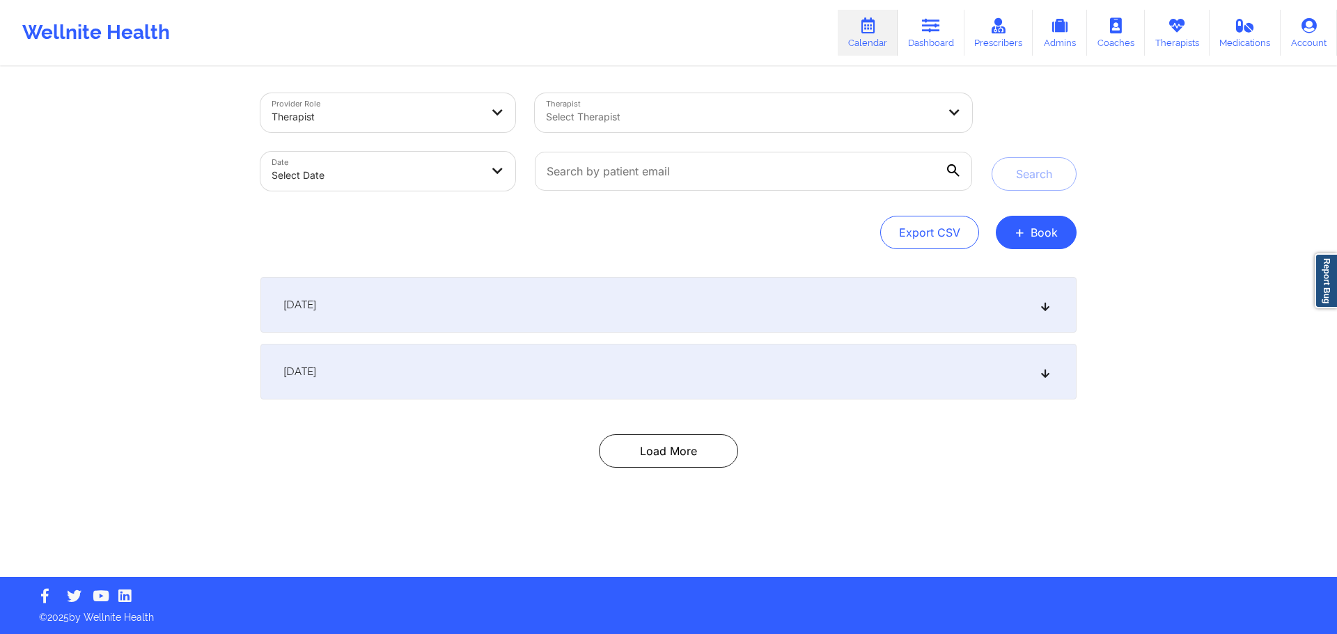
click at [797, 115] on div at bounding box center [742, 117] width 392 height 17
type input "kacyn"
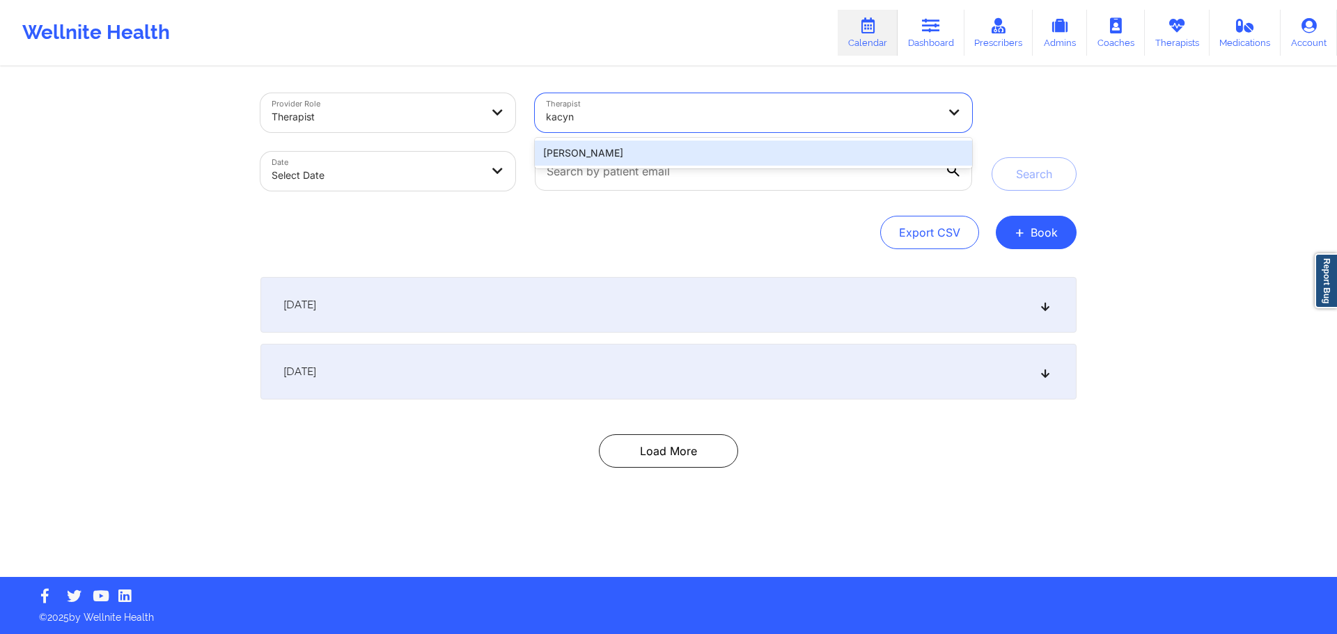
click at [682, 162] on div "Kacynthia Bradley" at bounding box center [753, 153] width 437 height 25
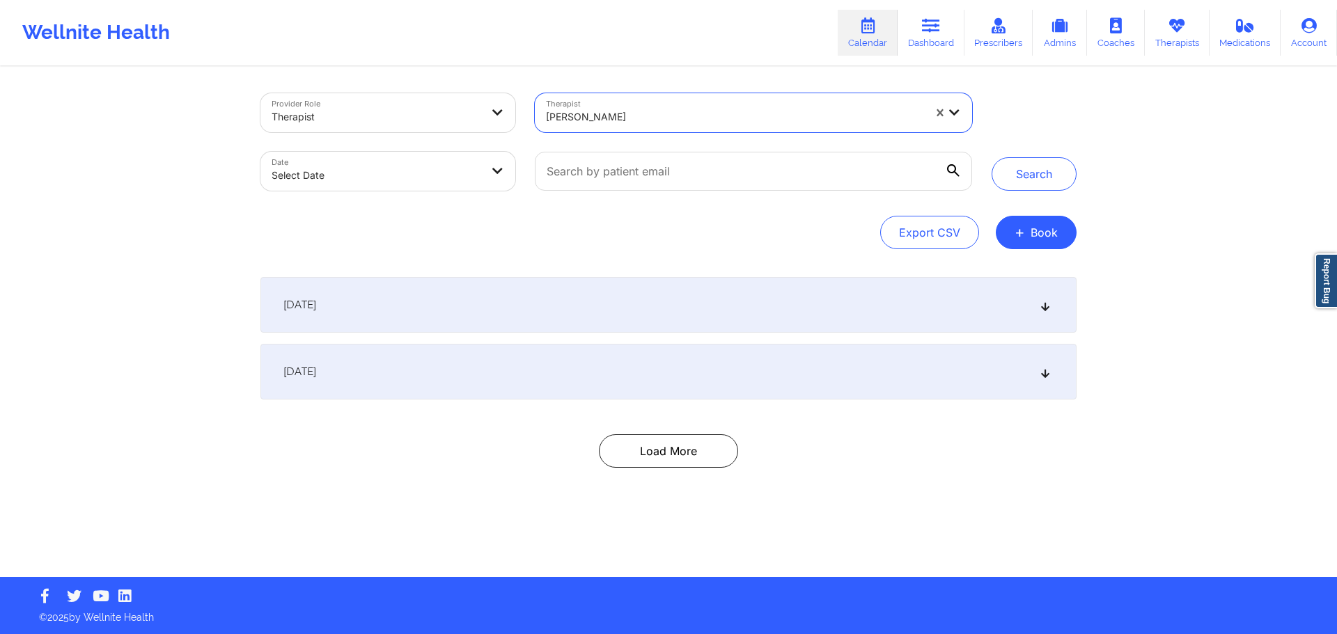
click at [457, 178] on body "Wellnite Health Calendar Dashboard Prescribers Admins Coaches Therapists Medica…" at bounding box center [668, 317] width 1337 height 634
select select "2025-8"
select select "2025-9"
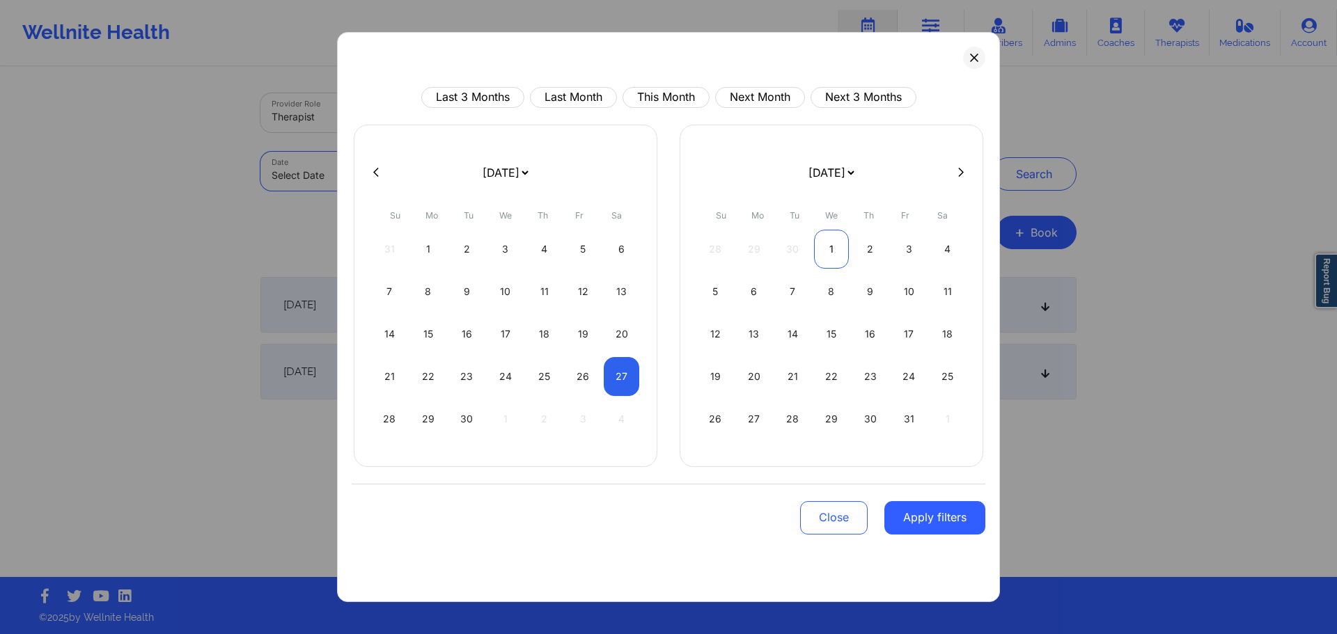
click at [832, 251] on div "1" at bounding box center [832, 249] width 36 height 39
select select "2025-9"
select select "2025-10"
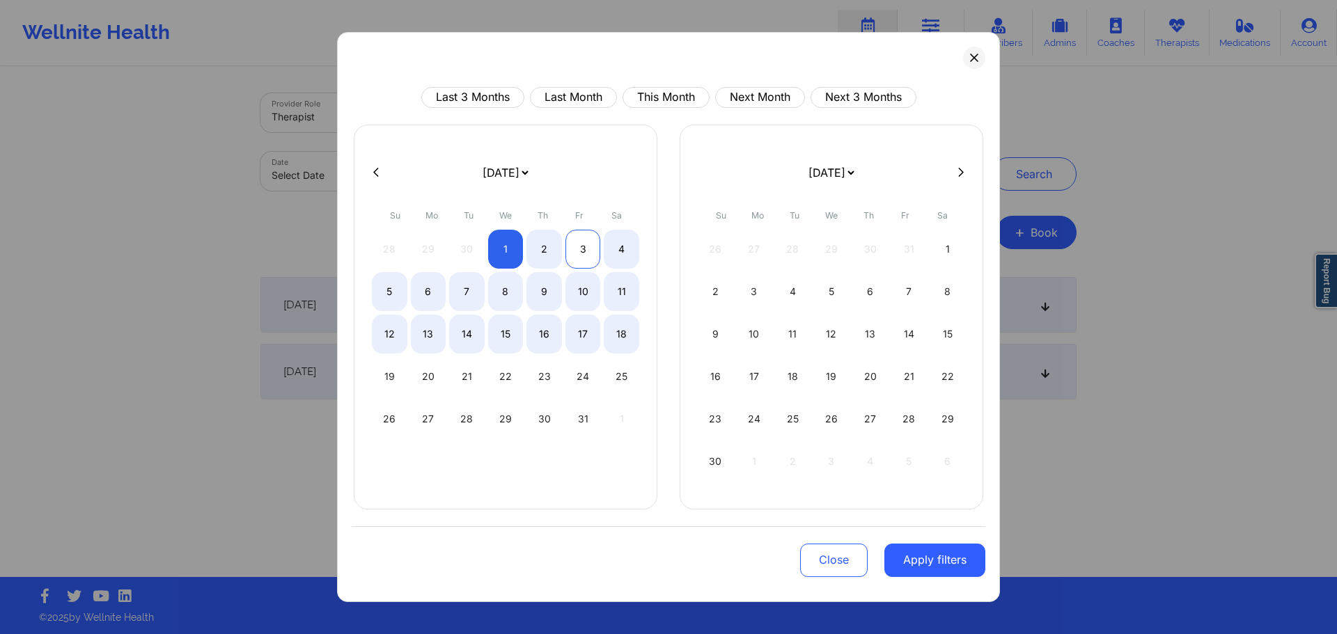
select select "2025-9"
select select "2025-10"
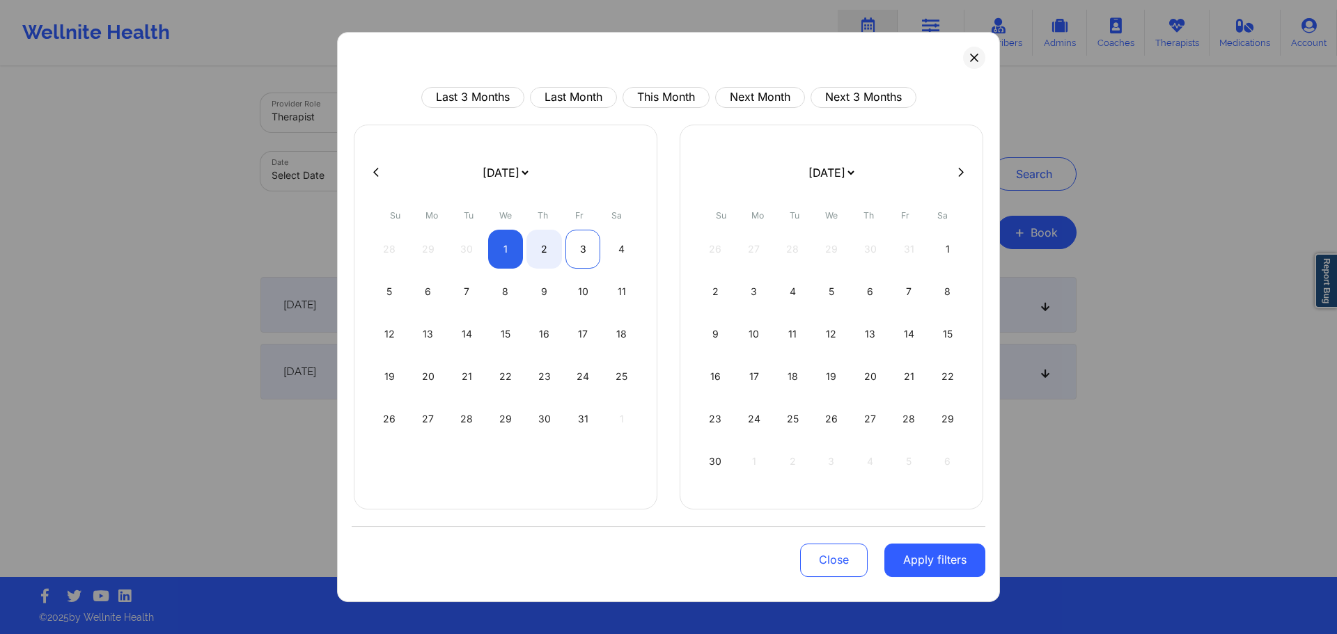
click at [585, 248] on div "3" at bounding box center [583, 249] width 36 height 39
select select "2025-9"
select select "2025-10"
click at [955, 562] on button "Apply filters" at bounding box center [934, 560] width 101 height 33
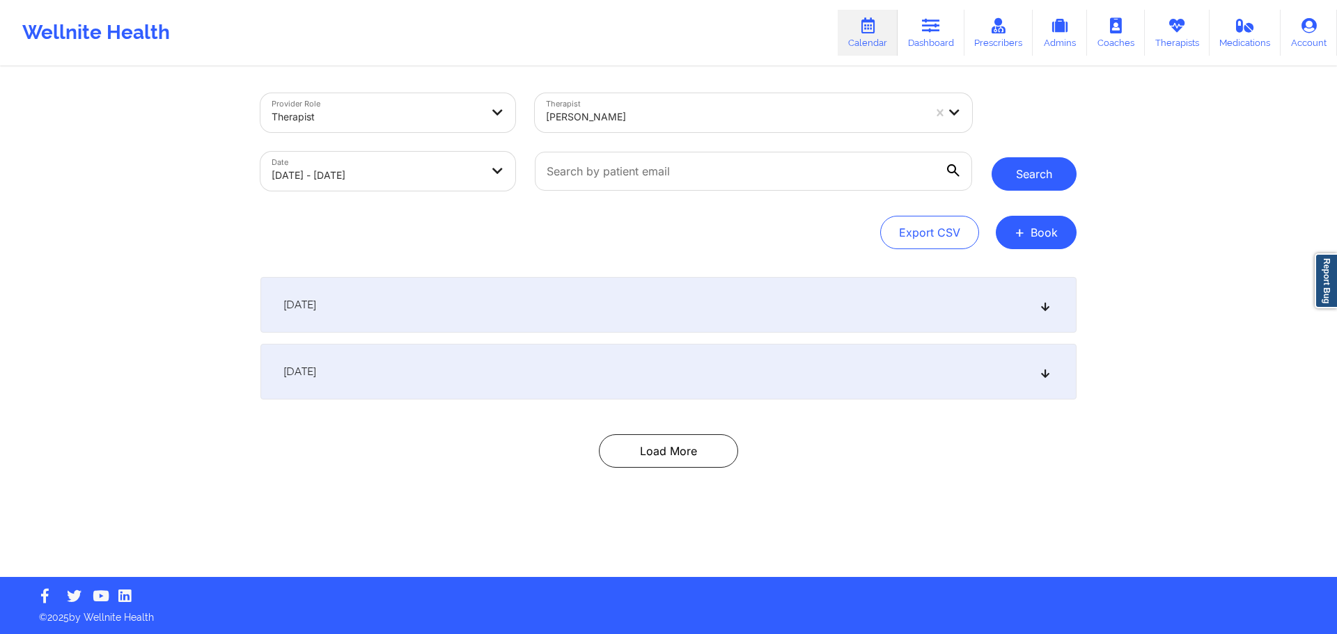
click at [1038, 177] on button "Search" at bounding box center [1033, 173] width 85 height 33
click at [526, 330] on div "October 1, 2025" at bounding box center [668, 305] width 816 height 56
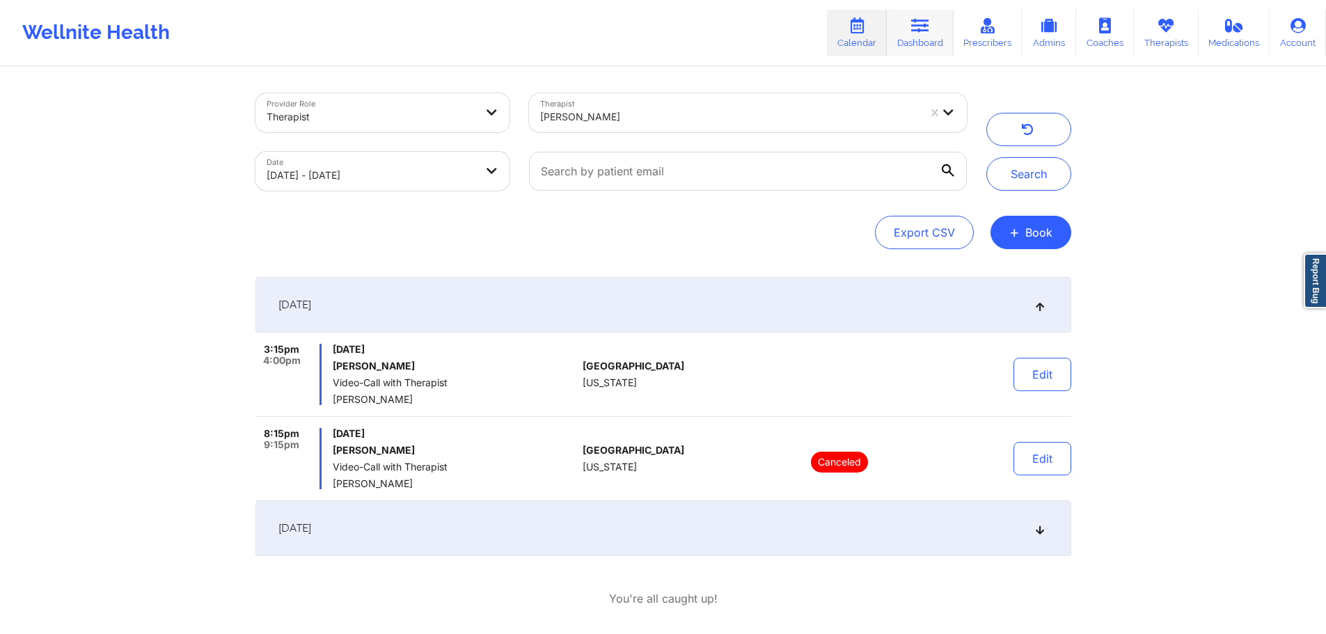
click at [921, 37] on link "Dashboard" at bounding box center [920, 33] width 67 height 46
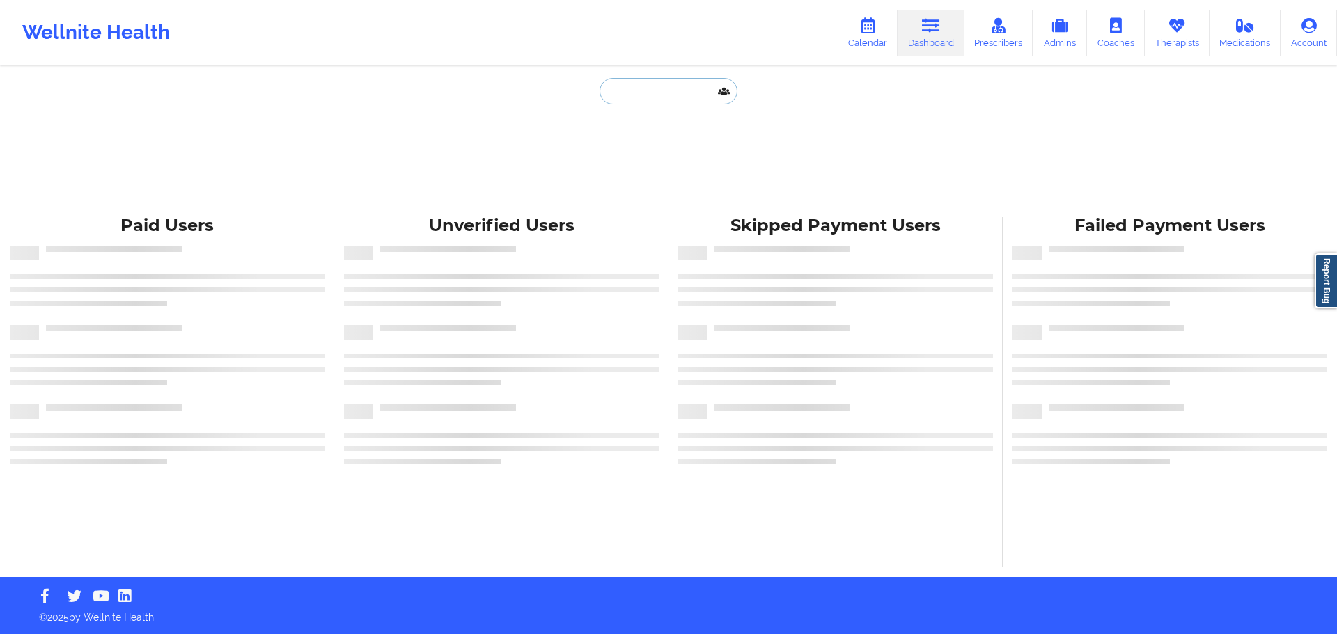
click at [671, 93] on input "text" at bounding box center [668, 91] width 138 height 26
paste input "kenyajaime352@gmail.com"
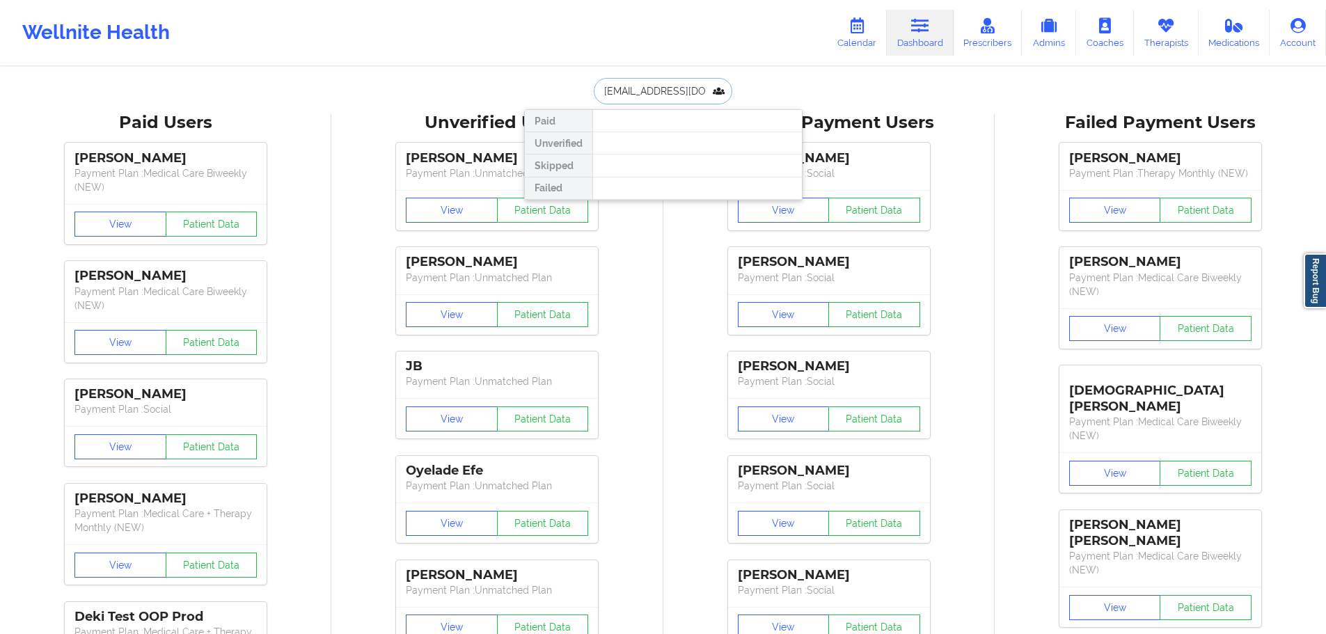
click at [666, 95] on input "kenyajaime352@gmail.com" at bounding box center [663, 91] width 138 height 26
paste input "KENYAWILIAMS547@GMAIL.COM"
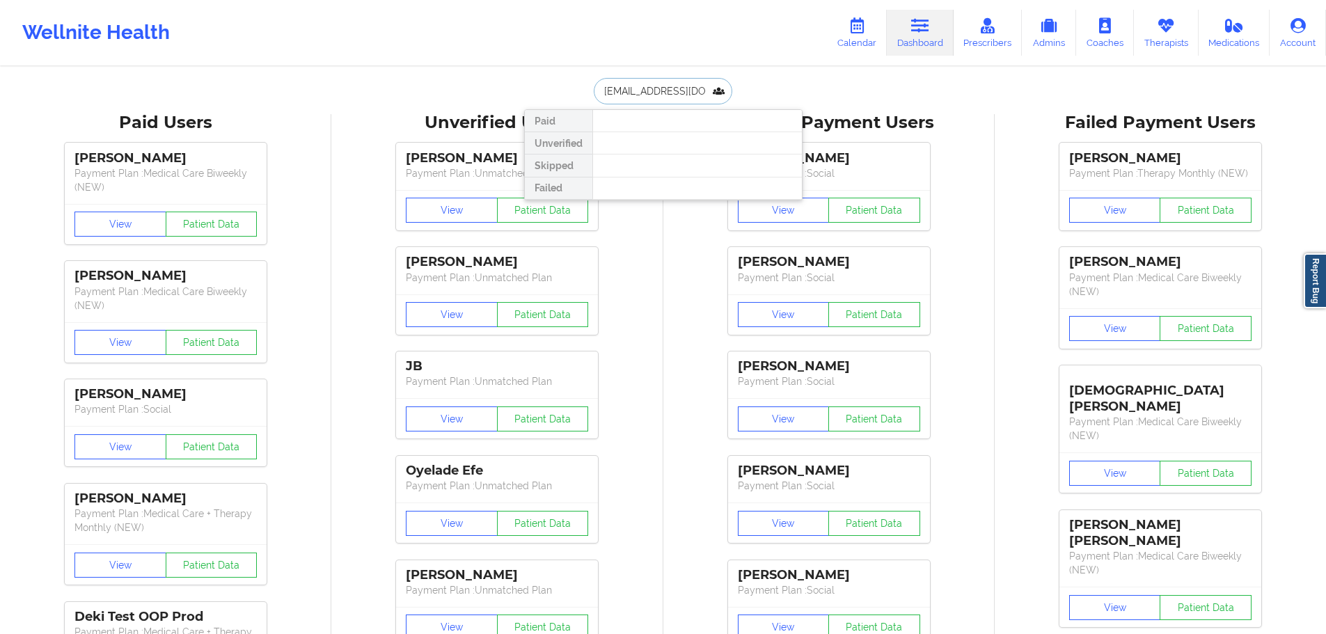
scroll to position [0, 42]
type input "KENYAWILIAMS547@GMAIL.COM"
click at [471, 55] on div "Wellnite Health Calendar Dashboard Prescribers Admins Coaches Therapists Medica…" at bounding box center [663, 33] width 1326 height 56
click at [884, 34] on link "Calendar" at bounding box center [857, 33] width 60 height 46
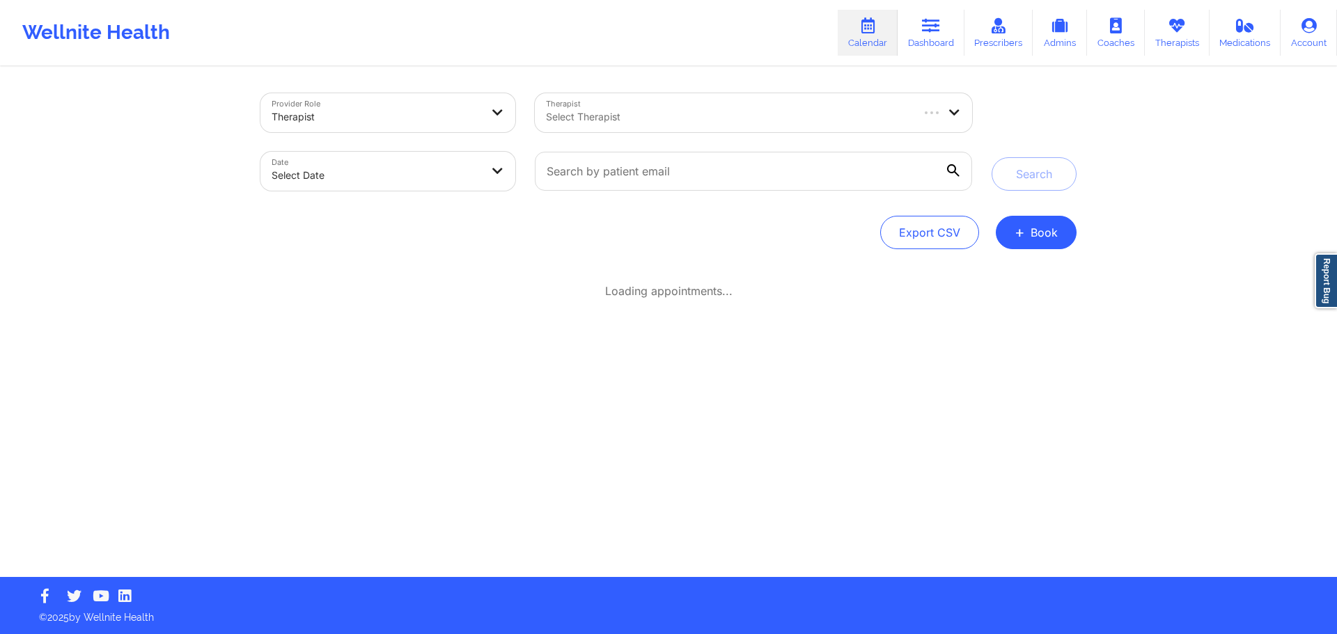
click at [821, 106] on div "Select Therapist" at bounding box center [723, 112] width 377 height 39
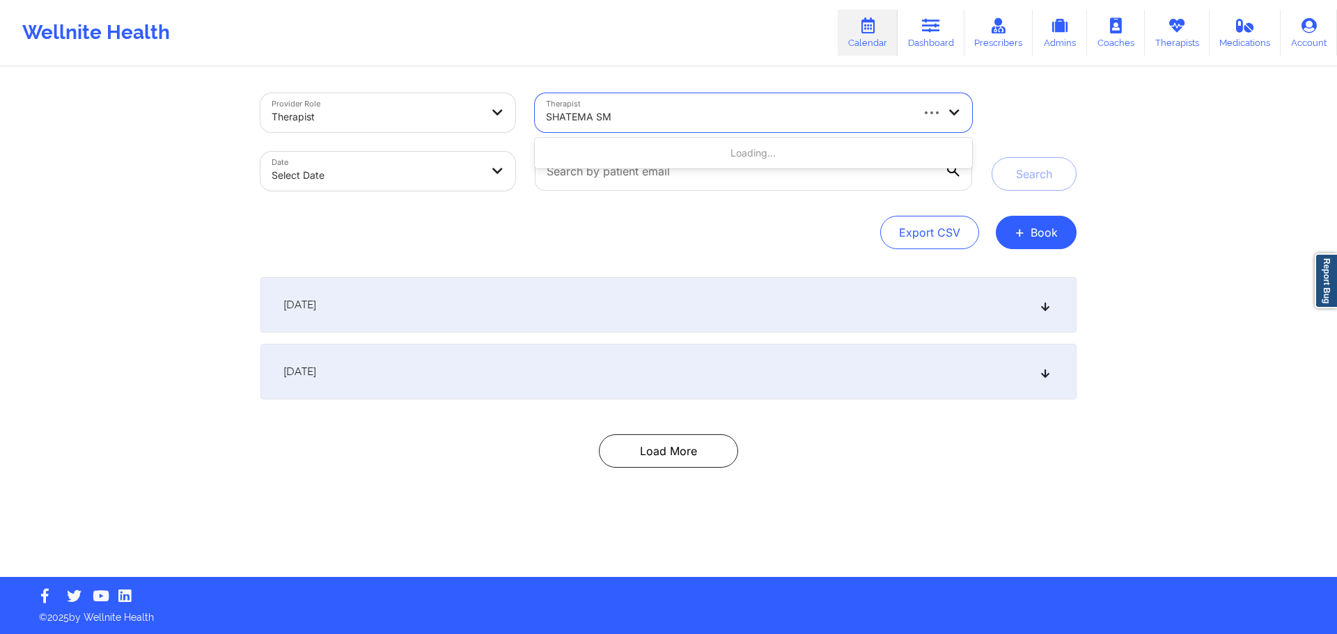
type input "SHATEMA SM"
click at [915, 116] on div at bounding box center [742, 117] width 392 height 17
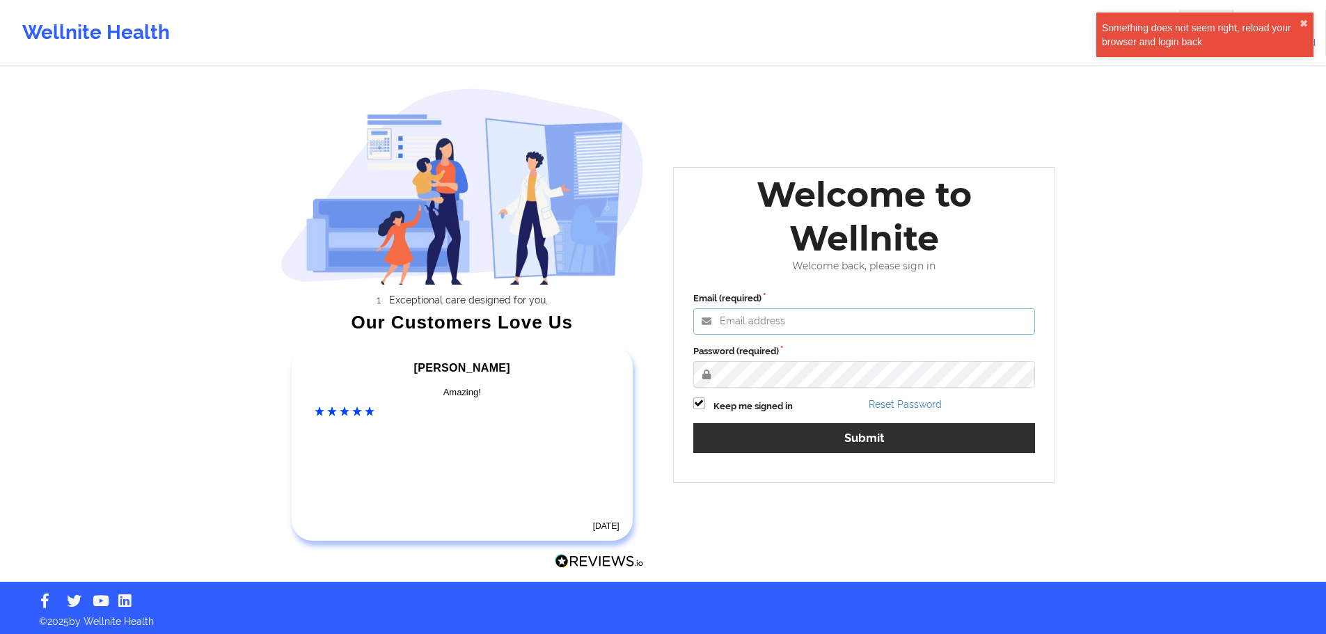
type input "agustina.godoy@wellnite.com"
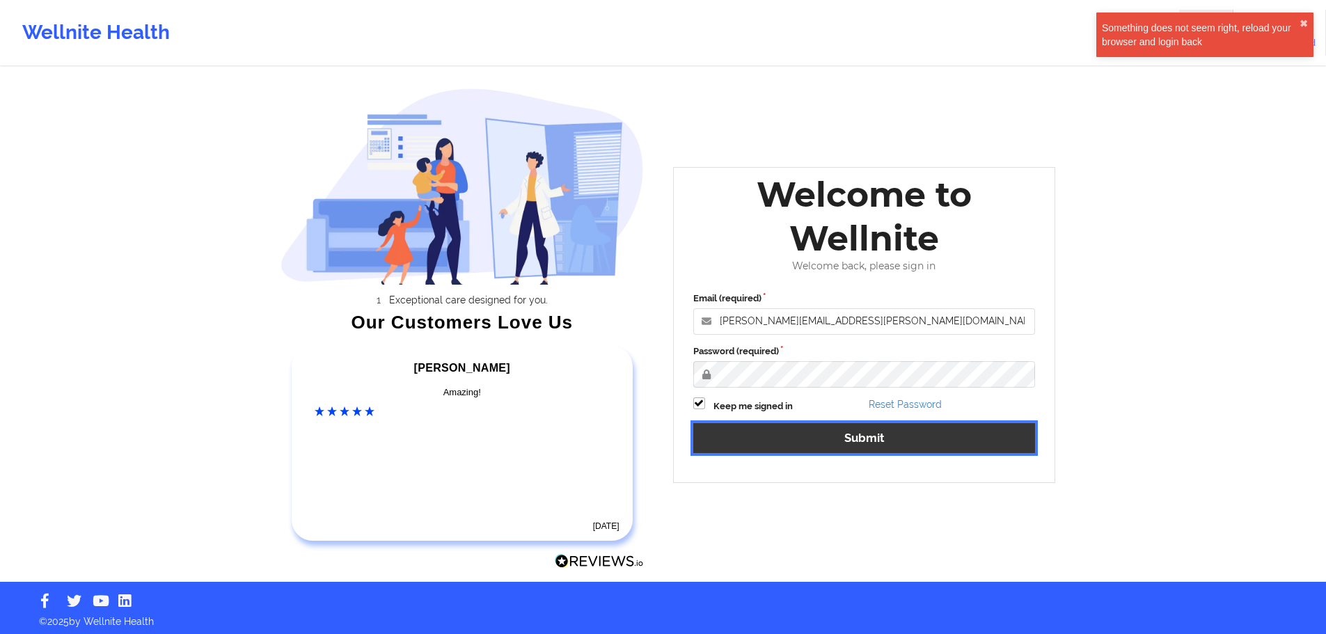
click at [898, 450] on button "Submit" at bounding box center [864, 438] width 343 height 30
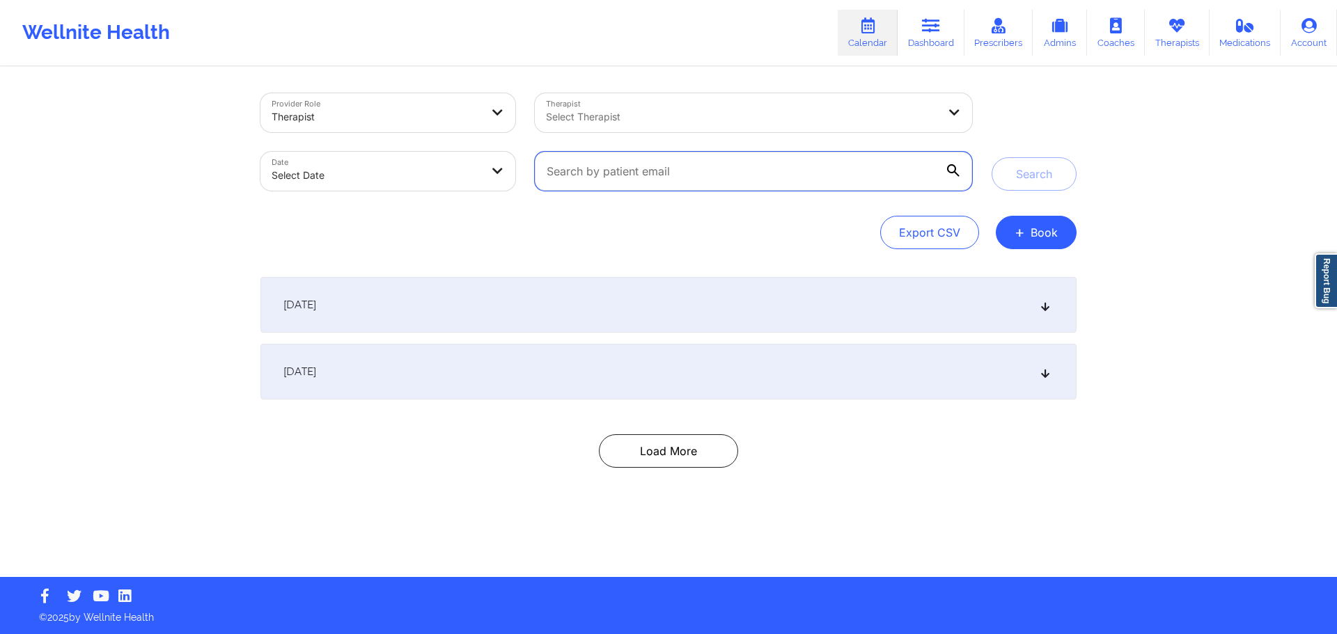
click at [738, 175] on input "text" at bounding box center [753, 171] width 437 height 39
click at [707, 123] on div at bounding box center [742, 117] width 392 height 17
click at [935, 33] on icon at bounding box center [931, 25] width 18 height 15
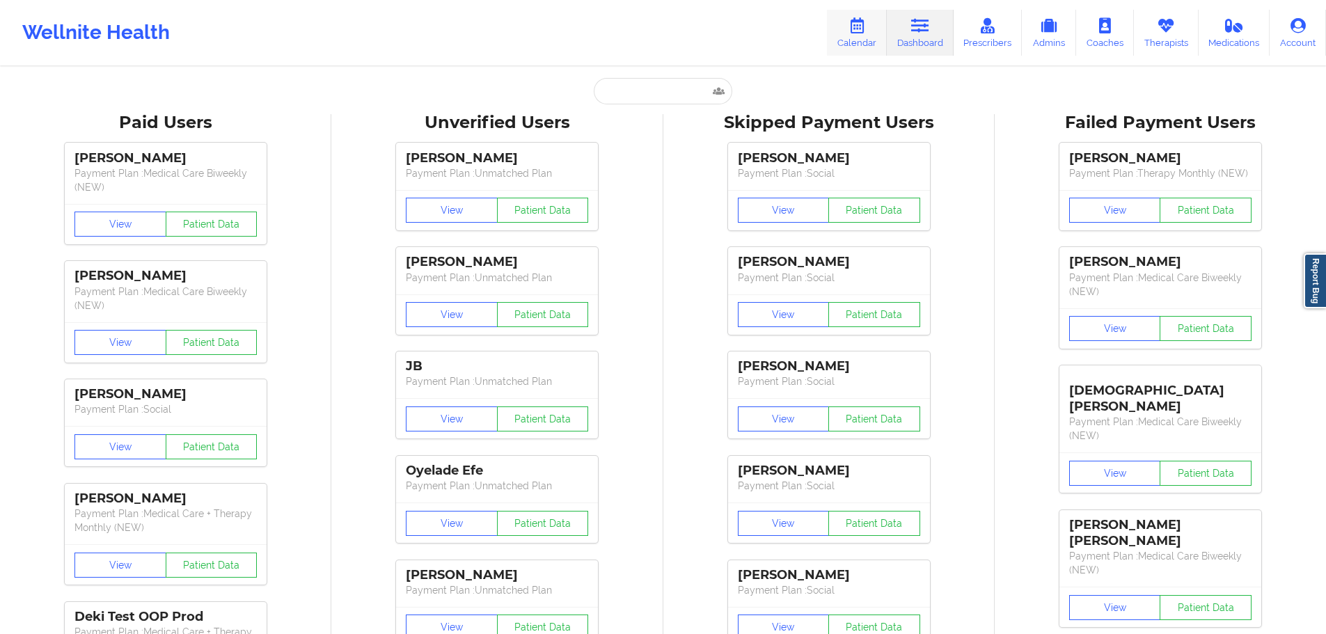
click at [858, 42] on link "Calendar" at bounding box center [857, 33] width 60 height 46
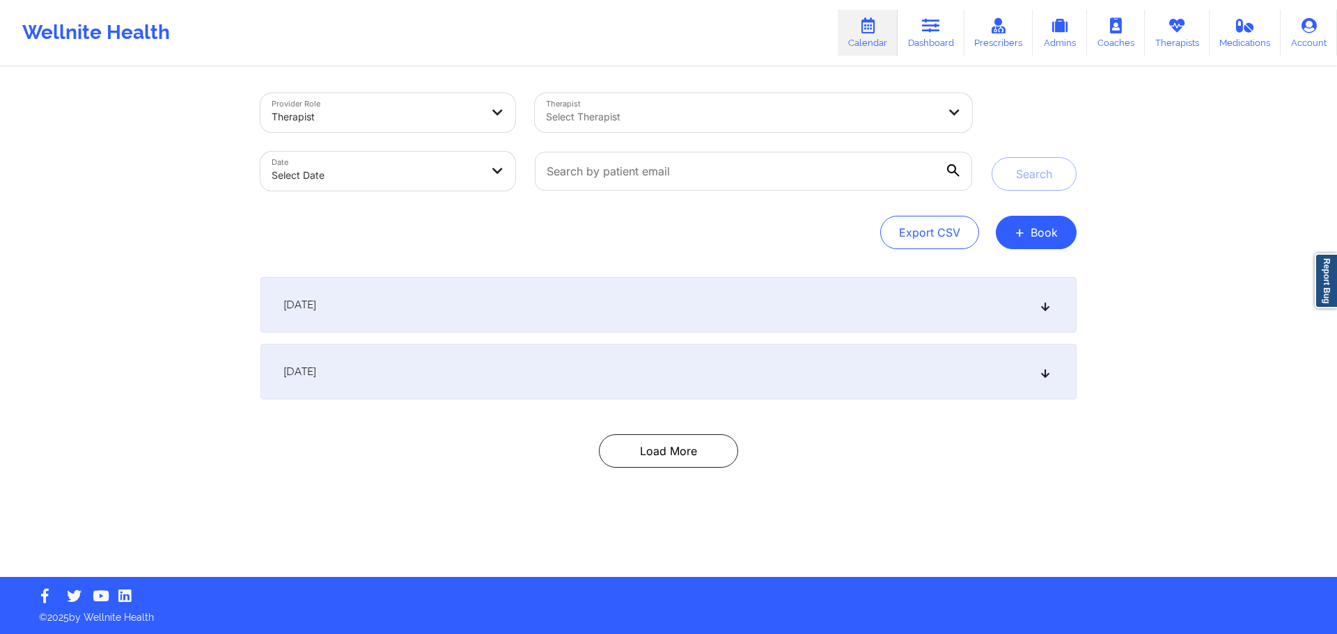
click at [652, 106] on div "Select Therapist" at bounding box center [737, 112] width 404 height 39
type input "sharm"
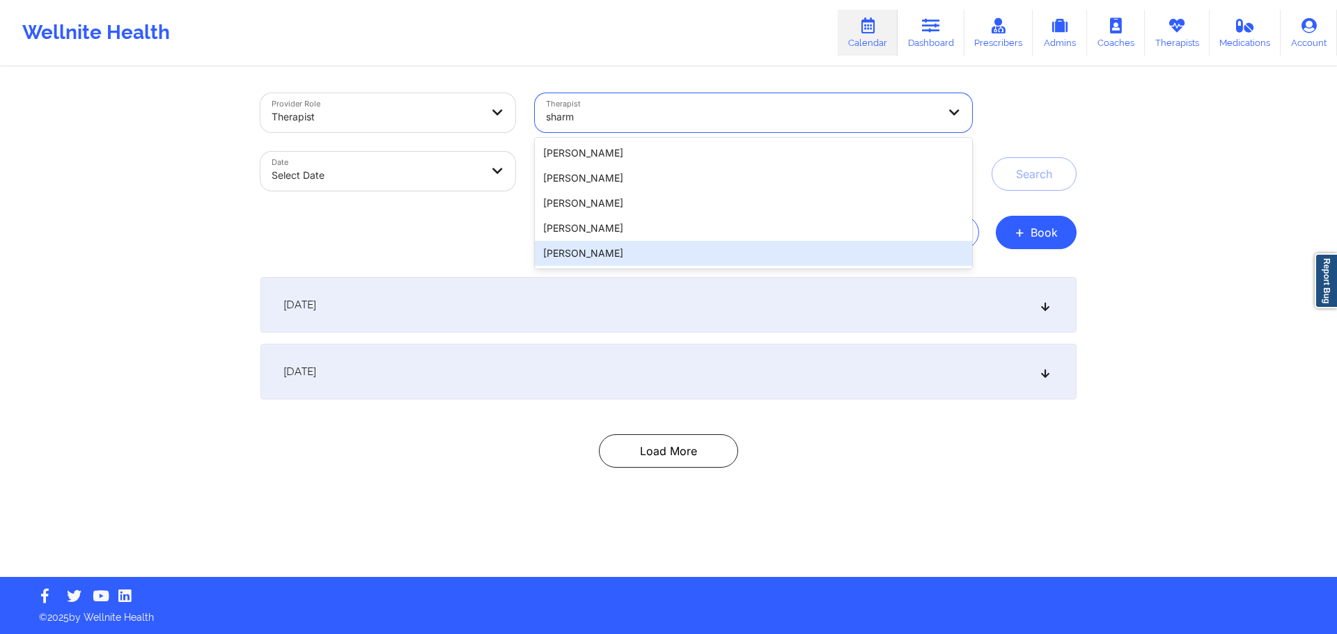
click at [599, 259] on div "Manoj Sharma" at bounding box center [753, 253] width 437 height 25
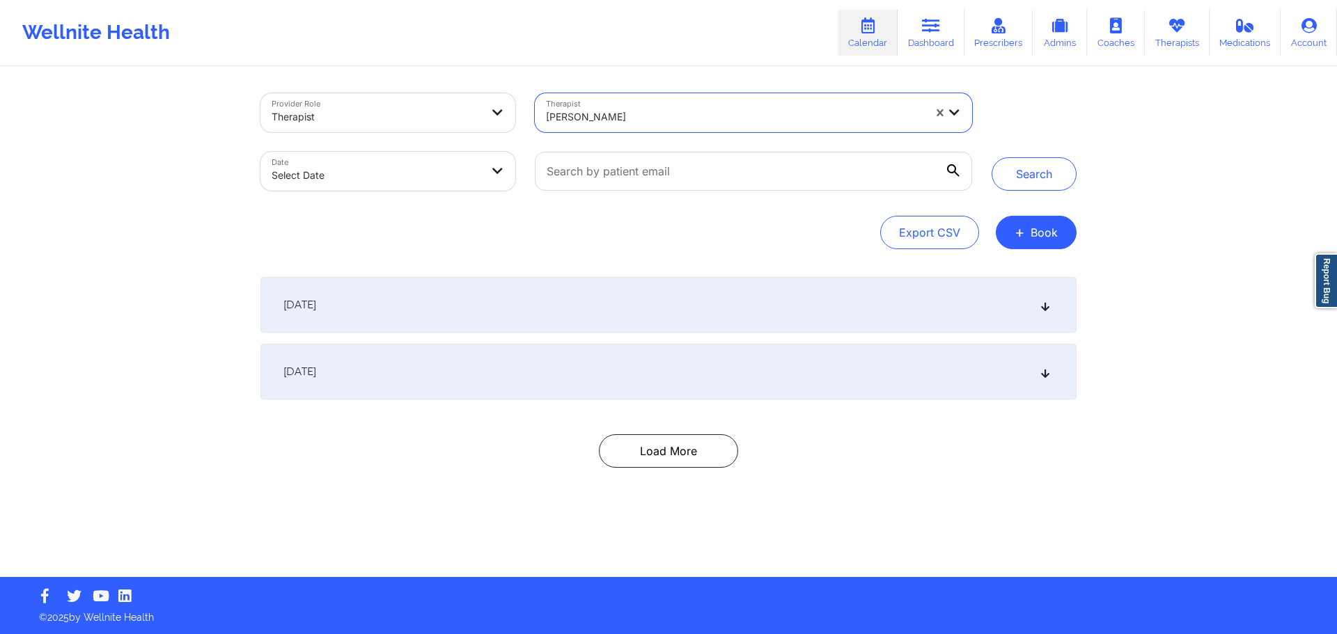
select select "2025-8"
select select "2025-9"
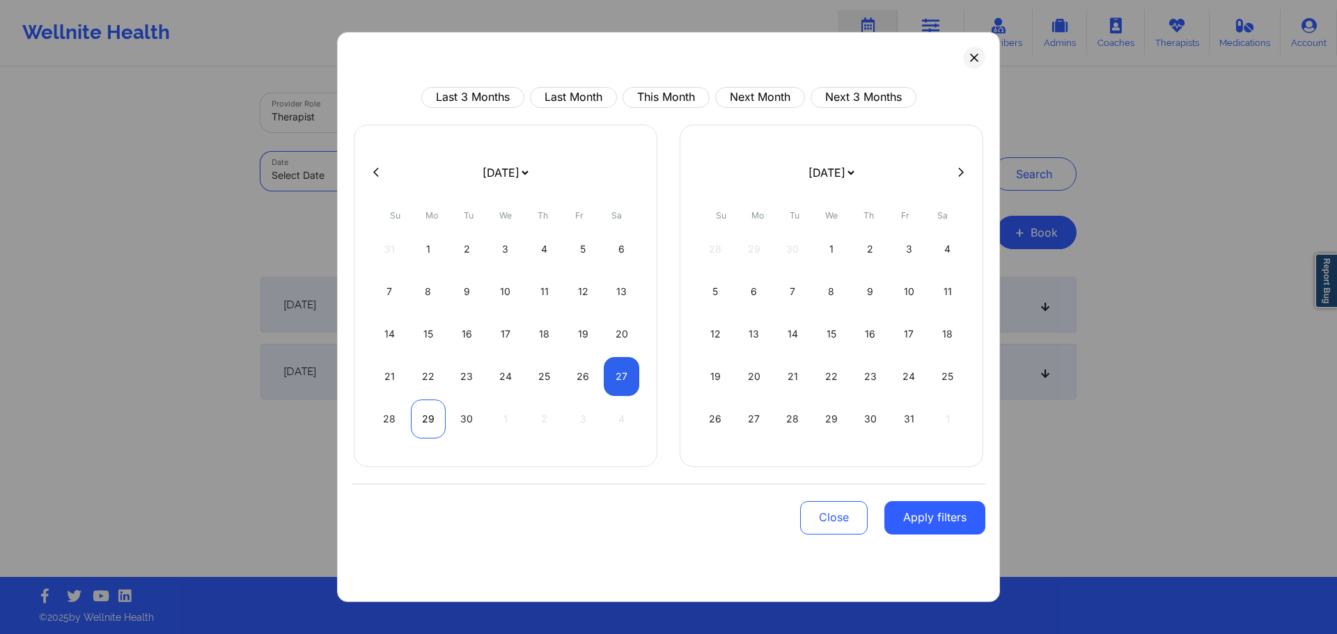
click at [433, 423] on div "29" at bounding box center [429, 419] width 36 height 39
click at [878, 249] on div "2" at bounding box center [870, 249] width 36 height 39
select select "2025-8"
select select "2025-9"
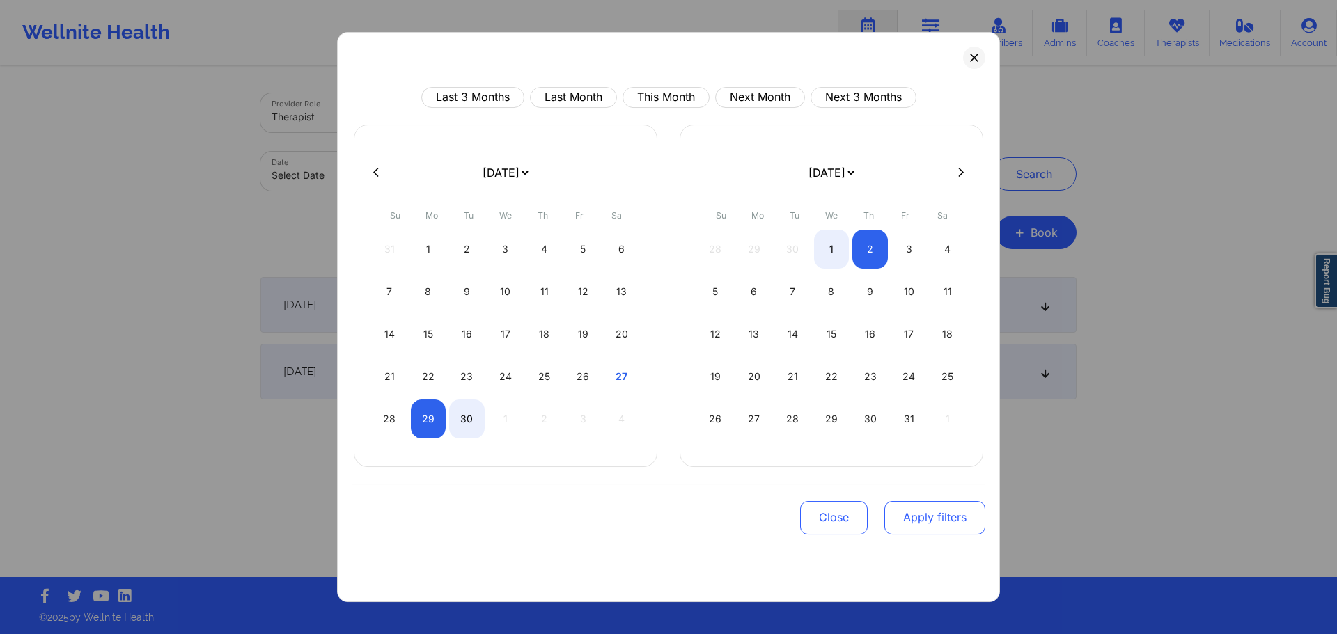
click at [931, 526] on button "Apply filters" at bounding box center [934, 517] width 101 height 33
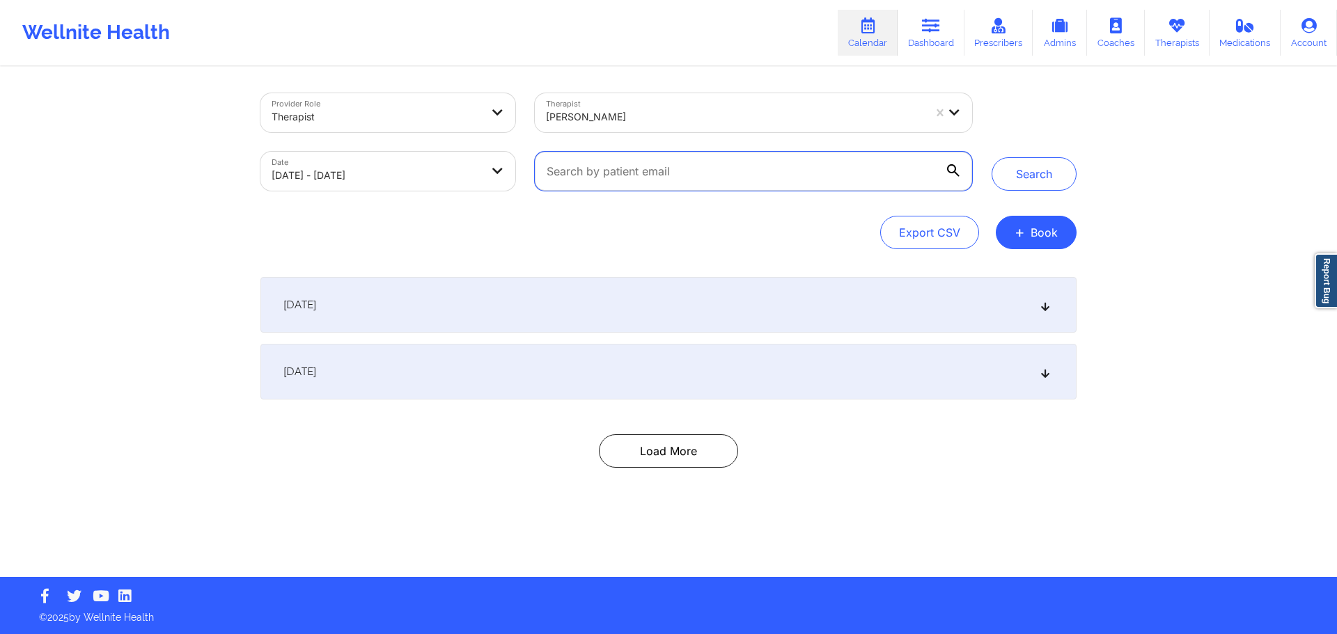
click at [707, 153] on input "text" at bounding box center [753, 171] width 437 height 39
paste input "(305) 299-7179"
type input "(305) 299-7179"
click at [935, 168] on icon at bounding box center [937, 170] width 8 height 8
click at [935, 168] on input "(305) 299-7179" at bounding box center [753, 171] width 437 height 39
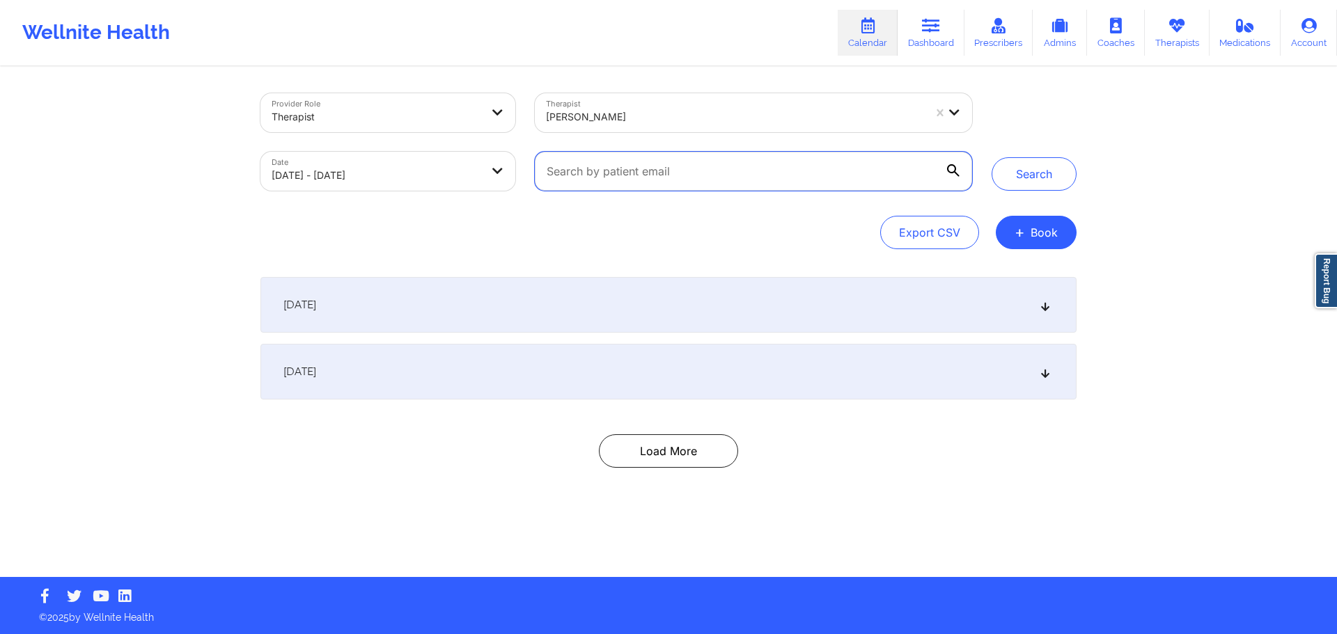
click at [771, 171] on input "text" at bounding box center [753, 171] width 437 height 39
paste input "[PERSON_NAME][EMAIL_ADDRESS][DOMAIN_NAME]"
type input "[PERSON_NAME][EMAIL_ADDRESS][DOMAIN_NAME]"
click at [1050, 183] on button "Search" at bounding box center [1033, 173] width 85 height 33
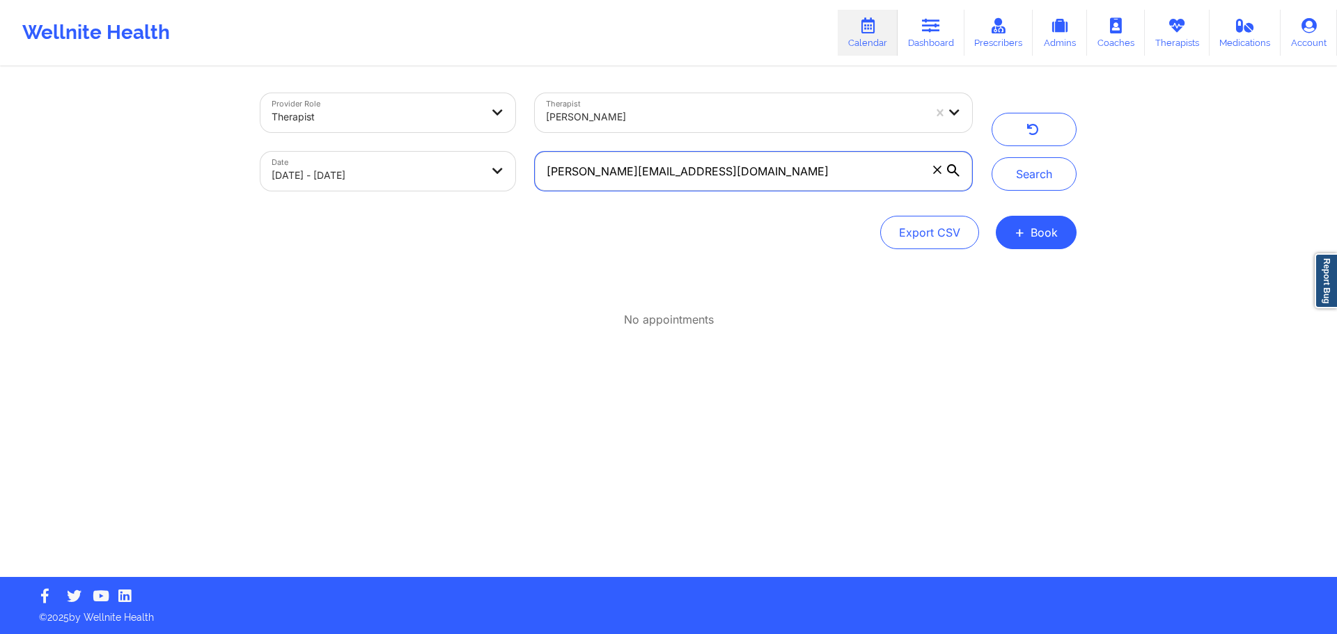
click at [766, 178] on input "[PERSON_NAME][EMAIL_ADDRESS][DOMAIN_NAME]" at bounding box center [753, 171] width 437 height 39
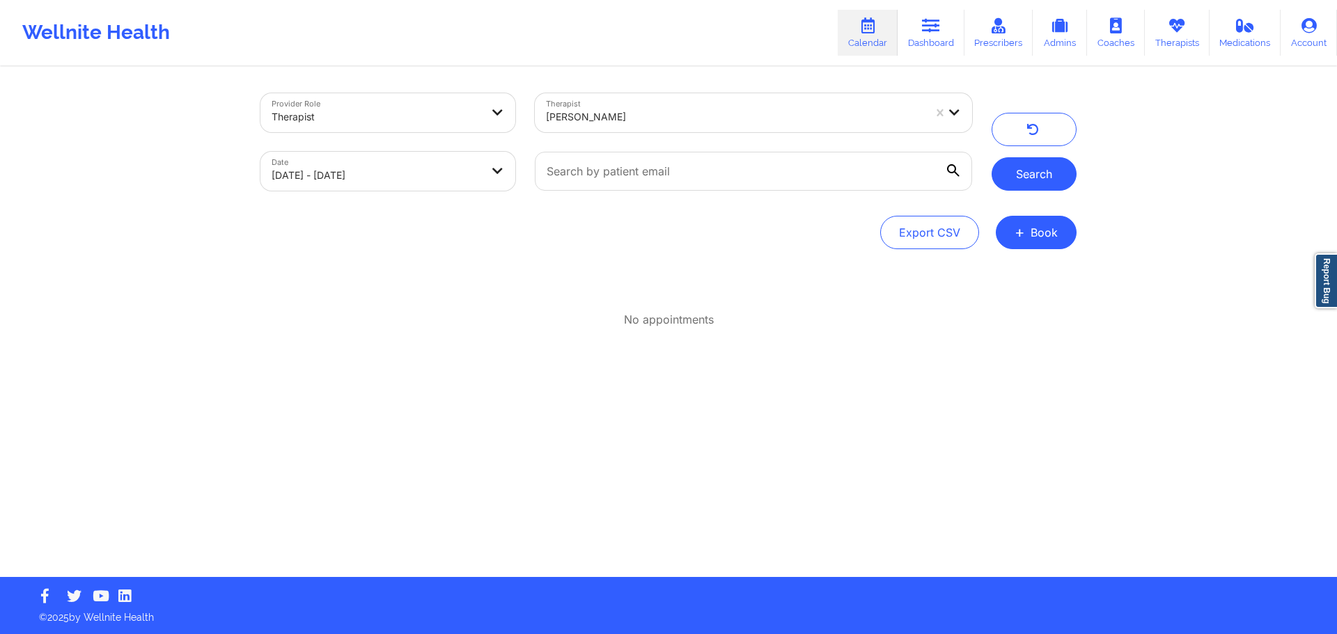
click at [1043, 183] on button "Search" at bounding box center [1033, 173] width 85 height 33
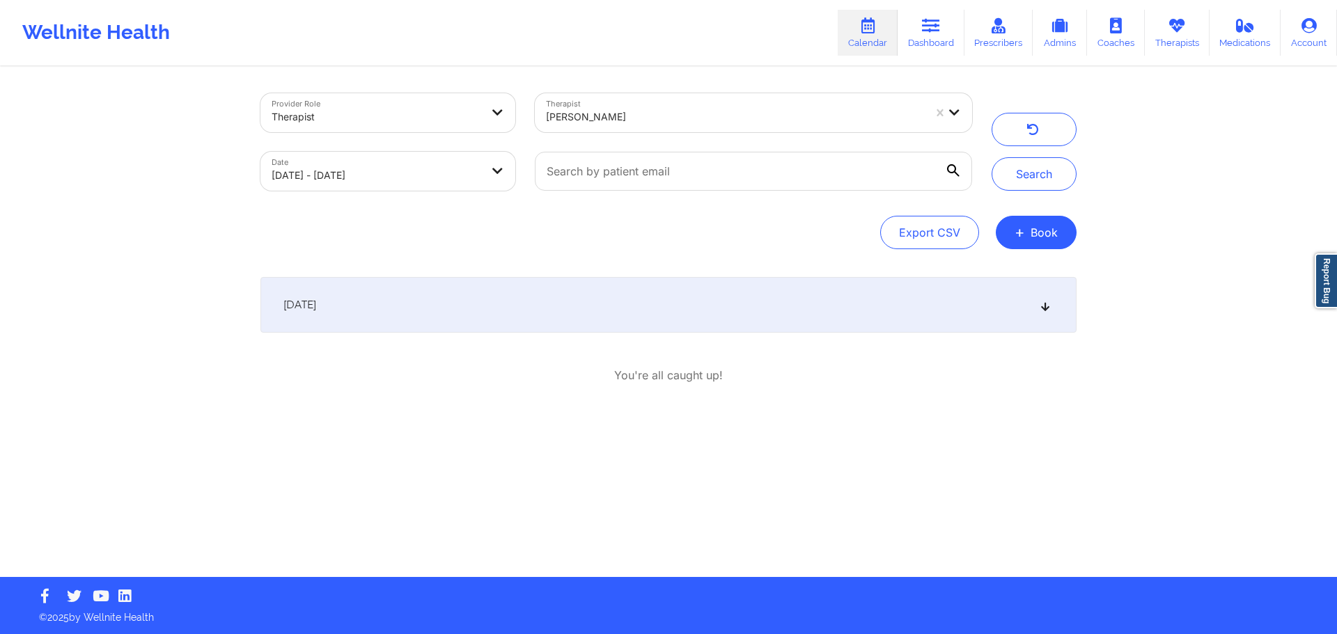
click at [710, 317] on div "September 29, 2025" at bounding box center [668, 305] width 816 height 56
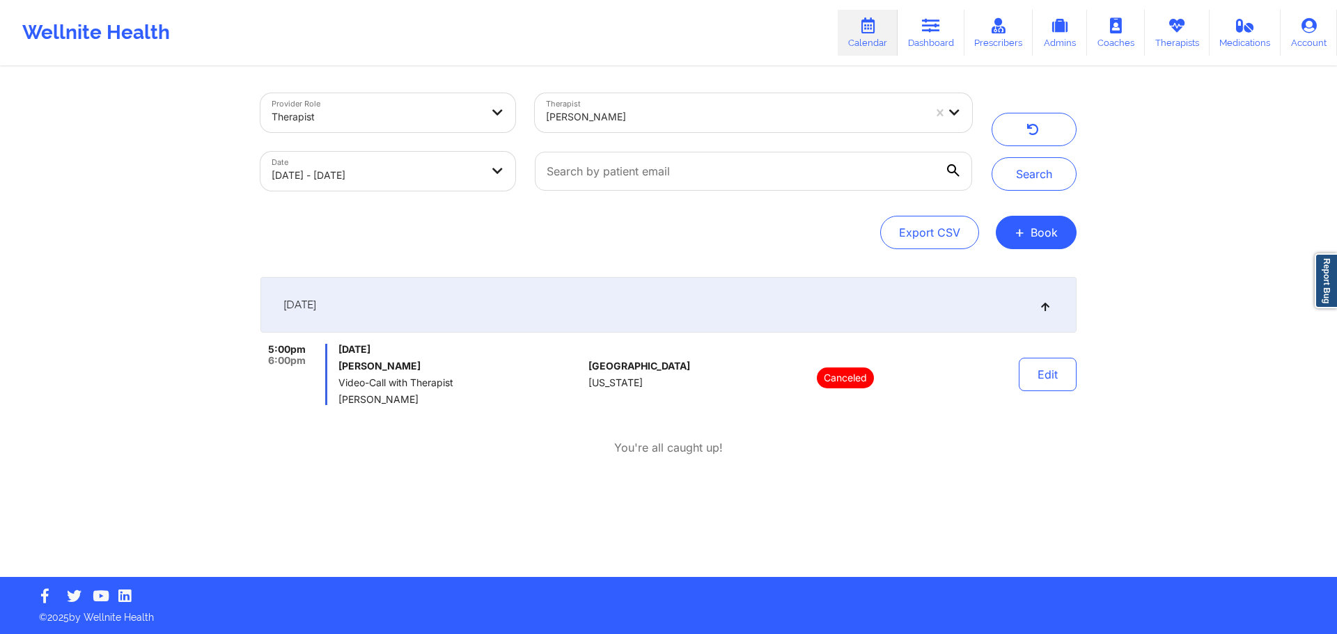
click at [710, 317] on div "September 29, 2025" at bounding box center [668, 305] width 816 height 56
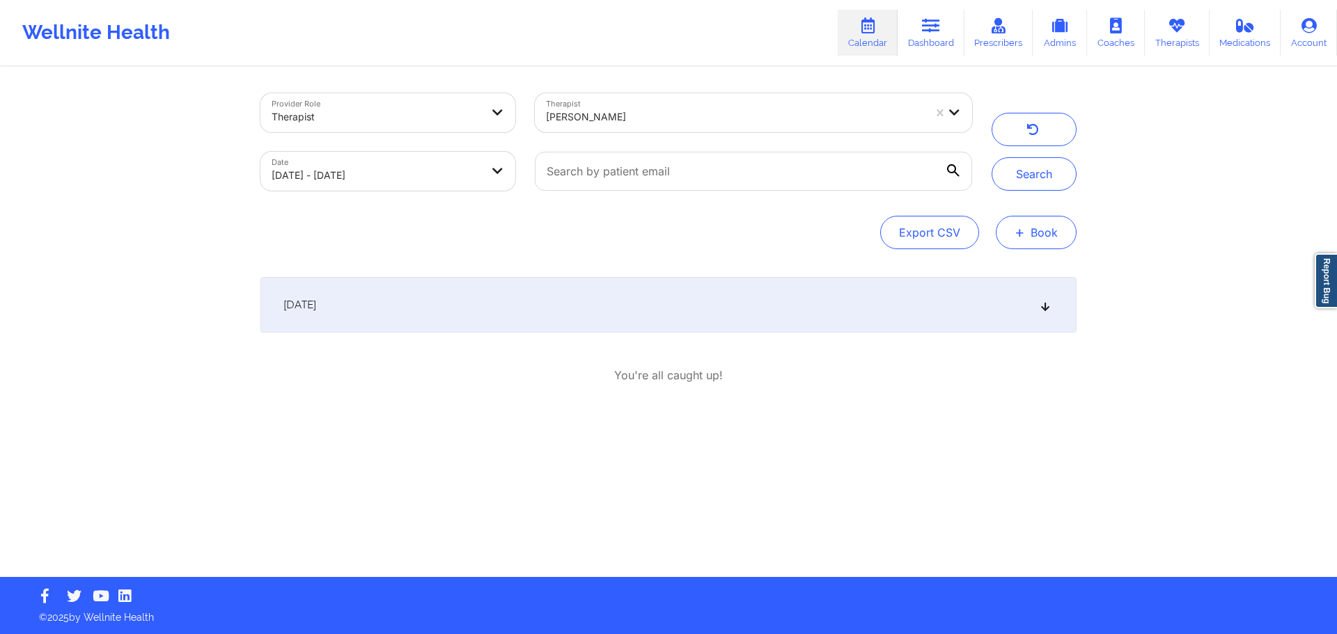
click at [1057, 242] on button "+ Book" at bounding box center [1036, 232] width 81 height 33
click at [1017, 274] on button "Therapy Session" at bounding box center [1012, 276] width 107 height 23
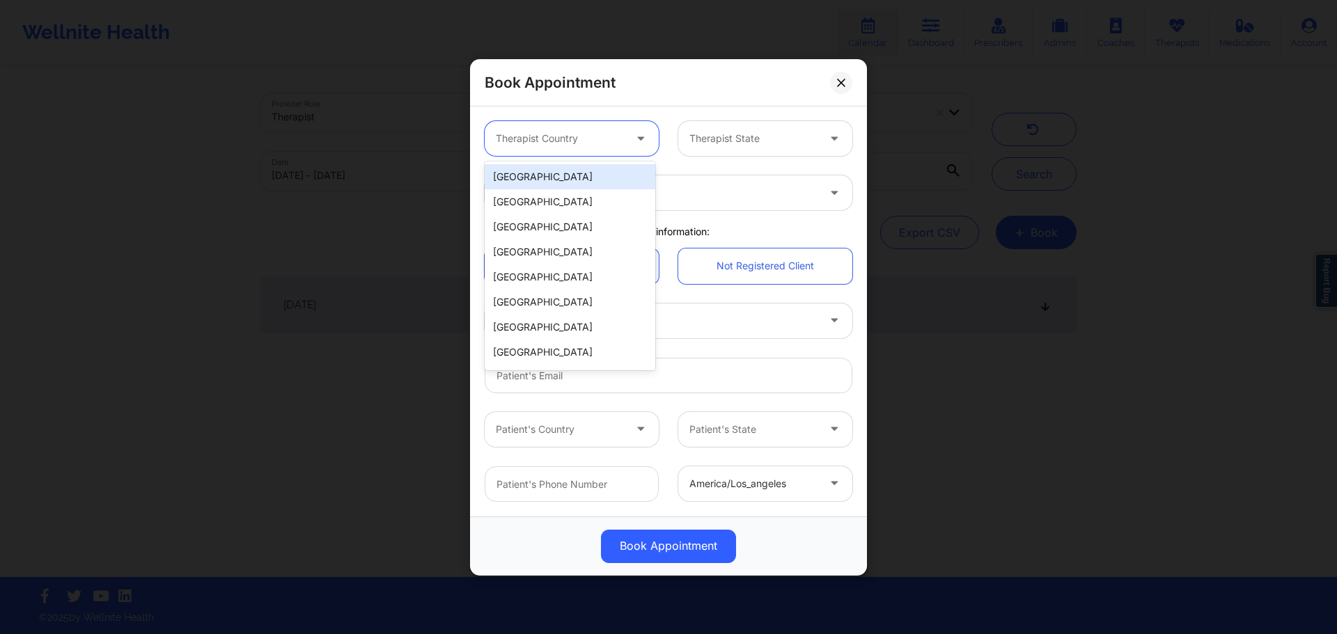
click at [515, 124] on div "Therapist Country" at bounding box center [555, 138] width 141 height 35
click at [511, 181] on div "[GEOGRAPHIC_DATA]" at bounding box center [570, 176] width 171 height 25
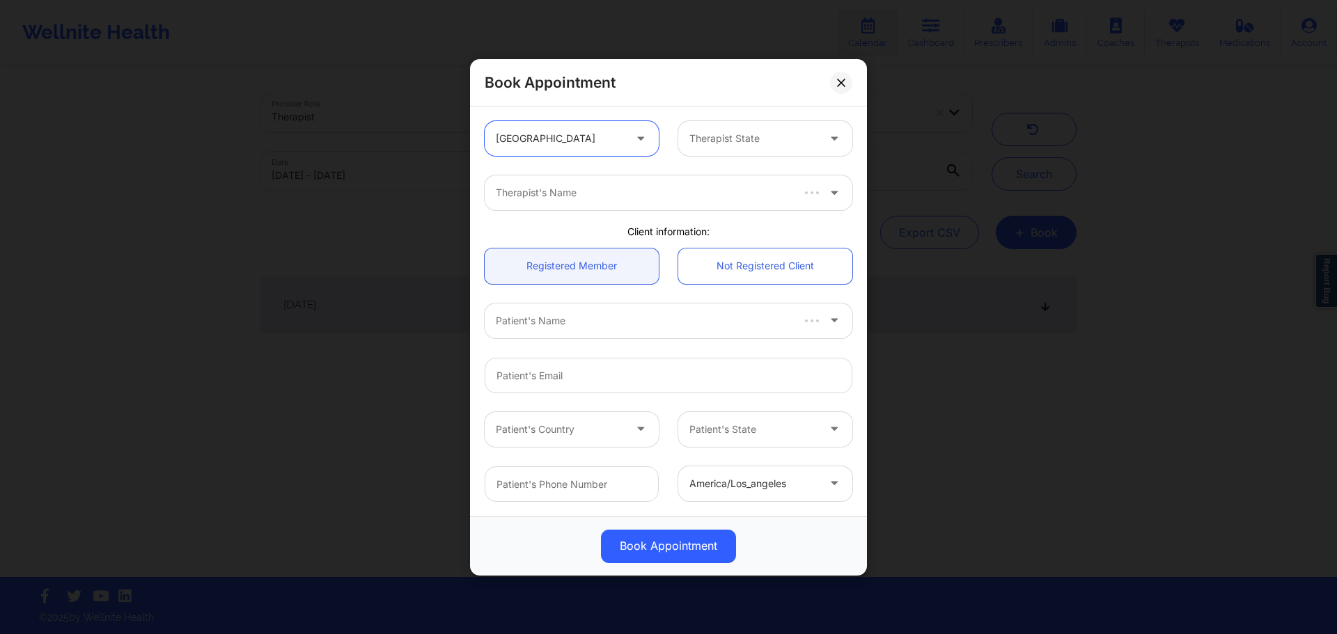
click at [746, 140] on div at bounding box center [753, 138] width 128 height 17
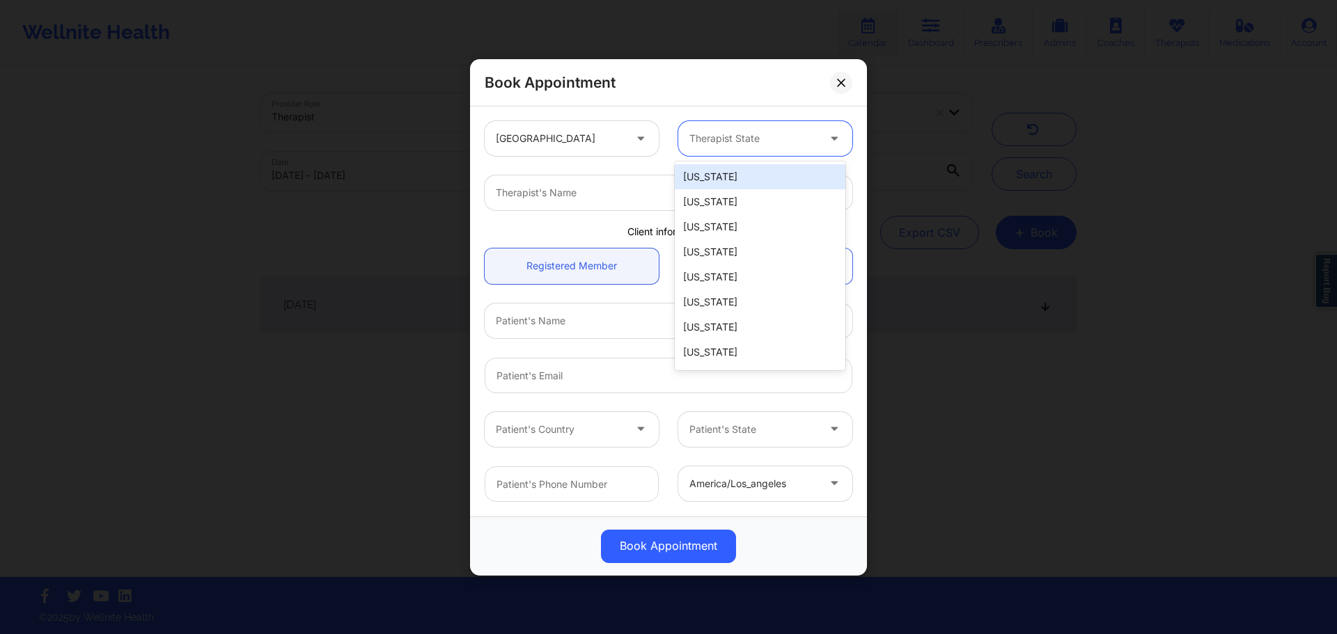
type input "c"
click at [732, 179] on div "[US_STATE]" at bounding box center [760, 176] width 171 height 25
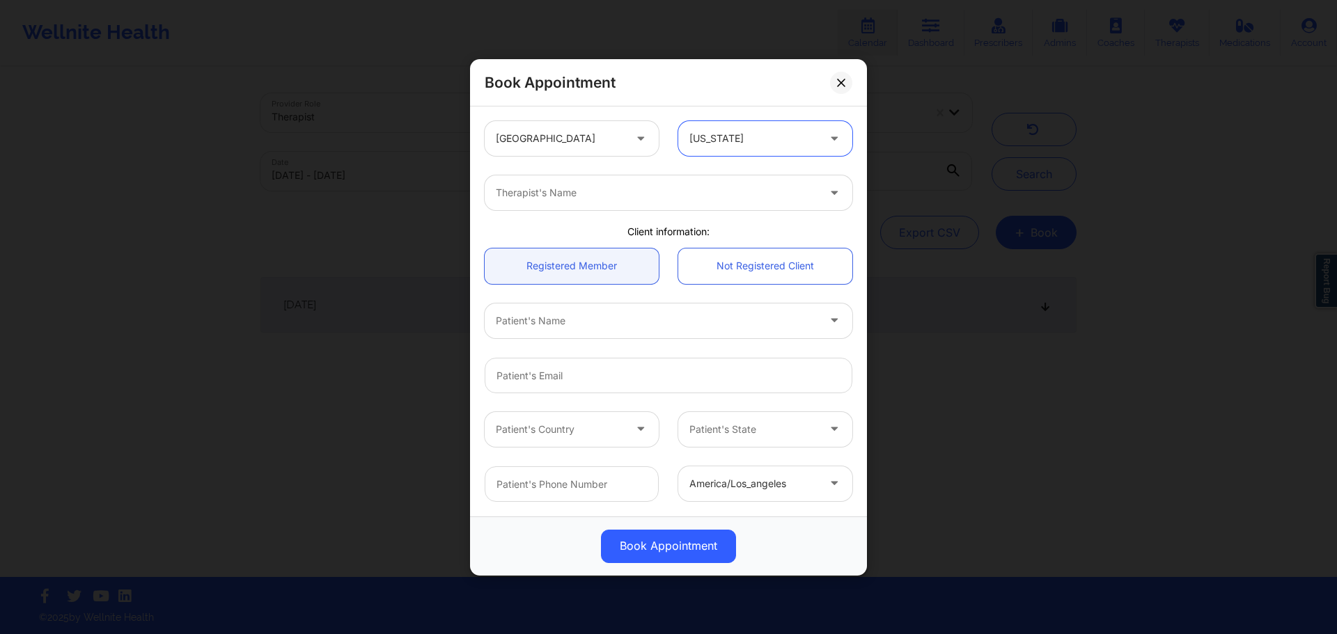
click at [599, 203] on div "Therapist's Name" at bounding box center [652, 192] width 334 height 35
type input "manoj"
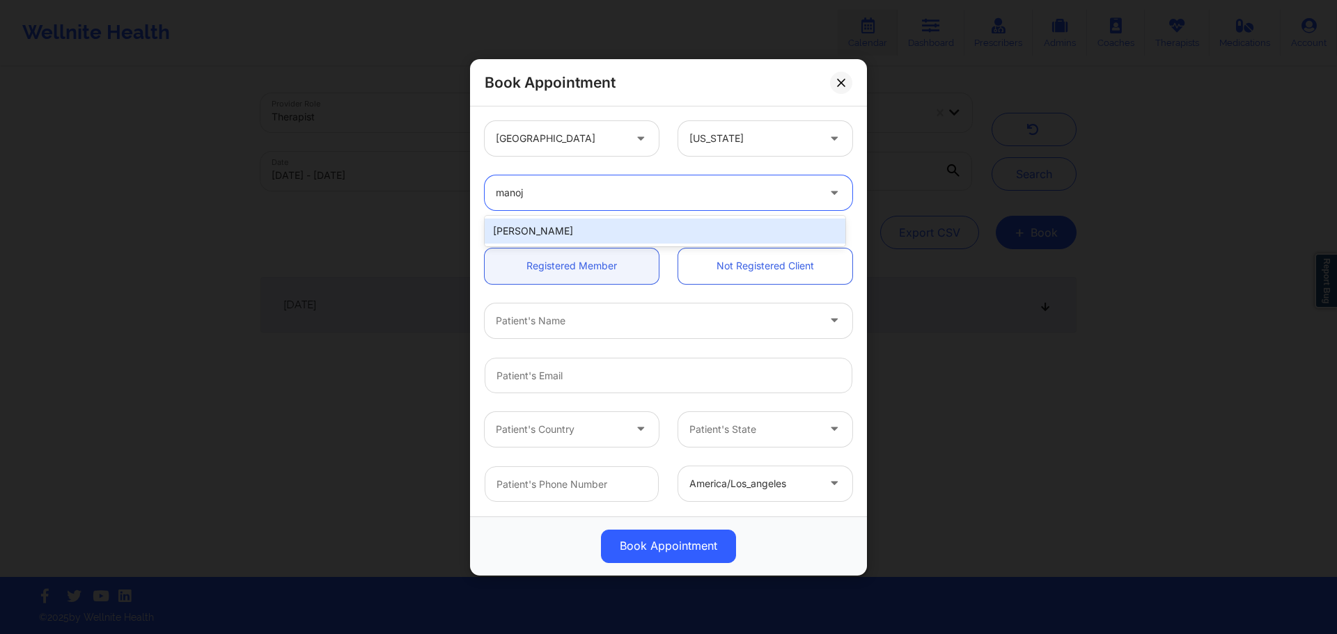
click at [602, 221] on div "Manoj Sharma" at bounding box center [665, 231] width 361 height 25
click at [725, 272] on link "Not Registered Client" at bounding box center [765, 266] width 174 height 36
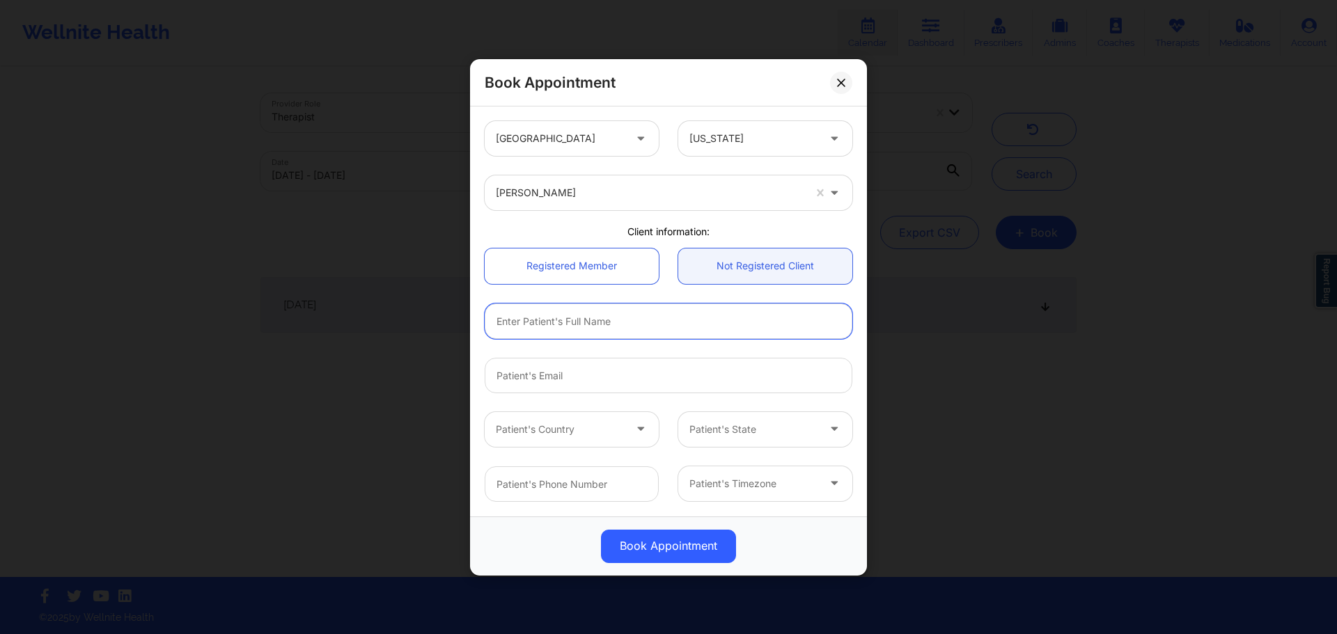
click at [625, 327] on input "text" at bounding box center [669, 321] width 368 height 36
paste input "[PERSON_NAME][EMAIL_ADDRESS][DOMAIN_NAME]"
type input "[PERSON_NAME][EMAIL_ADDRESS][DOMAIN_NAME]"
click at [627, 376] on input "email" at bounding box center [669, 375] width 368 height 36
paste input "[PERSON_NAME][EMAIL_ADDRESS][DOMAIN_NAME]"
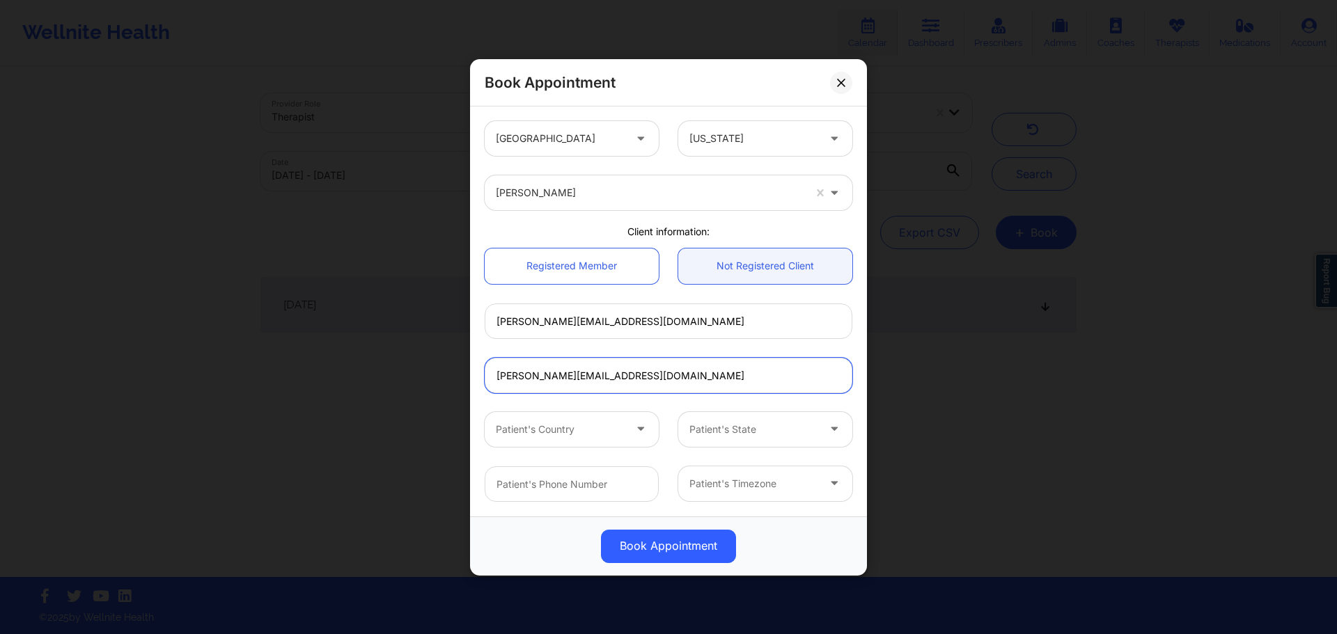
type input "[PERSON_NAME][EMAIL_ADDRESS][DOMAIN_NAME]"
drag, startPoint x: 542, startPoint y: 307, endPoint x: 324, endPoint y: 207, distance: 239.6
click at [278, 233] on div "Book Appointment United States California Manoj Sharma Client information: Regi…" at bounding box center [668, 317] width 1337 height 634
paste input "[PERSON_NAME]"
type input "[PERSON_NAME]"
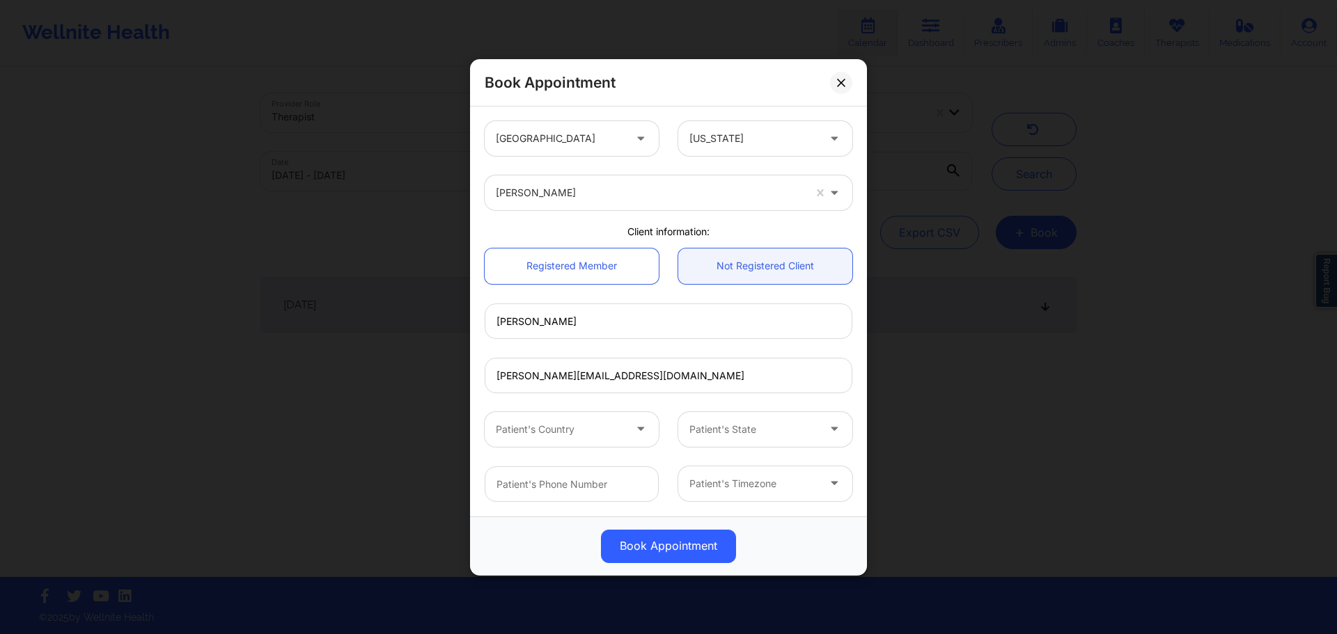
click at [648, 349] on div "[PERSON_NAME][EMAIL_ADDRESS][DOMAIN_NAME]" at bounding box center [668, 374] width 387 height 54
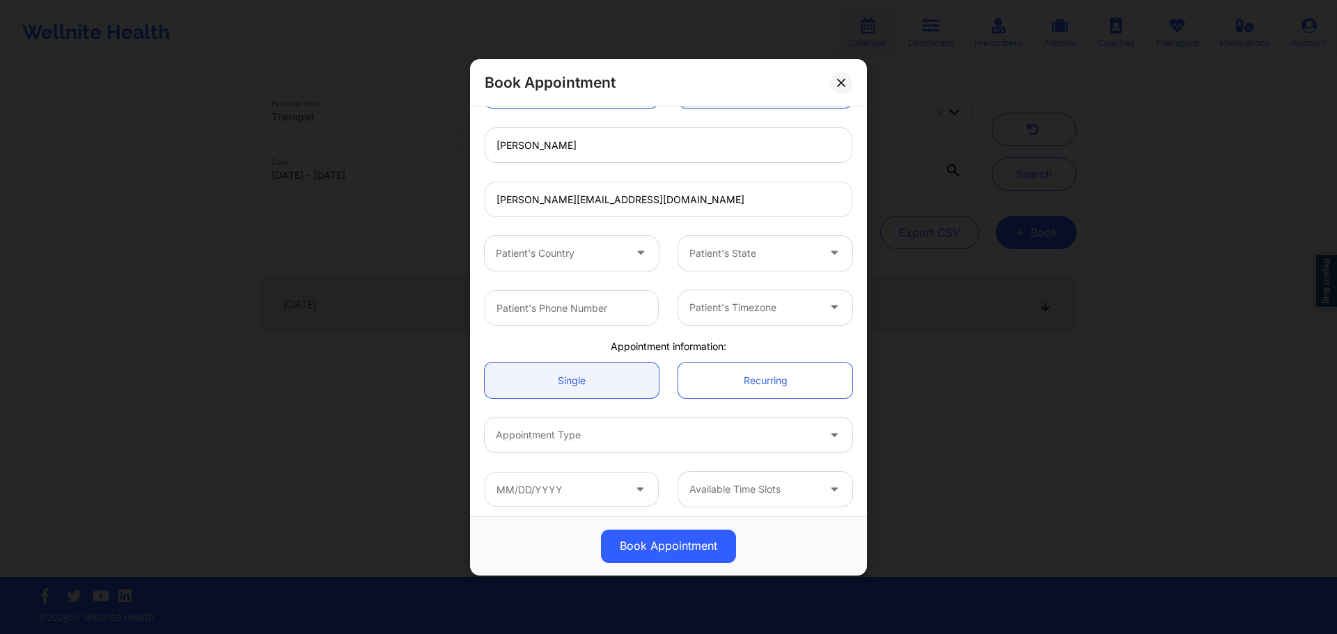
scroll to position [181, 0]
click at [581, 243] on div at bounding box center [560, 247] width 128 height 17
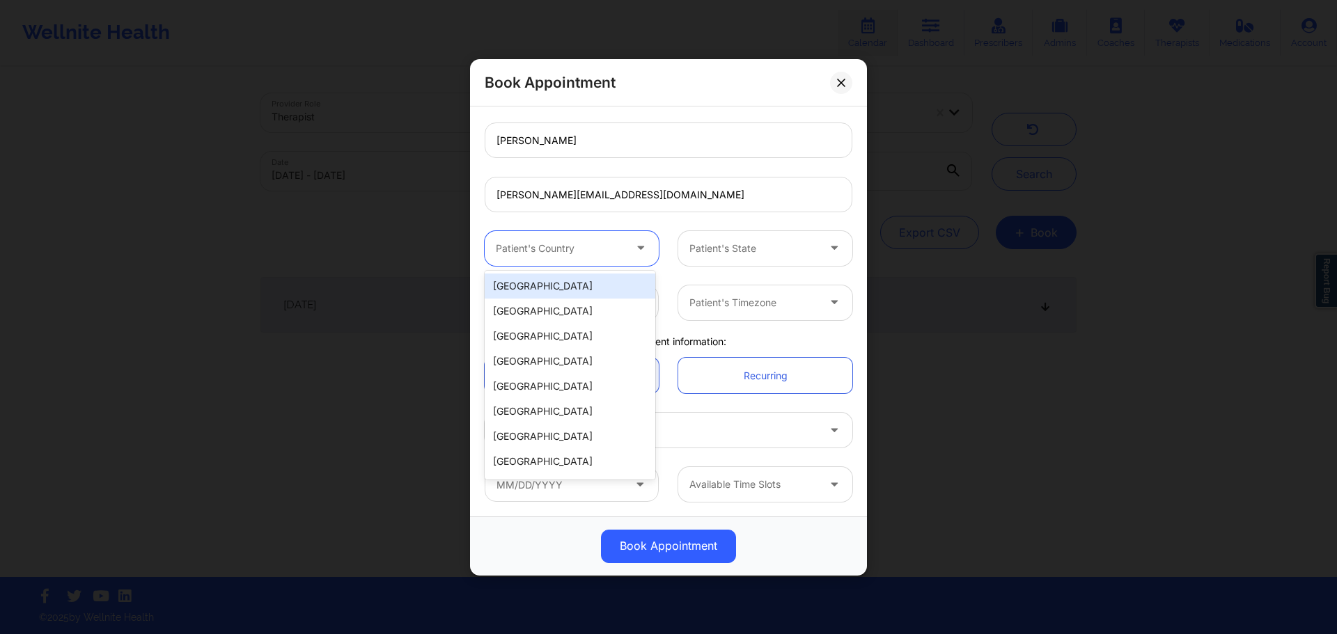
click at [576, 284] on div "[GEOGRAPHIC_DATA]" at bounding box center [570, 286] width 171 height 25
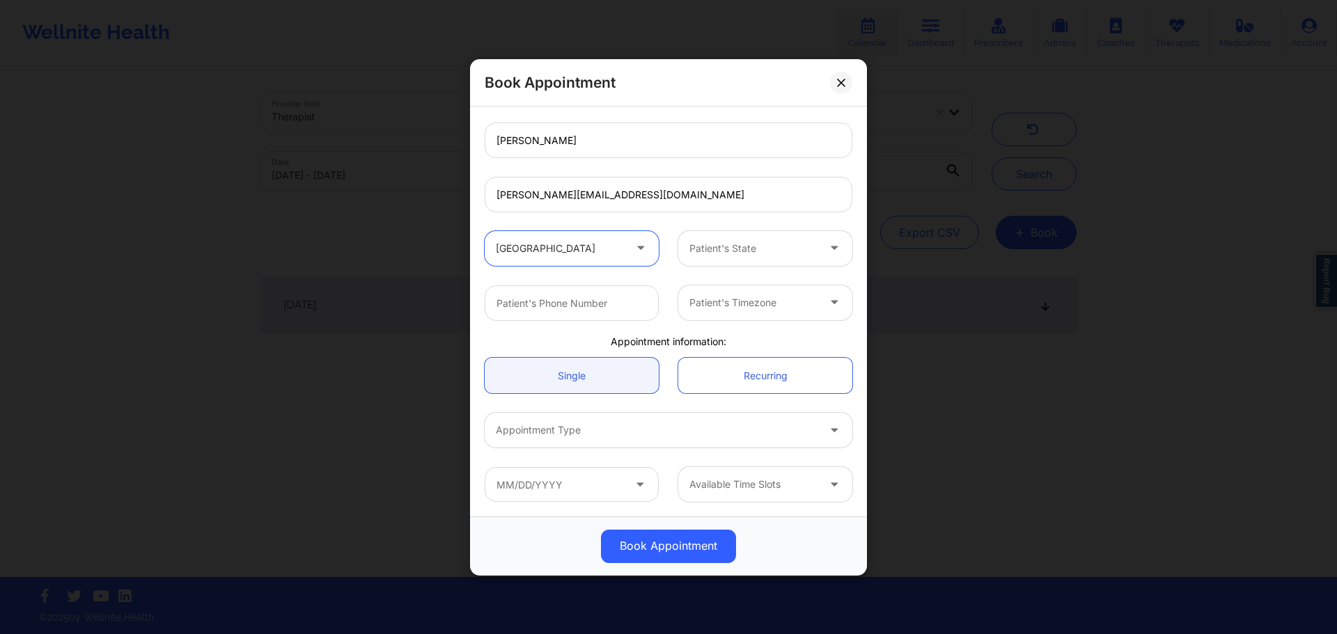
click at [719, 251] on div at bounding box center [753, 247] width 128 height 17
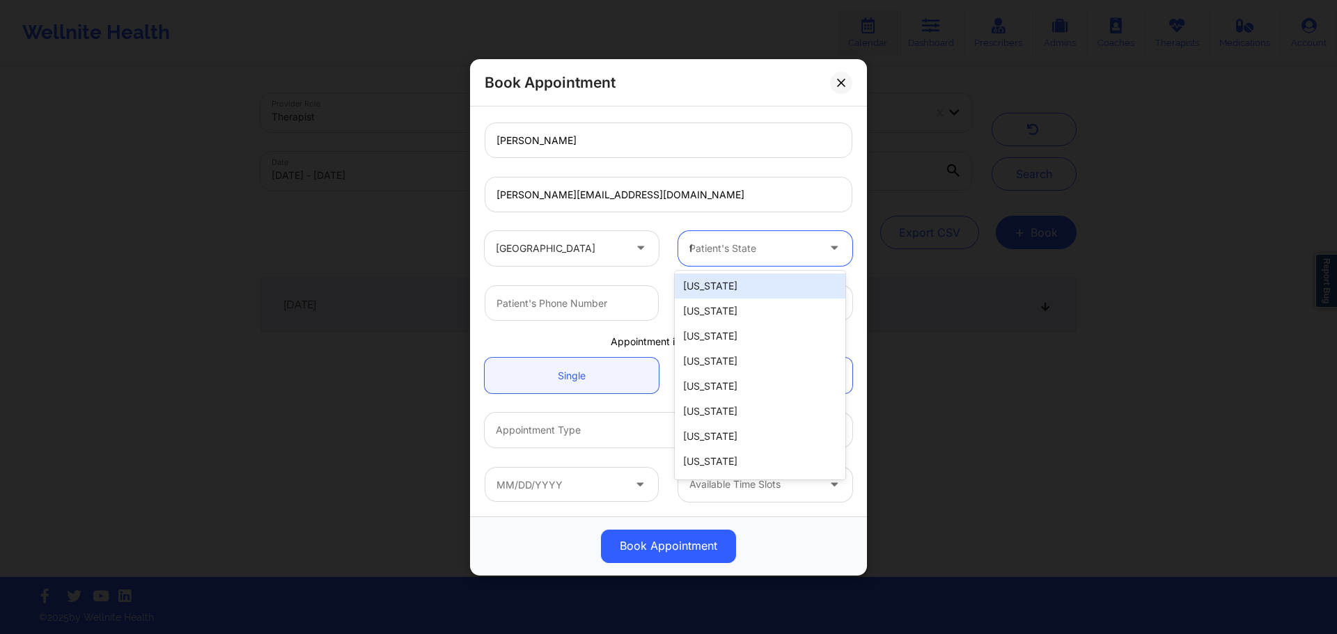
type input "fl"
click at [712, 281] on div "[US_STATE]" at bounding box center [760, 286] width 171 height 25
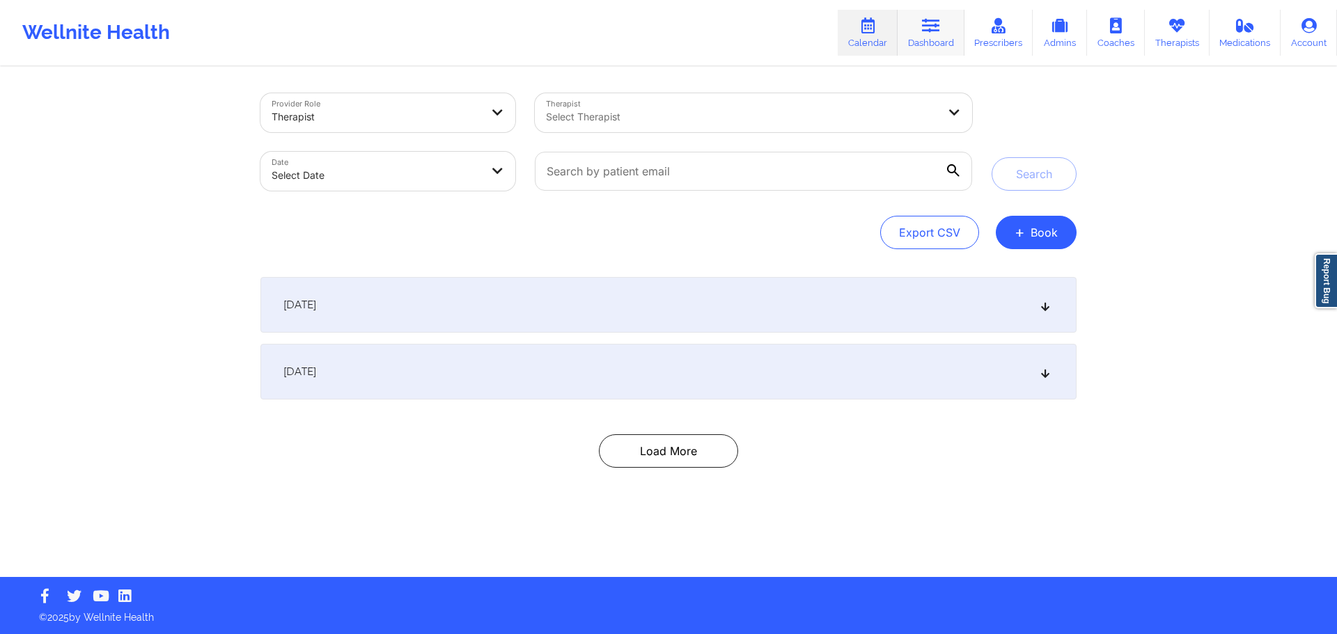
click at [930, 23] on icon at bounding box center [931, 25] width 18 height 15
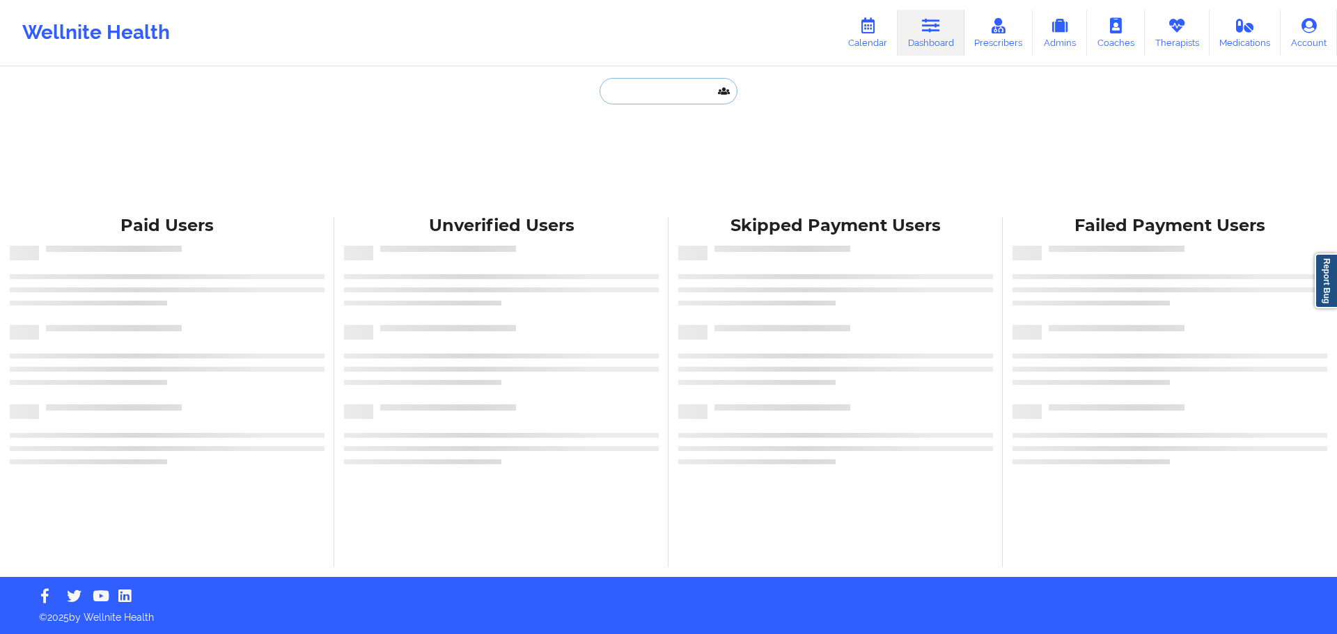
click at [649, 95] on input "text" at bounding box center [668, 91] width 138 height 26
paste input "[PERSON_NAME][EMAIL_ADDRESS][DOMAIN_NAME]"
type input "[PERSON_NAME][EMAIL_ADDRESS][DOMAIN_NAME]"
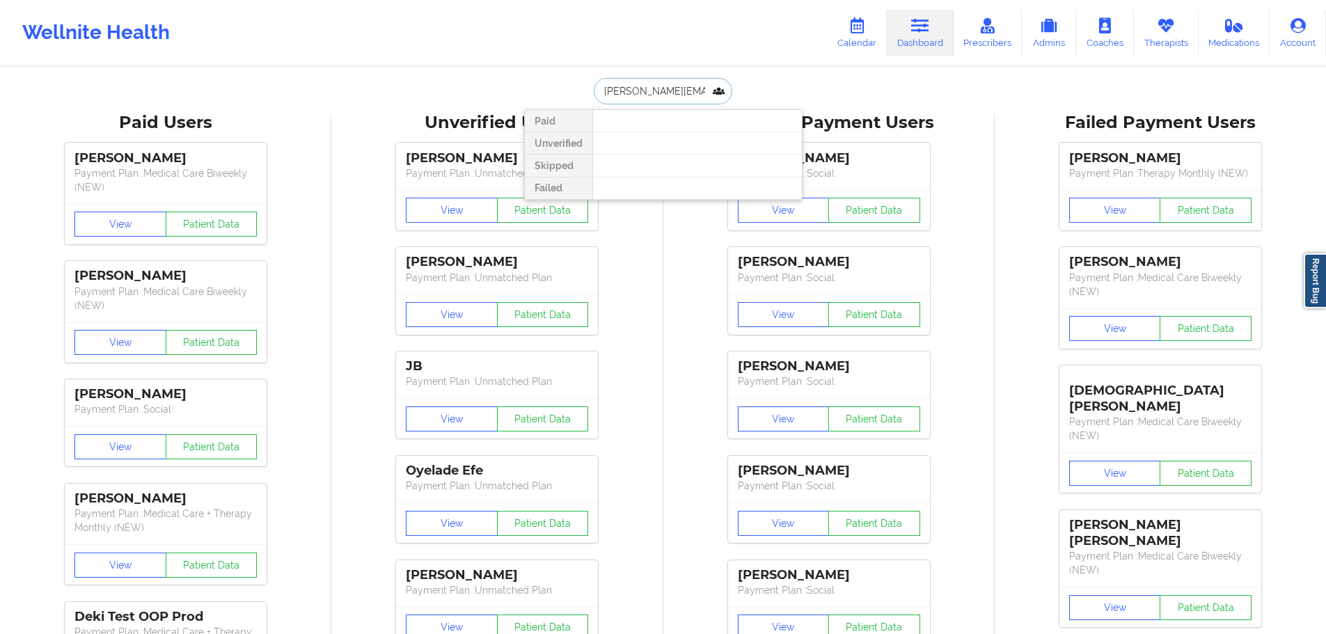
drag, startPoint x: 707, startPoint y: 95, endPoint x: 477, endPoint y: 60, distance: 233.0
click at [665, 92] on input "text" at bounding box center [663, 91] width 138 height 26
paste input "[EMAIL_ADDRESS][DOMAIN_NAME]"
drag, startPoint x: 714, startPoint y: 93, endPoint x: 462, endPoint y: 67, distance: 253.3
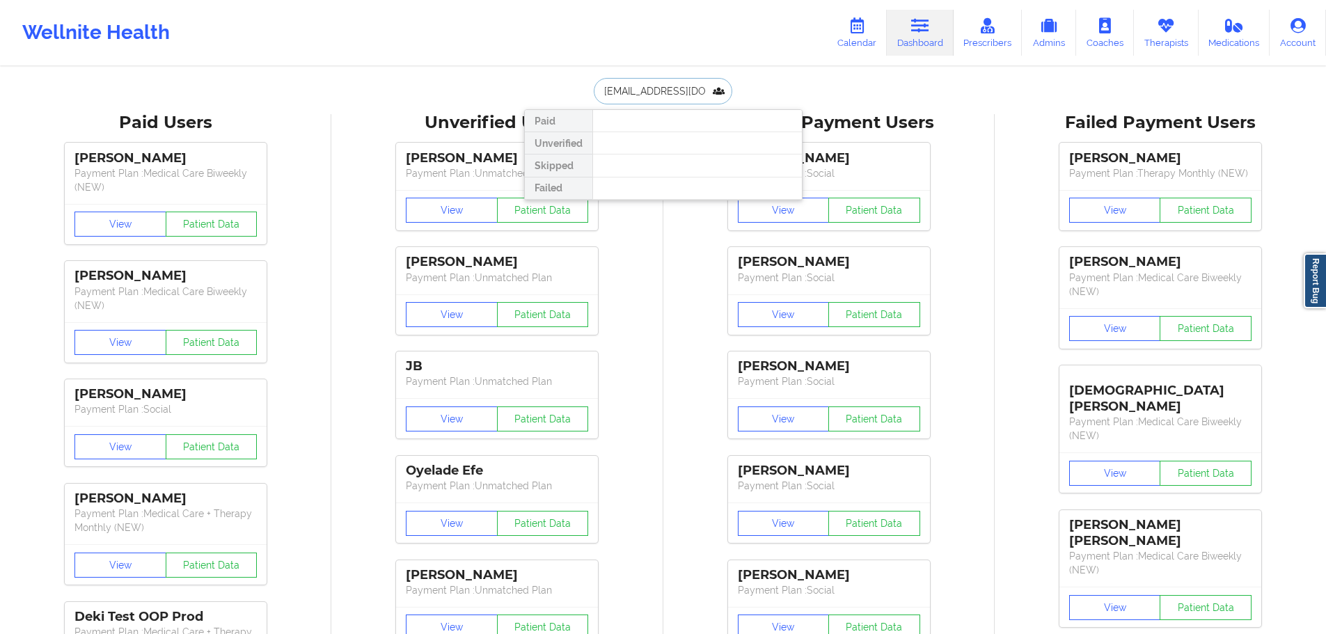
type input "[EMAIL_ADDRESS][DOMAIN_NAME]"
click at [497, 26] on div "Wellnite Health Calendar Dashboard Prescribers Admins Coaches Therapists Medica…" at bounding box center [663, 33] width 1326 height 56
click at [866, 31] on icon at bounding box center [857, 25] width 18 height 15
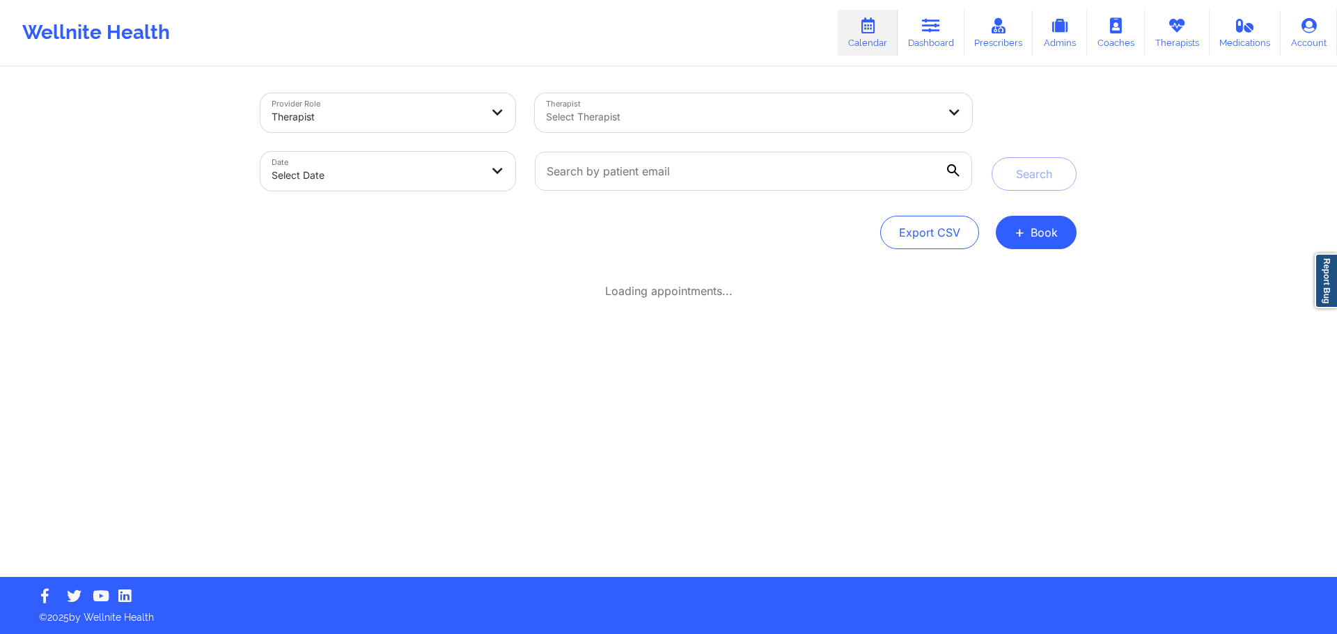
click at [785, 125] on div "Select Therapist" at bounding box center [737, 112] width 404 height 39
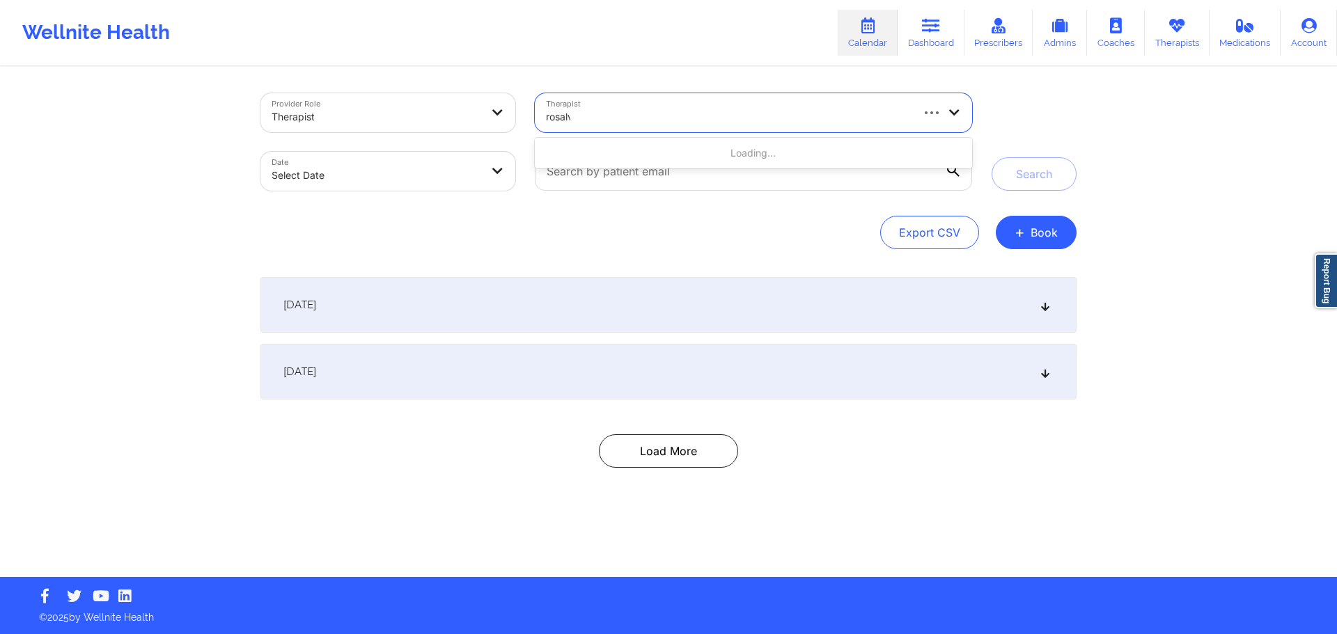
type input "[PERSON_NAME]"
click at [603, 150] on div "[PERSON_NAME]" at bounding box center [753, 153] width 437 height 25
click at [407, 176] on body "Wellnite Health Calendar Dashboard Prescribers Admins Coaches Therapists Medica…" at bounding box center [668, 317] width 1337 height 634
select select "2025-8"
select select "2025-9"
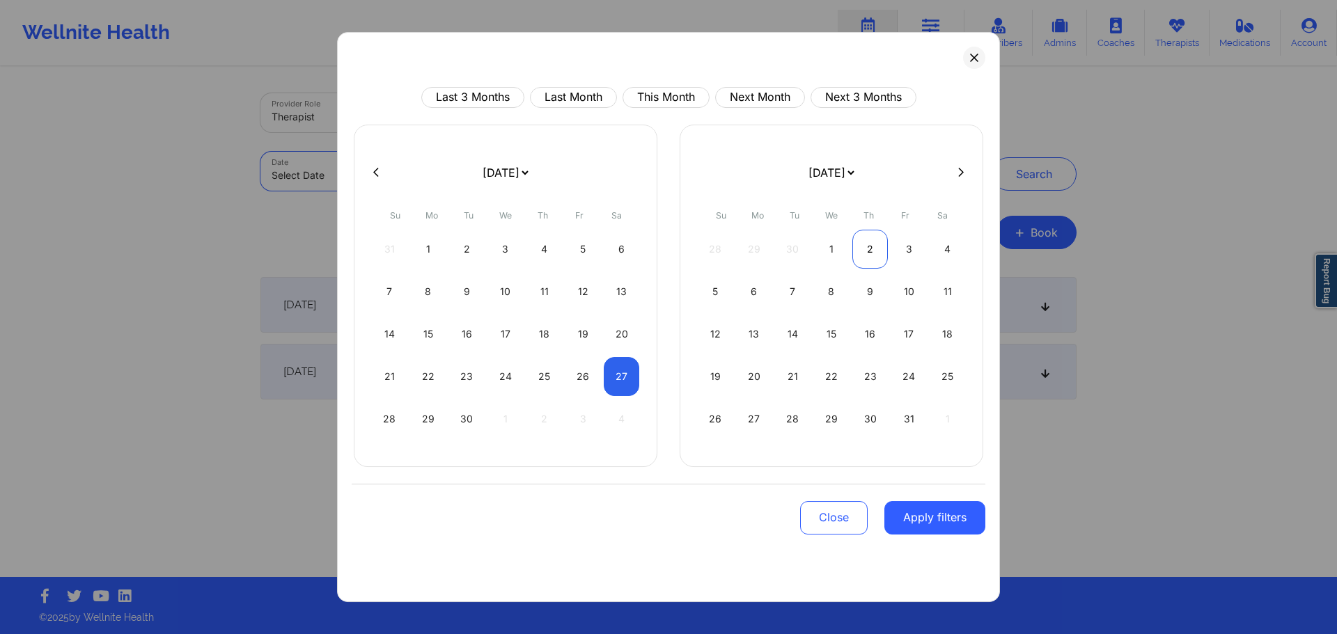
click at [879, 253] on div "2" at bounding box center [870, 249] width 36 height 39
select select "2025-9"
select select "2025-10"
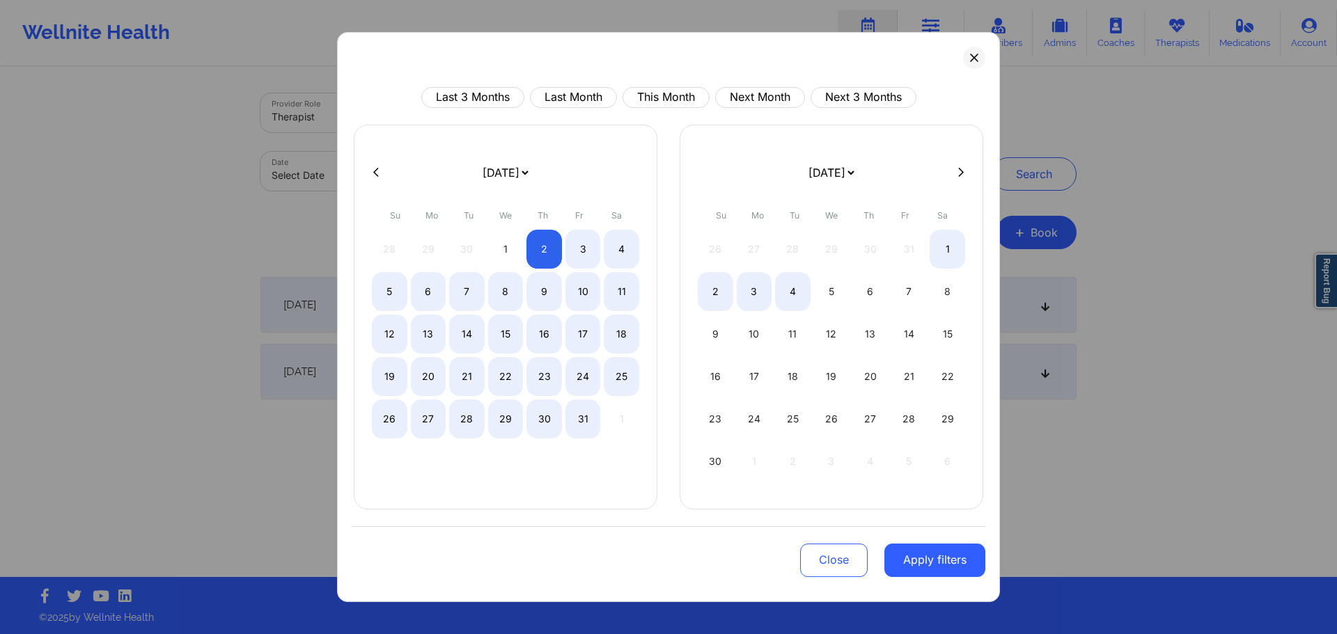
select select "2025-9"
select select "2025-10"
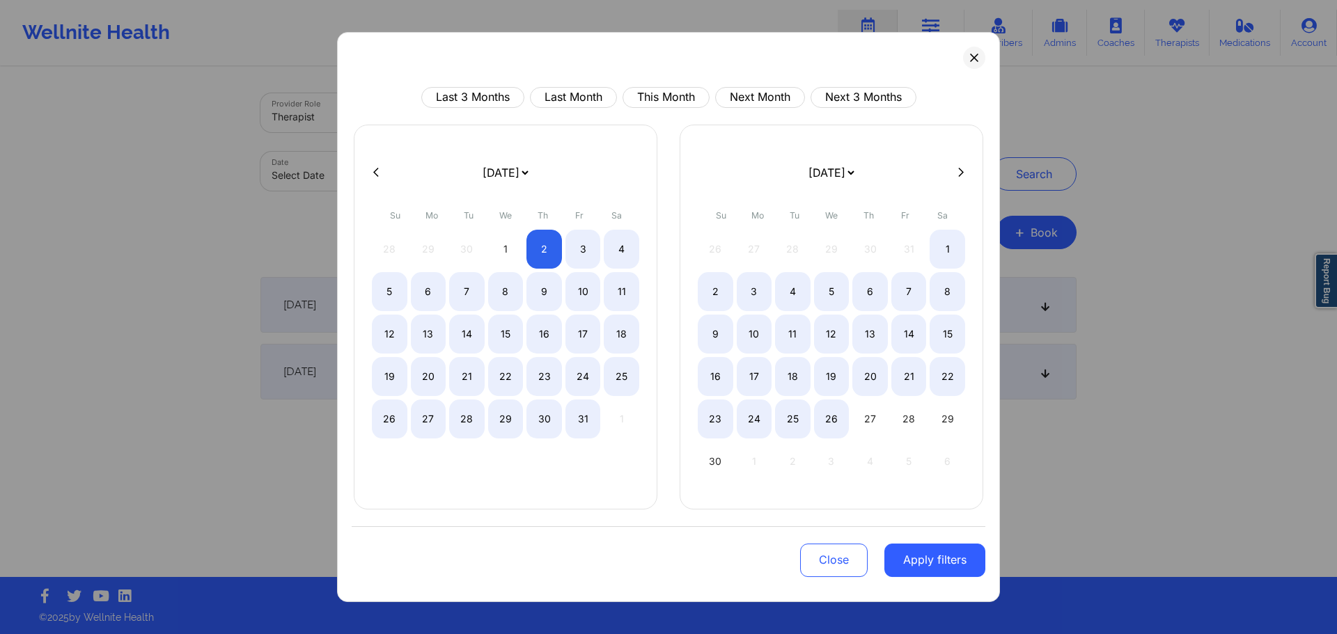
select select "2025-9"
select select "2025-10"
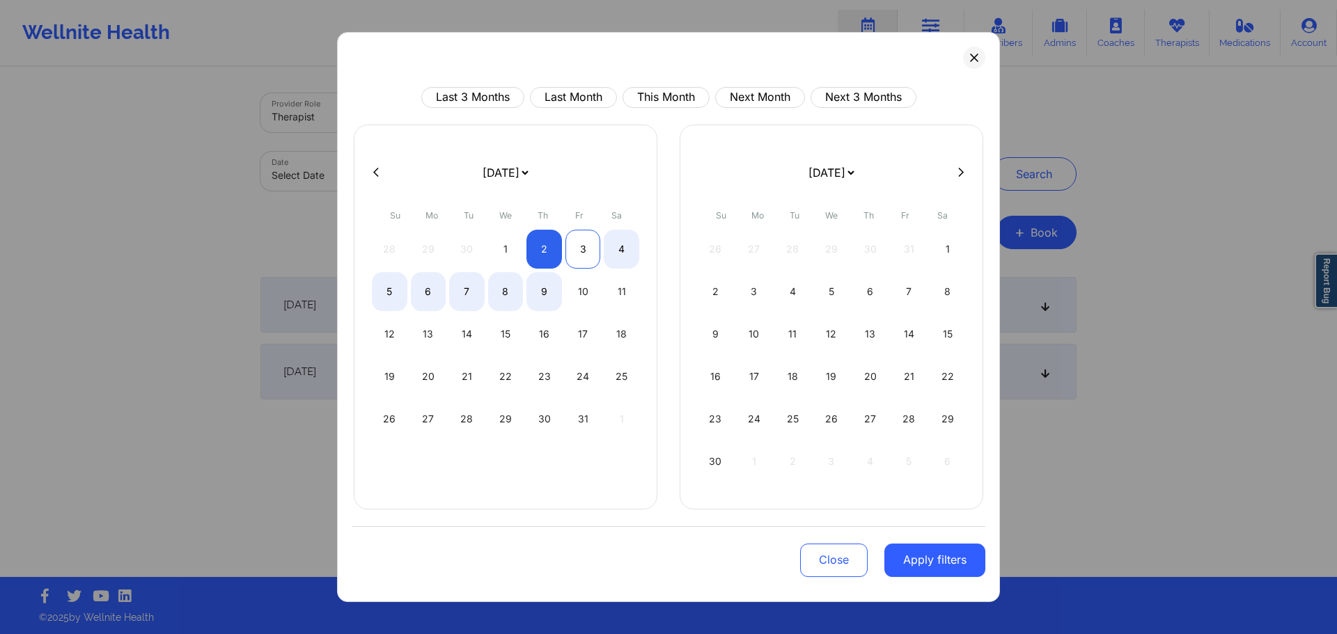
select select "2025-9"
select select "2025-10"
select select "2025-9"
select select "2025-10"
click at [622, 251] on div "4" at bounding box center [622, 249] width 36 height 39
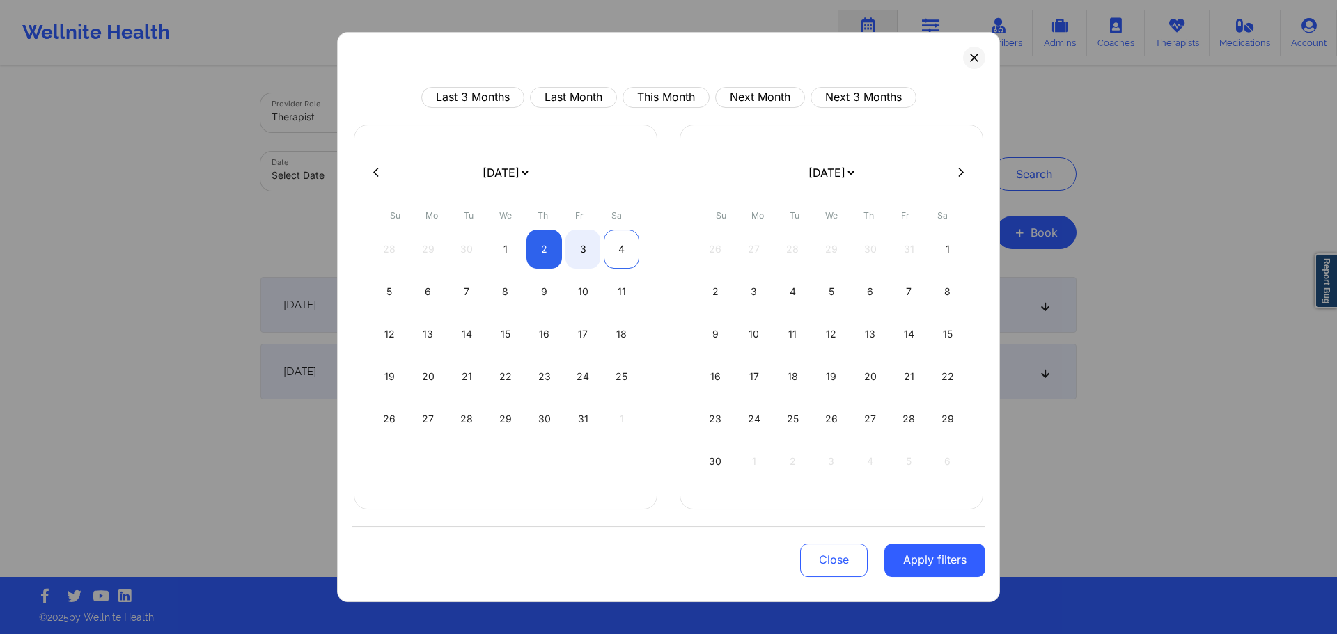
select select "2025-9"
select select "2025-10"
click at [961, 565] on button "Apply filters" at bounding box center [934, 560] width 101 height 33
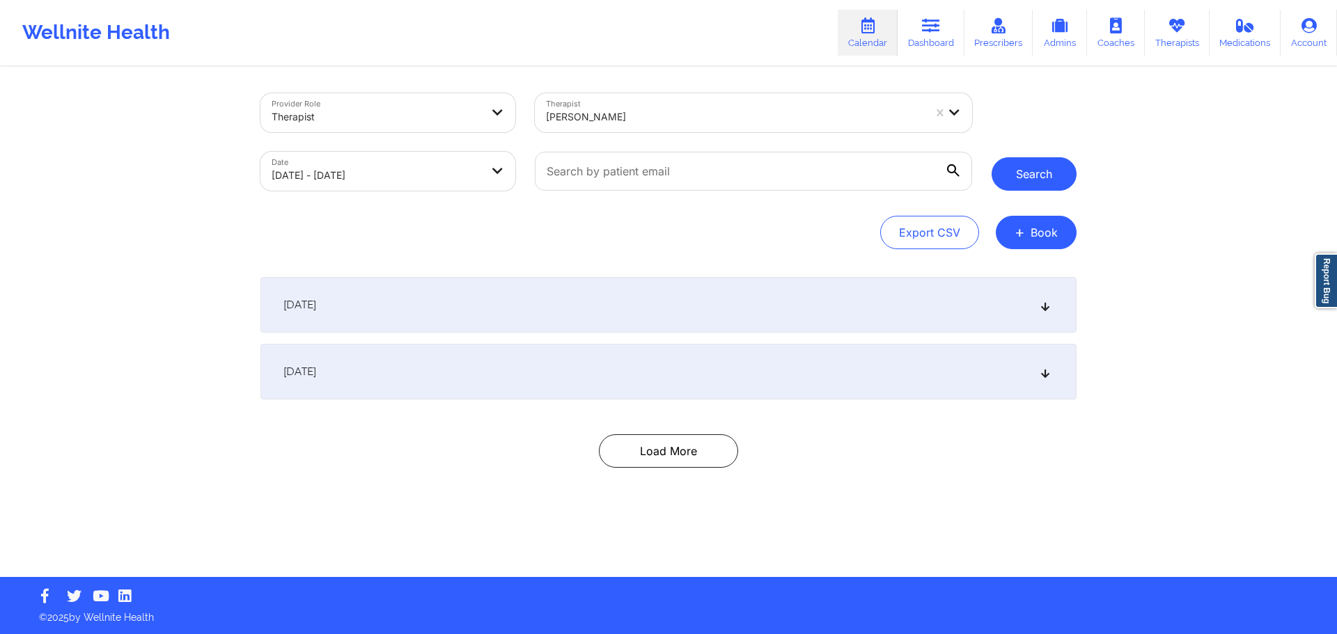
click at [1028, 173] on button "Search" at bounding box center [1033, 173] width 85 height 33
click at [525, 295] on div "[DATE]" at bounding box center [668, 305] width 816 height 56
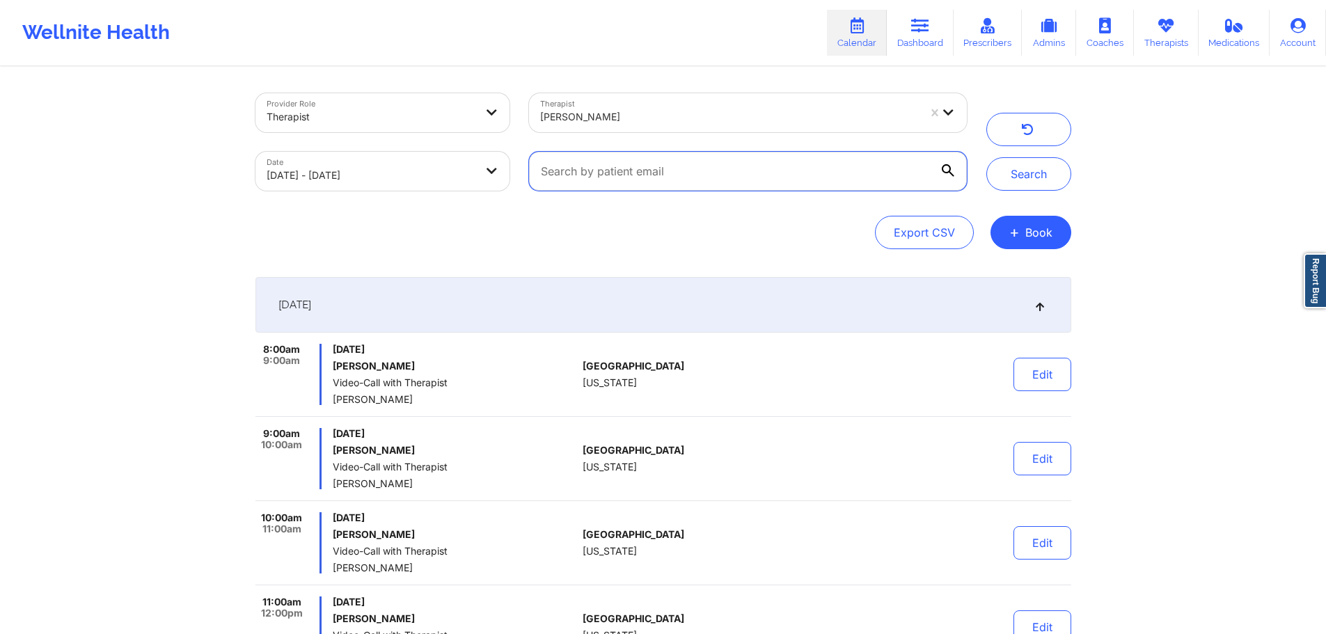
click at [707, 178] on input "text" at bounding box center [747, 171] width 437 height 39
click at [800, 222] on div "Export CSV + Book" at bounding box center [663, 232] width 816 height 33
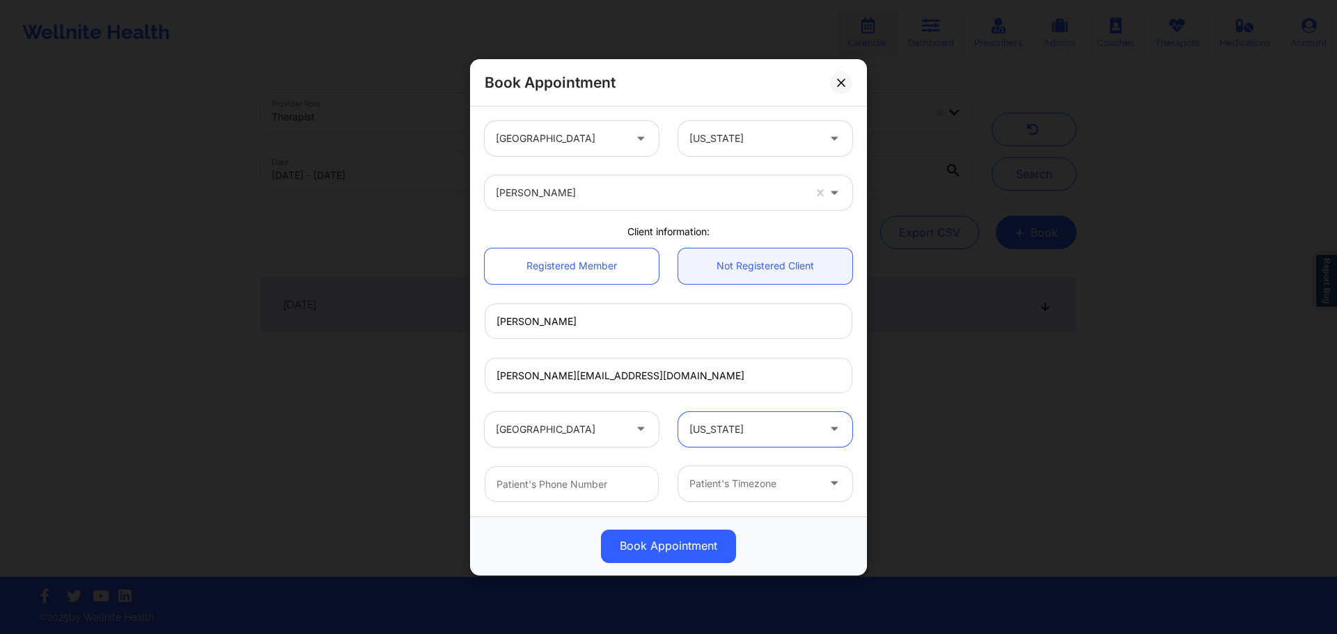
scroll to position [181, 0]
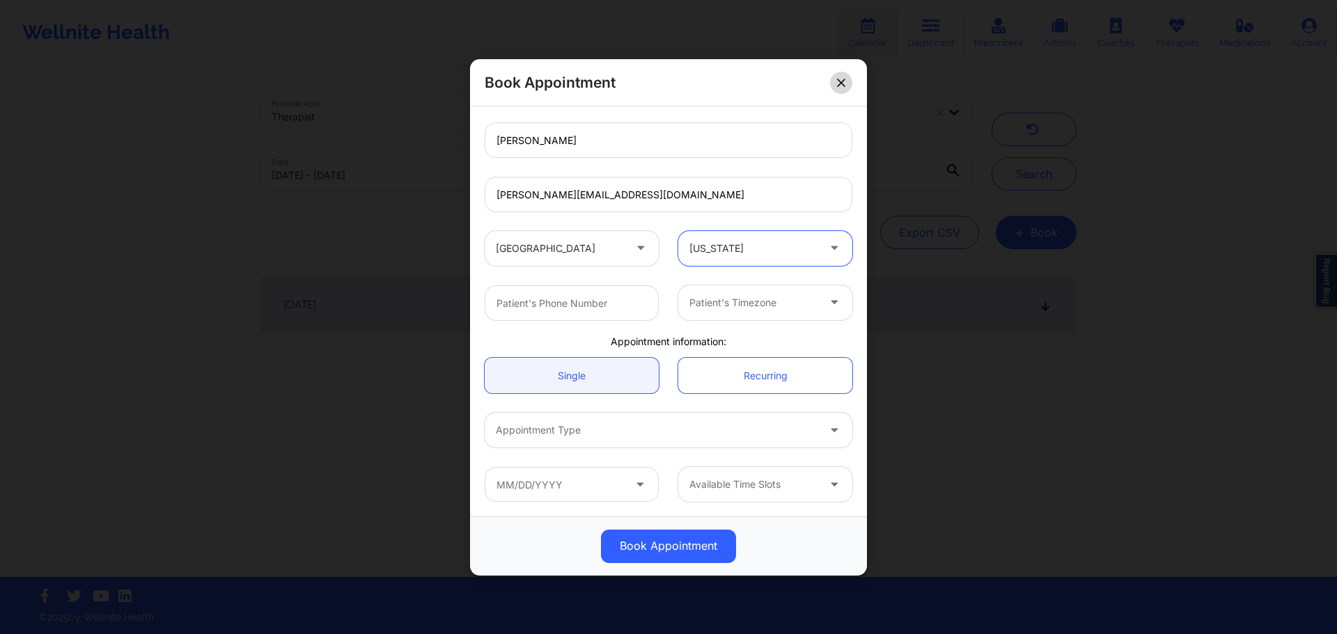
click at [840, 72] on button at bounding box center [841, 82] width 22 height 22
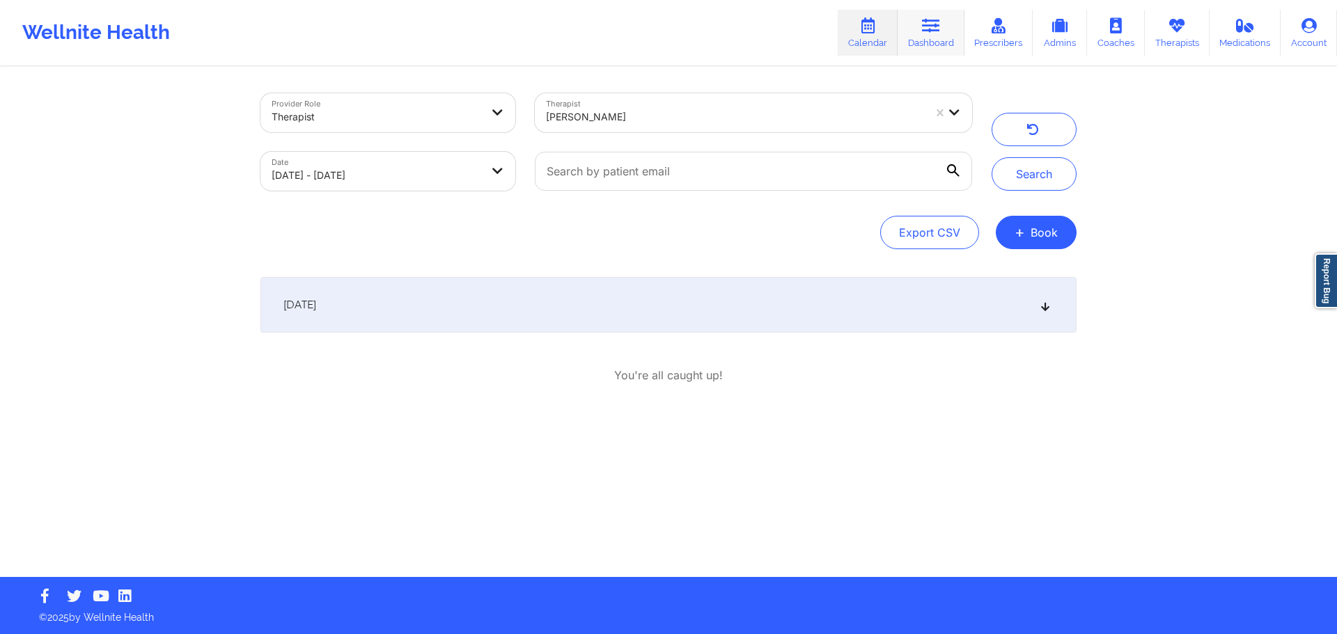
click at [939, 21] on icon at bounding box center [931, 25] width 18 height 15
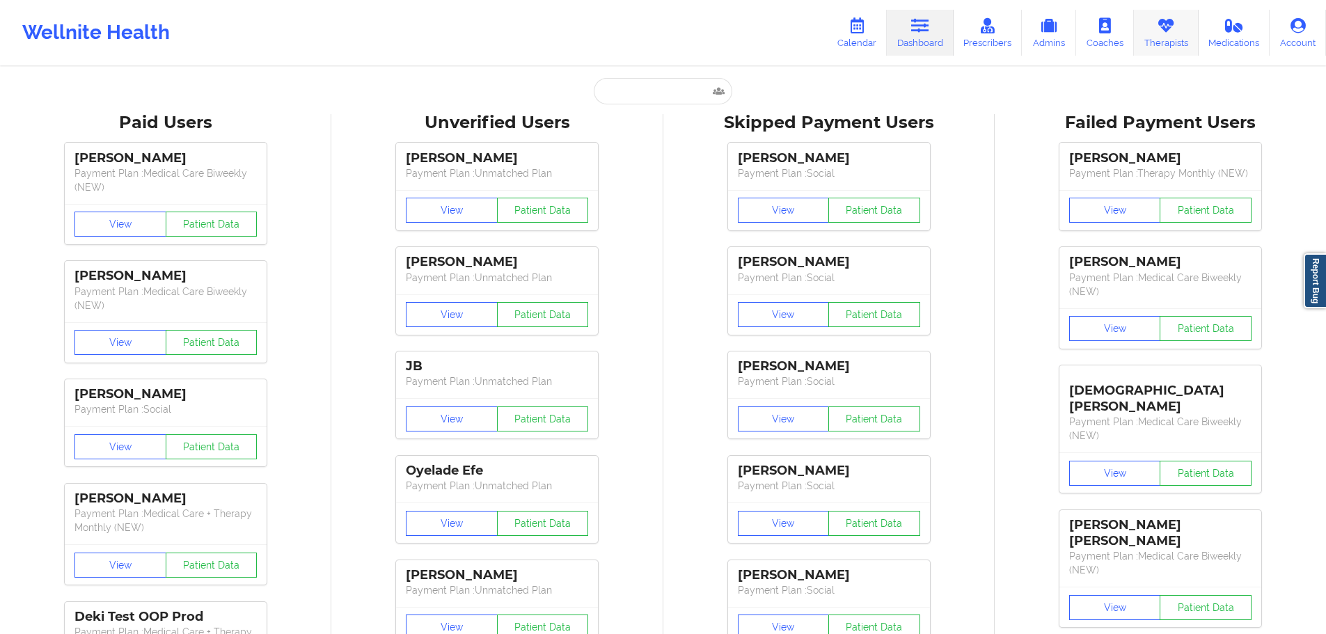
click at [1163, 30] on icon at bounding box center [1166, 25] width 18 height 15
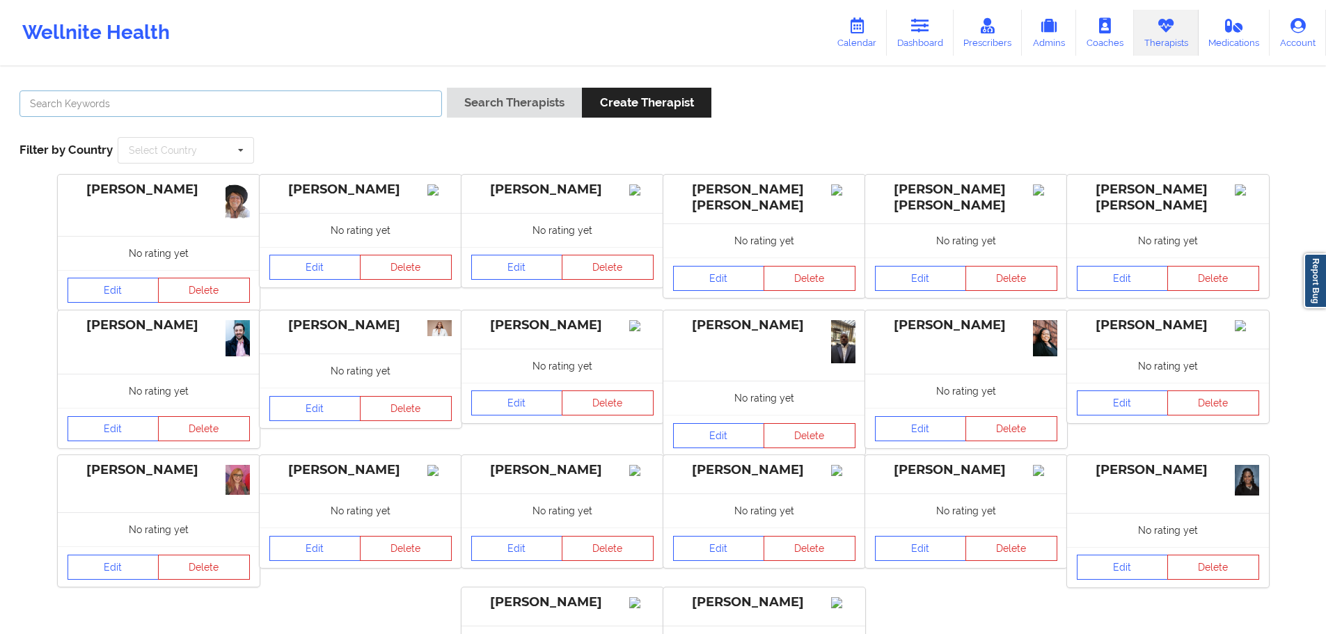
click at [324, 102] on input "text" at bounding box center [230, 104] width 423 height 26
type input "[PERSON_NAME]"
click at [447, 88] on button "Search Therapists" at bounding box center [514, 103] width 135 height 30
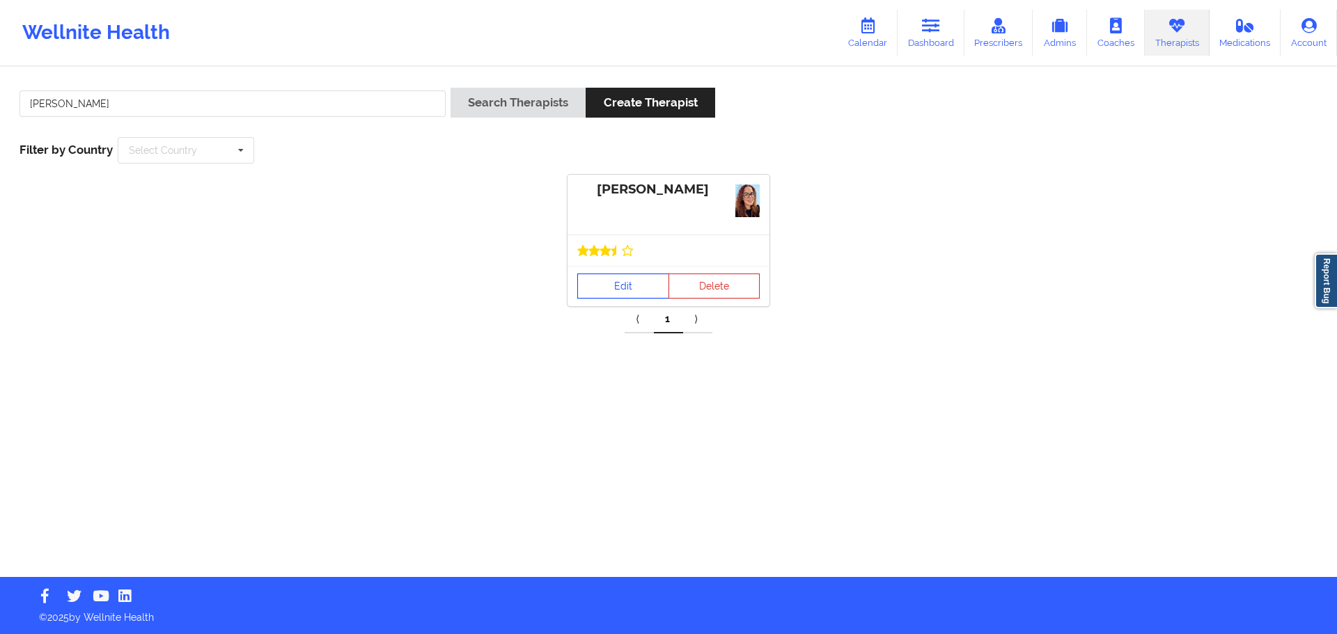
click at [629, 276] on link "Edit" at bounding box center [623, 286] width 92 height 25
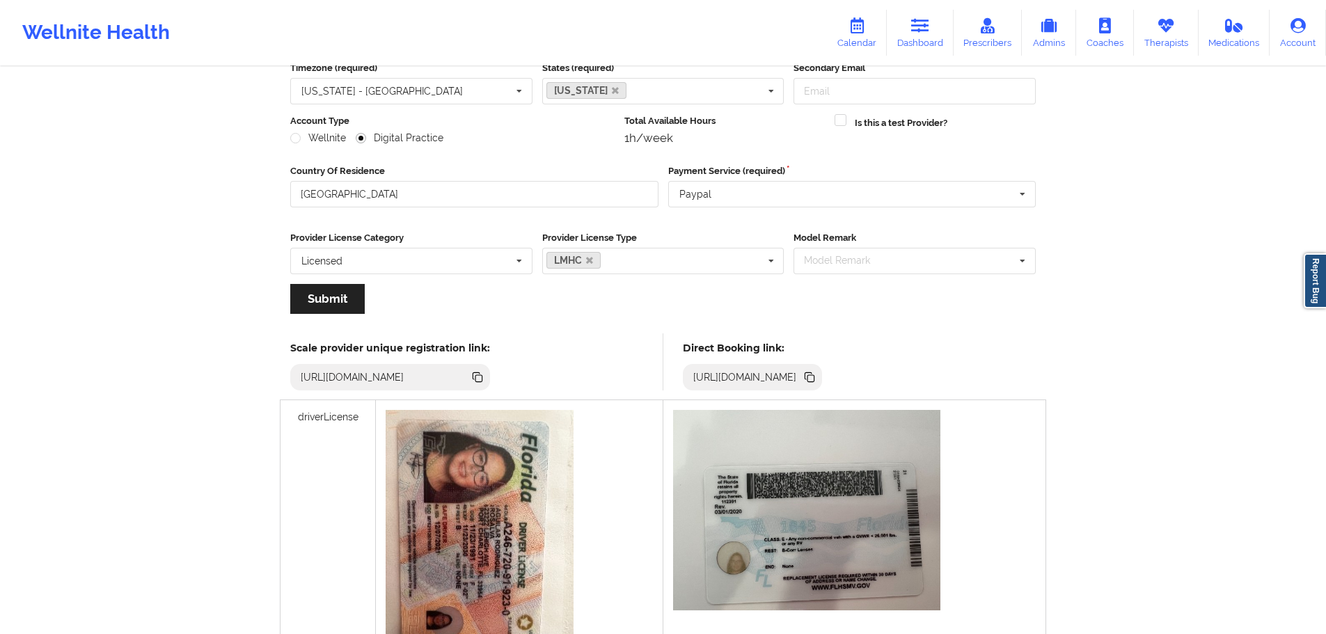
scroll to position [139, 0]
click at [817, 380] on icon at bounding box center [809, 375] width 15 height 15
